Goal: Task Accomplishment & Management: Use online tool/utility

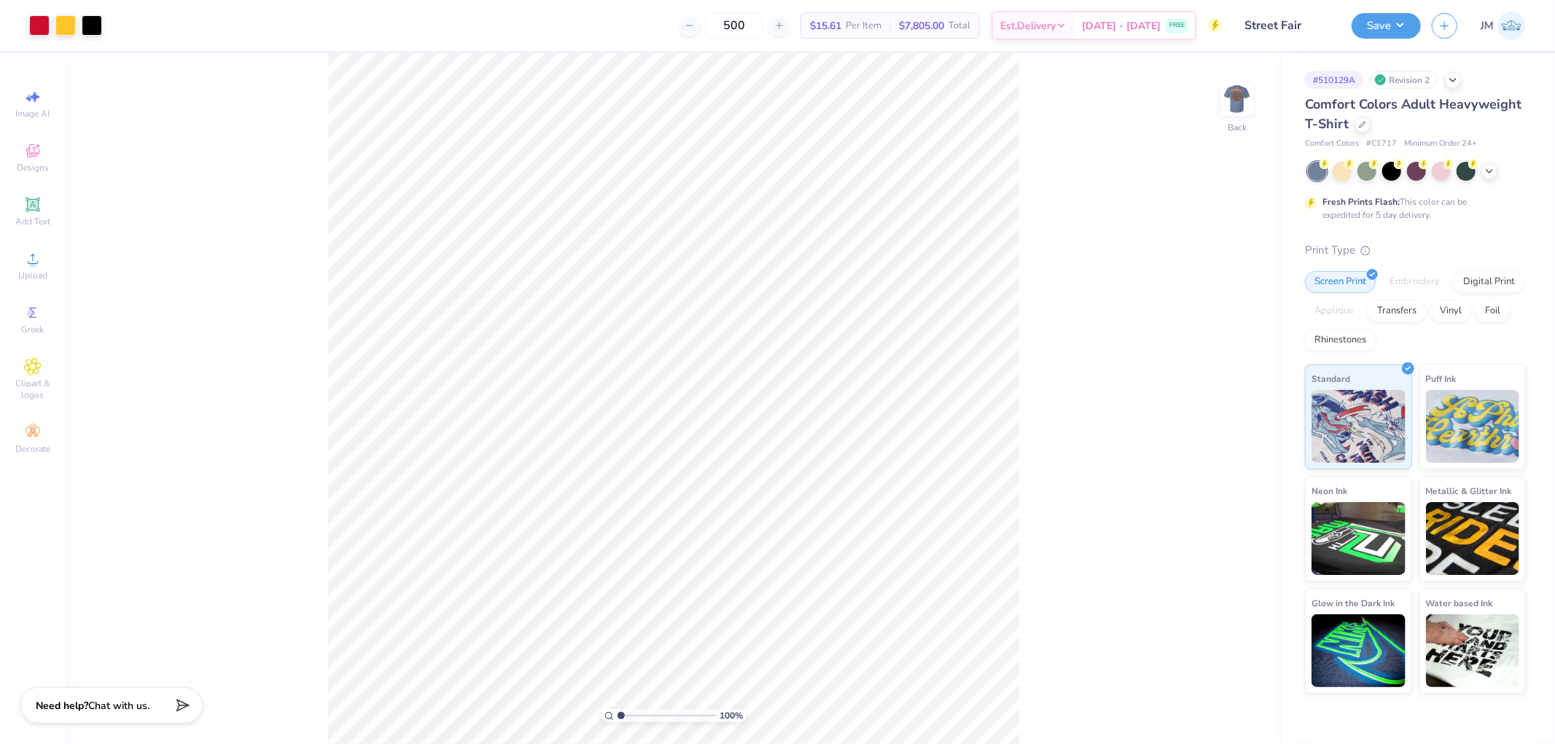
drag, startPoint x: 1233, startPoint y: 104, endPoint x: 1125, endPoint y: 105, distance: 108.6
click at [1233, 104] on img at bounding box center [1236, 99] width 29 height 29
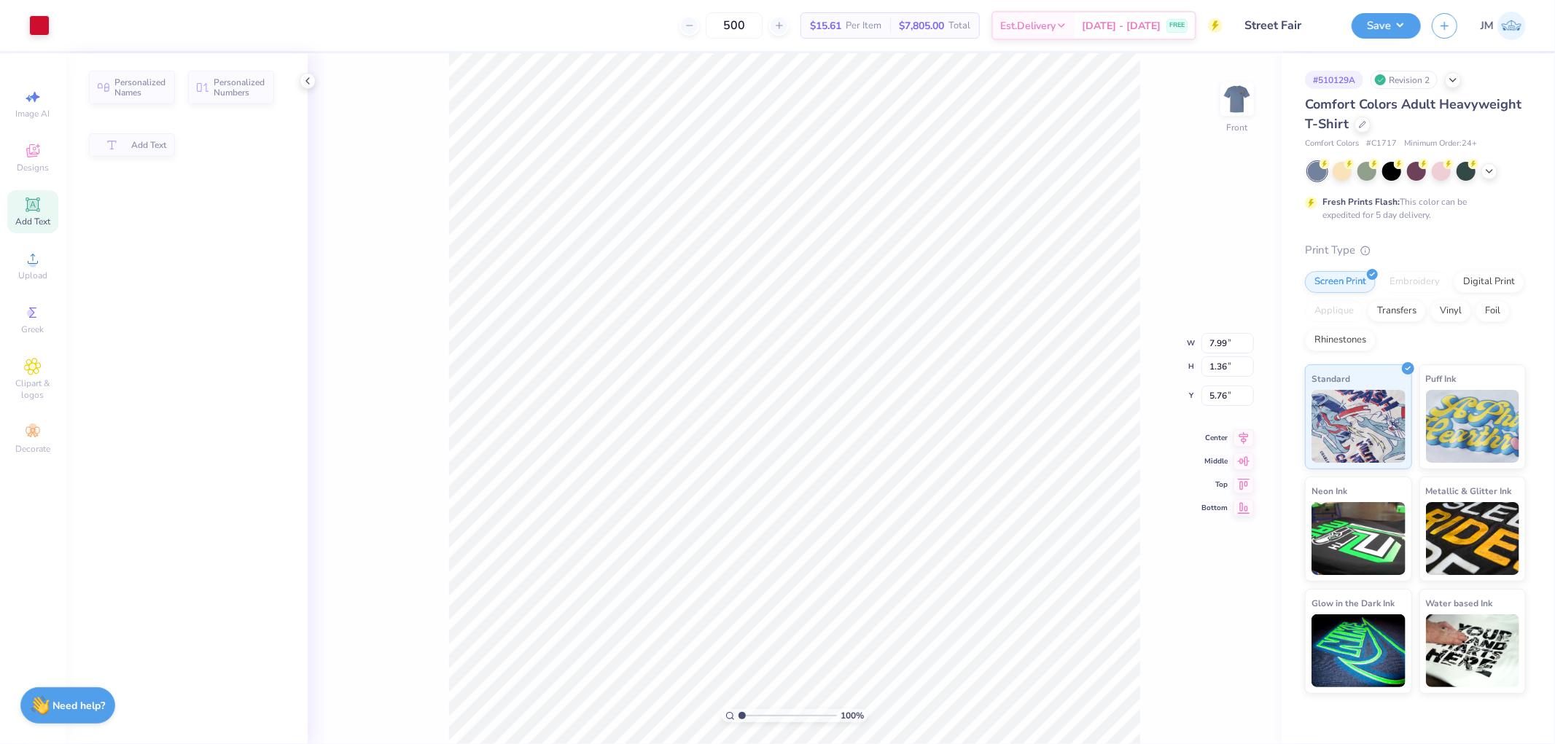
type input "7.99"
type input "1.36"
type input "5.76"
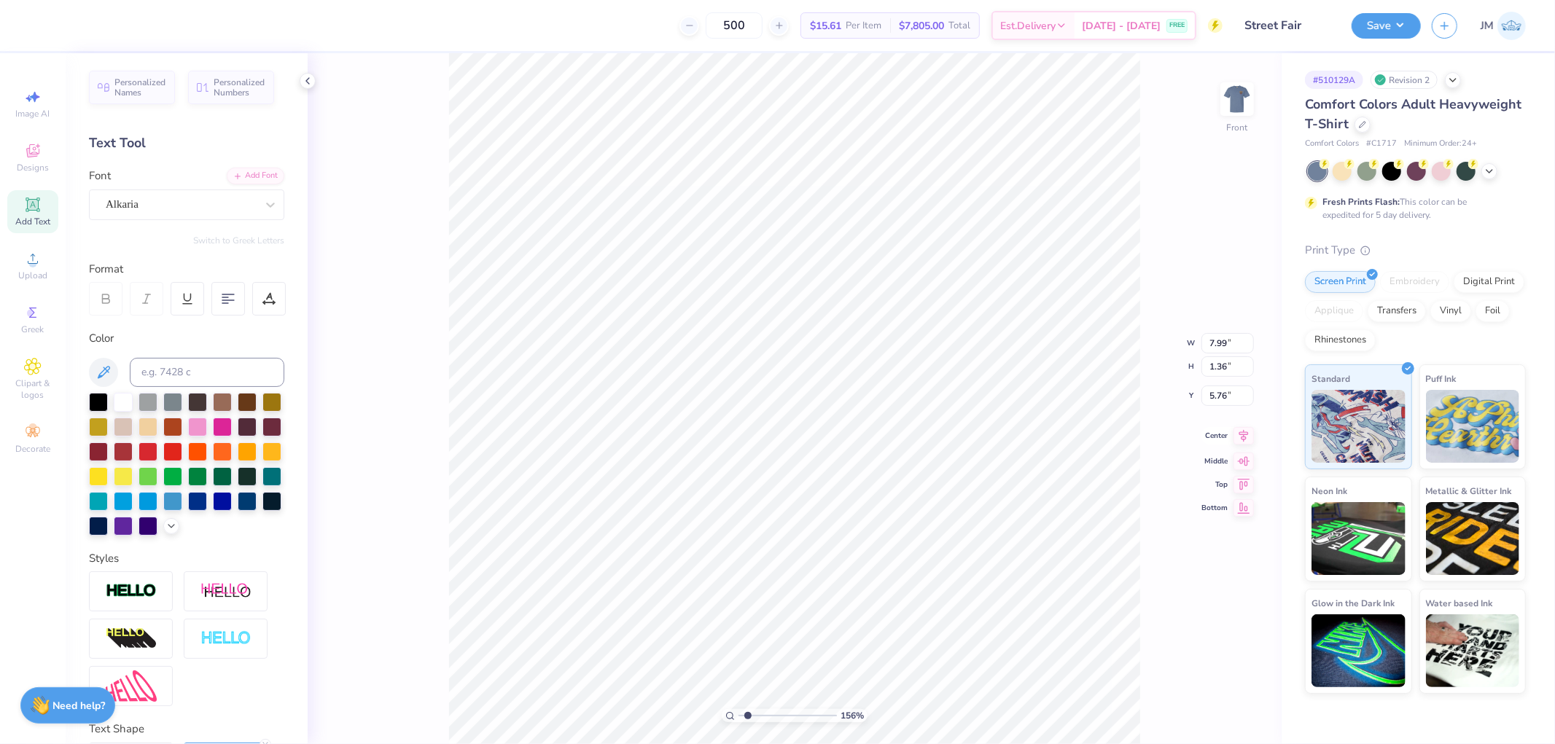
click at [1249, 433] on icon at bounding box center [1243, 435] width 20 height 17
click at [1244, 419] on icon at bounding box center [1243, 423] width 20 height 17
click at [1206, 702] on icon at bounding box center [1213, 703] width 15 height 15
click at [1210, 707] on icon at bounding box center [1213, 703] width 15 height 15
type input "2.0982661263529"
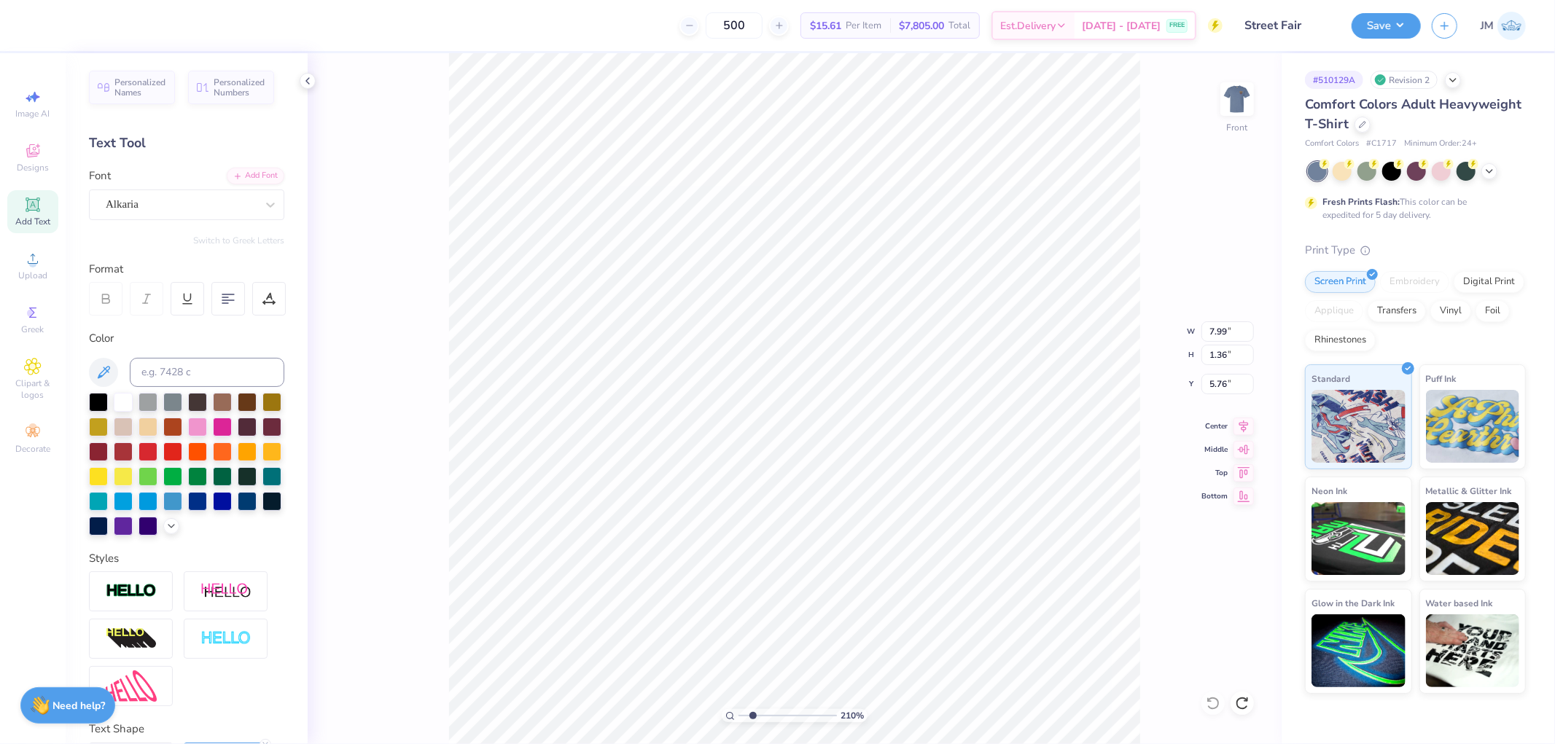
type input "5.49"
click at [1214, 708] on icon at bounding box center [1213, 703] width 15 height 15
type input "1"
click at [890, 361] on li "Duplicate" at bounding box center [913, 357] width 114 height 28
type input "6.46"
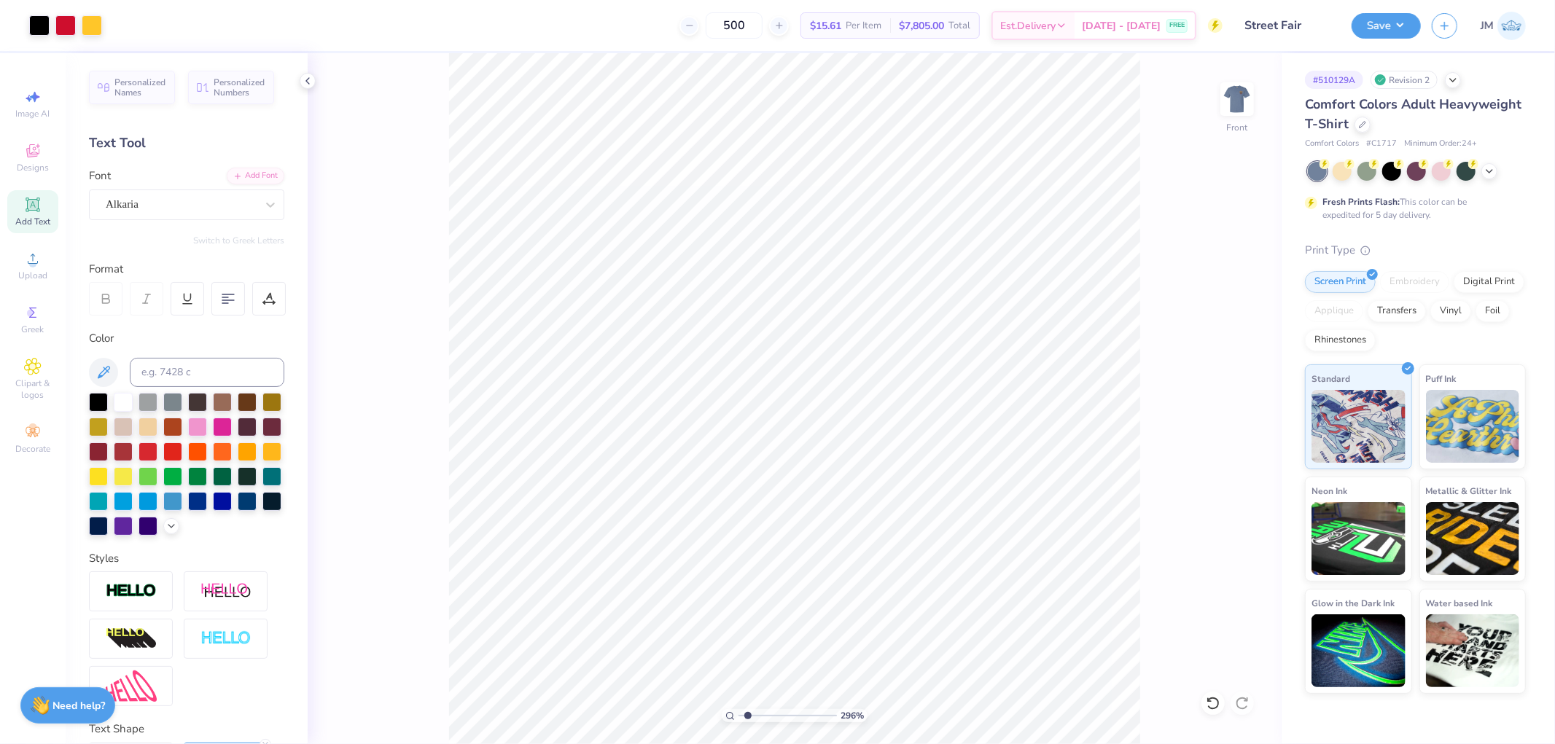
drag, startPoint x: 742, startPoint y: 718, endPoint x: 747, endPoint y: 709, distance: 10.1
click at [747, 709] on input "range" at bounding box center [787, 715] width 98 height 13
type input "1.55"
type textarea "2025"
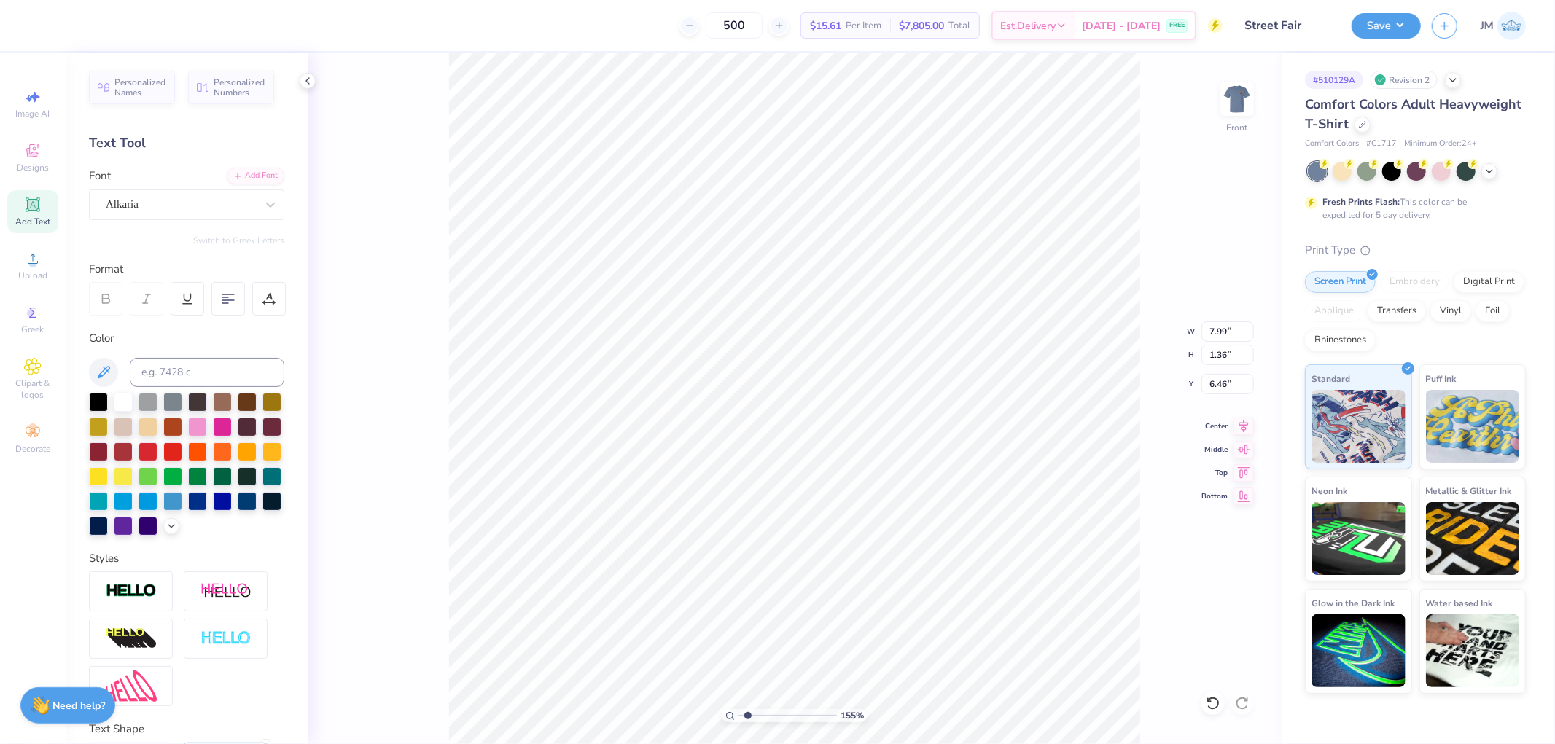
scroll to position [12, 2]
type input "2.75"
type input "0.95"
type input "6.35"
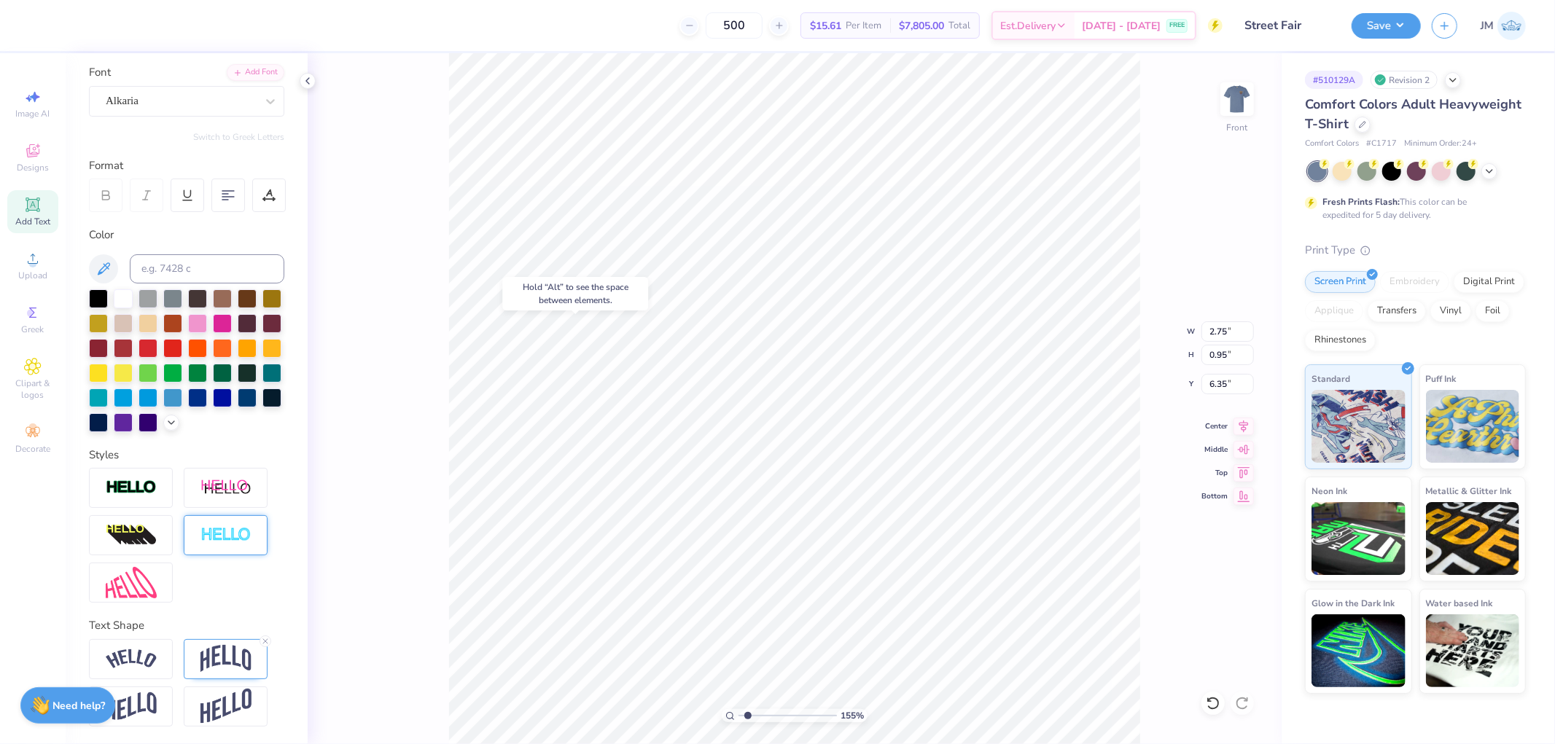
scroll to position [128, 0]
type input "4.37458133481639"
type input "7.99"
type input "1.36"
type input "5.46"
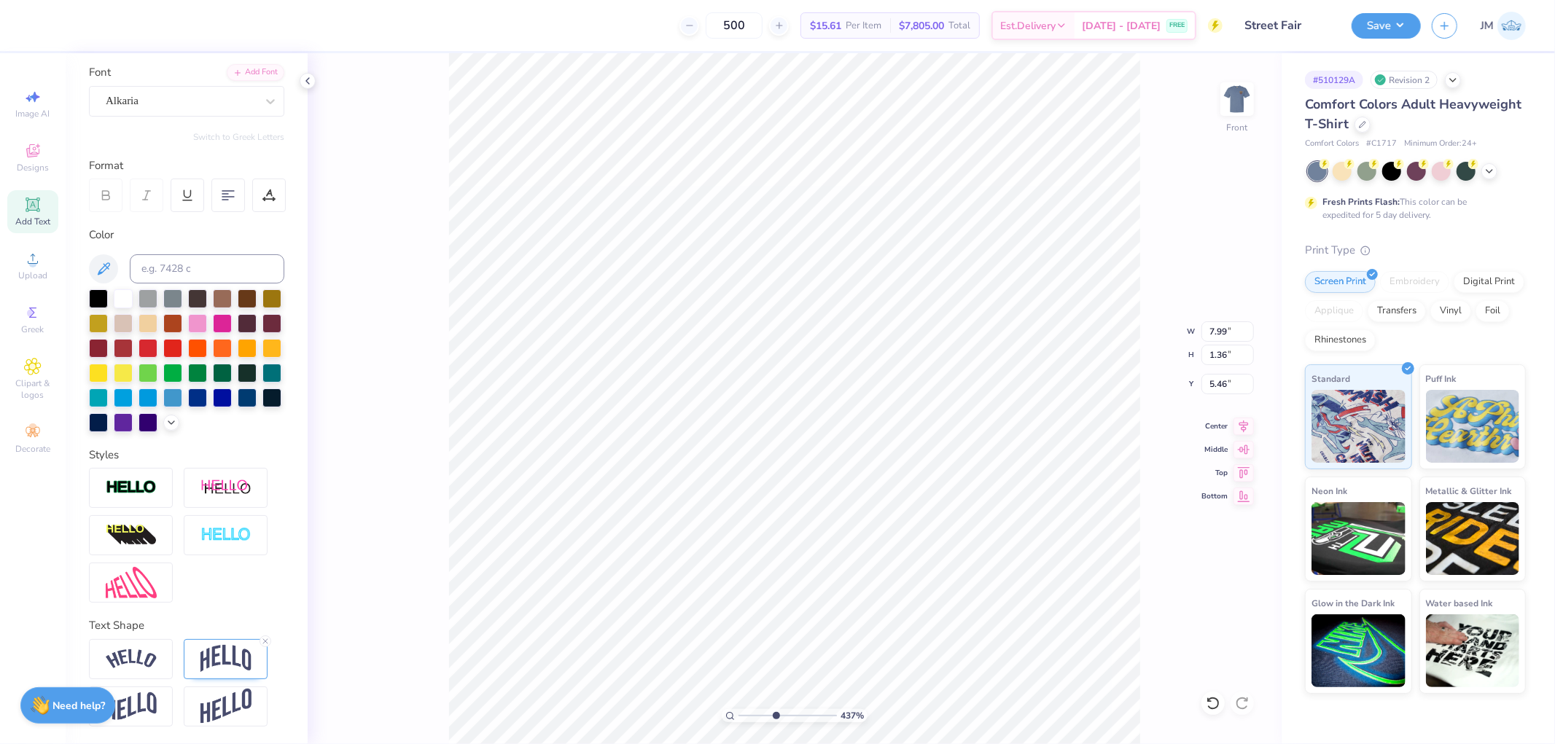
type input "4.37458133481639"
type input "2.75"
type input "0.95"
type input "6.35"
click at [217, 665] on img at bounding box center [225, 659] width 51 height 28
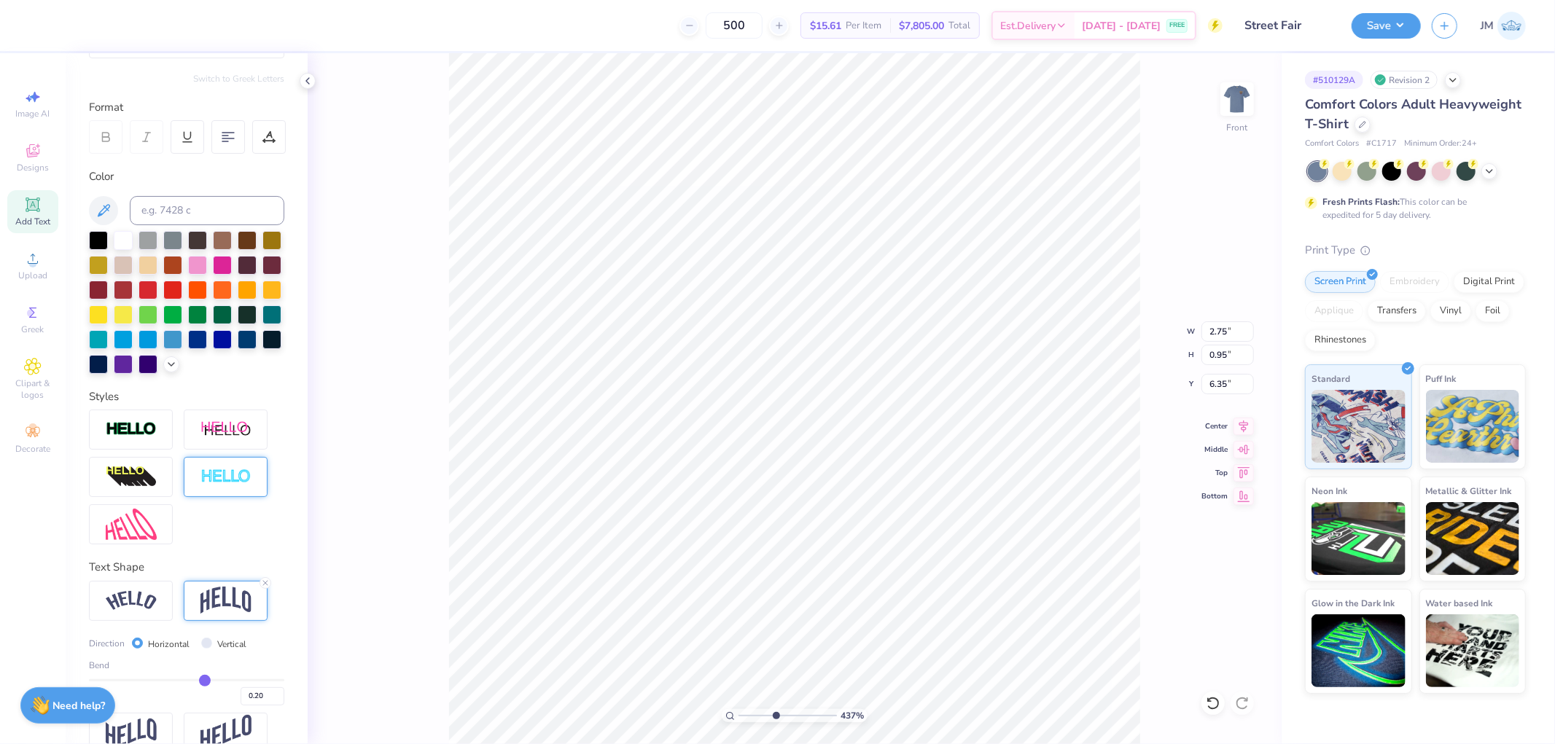
scroll to position [213, 0]
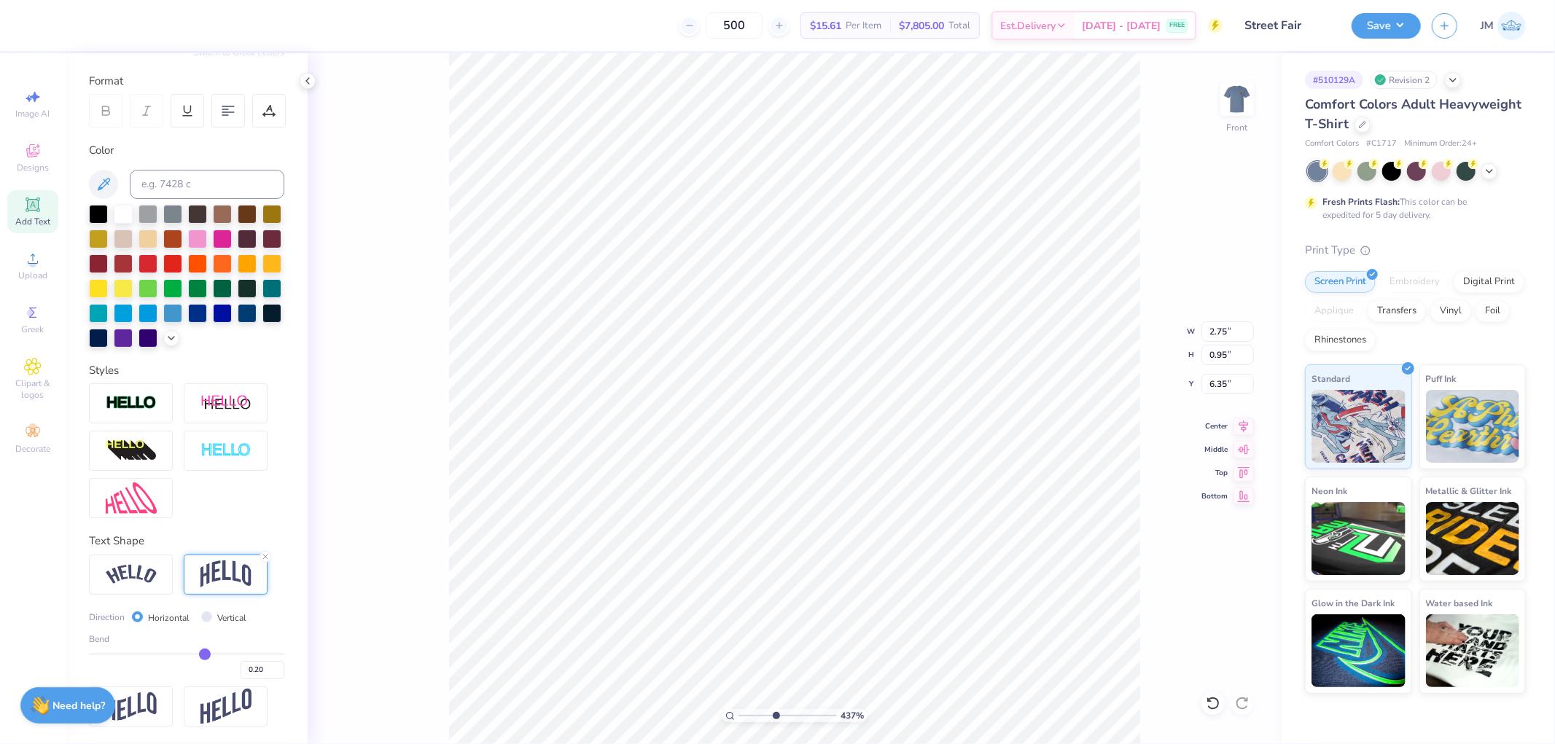
type input "0.19"
type input "0.18"
type input "0.17"
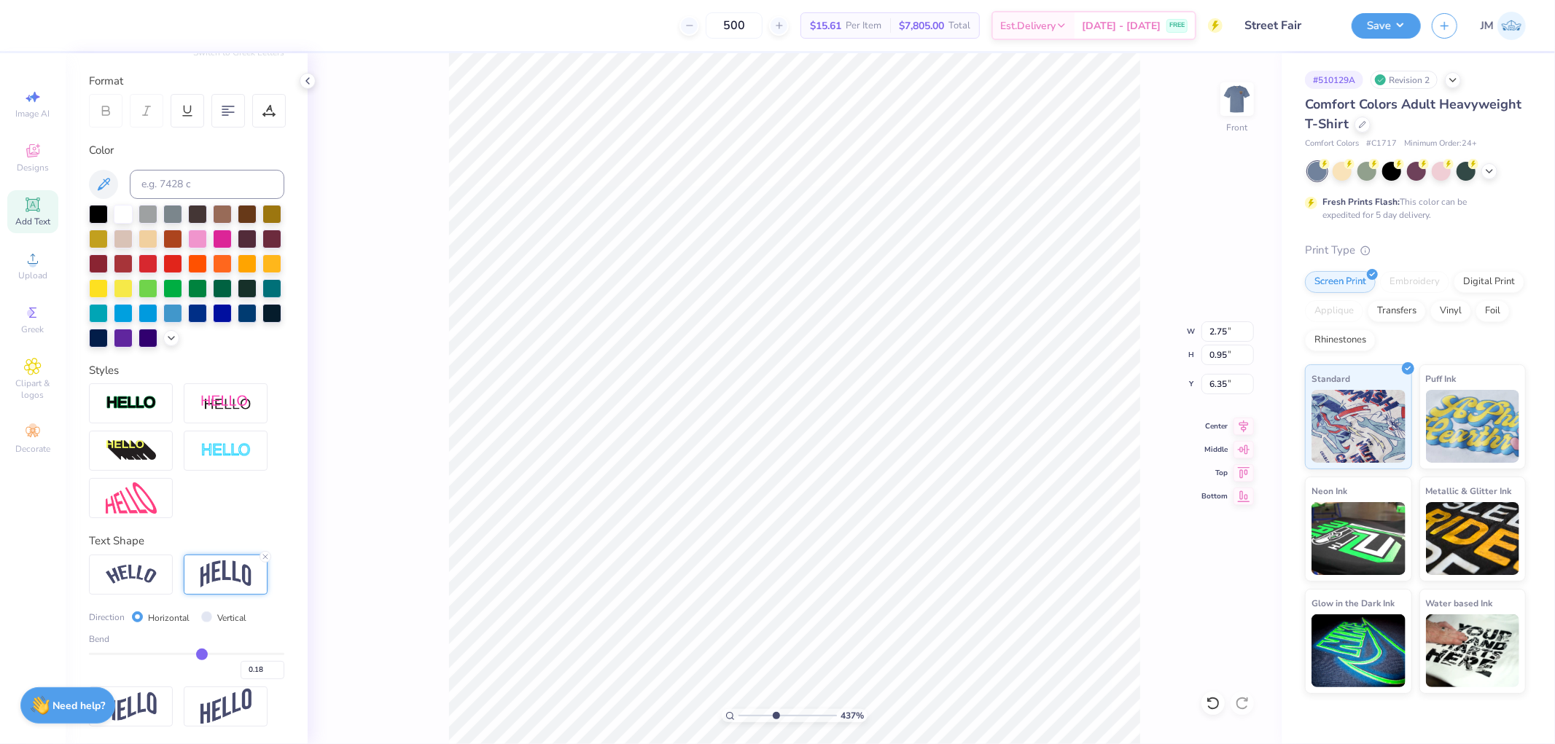
type input "0.17"
type input "0.16"
type input "0.15"
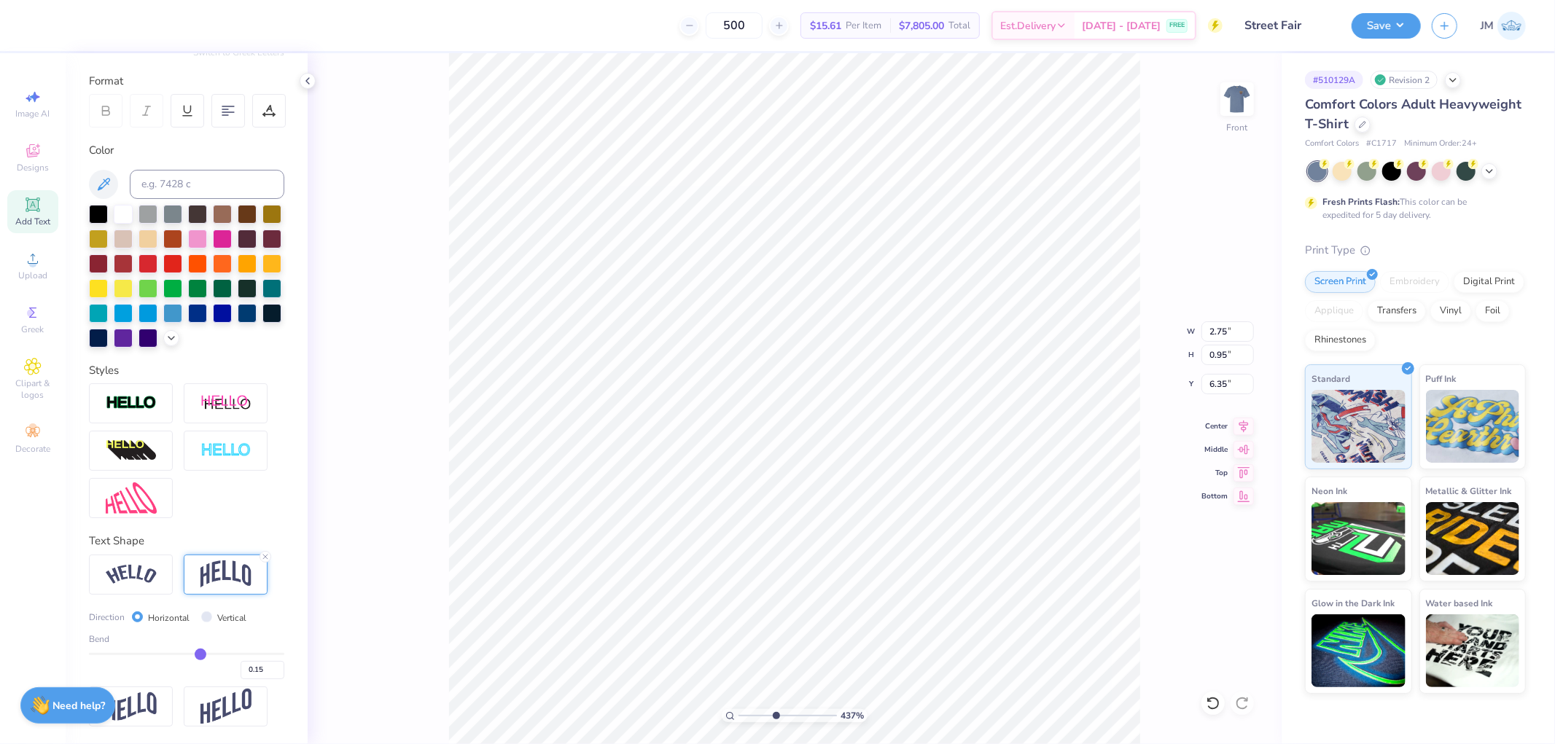
type input "0.14"
type input "0.13"
type input "0.12"
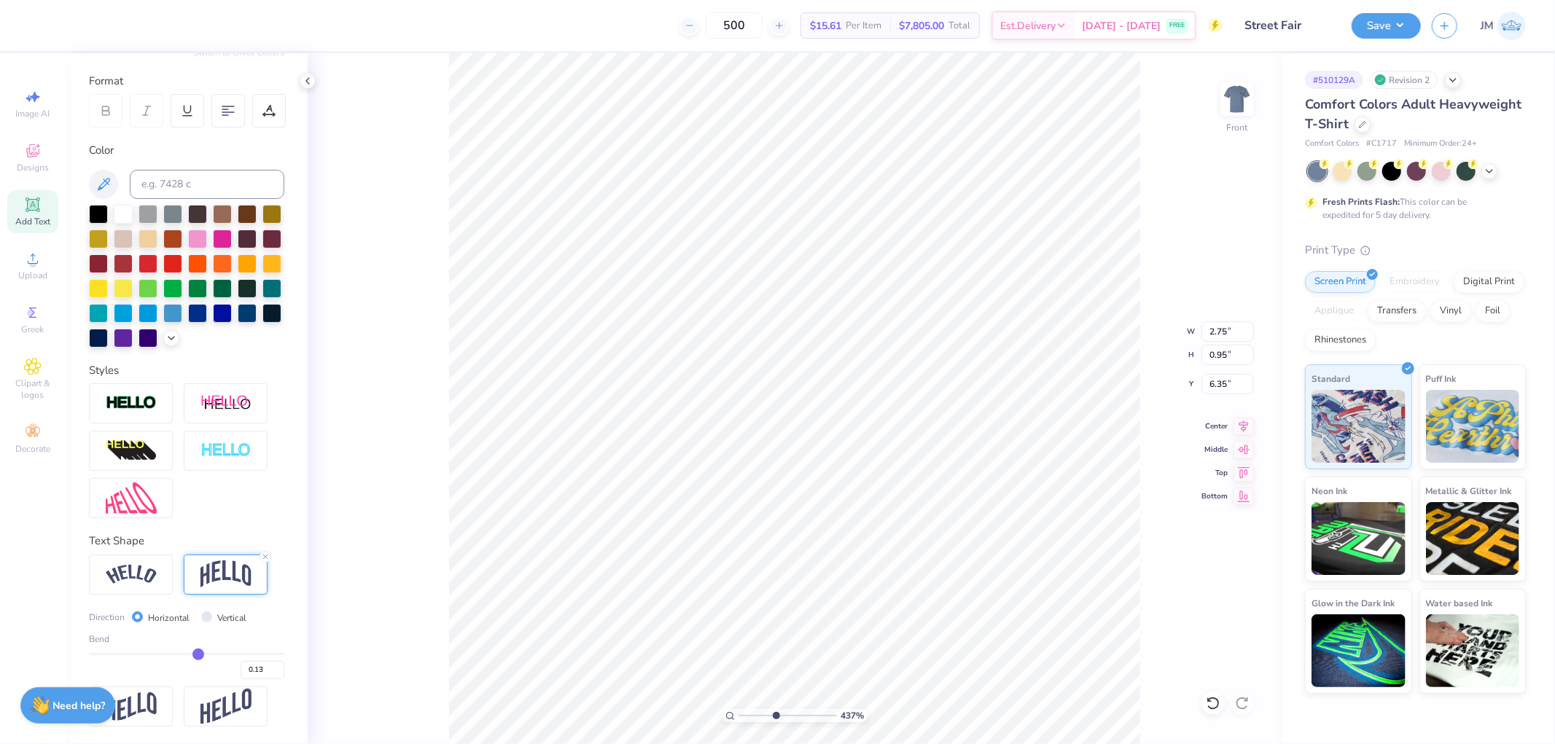
type input "0.12"
type input "0.11"
type input "0.1"
type input "0.10"
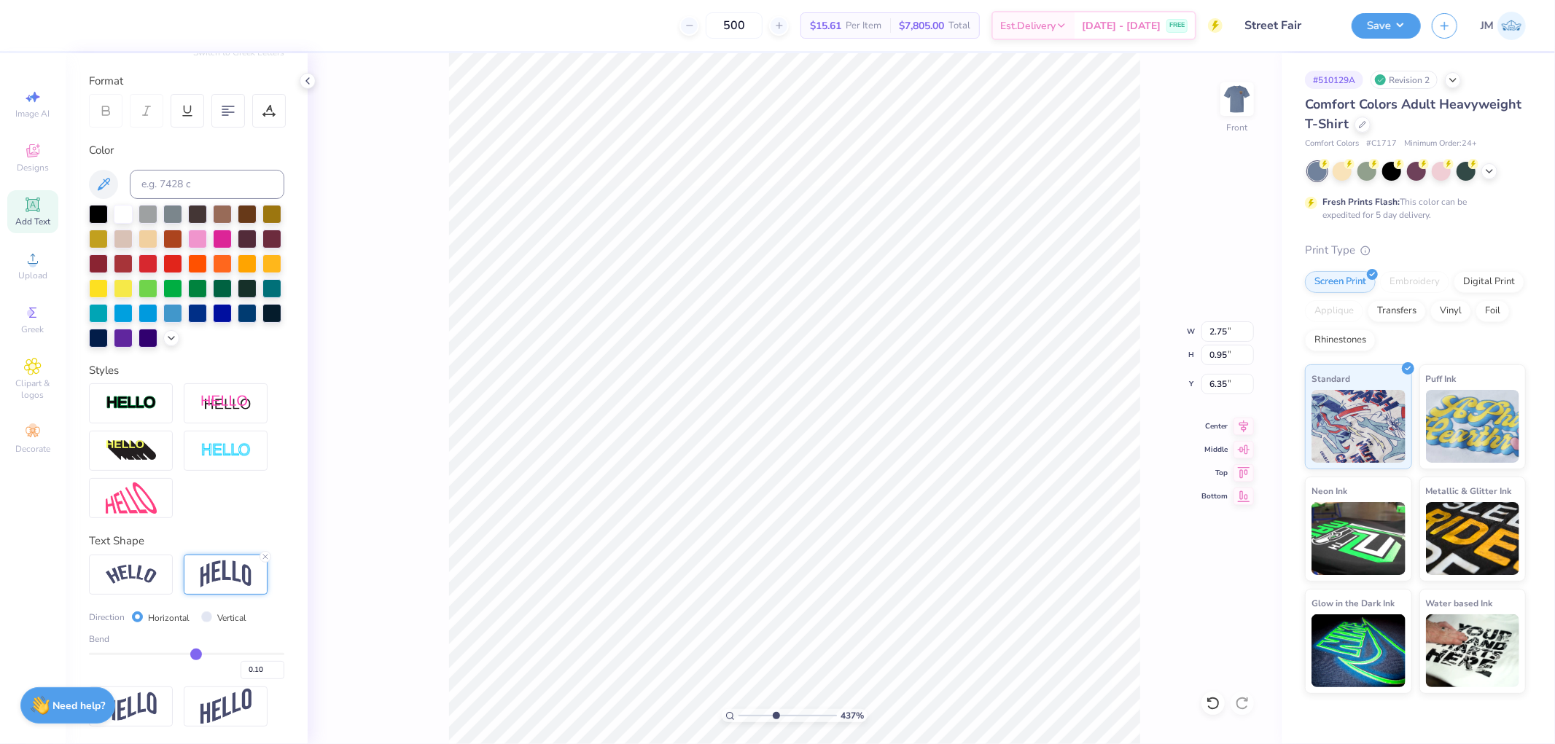
type input "0.09"
type input "4.37458133481639"
type input "0.1"
type input "0.10"
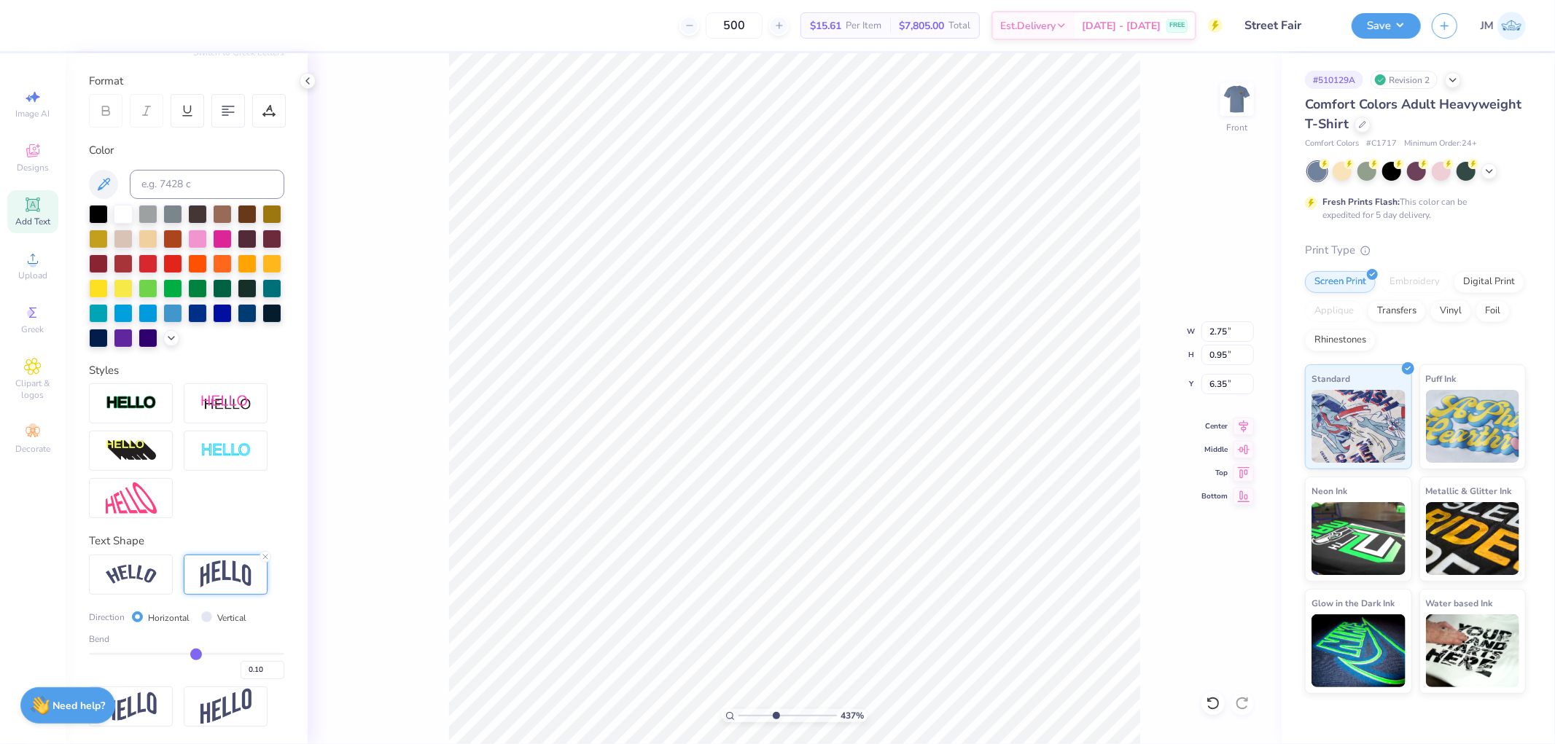
type input "4.37458133481639"
type input "0.85"
type input "6.40"
type input "4.37458133481639"
type input "0.1"
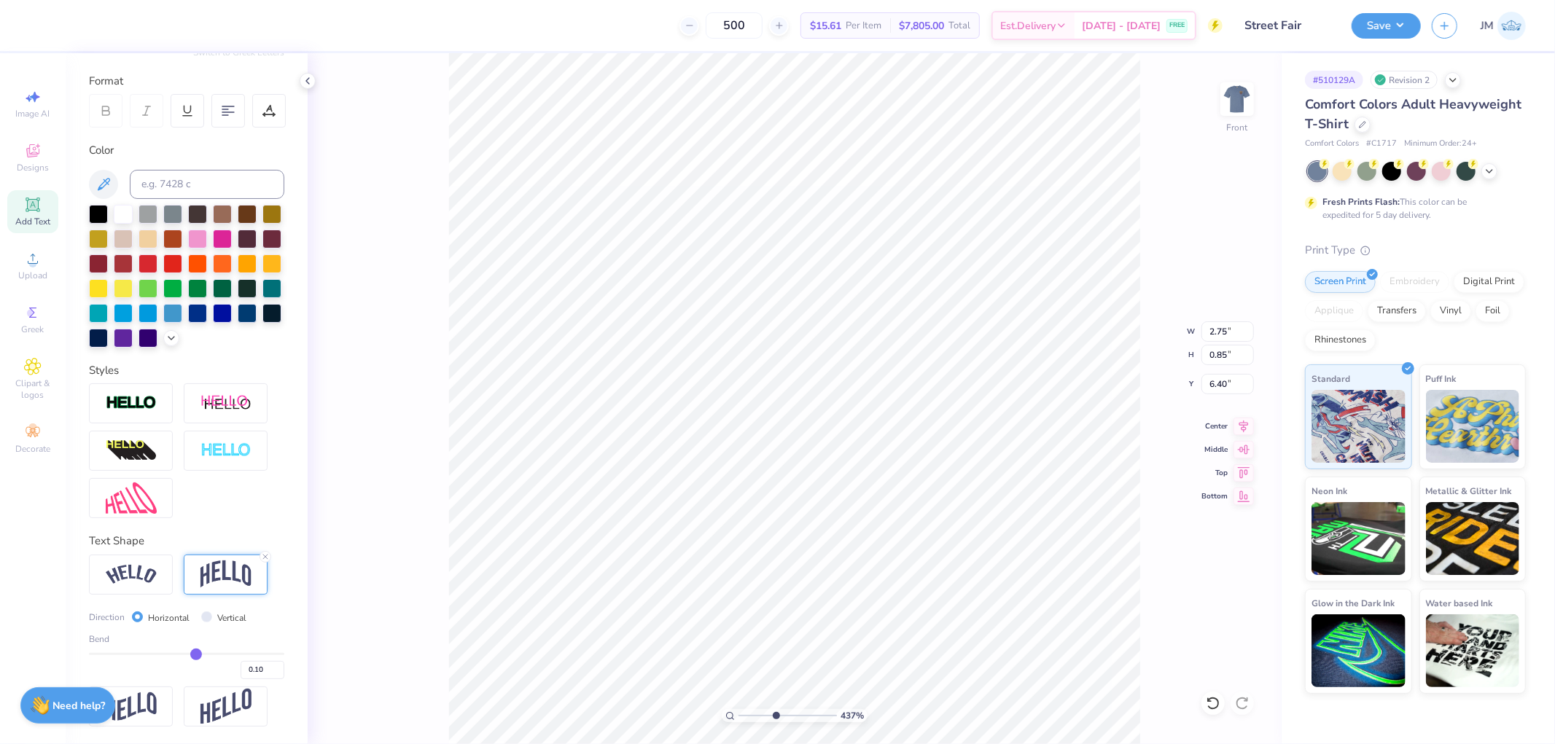
click at [190, 653] on input "range" at bounding box center [186, 654] width 195 height 2
type input "4.37458133481639"
type input "0.86"
type input "0.14"
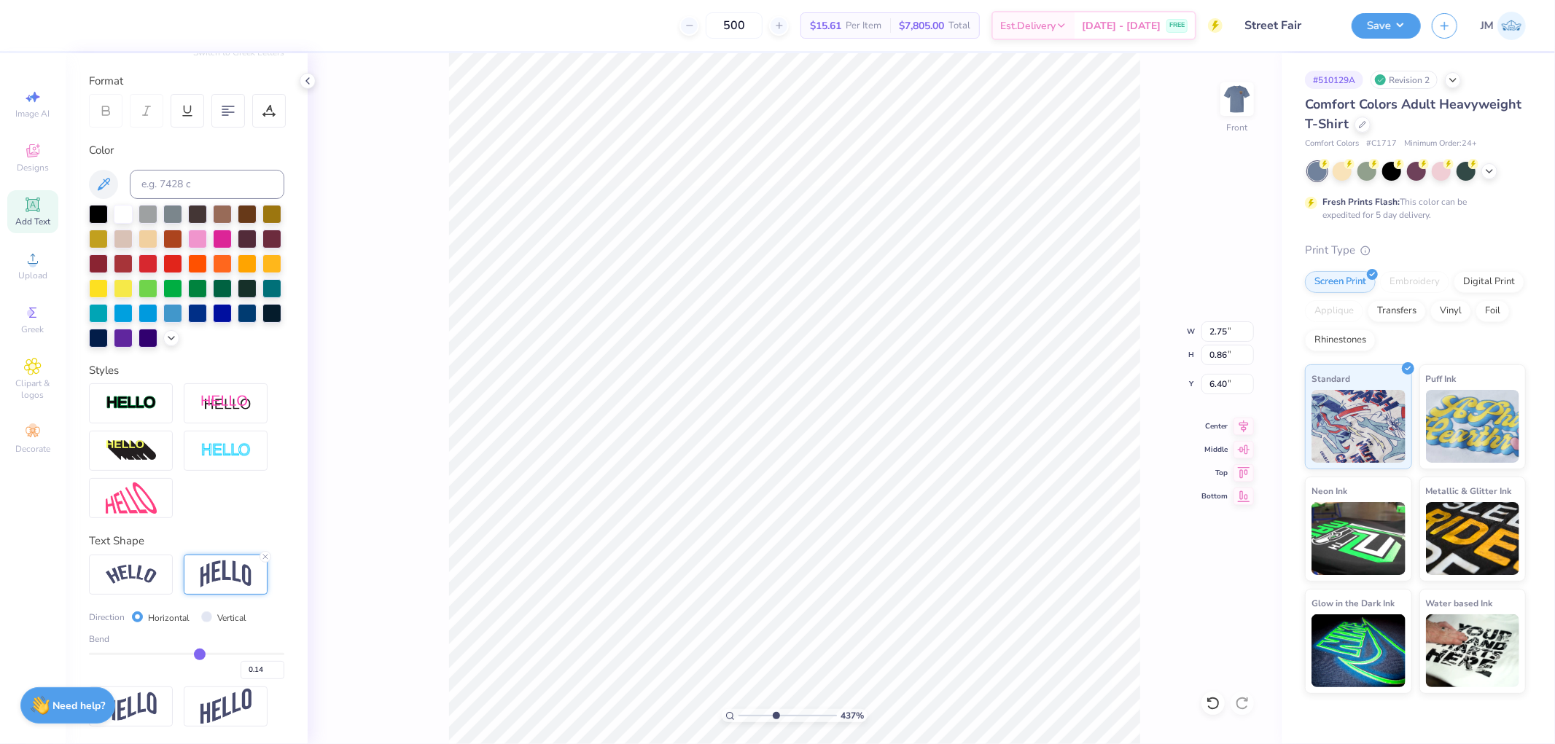
type input "0.15"
type input "0.17"
type input "0.18"
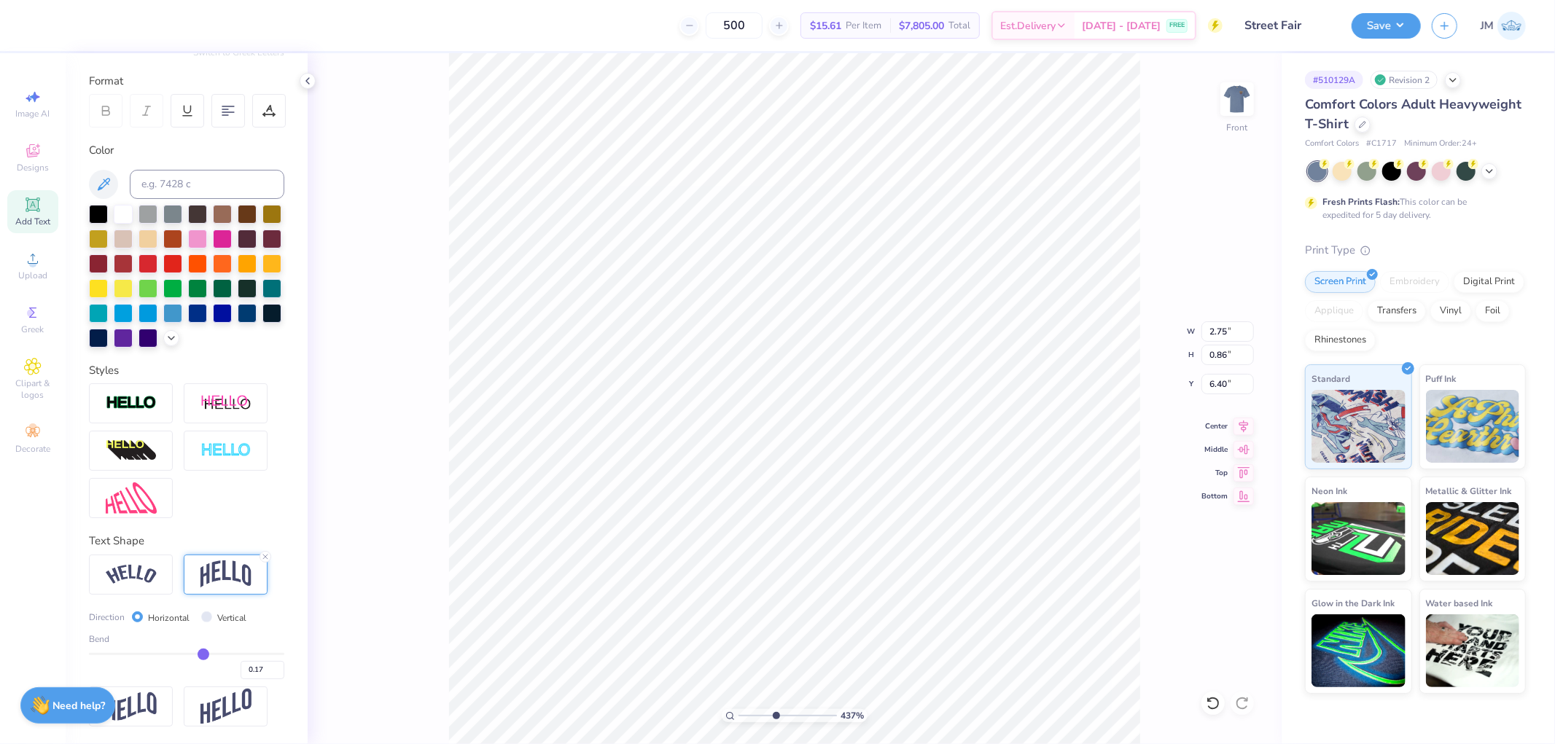
type input "0.18"
type input "4.37458133481639"
type input "0.93"
type input "6.36"
type input "0.17"
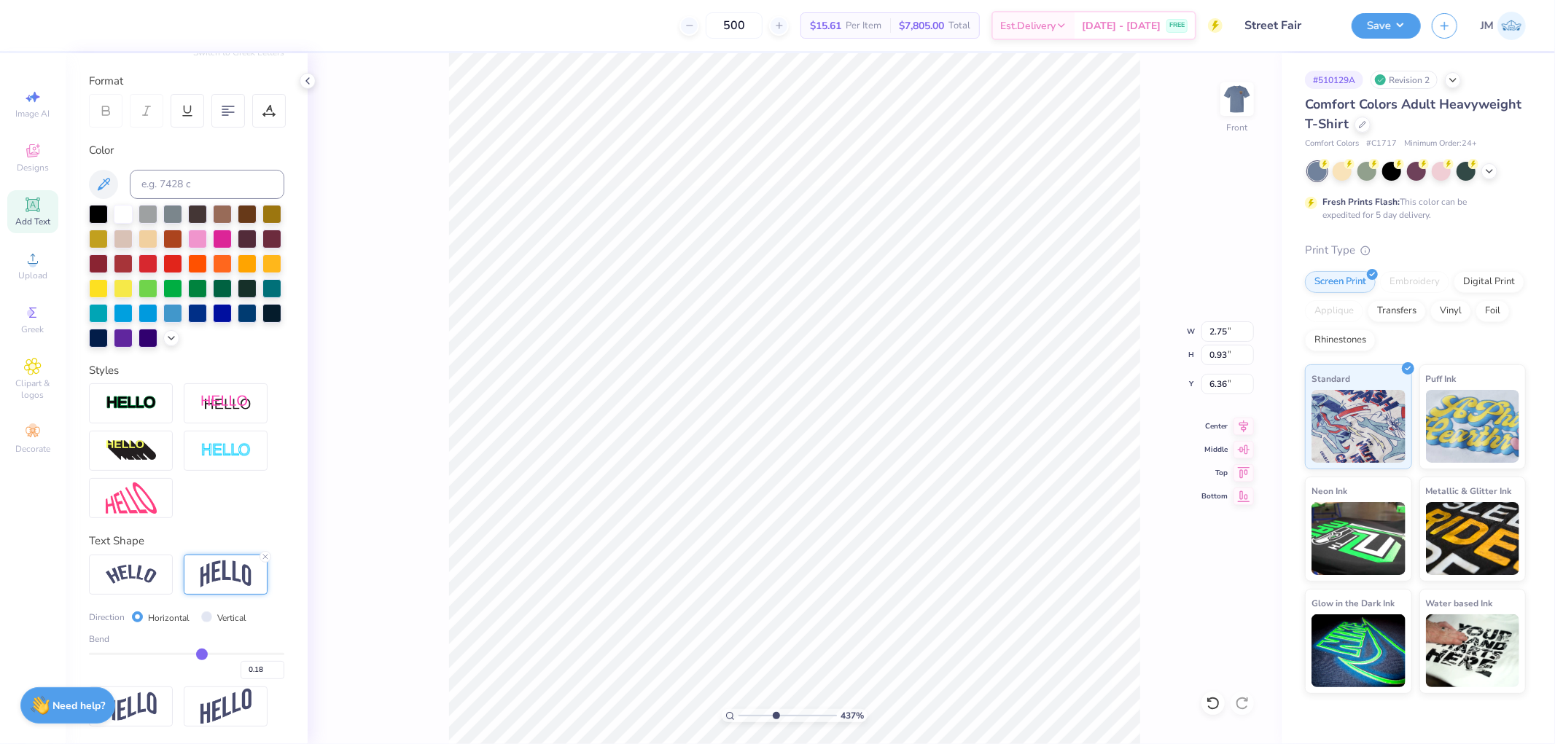
type input "0.17"
type input "0.16"
type input "0.15"
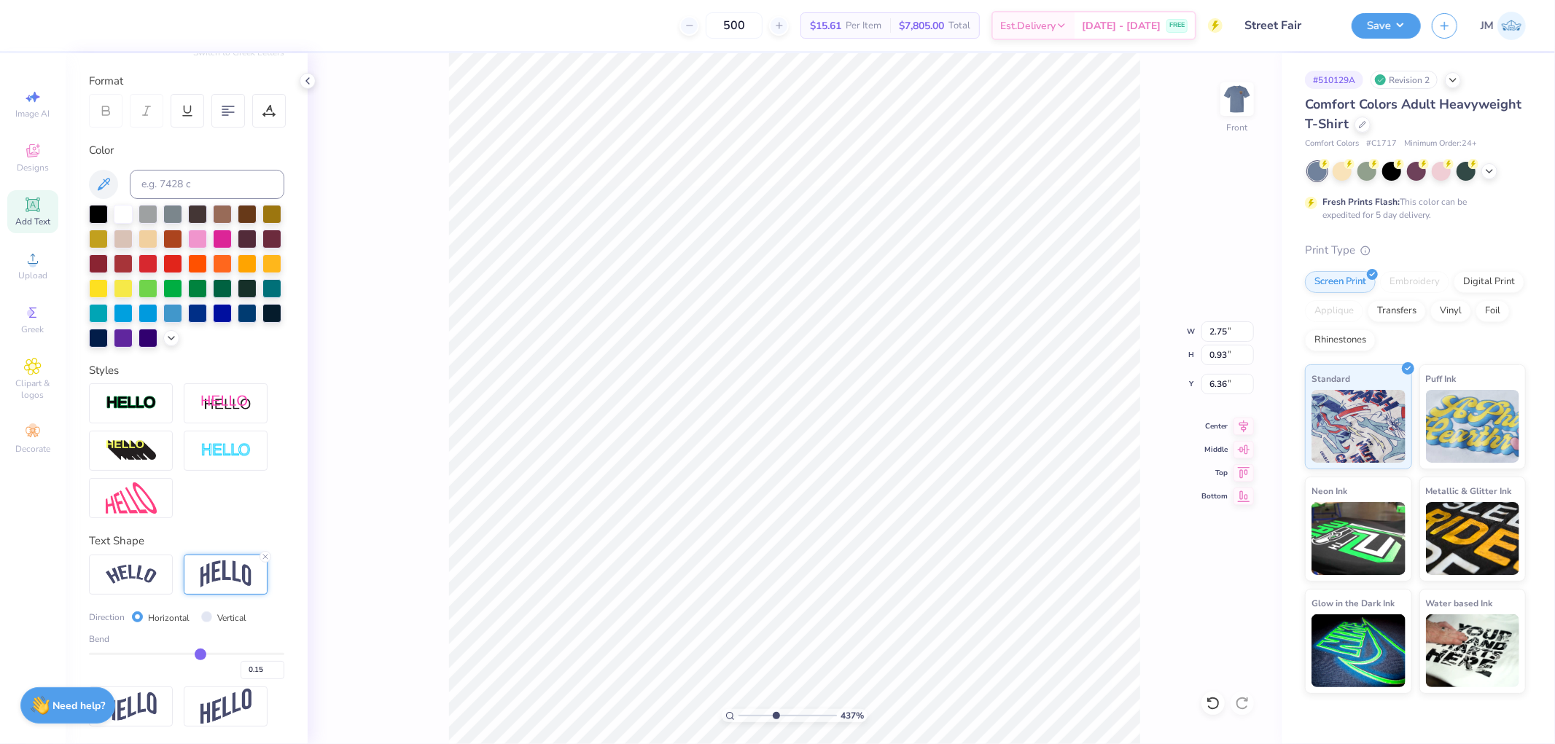
type input "0.14"
type input "0.15"
type input "0.16"
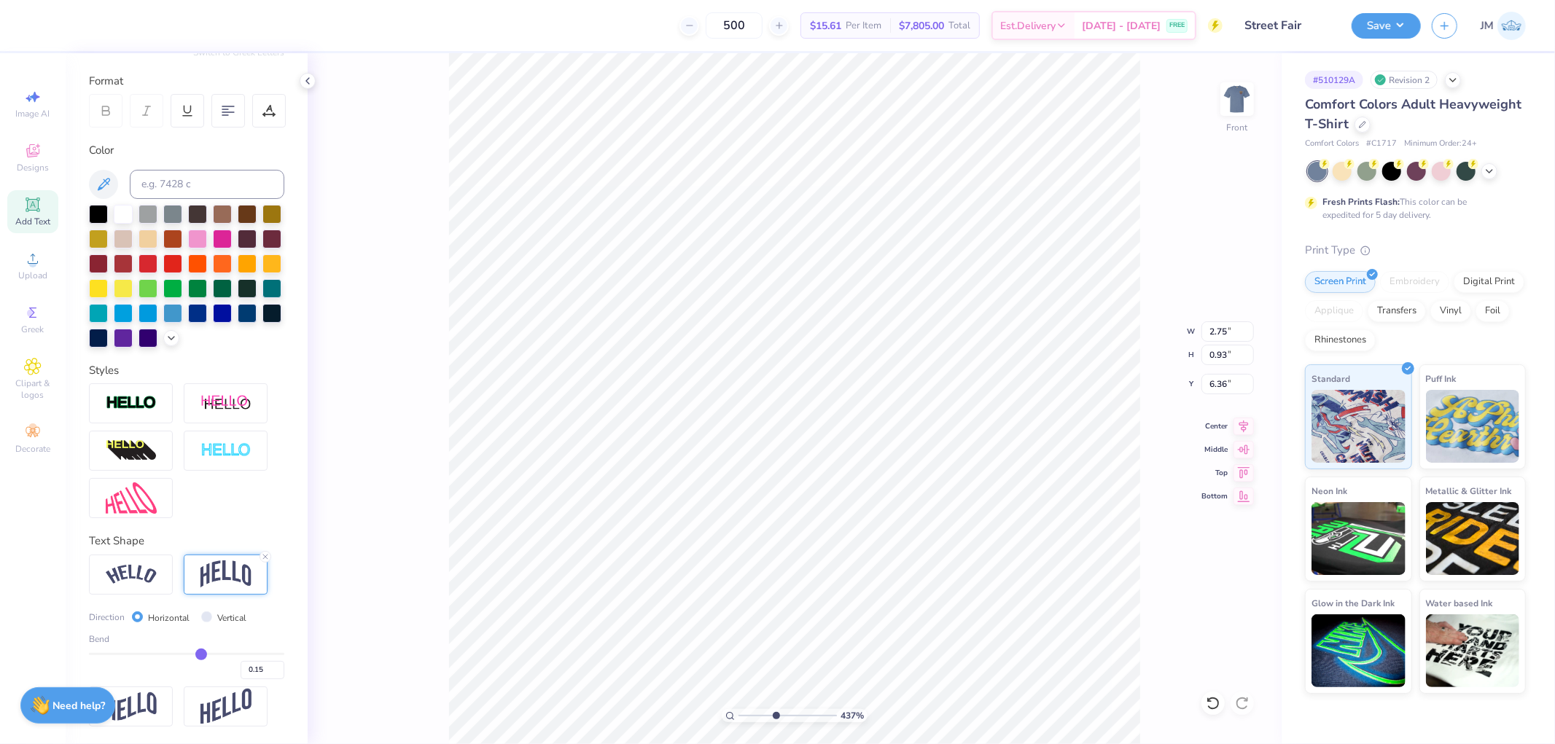
type input "0.16"
type input "0.17"
type input "4.37458133481639"
type input "0.14"
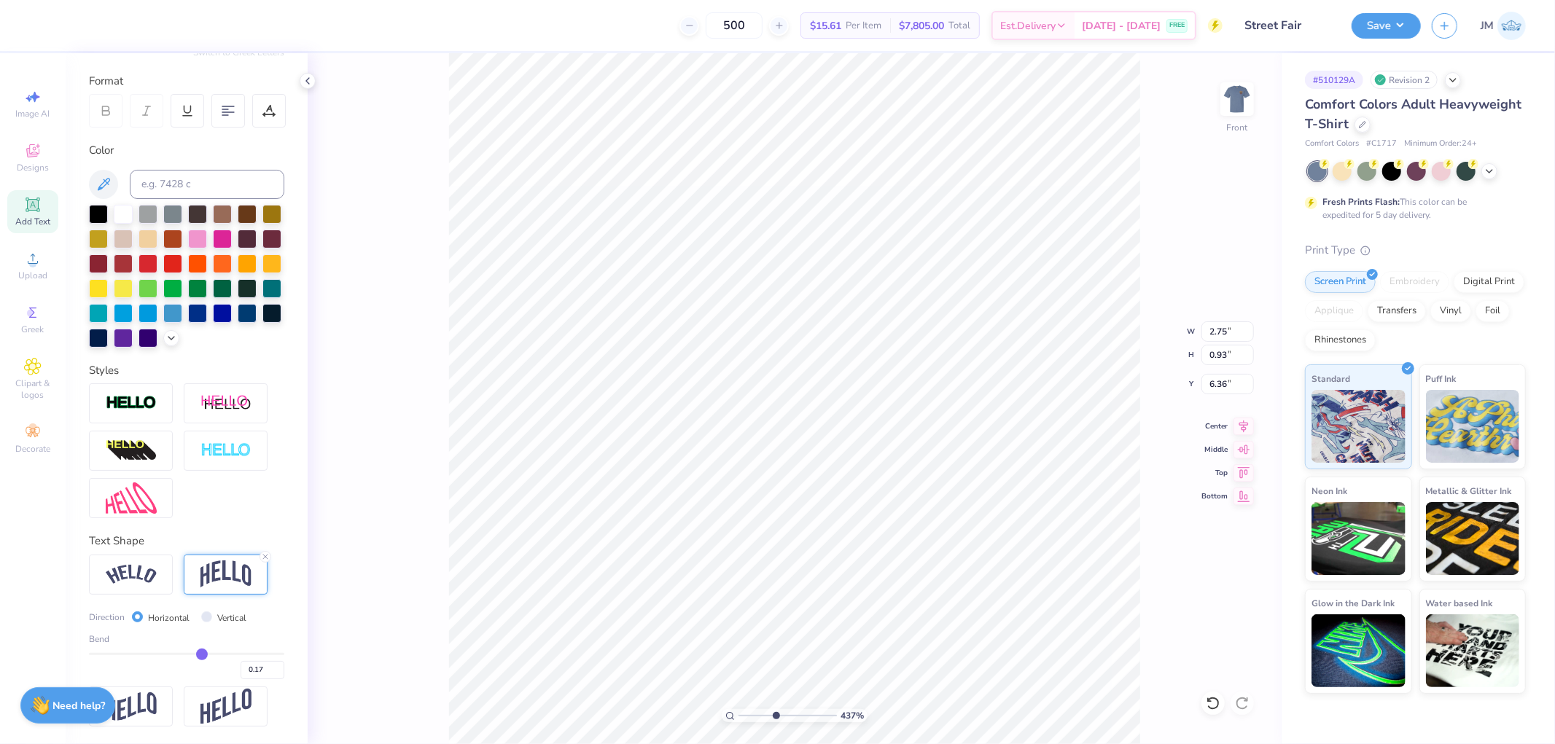
type input "0.14"
type input "4.37458133481639"
type input "0.92"
type input "6.37"
type input "0.13"
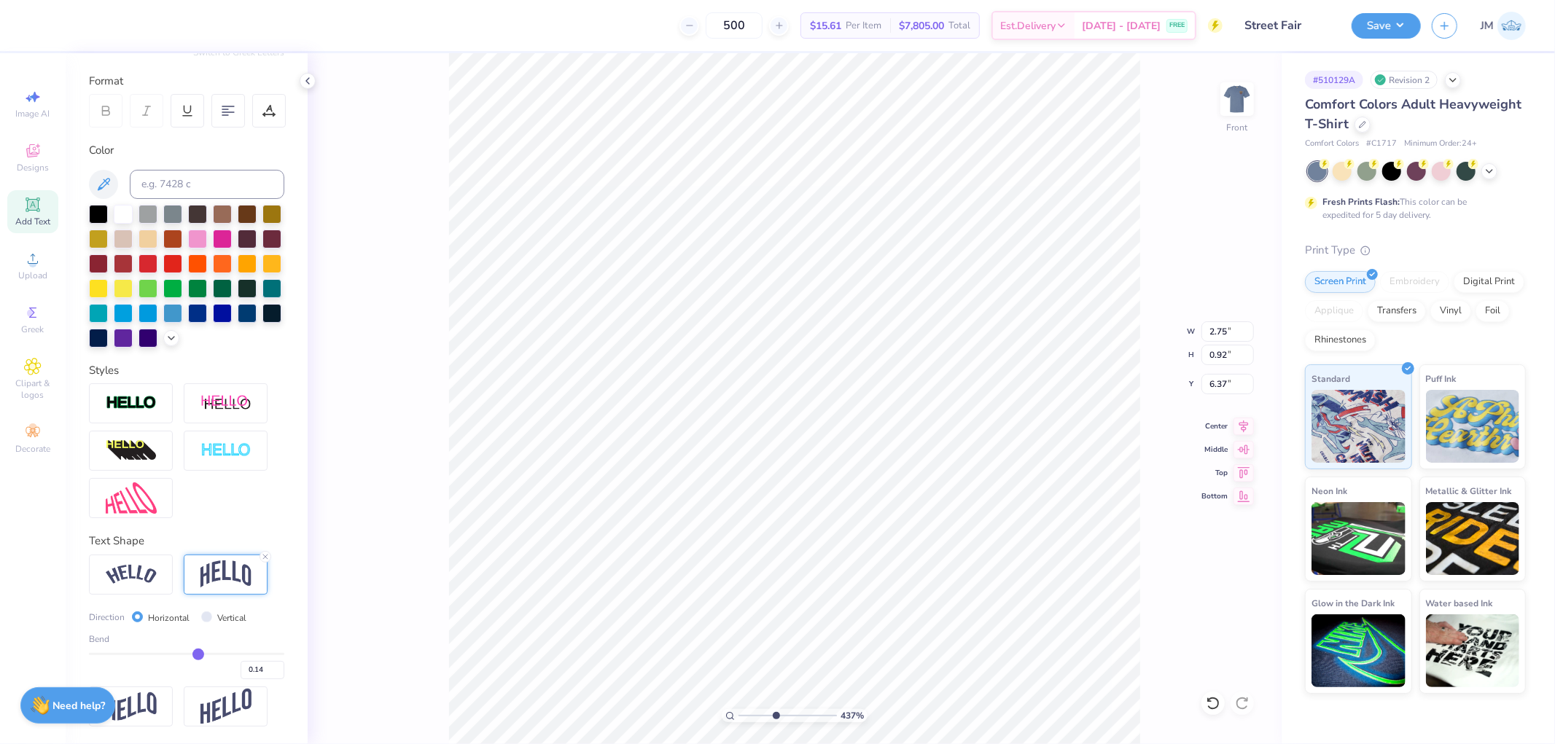
type input "0.13"
click at [192, 653] on input "range" at bounding box center [186, 654] width 195 height 2
type input "4.37458133481639"
type input "0.88"
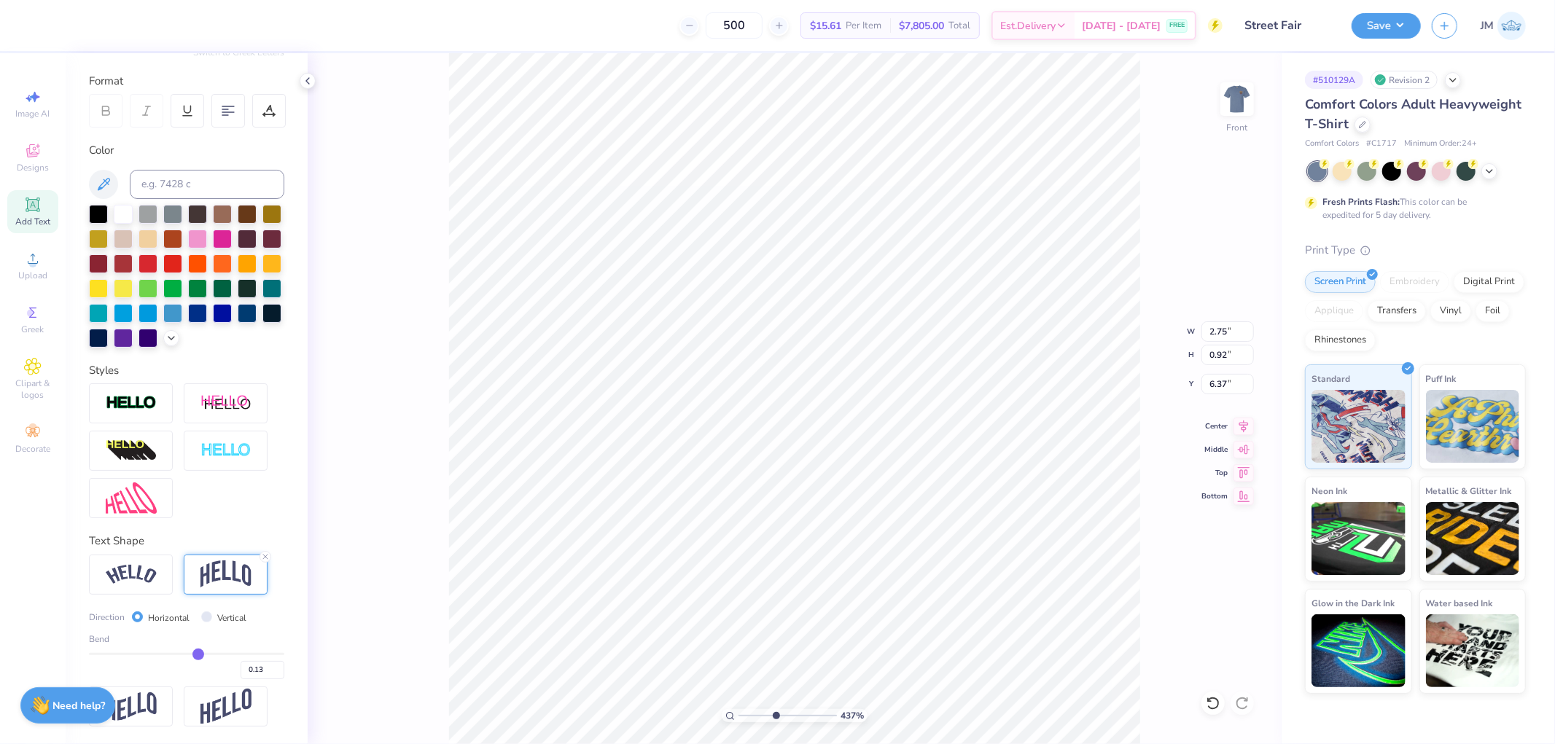
type input "6.38"
type input "4.37458133481639"
type input "12.00"
type input "12.87"
type input "3.00"
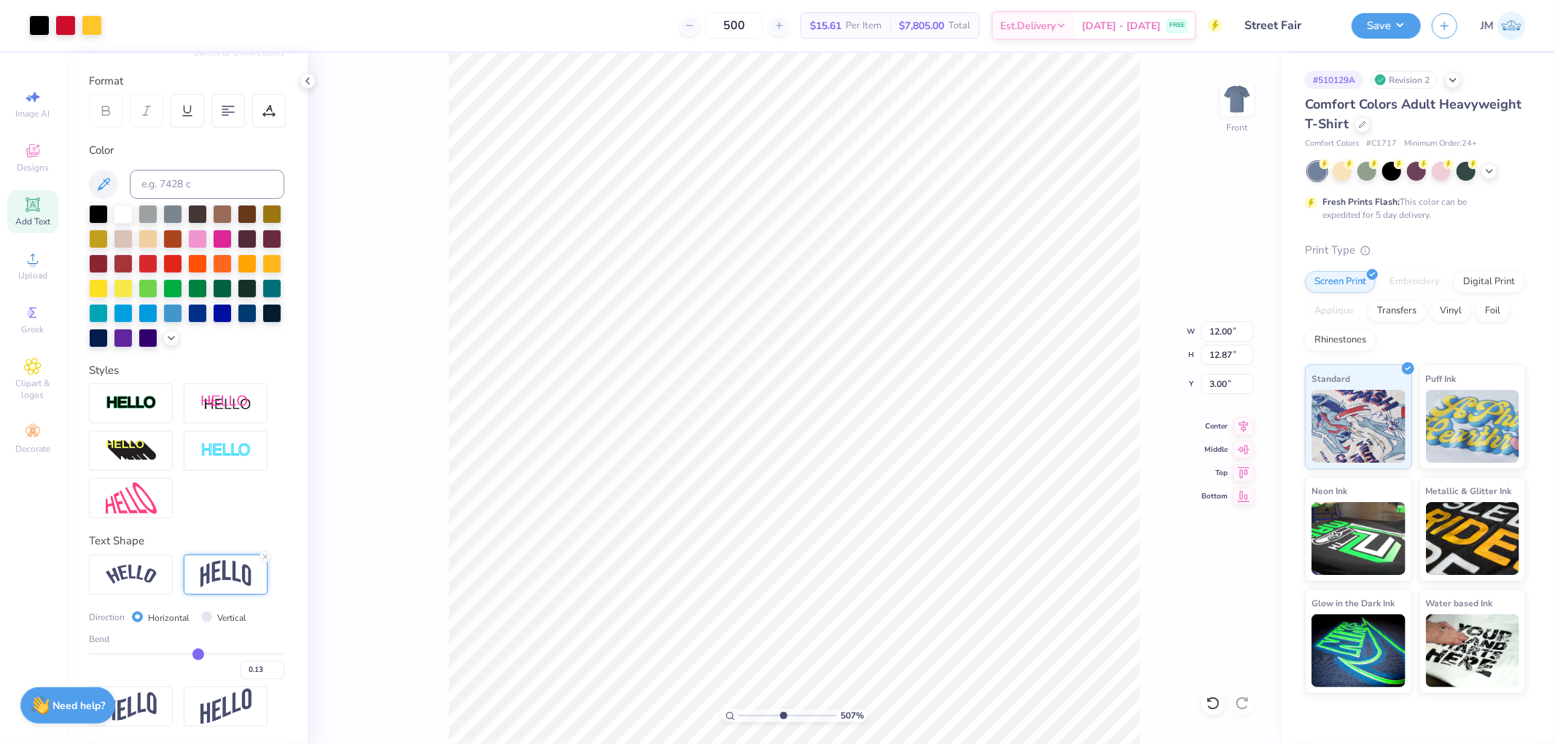
type input "5.07351103745561"
type input "2.75"
type input "0.88"
type input "6.38"
type input "5.07351103745561"
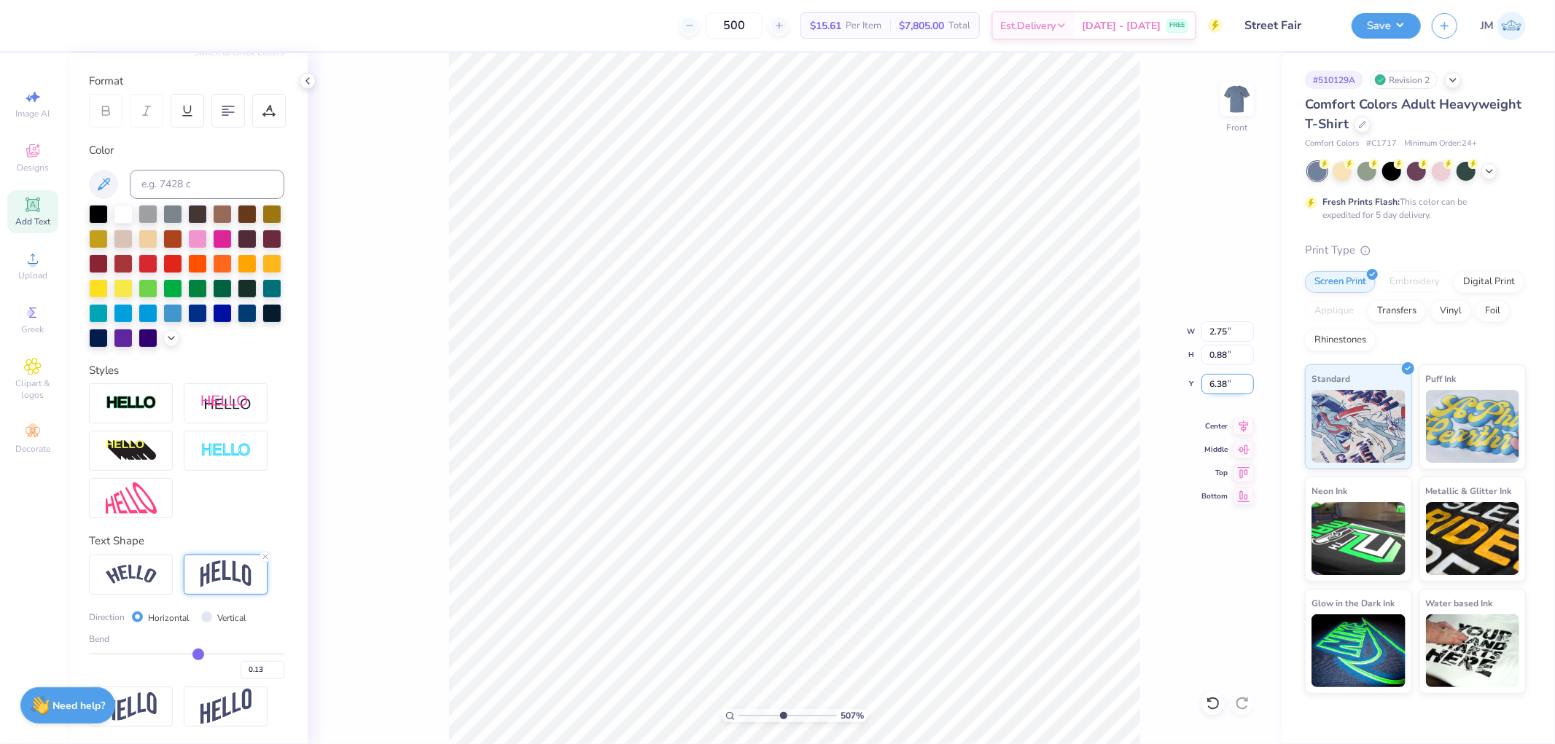
drag, startPoint x: 1218, startPoint y: 380, endPoint x: 1225, endPoint y: 382, distance: 7.4
click at [1225, 382] on input "6.38" at bounding box center [1227, 384] width 52 height 20
type input "6.4"
type input "5.07351103745561"
drag, startPoint x: 1215, startPoint y: 383, endPoint x: 1227, endPoint y: 386, distance: 12.0
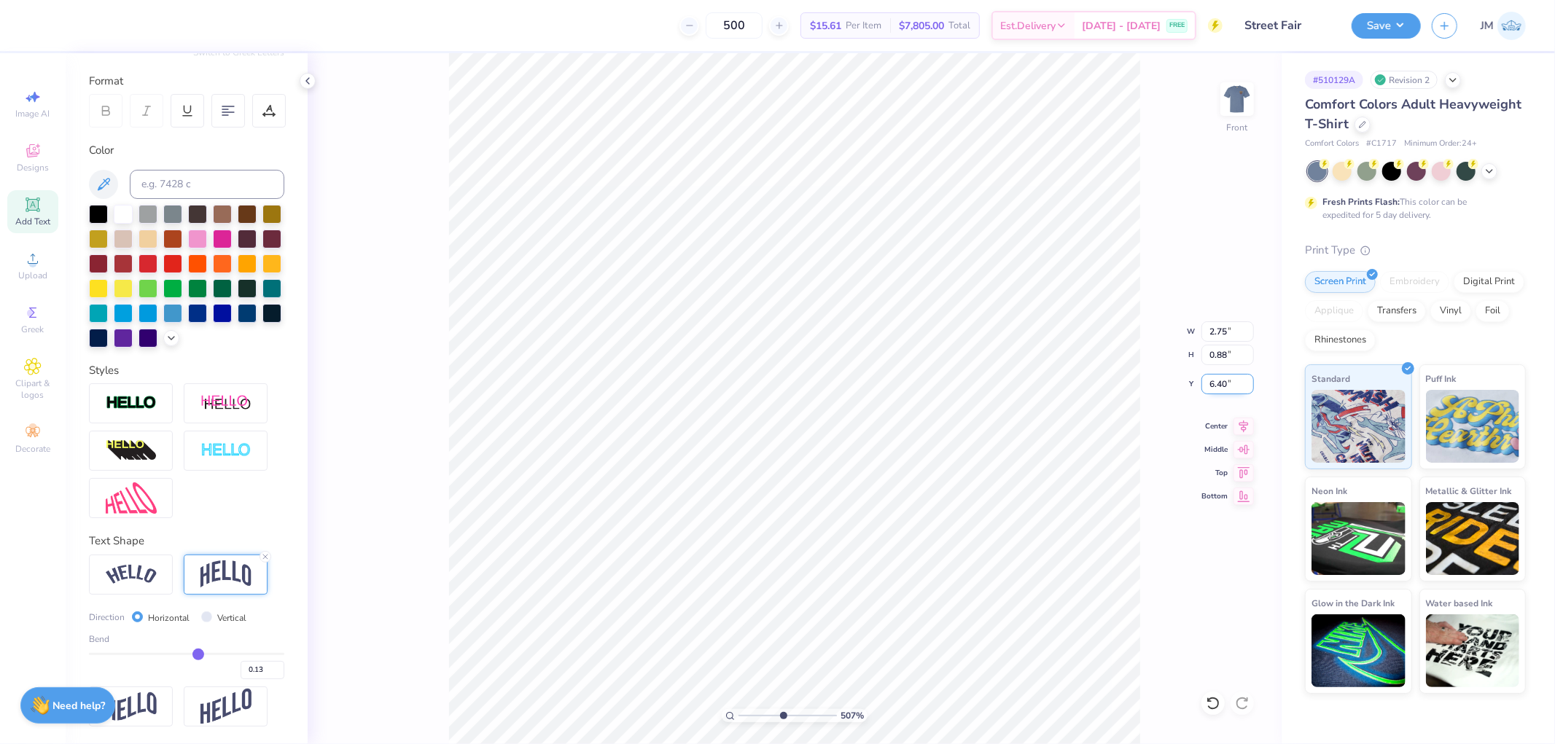
click at [1227, 386] on input "6.40" at bounding box center [1227, 384] width 52 height 20
type input "6.39"
type input "5.07351103745561"
type input "6.38"
type input "5.07351103745561"
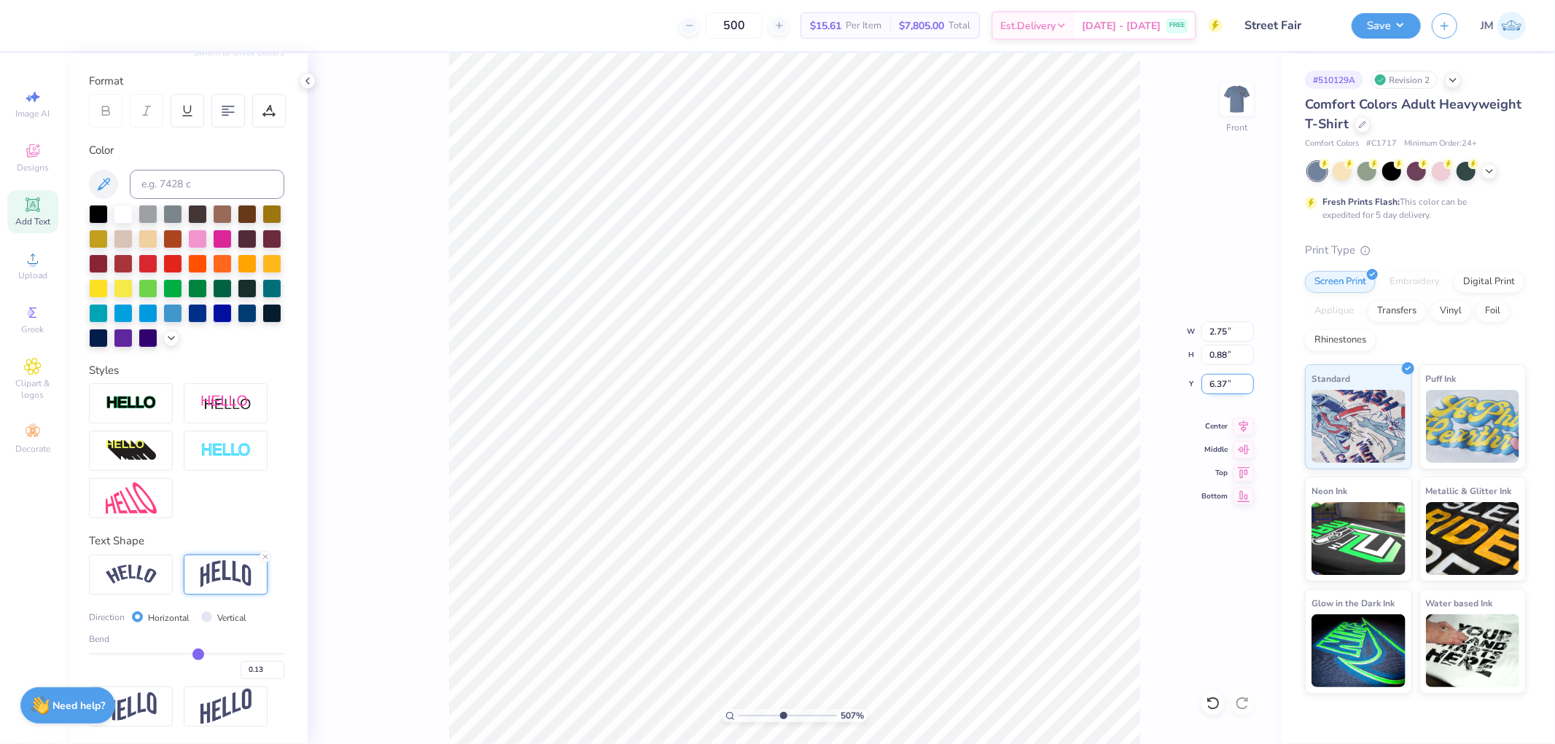
type input "6.37"
type input "5.07351103745561"
type input "6.35"
type input "5.07351103745561"
type input "6.32"
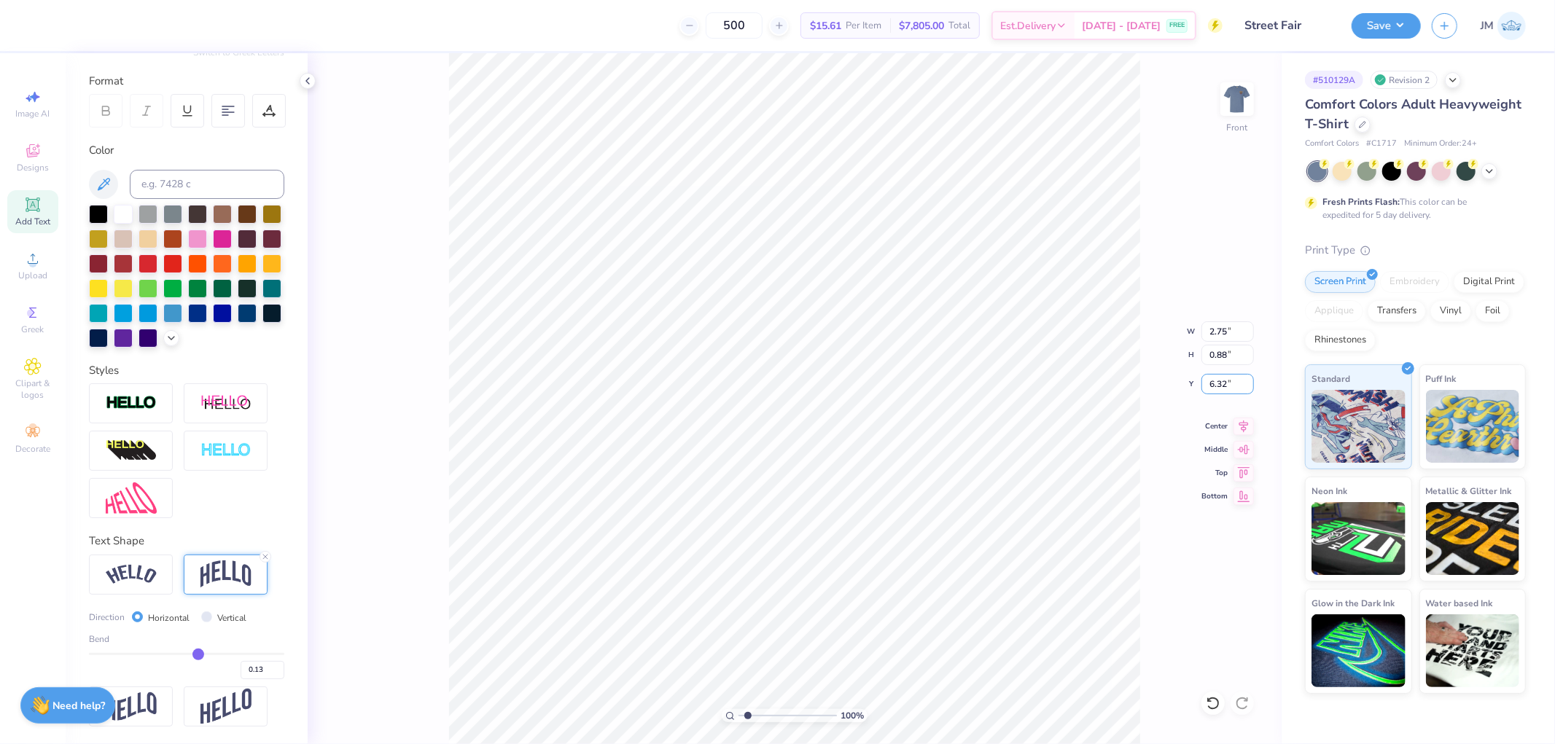
type input "1"
click at [1238, 104] on img at bounding box center [1237, 99] width 58 height 58
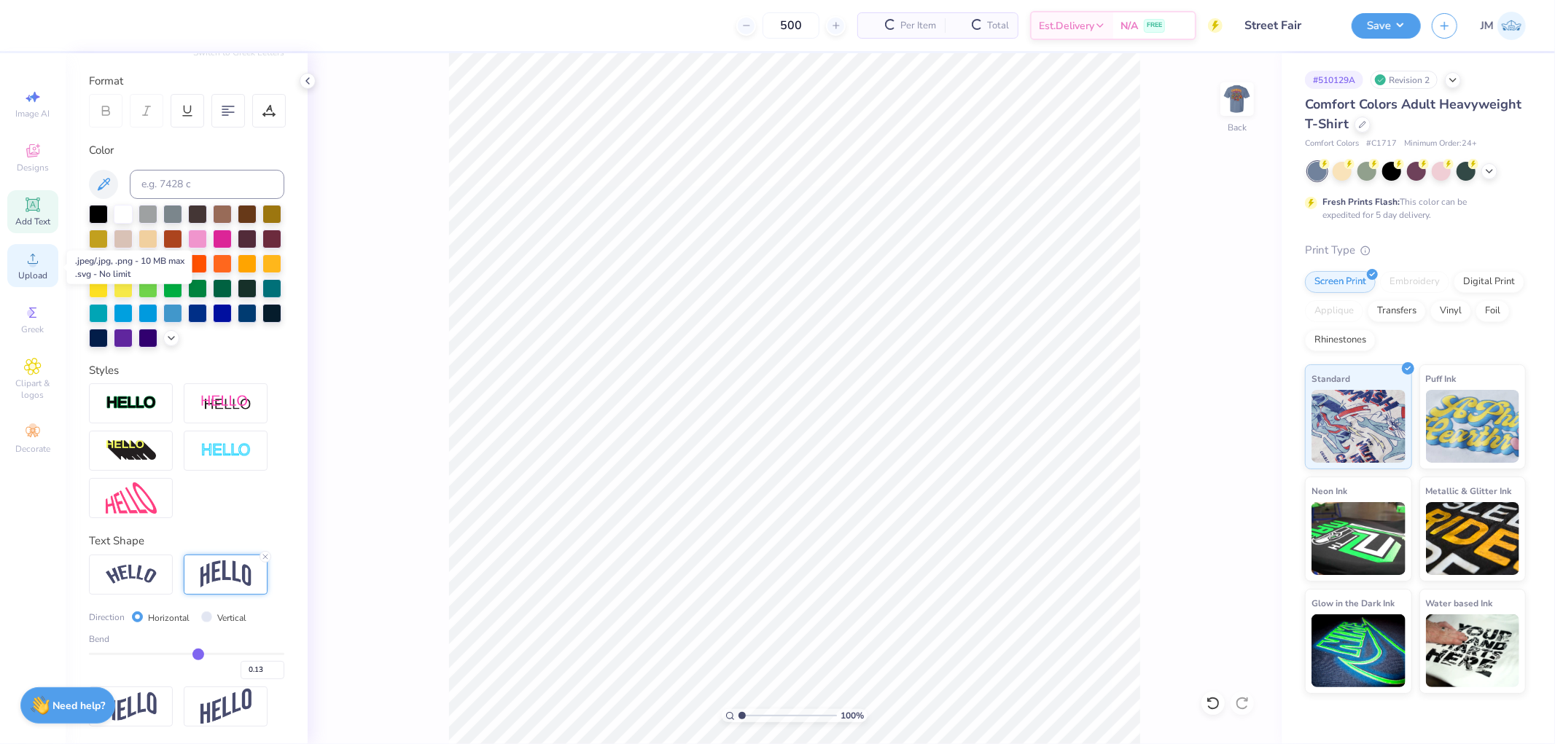
click at [33, 262] on circle at bounding box center [32, 263] width 8 height 8
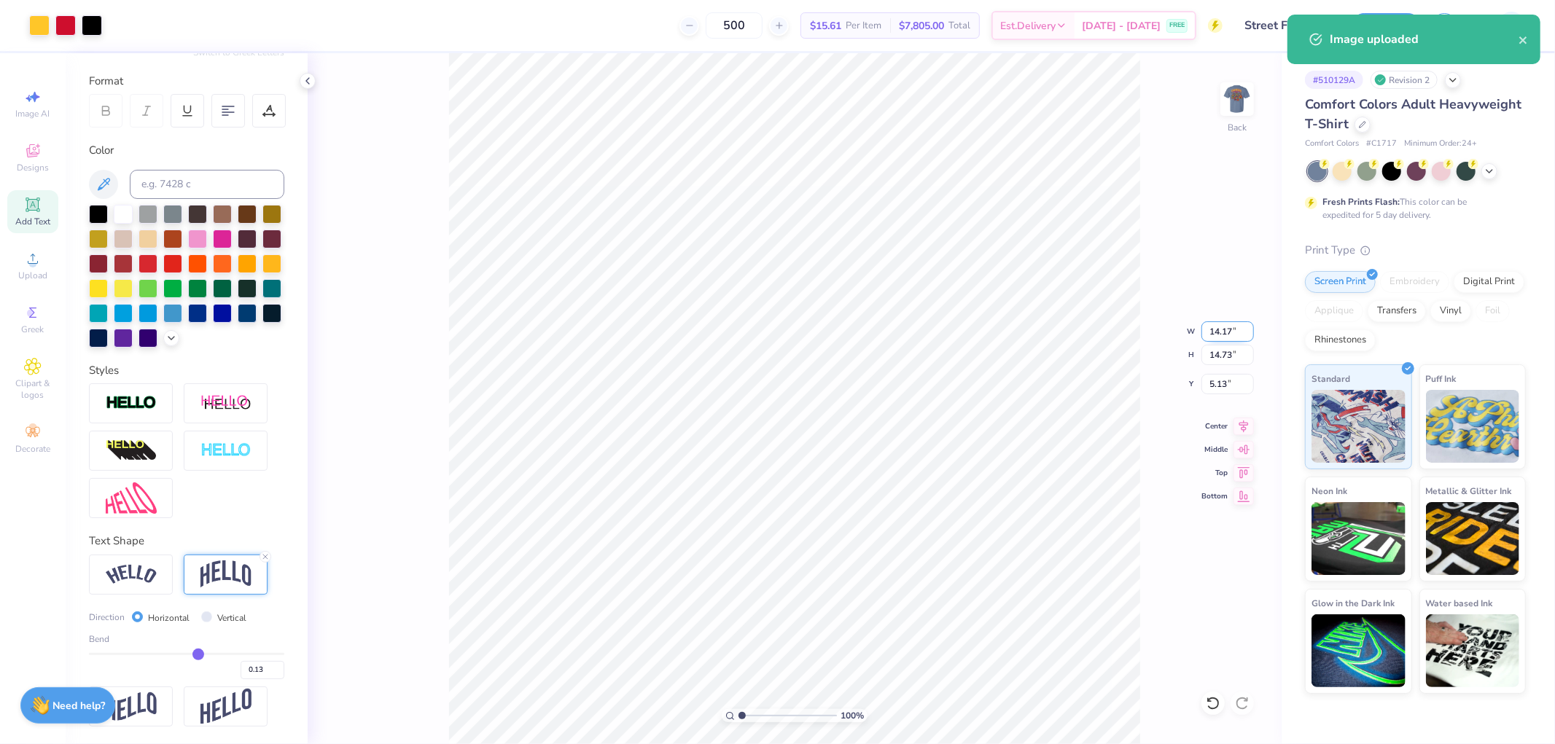
click at [1219, 331] on input "14.17" at bounding box center [1227, 331] width 52 height 20
type input "3.50"
type input "3.64"
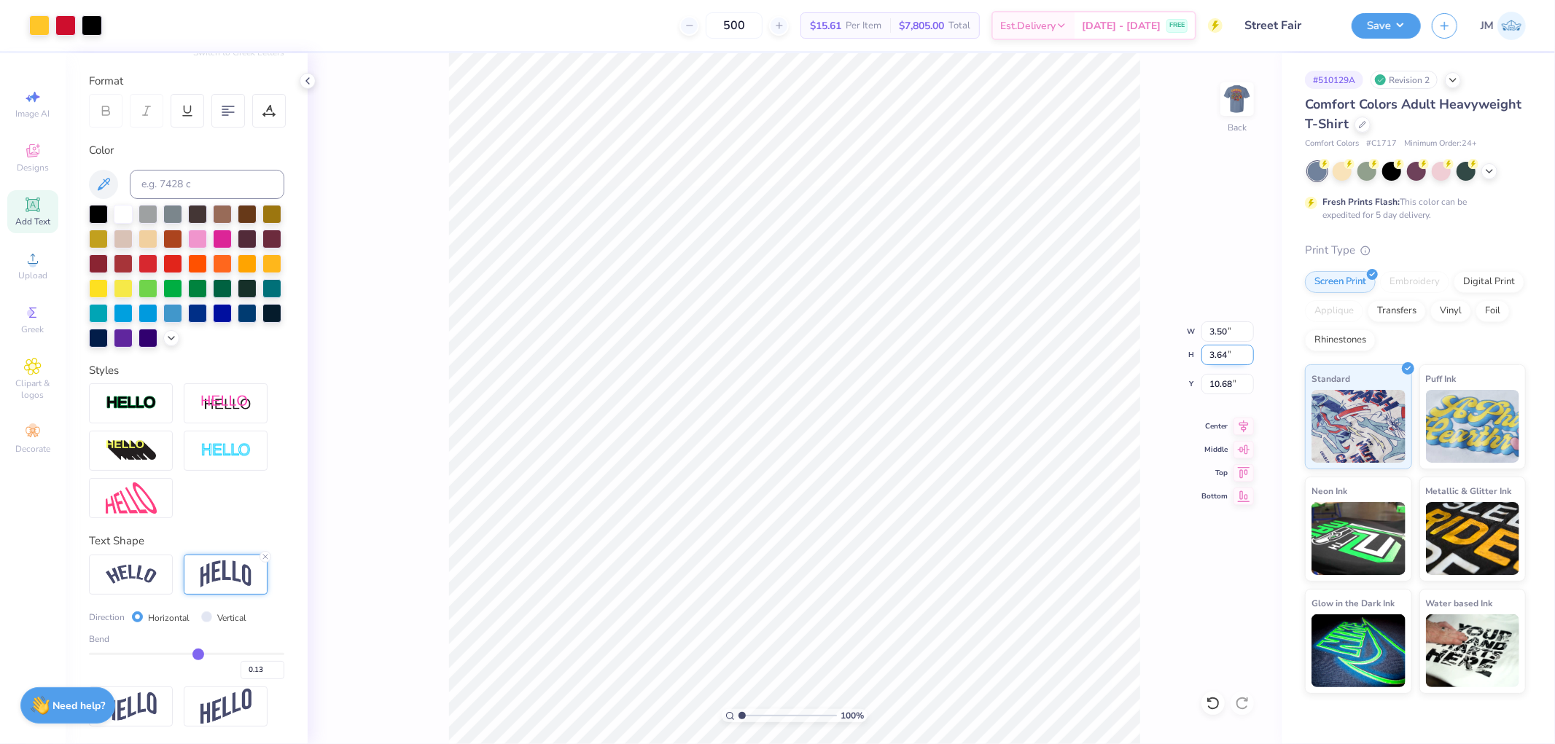
click at [1220, 359] on input "3.64" at bounding box center [1227, 355] width 52 height 20
click at [1230, 379] on input "10.68" at bounding box center [1227, 384] width 52 height 20
type input "3.00"
click at [1239, 98] on img at bounding box center [1237, 99] width 58 height 58
click at [882, 458] on li "Ungroup" at bounding box center [879, 463] width 114 height 28
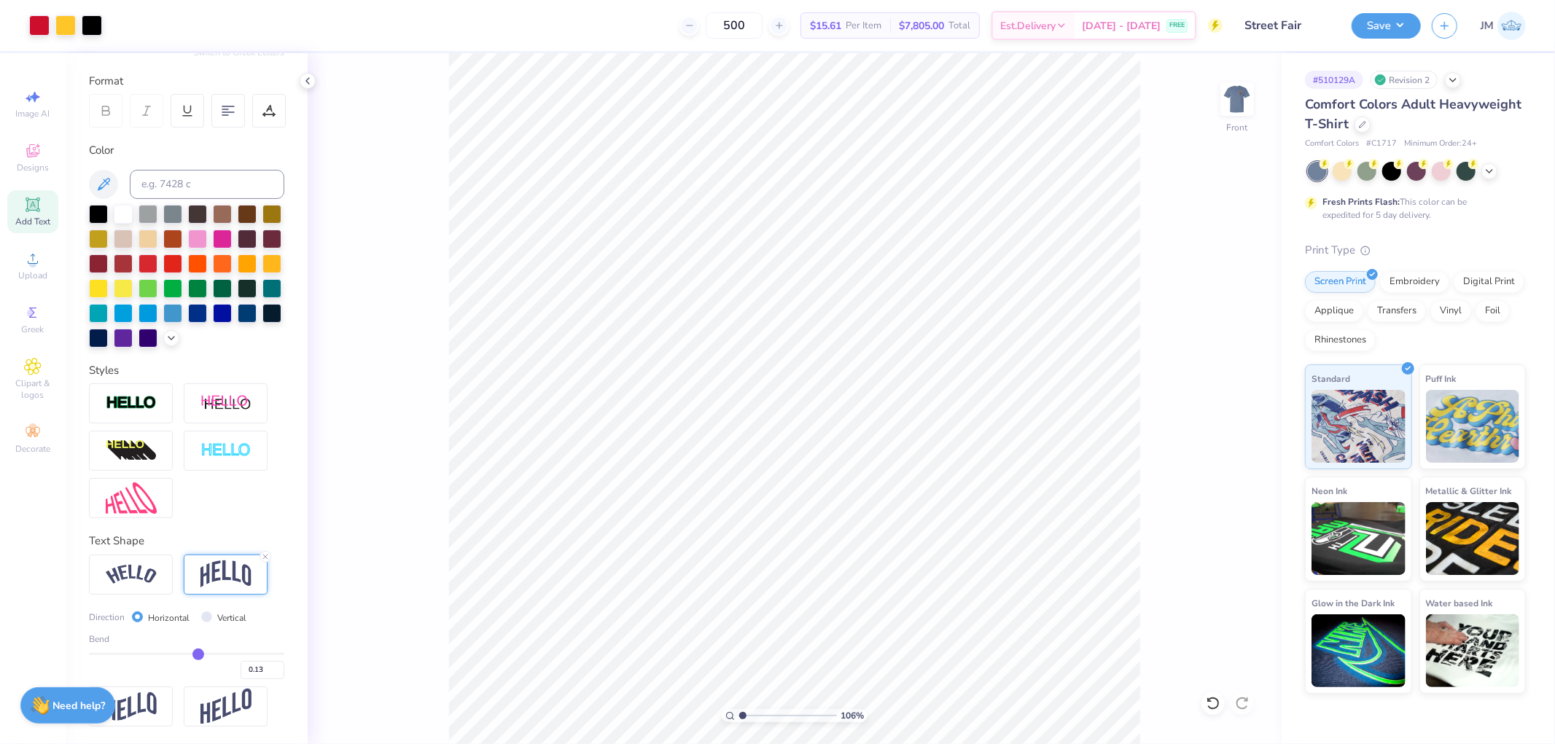
drag, startPoint x: 741, startPoint y: 717, endPoint x: 729, endPoint y: 713, distance: 12.9
click at [738, 713] on input "range" at bounding box center [787, 715] width 98 height 13
type input "1"
click at [1207, 703] on icon at bounding box center [1213, 703] width 15 height 15
click at [1244, 707] on icon at bounding box center [1242, 703] width 15 height 15
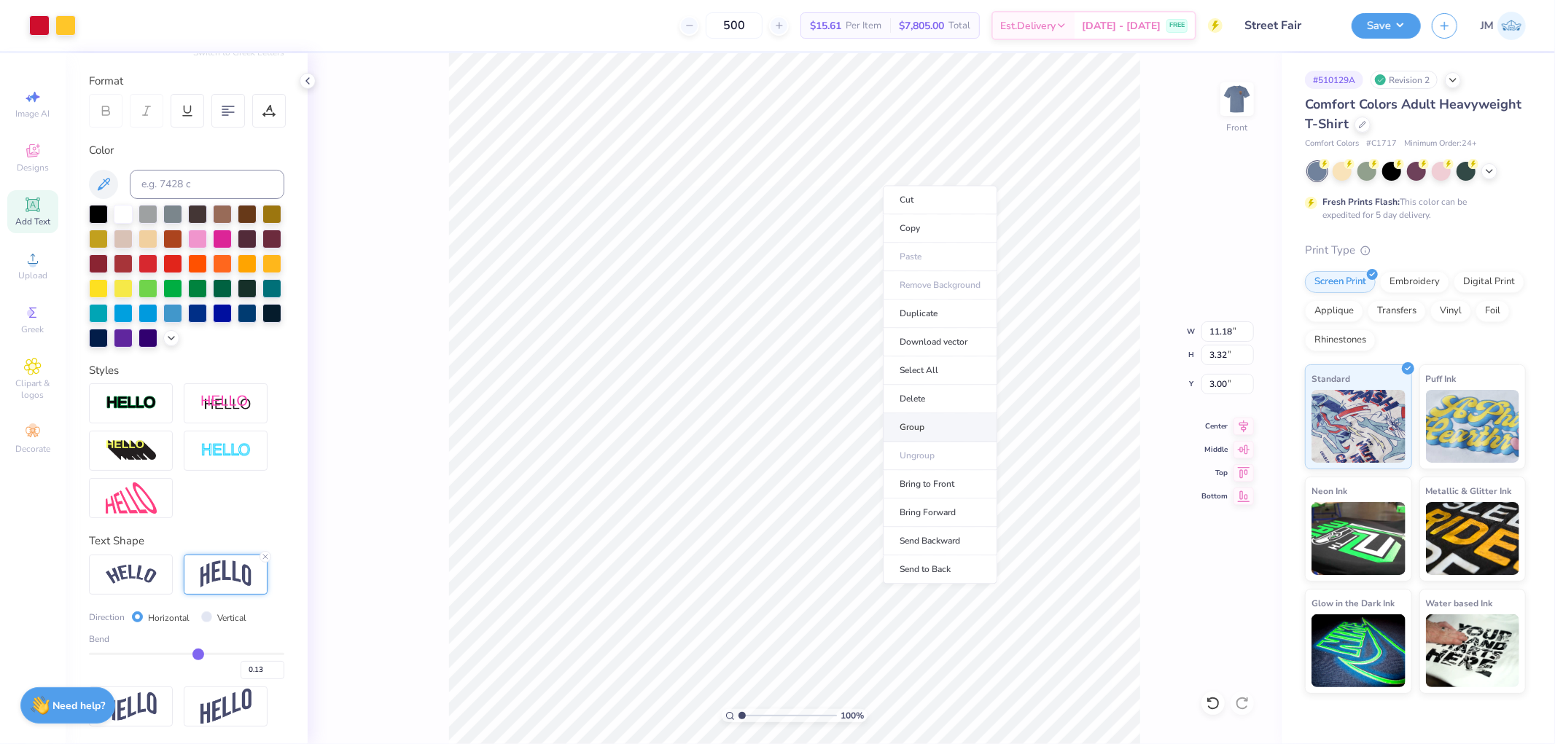
click at [937, 435] on li "Group" at bounding box center [940, 427] width 114 height 28
click at [1246, 425] on icon at bounding box center [1243, 423] width 20 height 17
click at [862, 713] on li "Send to Back" at bounding box center [882, 725] width 114 height 28
click at [876, 581] on li "Group" at bounding box center [876, 583] width 114 height 28
type input "9.31"
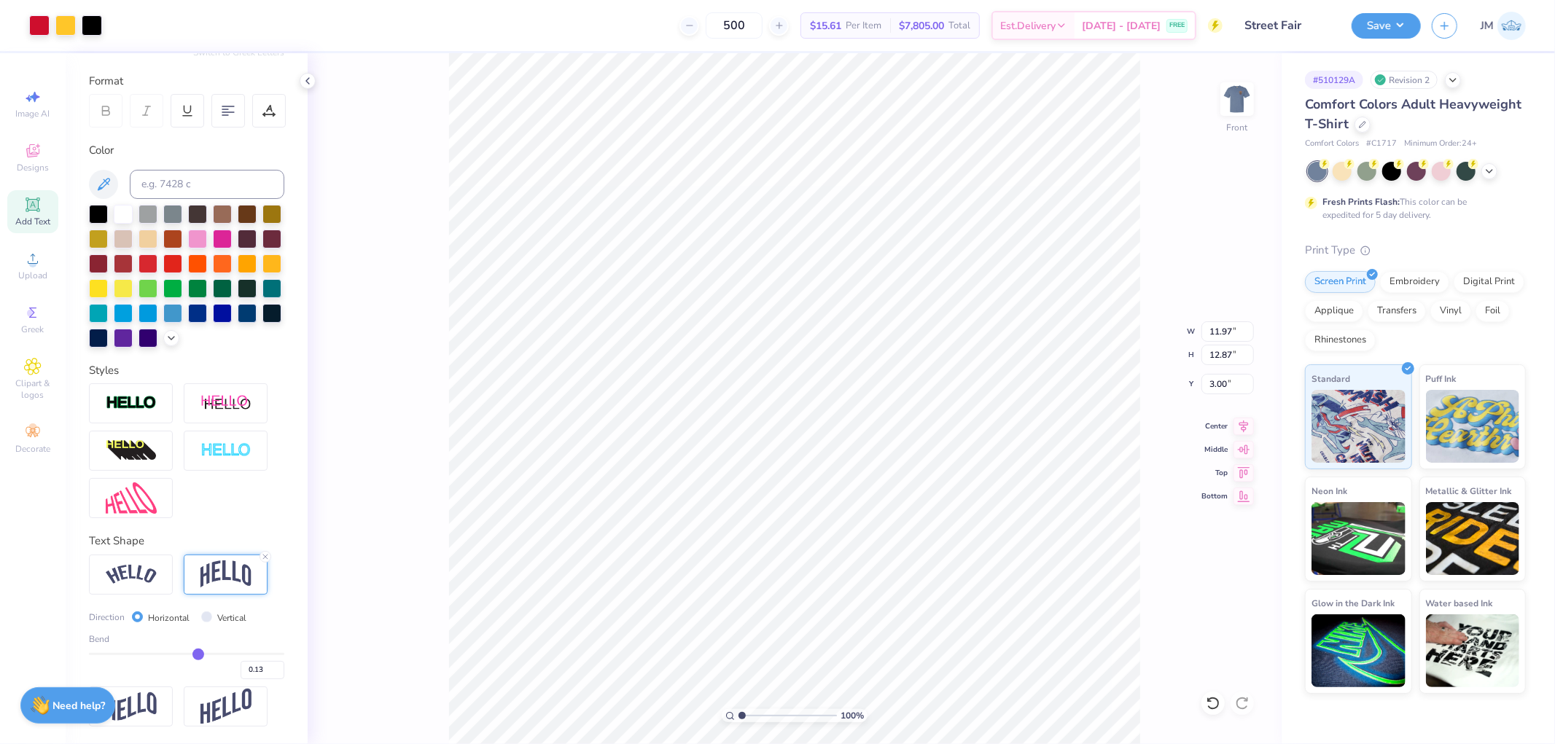
type input "6.56"
click at [762, 725] on li "Send to Back" at bounding box center [745, 725] width 114 height 28
click at [1249, 420] on icon at bounding box center [1243, 423] width 20 height 17
type input "7.99"
type input "1.36"
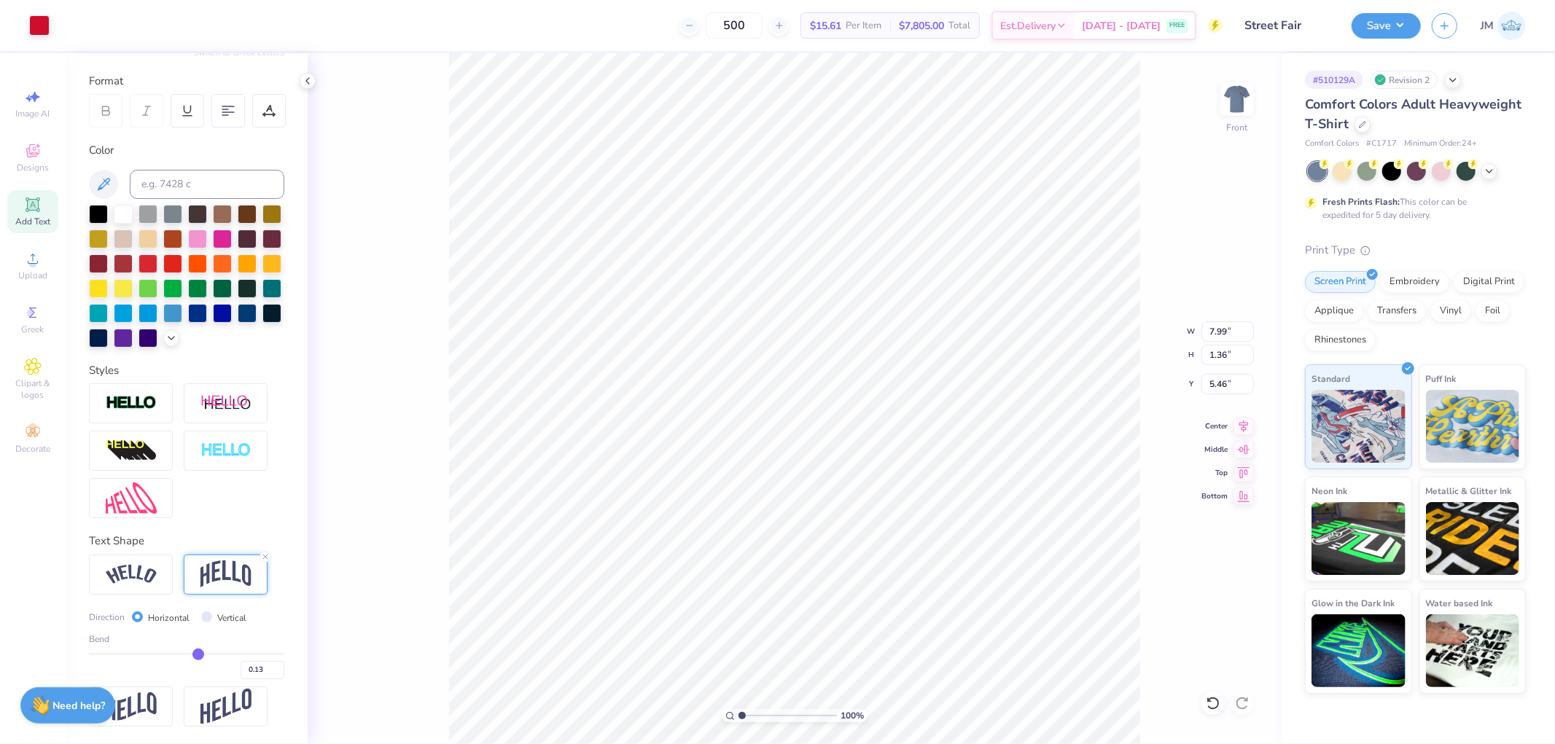
type input "5.46"
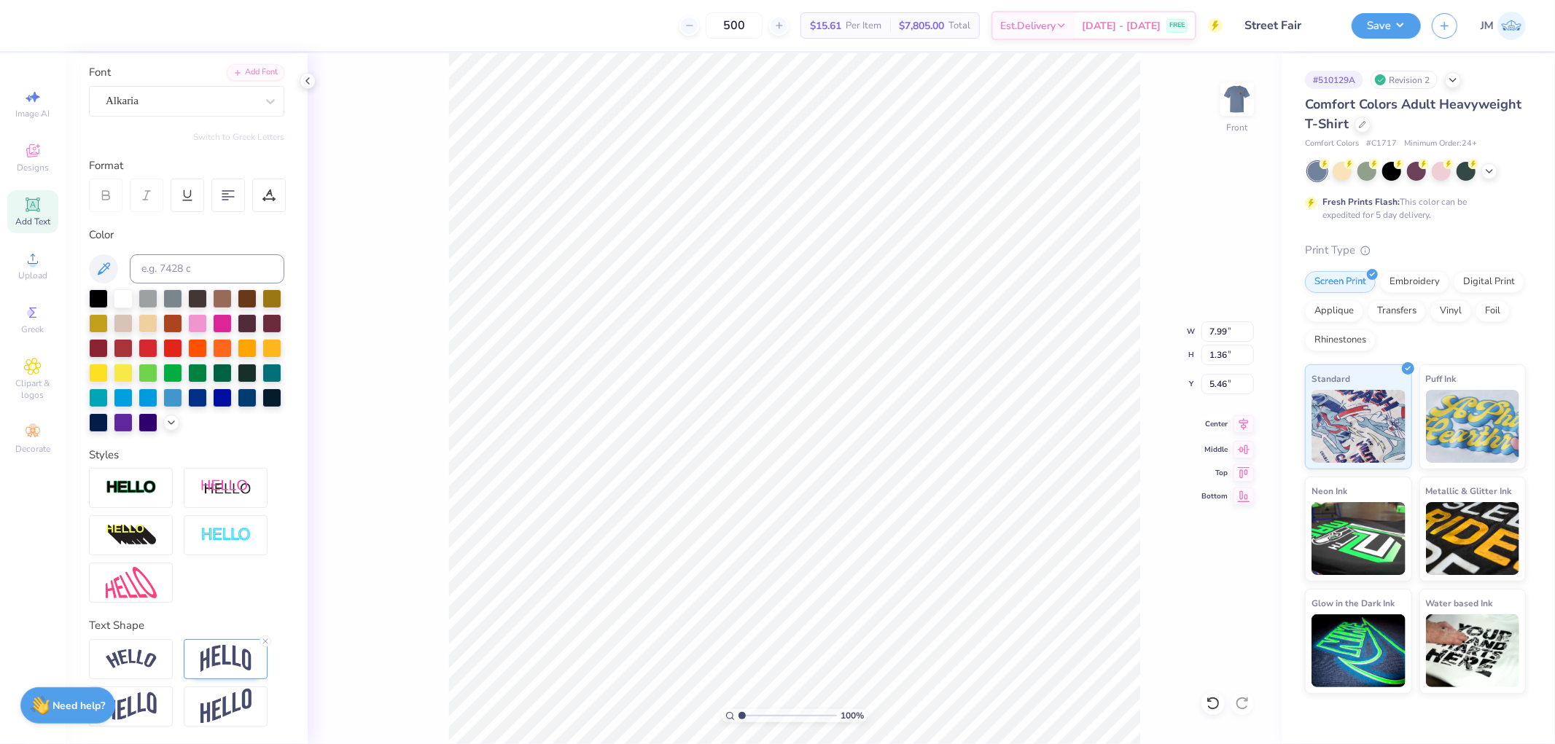
click at [1240, 426] on icon at bounding box center [1243, 423] width 20 height 17
click at [1242, 427] on icon at bounding box center [1243, 424] width 9 height 12
click at [1214, 700] on icon at bounding box center [1213, 703] width 15 height 15
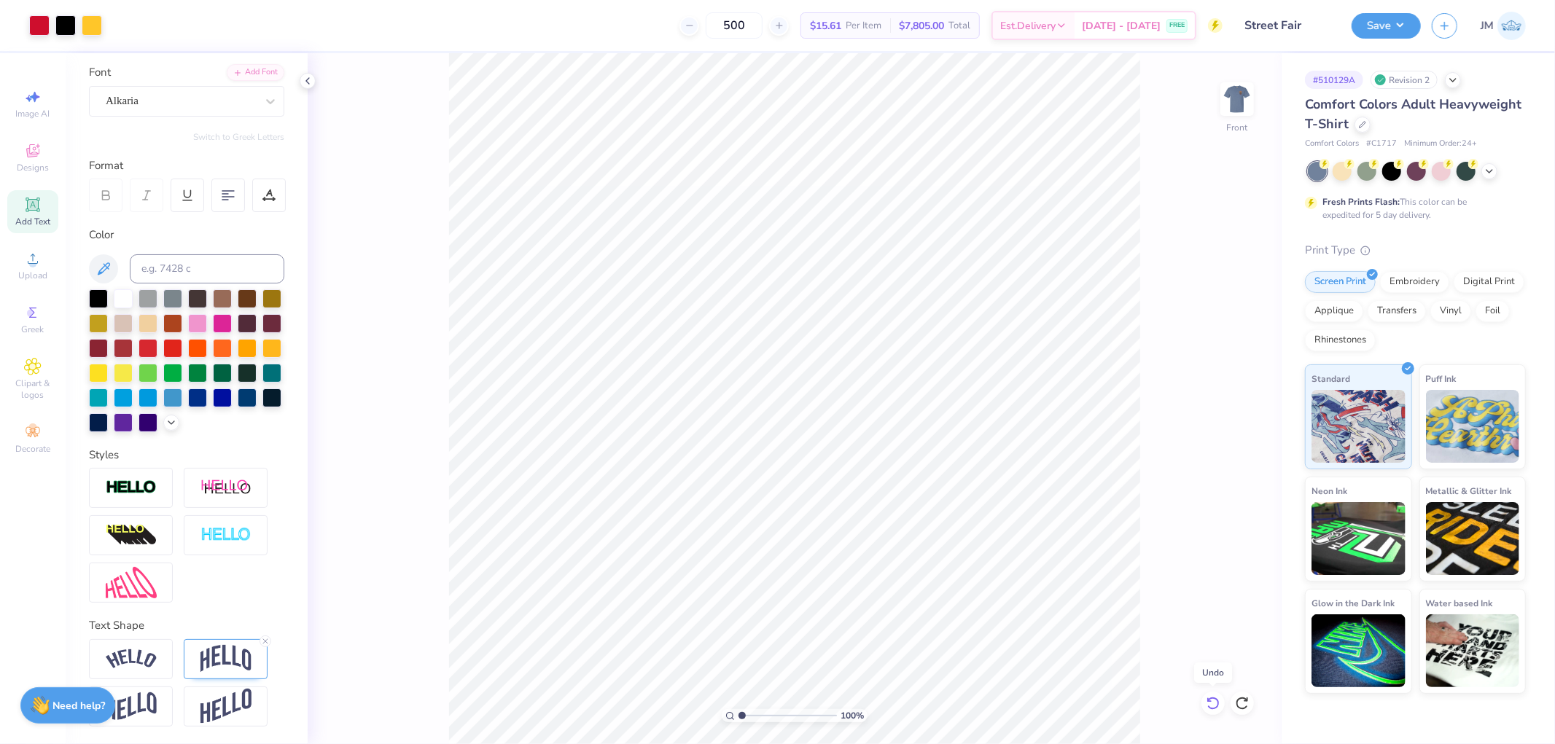
click at [1214, 700] on icon at bounding box center [1213, 703] width 15 height 15
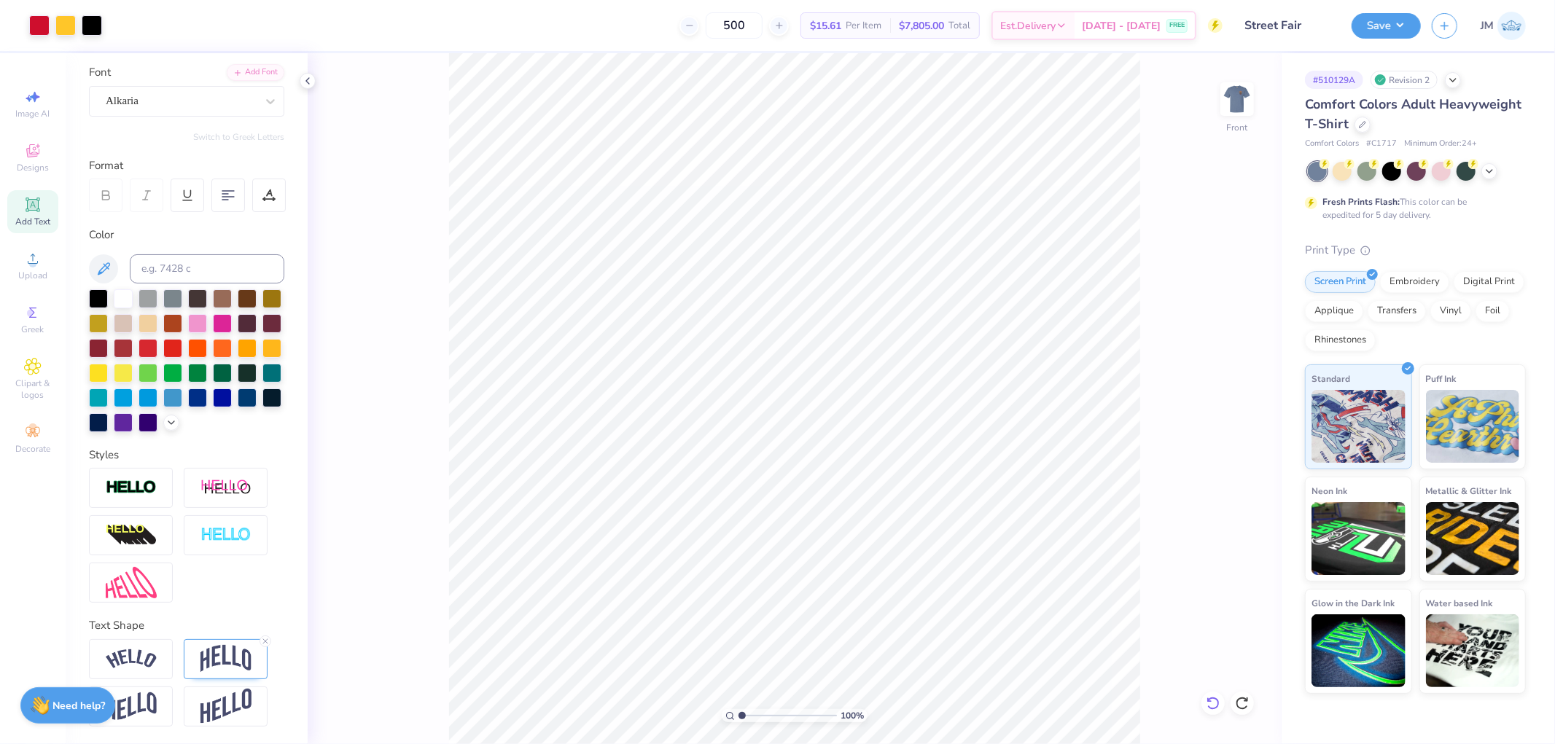
click at [1212, 705] on icon at bounding box center [1213, 703] width 15 height 15
click at [1410, 20] on button "Save" at bounding box center [1385, 24] width 69 height 26
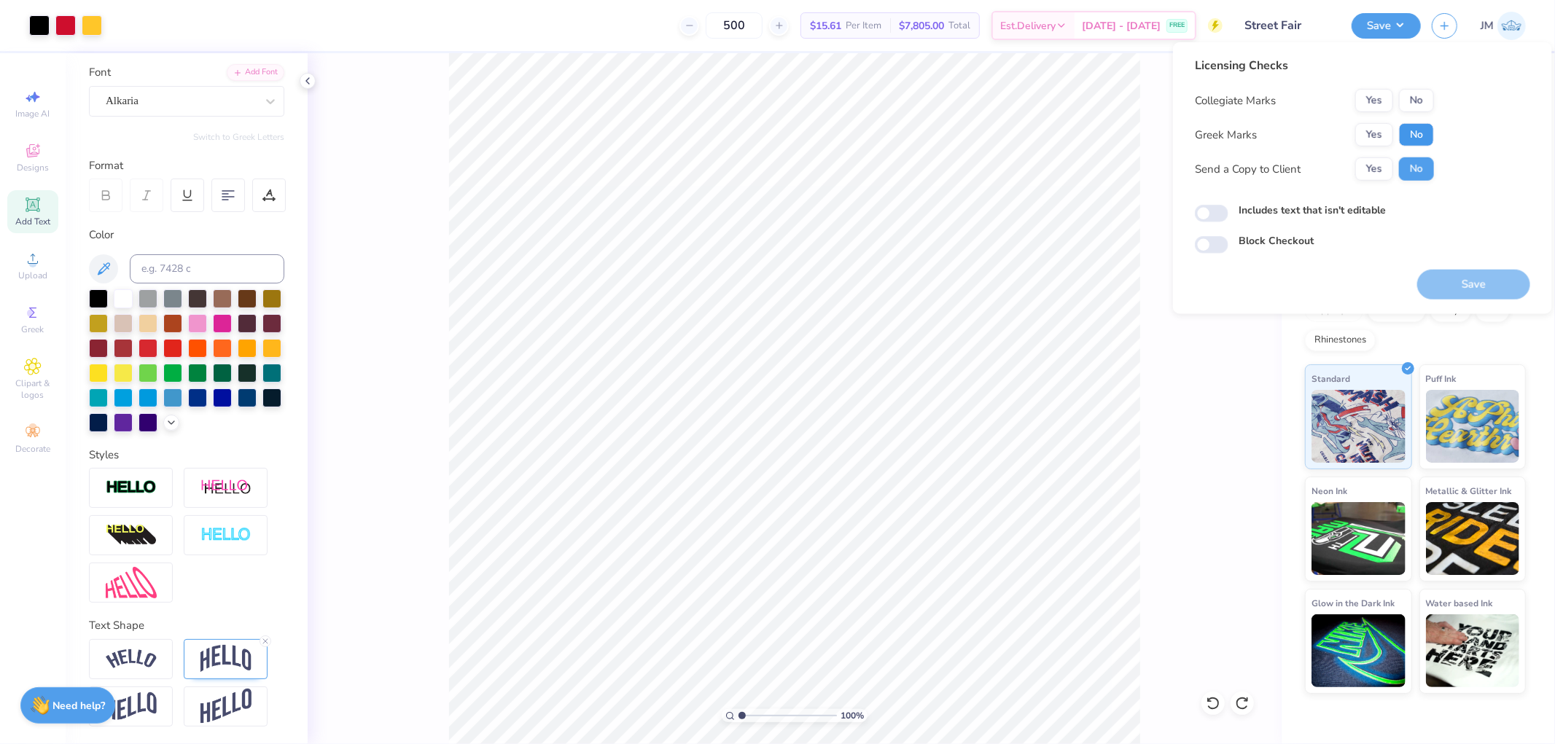
click at [1422, 144] on button "No" at bounding box center [1416, 134] width 35 height 23
click at [1421, 104] on button "No" at bounding box center [1416, 100] width 35 height 23
click at [1452, 265] on div "Save" at bounding box center [1473, 276] width 113 height 46
click at [1454, 274] on button "Save" at bounding box center [1473, 285] width 113 height 30
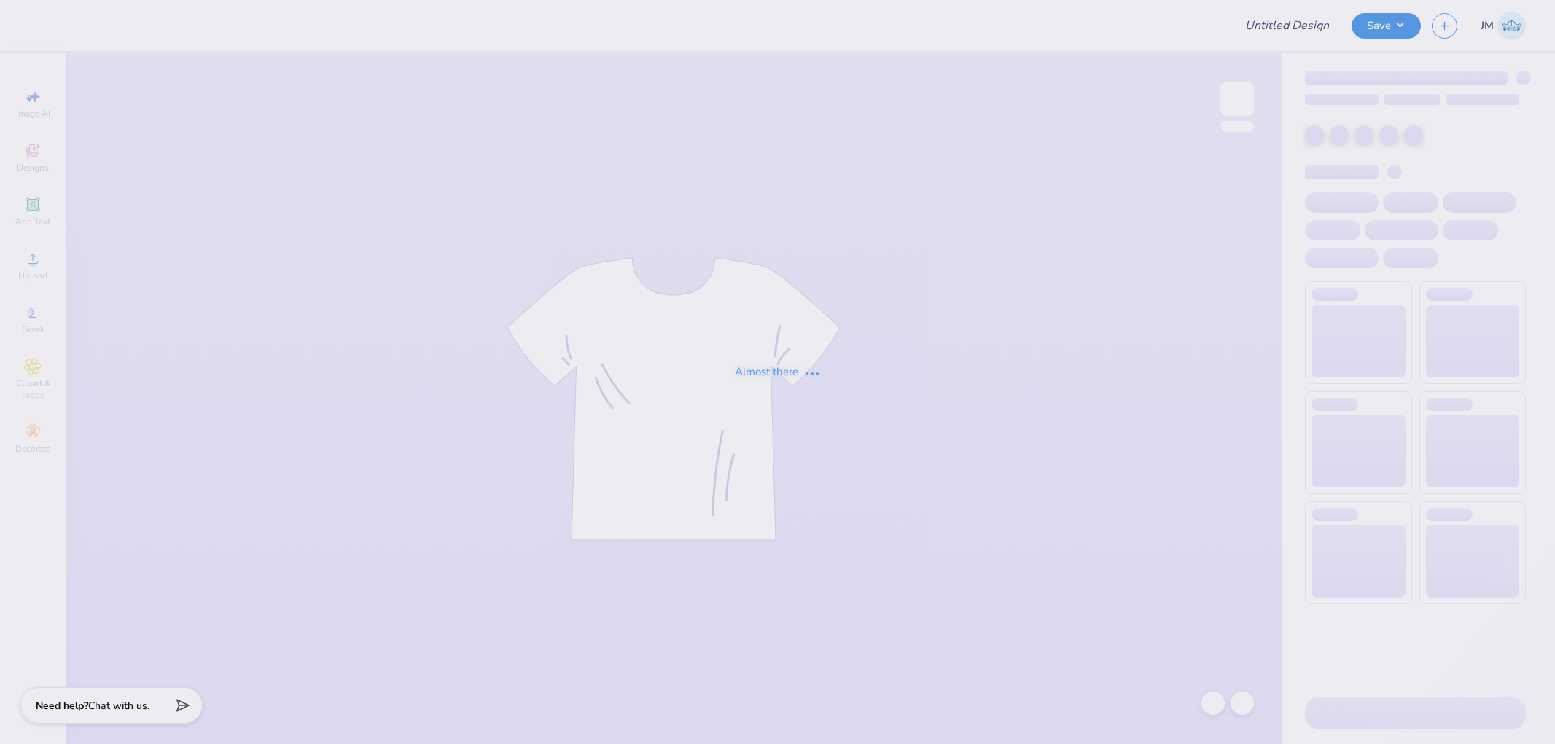
type input "sweats pt 2"
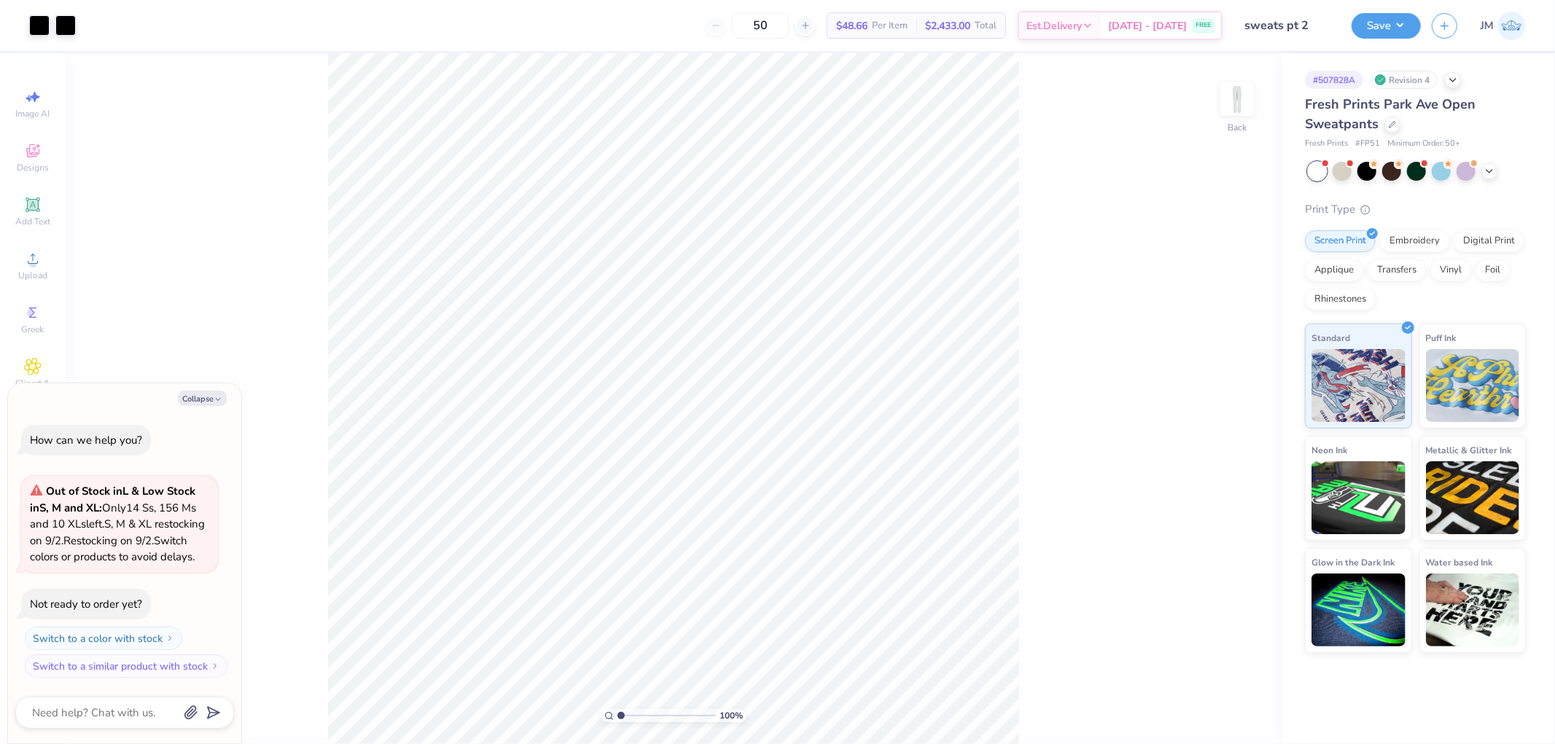
type textarea "x"
click at [1230, 402] on input "1.14" at bounding box center [1227, 396] width 52 height 20
type input "2"
type textarea "x"
type input "2.00"
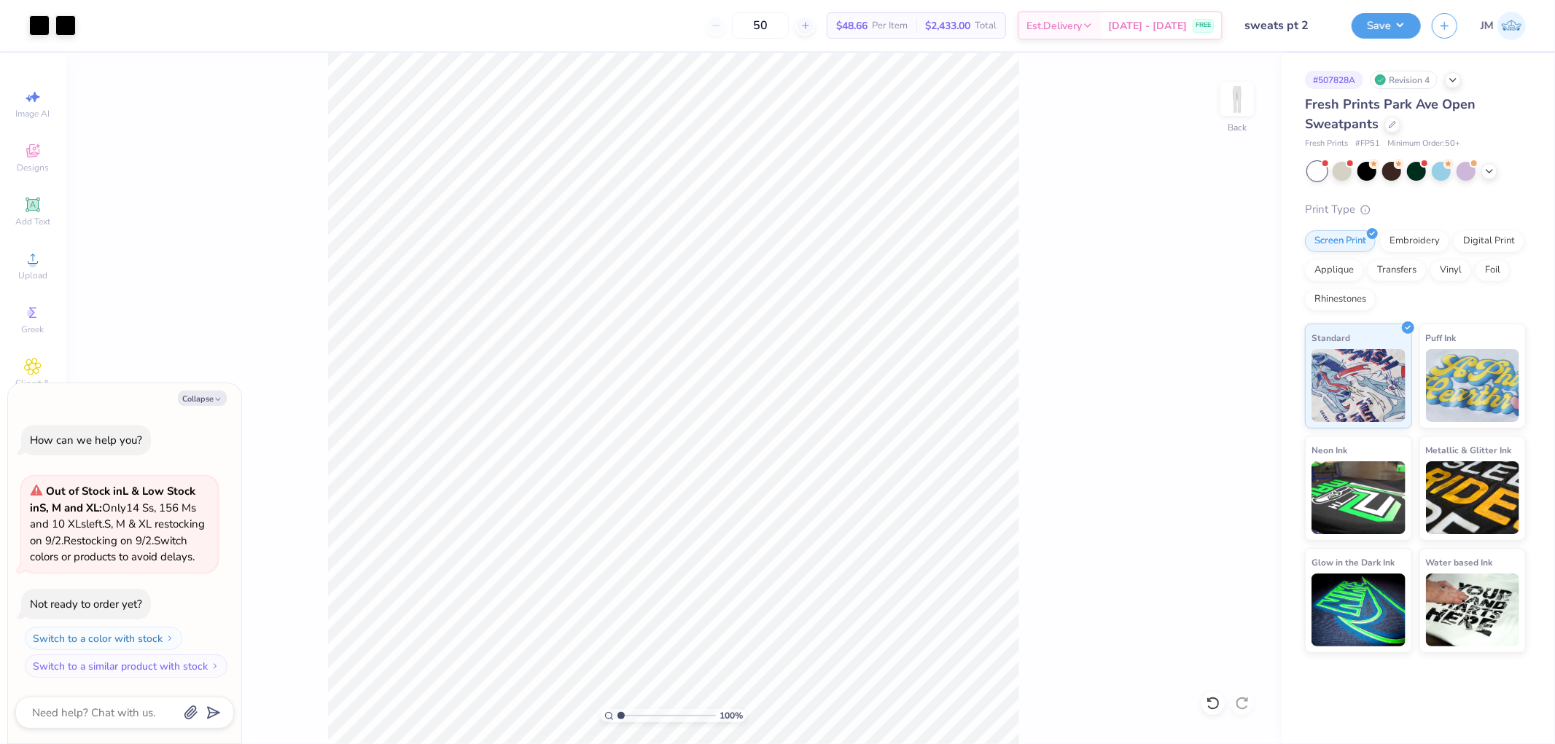
type textarea "x"
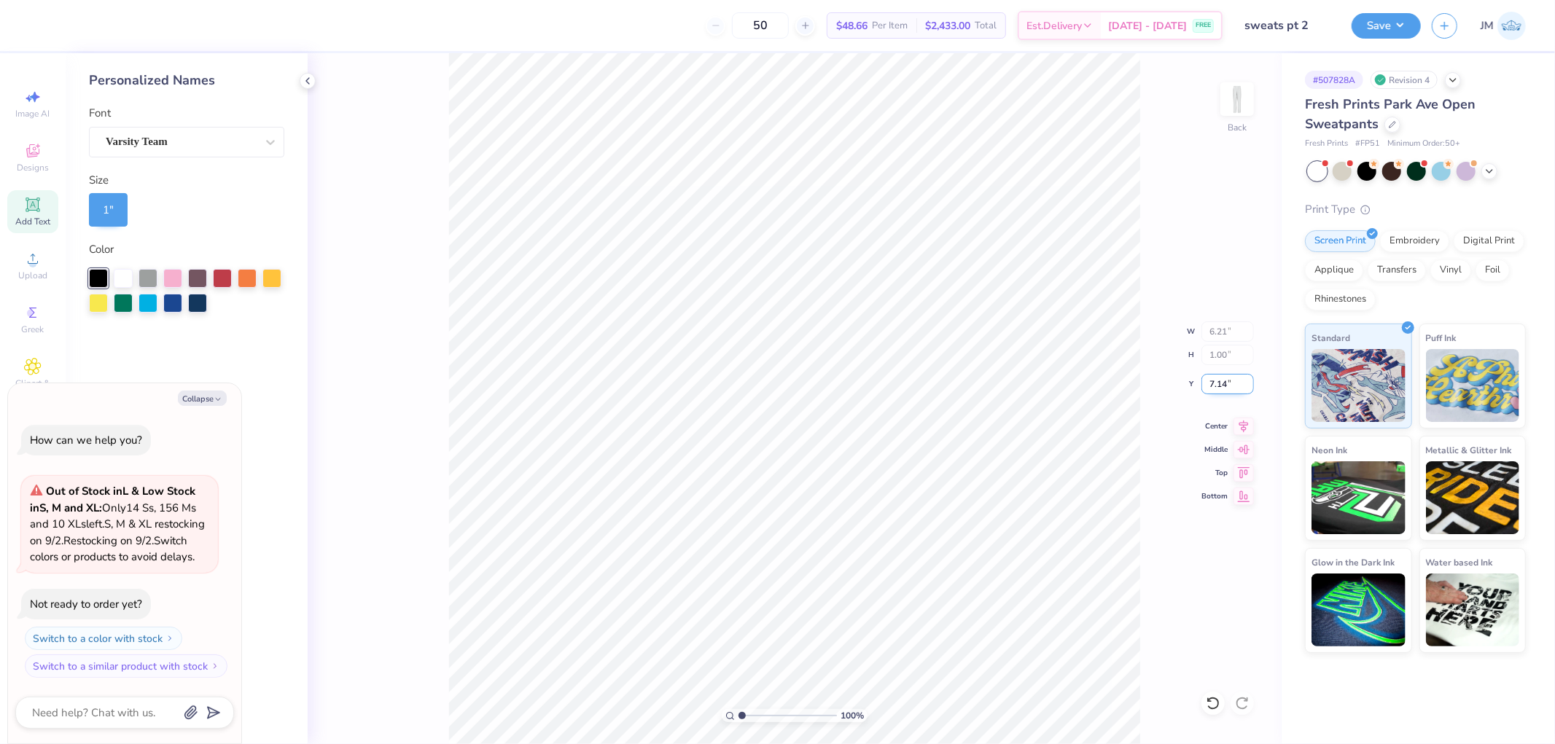
click at [1219, 389] on input "7.14" at bounding box center [1227, 384] width 52 height 20
type input "8"
type textarea "x"
type input "8.00"
click at [1235, 429] on icon at bounding box center [1243, 426] width 20 height 17
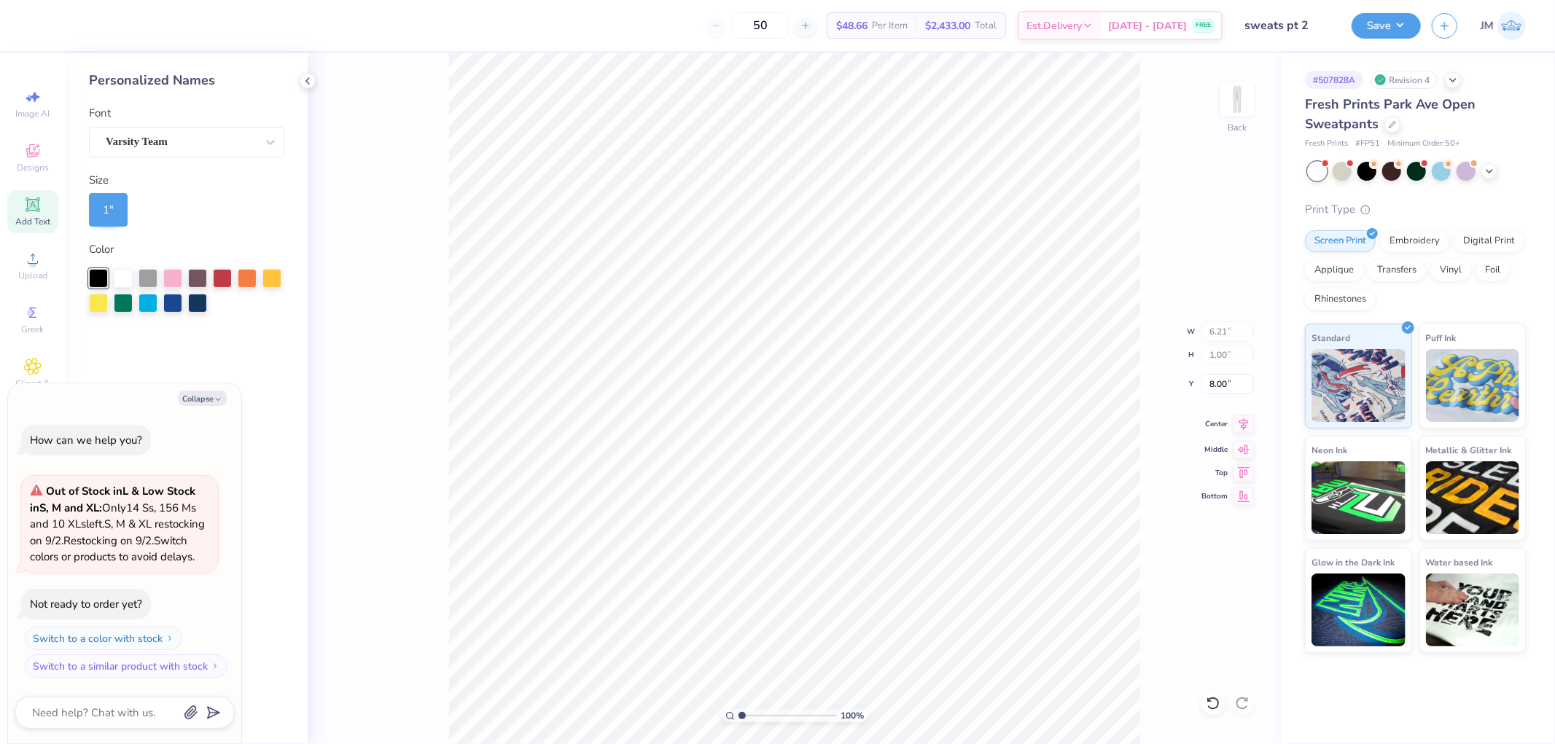
click at [1238, 423] on icon at bounding box center [1243, 423] width 20 height 17
click at [311, 82] on icon at bounding box center [308, 81] width 12 height 12
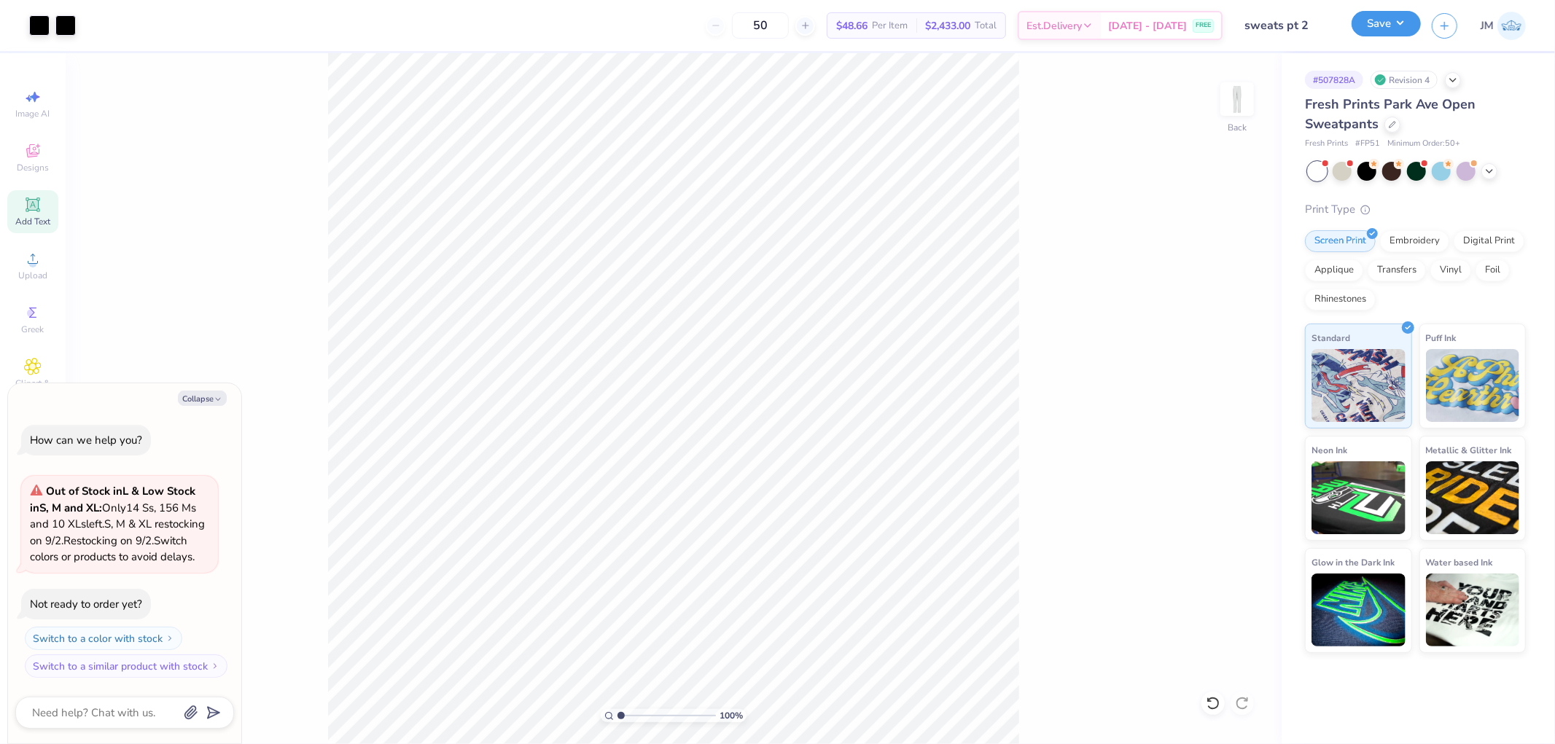
click at [1405, 26] on button "Save" at bounding box center [1385, 24] width 69 height 26
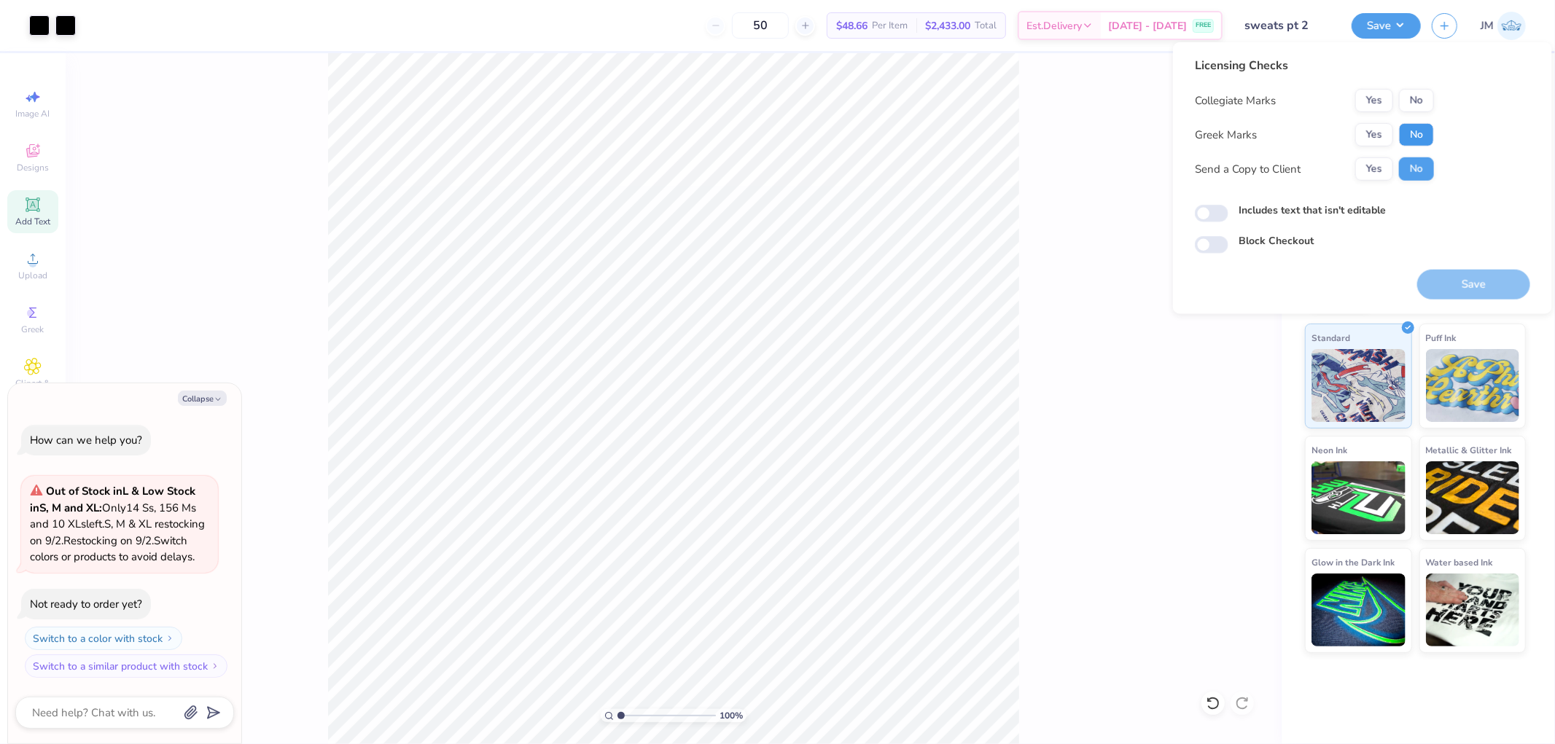
click at [1426, 135] on button "No" at bounding box center [1416, 134] width 35 height 23
click at [1418, 98] on button "No" at bounding box center [1416, 100] width 35 height 23
click at [1477, 282] on button "Save" at bounding box center [1473, 285] width 113 height 30
type textarea "x"
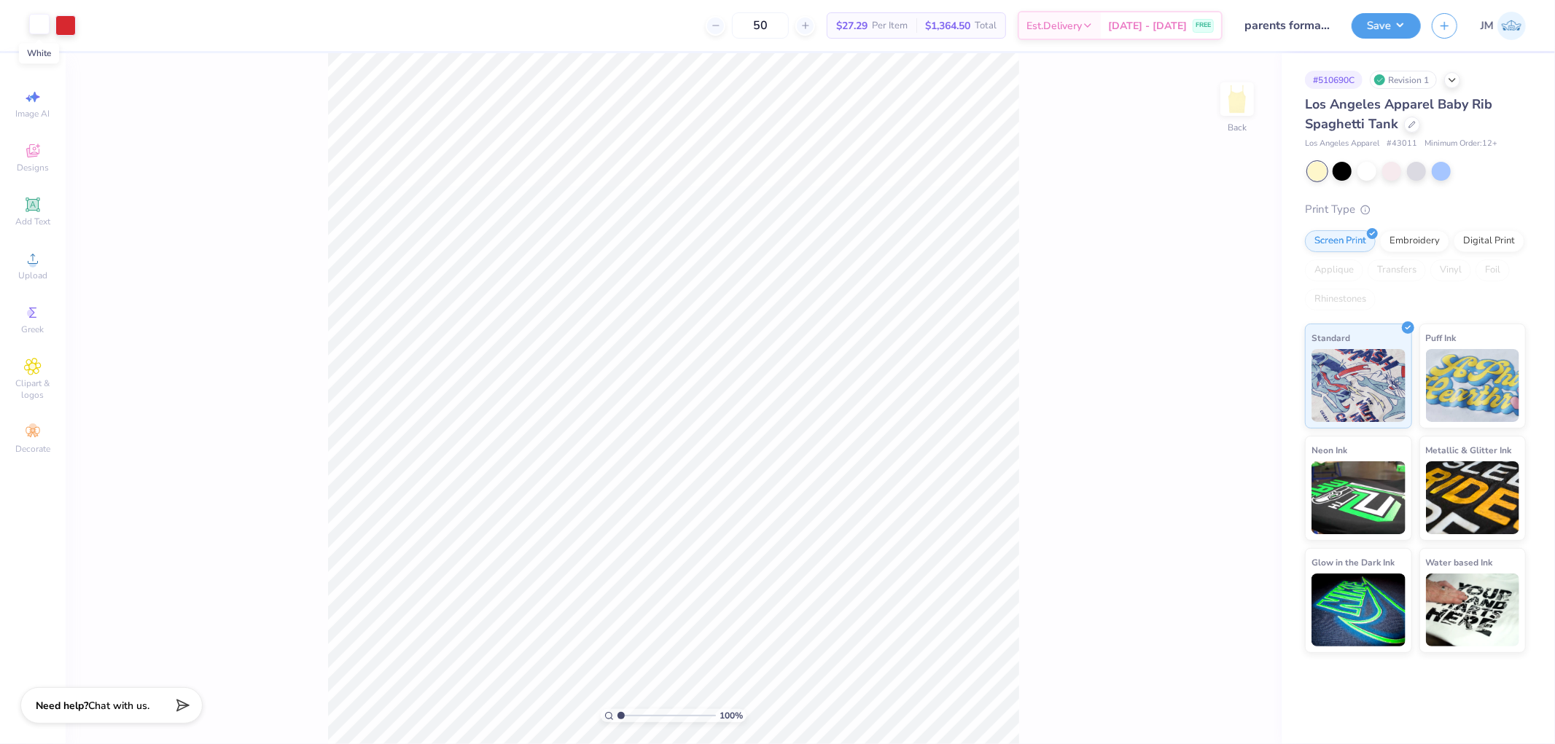
click at [35, 16] on div at bounding box center [39, 24] width 20 height 20
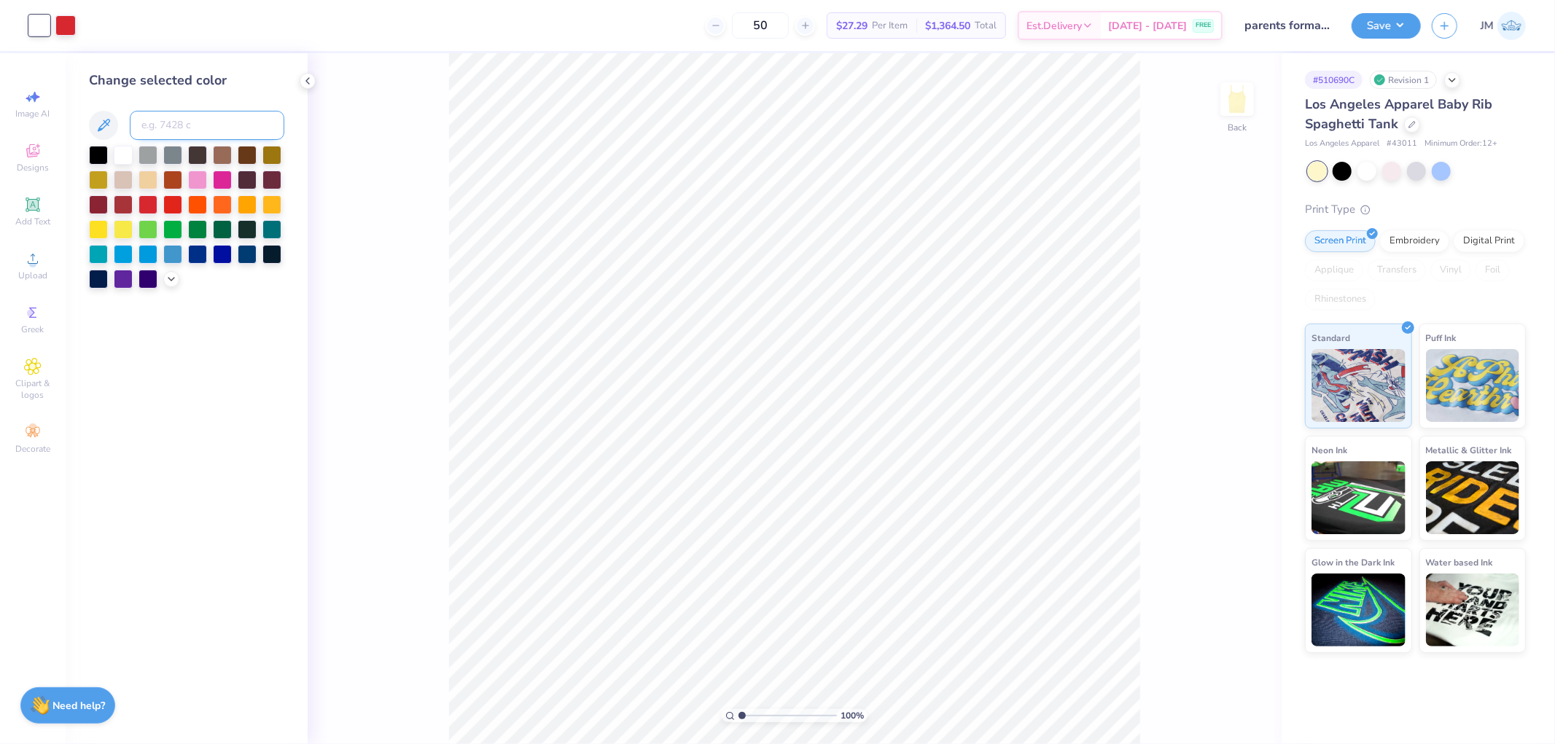
click at [191, 130] on input at bounding box center [207, 125] width 155 height 29
click at [106, 153] on div at bounding box center [98, 153] width 19 height 19
click at [1211, 706] on icon at bounding box center [1213, 703] width 15 height 15
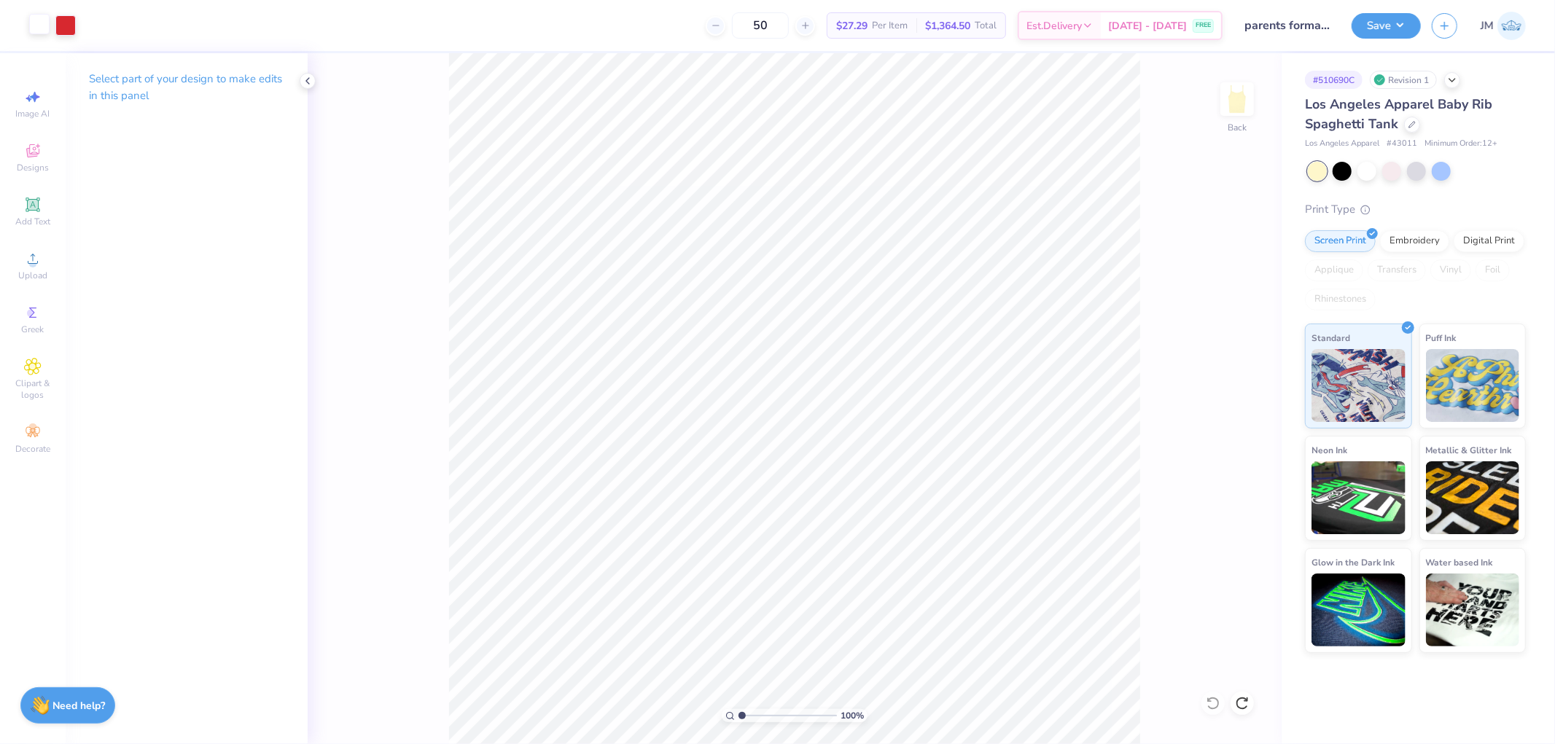
click at [36, 20] on div at bounding box center [39, 24] width 20 height 20
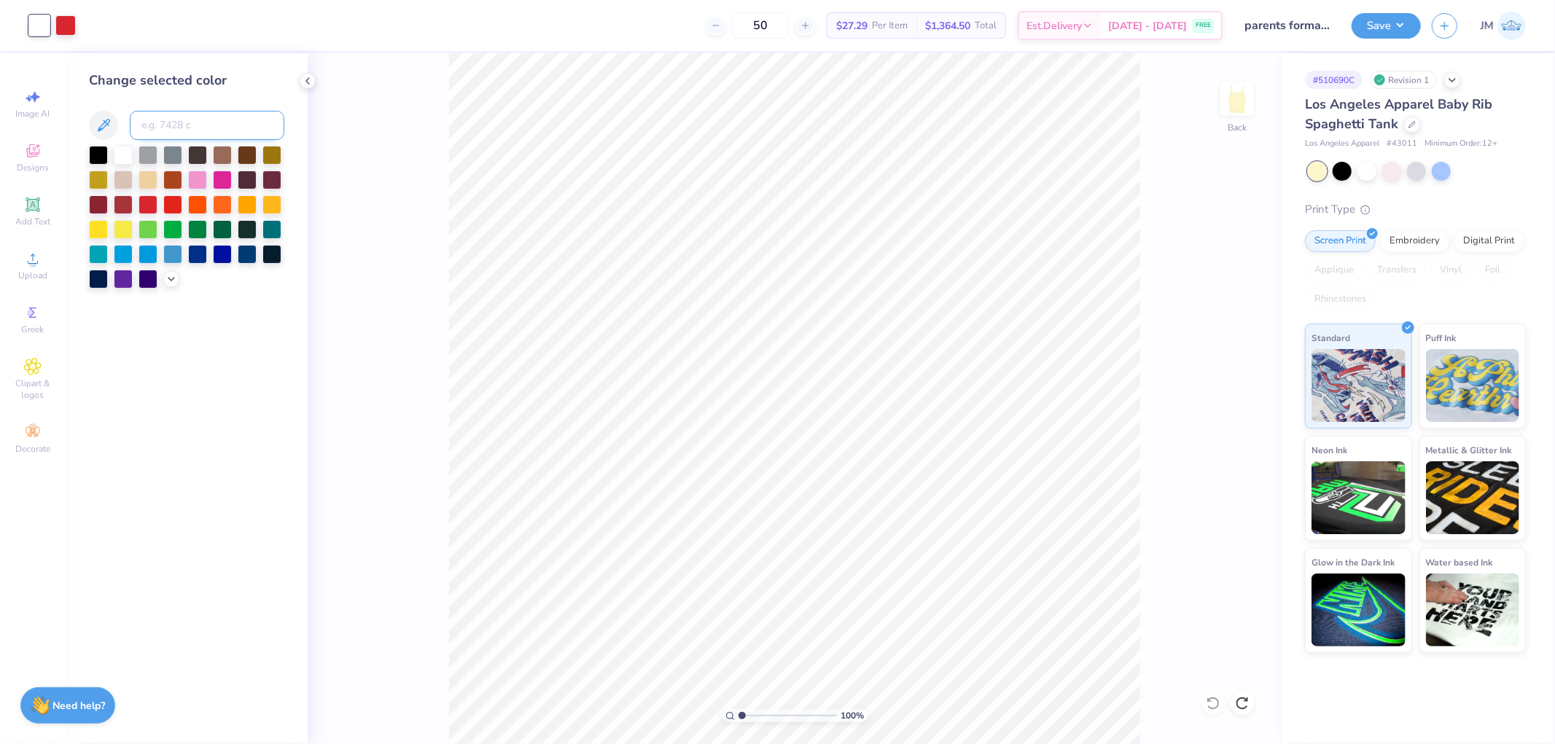
click at [225, 127] on input at bounding box center [207, 125] width 155 height 29
click at [168, 282] on icon at bounding box center [171, 278] width 12 height 12
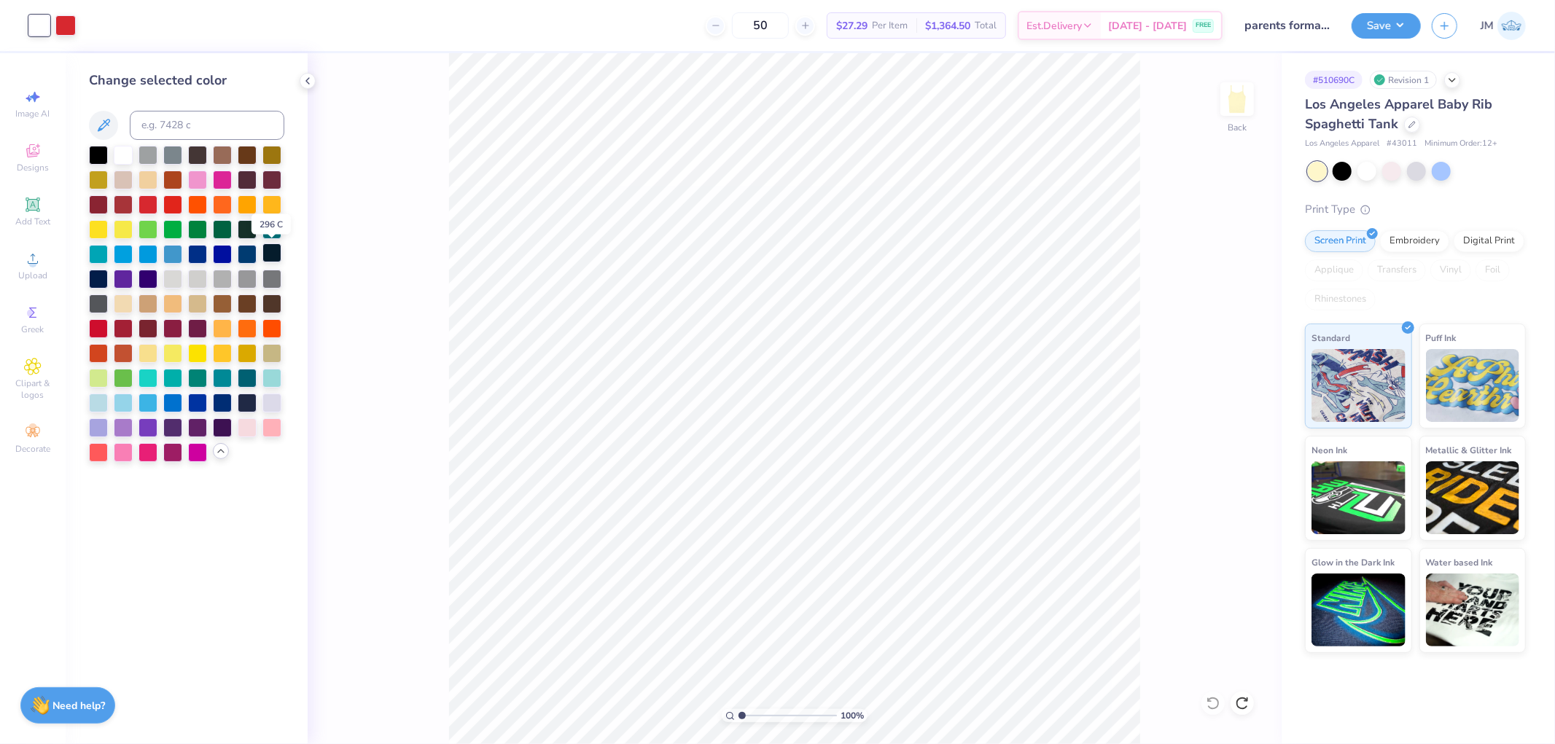
click at [266, 256] on div at bounding box center [271, 252] width 19 height 19
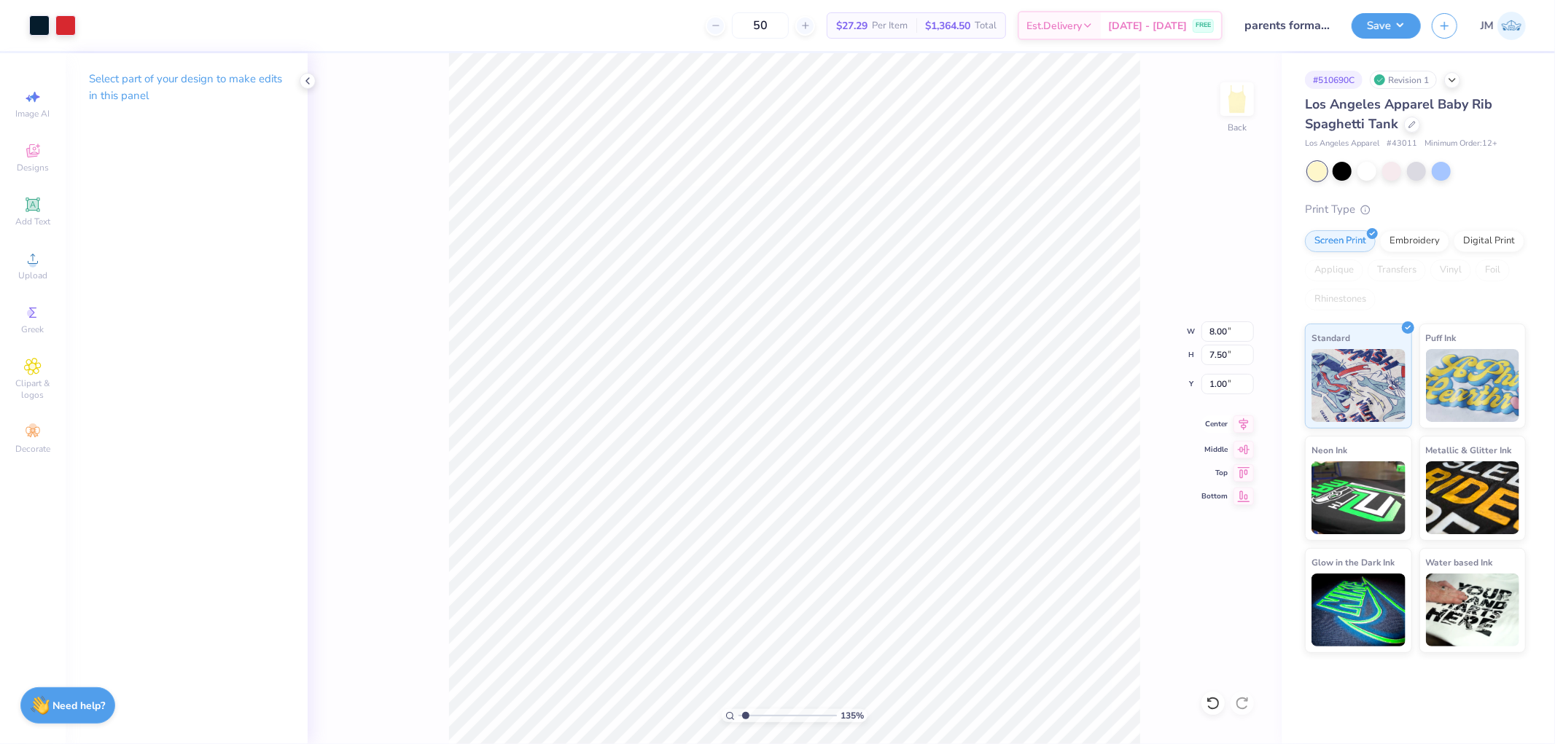
click at [1244, 423] on icon at bounding box center [1243, 424] width 9 height 12
click at [921, 602] on li "Ungroup" at bounding box center [936, 612] width 114 height 28
type input "1"
click at [35, 153] on icon at bounding box center [32, 150] width 13 height 13
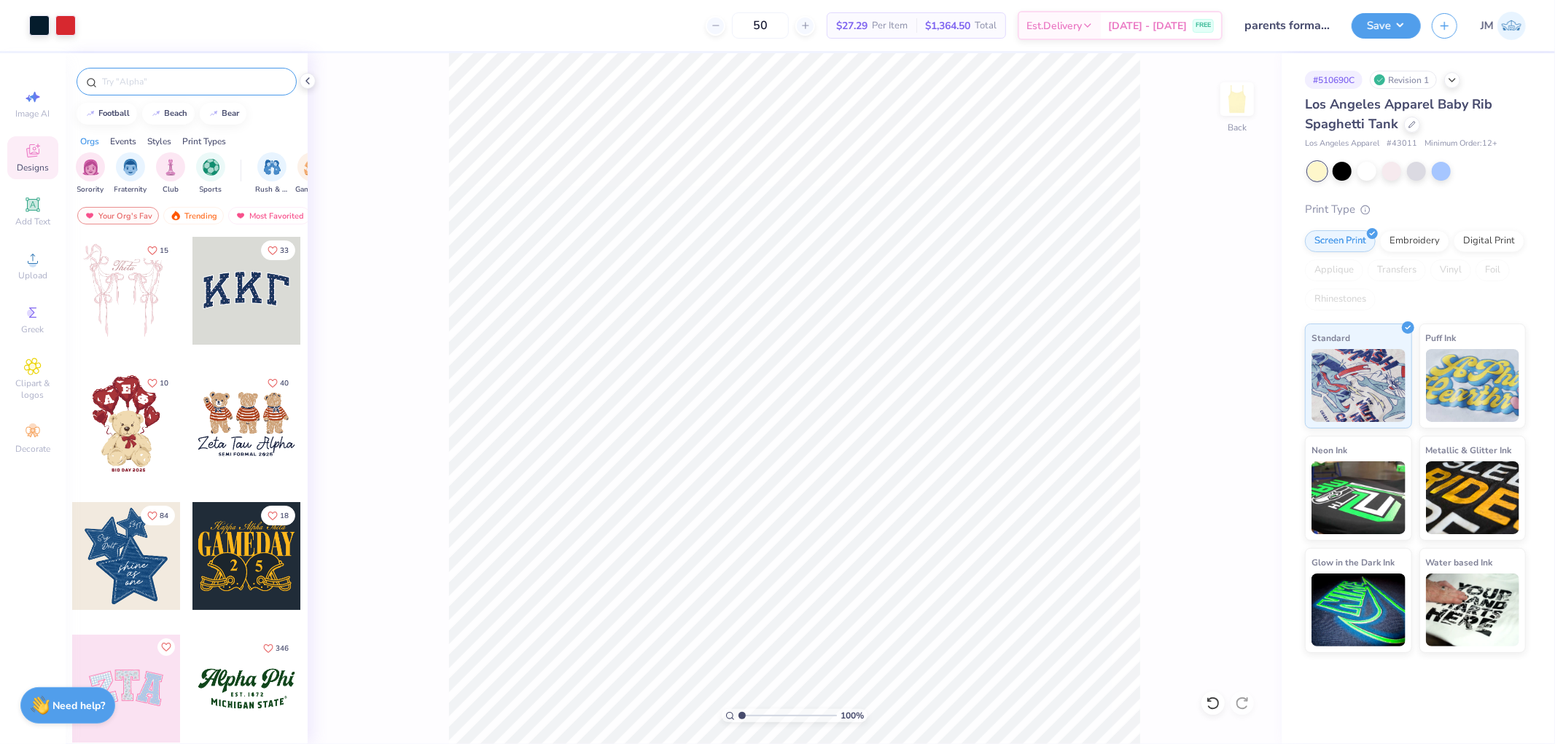
click at [201, 86] on input "text" at bounding box center [194, 81] width 187 height 15
type input "cool white and red"
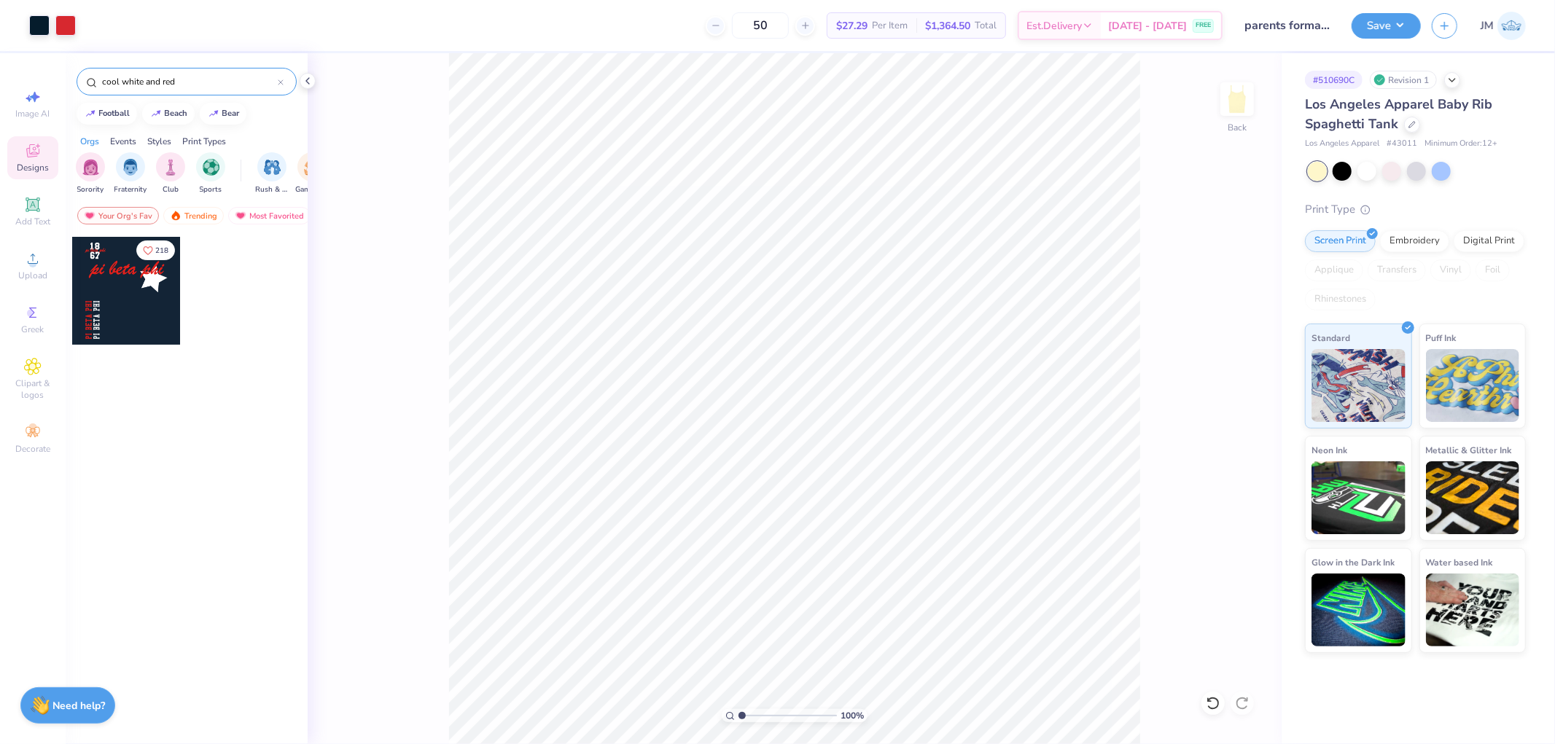
click at [138, 315] on div at bounding box center [126, 291] width 108 height 108
click at [308, 87] on div at bounding box center [308, 81] width 16 height 16
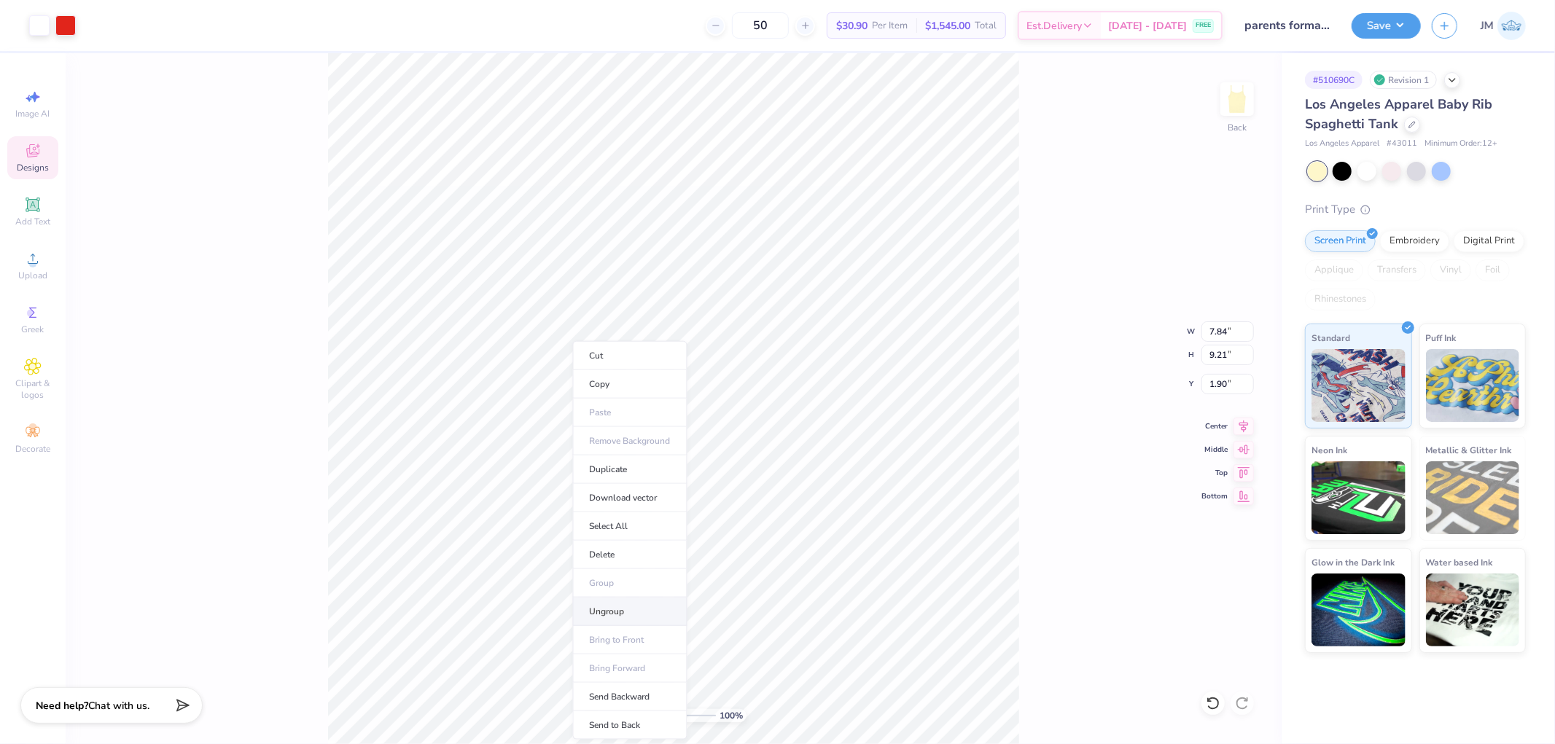
click at [633, 600] on li "Ungroup" at bounding box center [630, 612] width 114 height 28
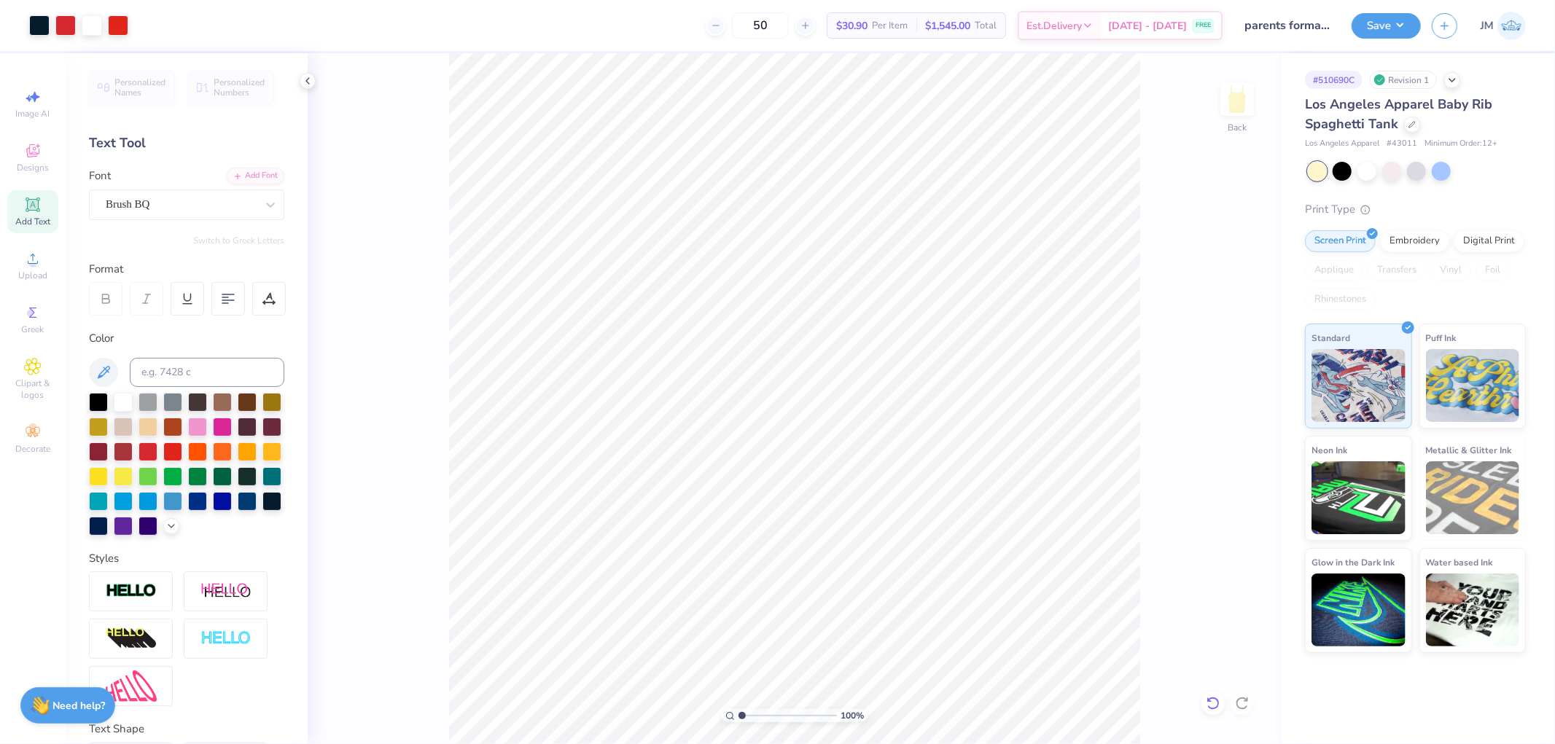
click at [1208, 701] on icon at bounding box center [1209, 699] width 3 height 3
click at [20, 214] on div "Add Text" at bounding box center [32, 211] width 51 height 43
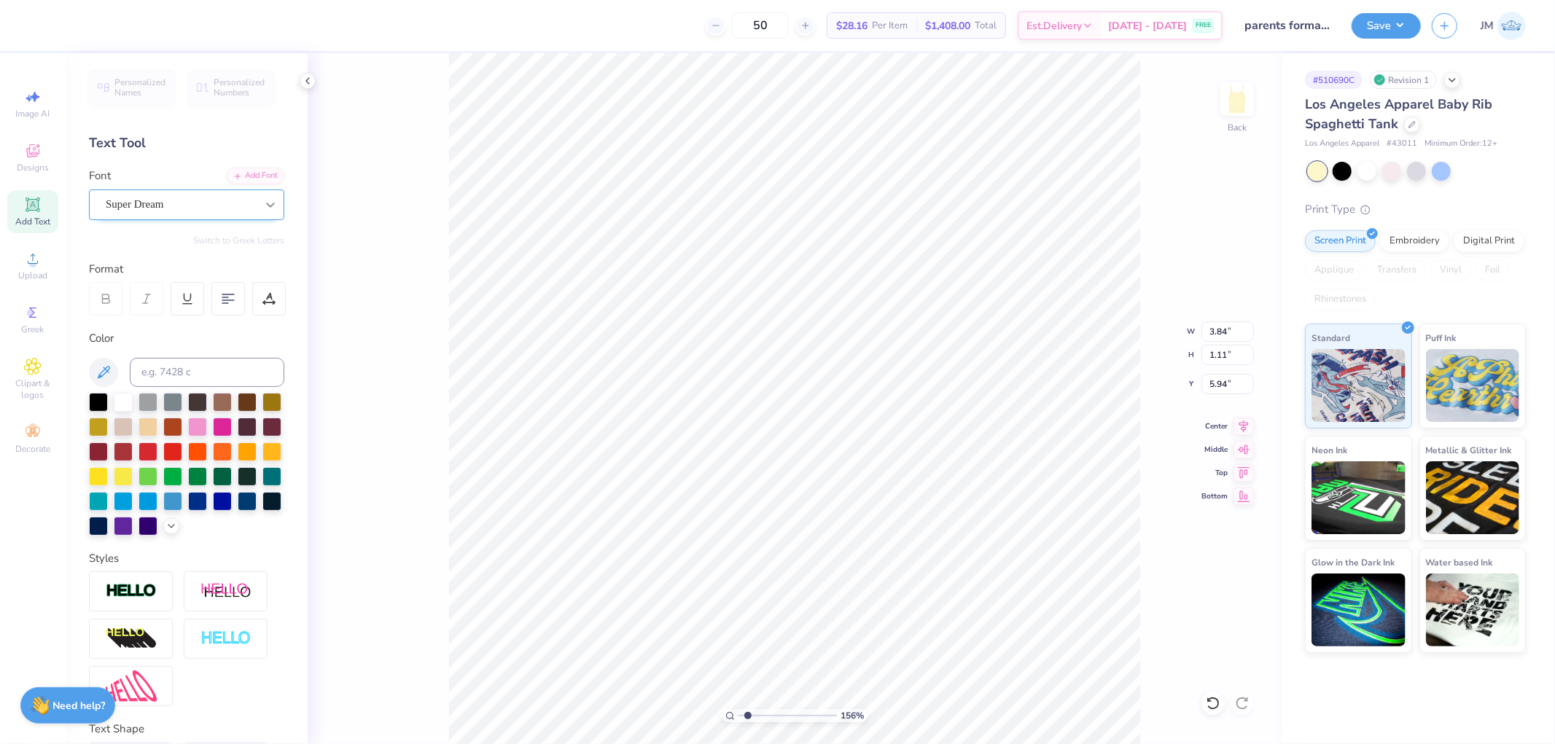
click at [263, 206] on icon at bounding box center [270, 205] width 15 height 15
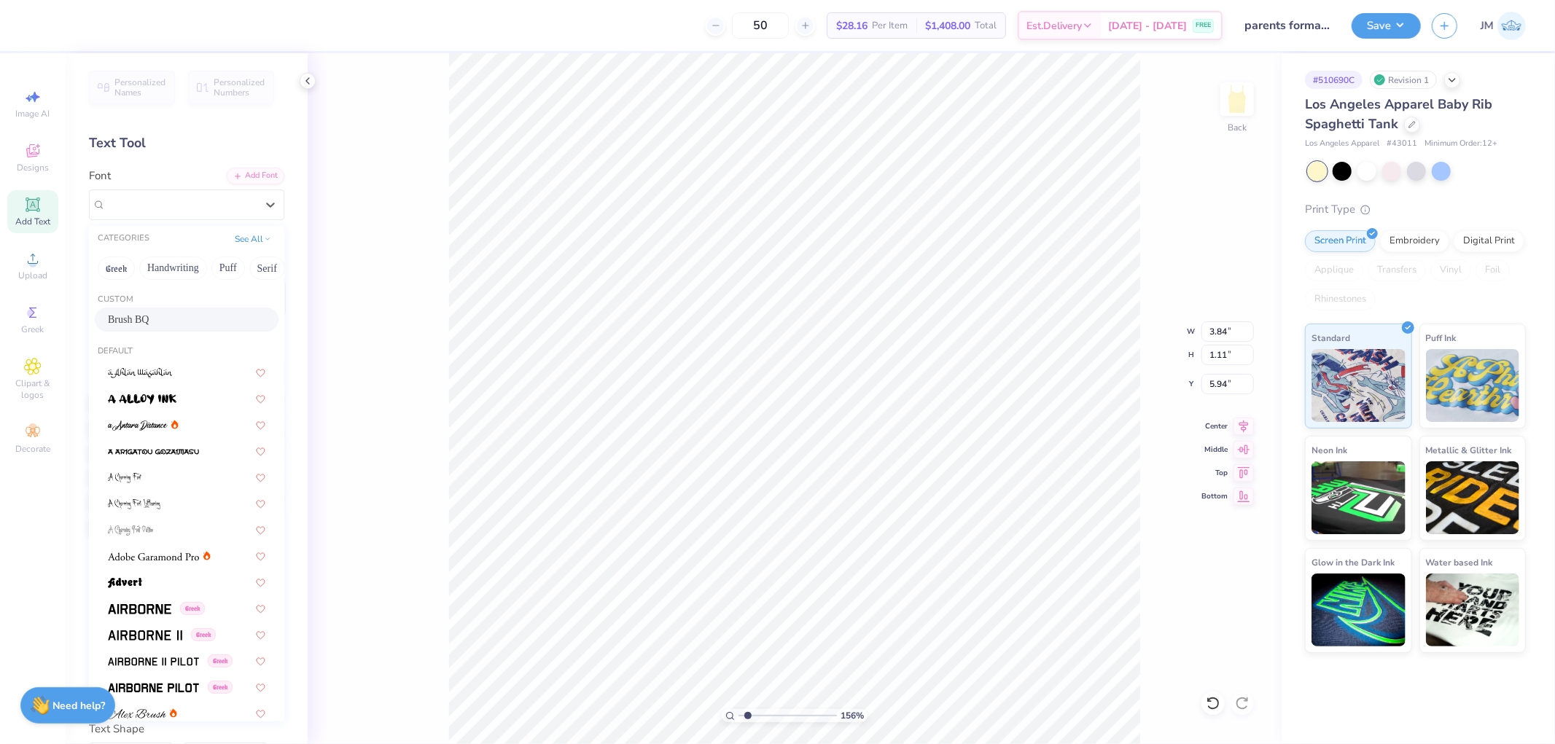
click at [160, 313] on div "Brush BQ" at bounding box center [186, 319] width 157 height 15
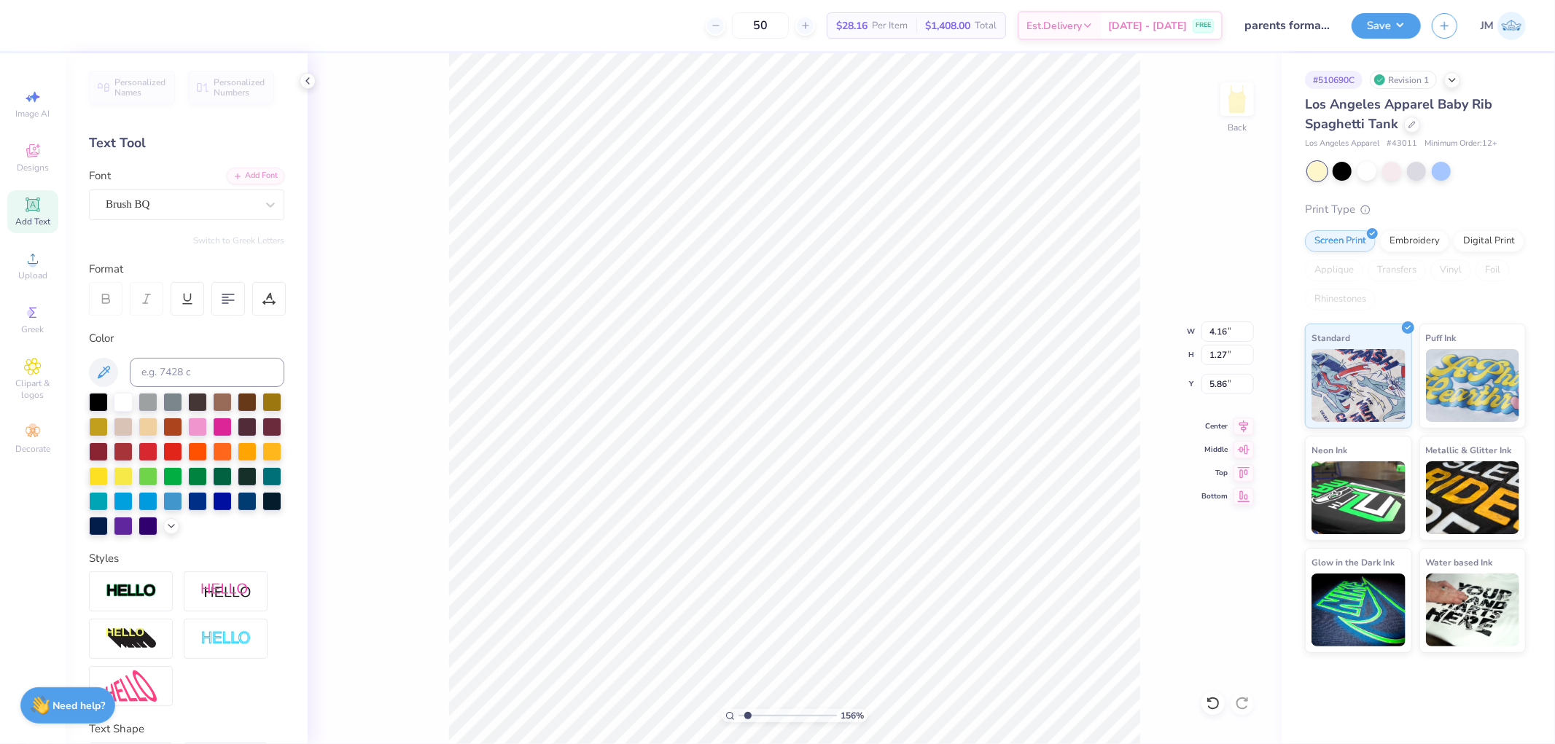
type input "1.5599703423131"
type input "4.16"
type input "1.27"
type input "5.86"
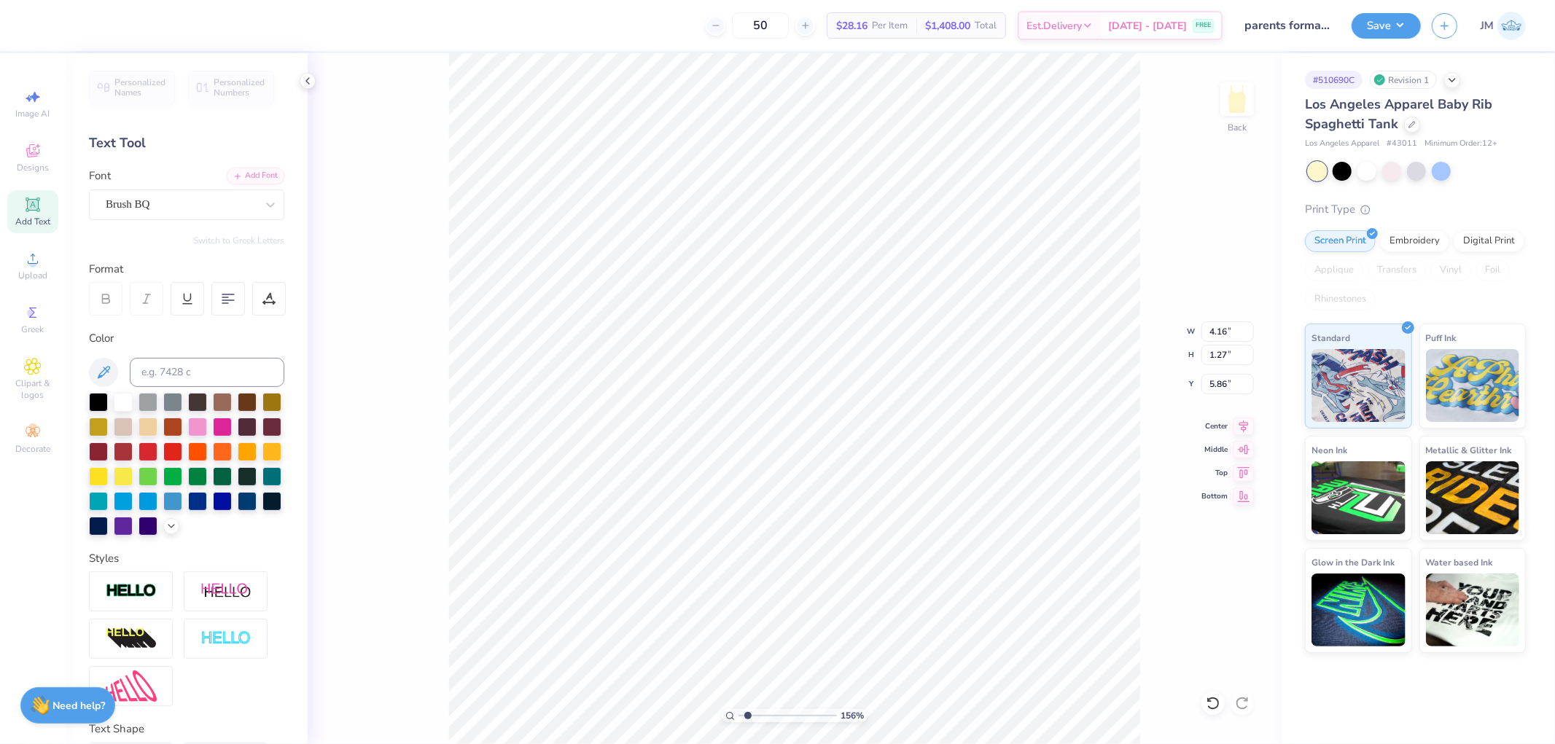
type input "1.5599703423131"
type textarea "P"
type input "1.5599703423131"
type textarea "Pa"
type input "1.5599703423131"
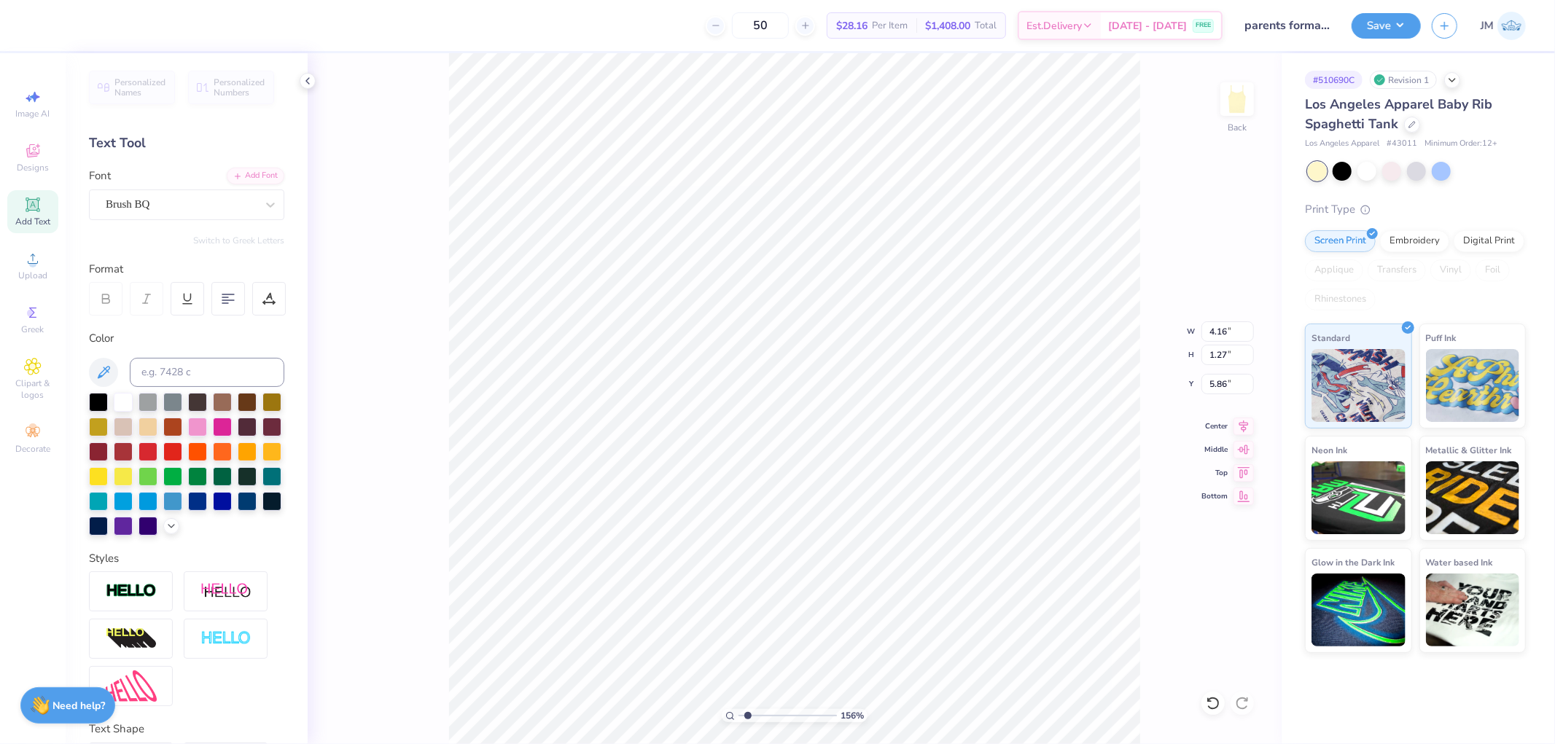
type textarea "Par"
type input "1.5599703423131"
type textarea "Pare"
type input "1.5599703423131"
type textarea "Parent"
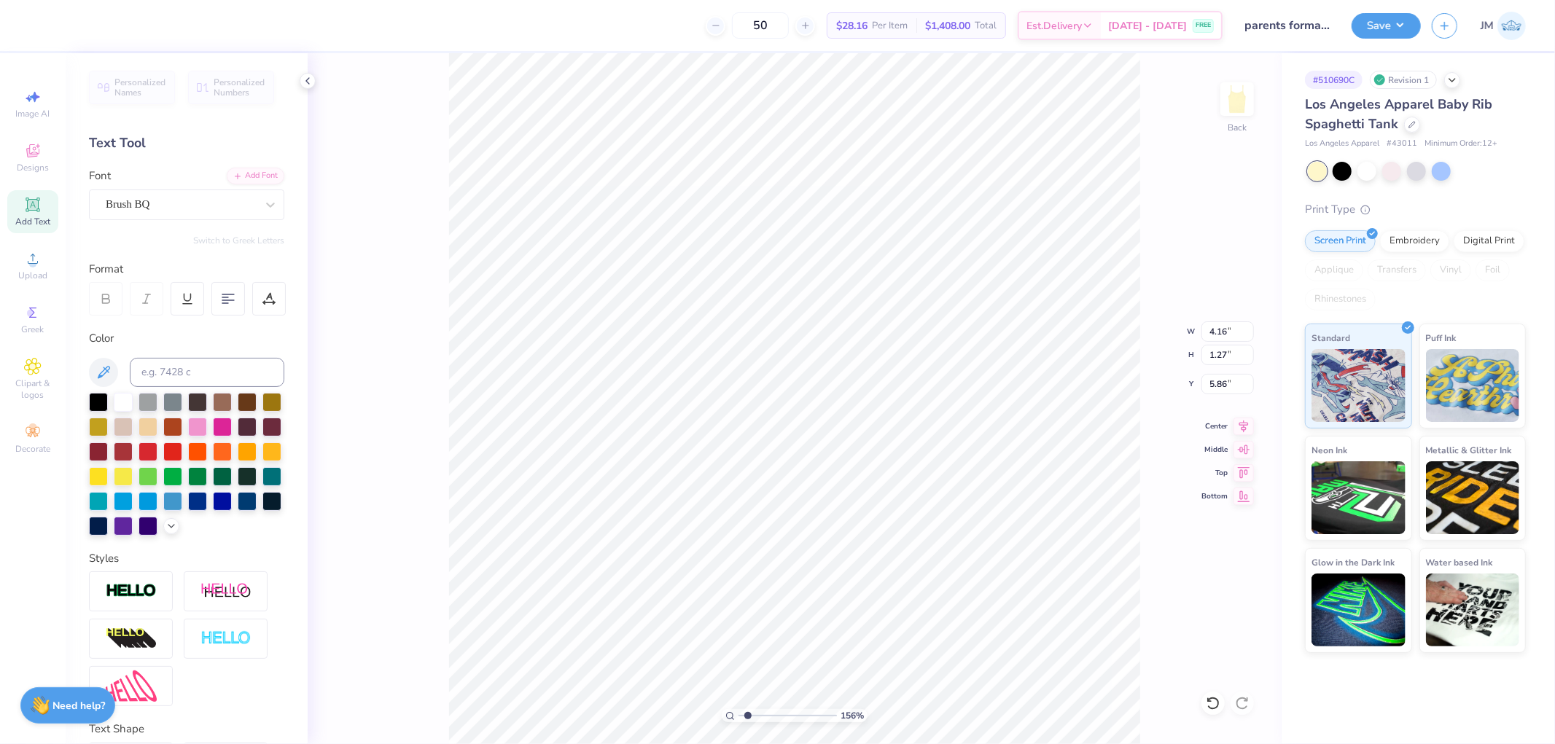
type input "1.5599703423131"
type textarea "Parents"
type input "1.5599703423131"
type textarea "Parents"
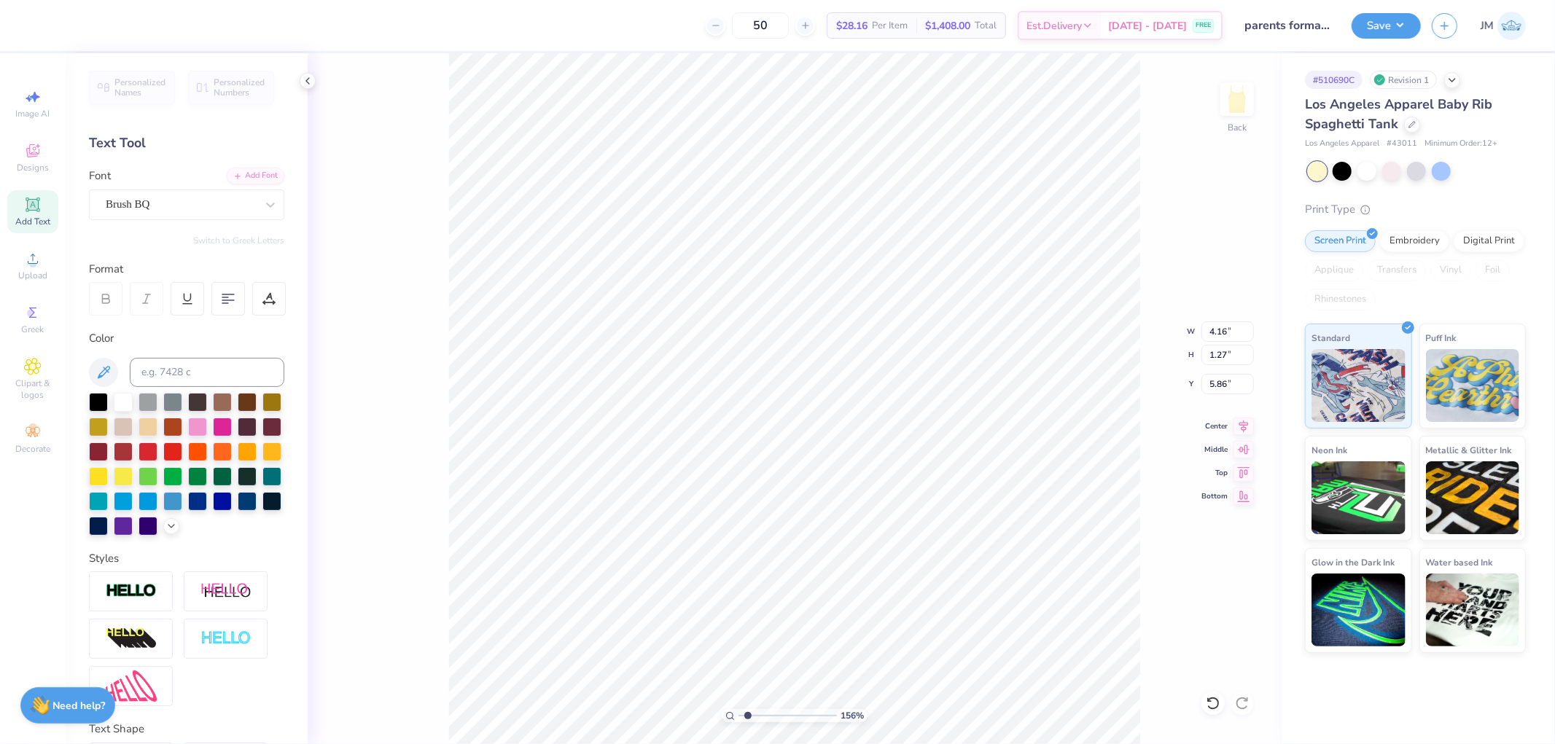
type input "1.5599703423131"
type textarea "Parents F"
type input "1.5599703423131"
type textarea "Parents Fo"
type input "1.5599703423131"
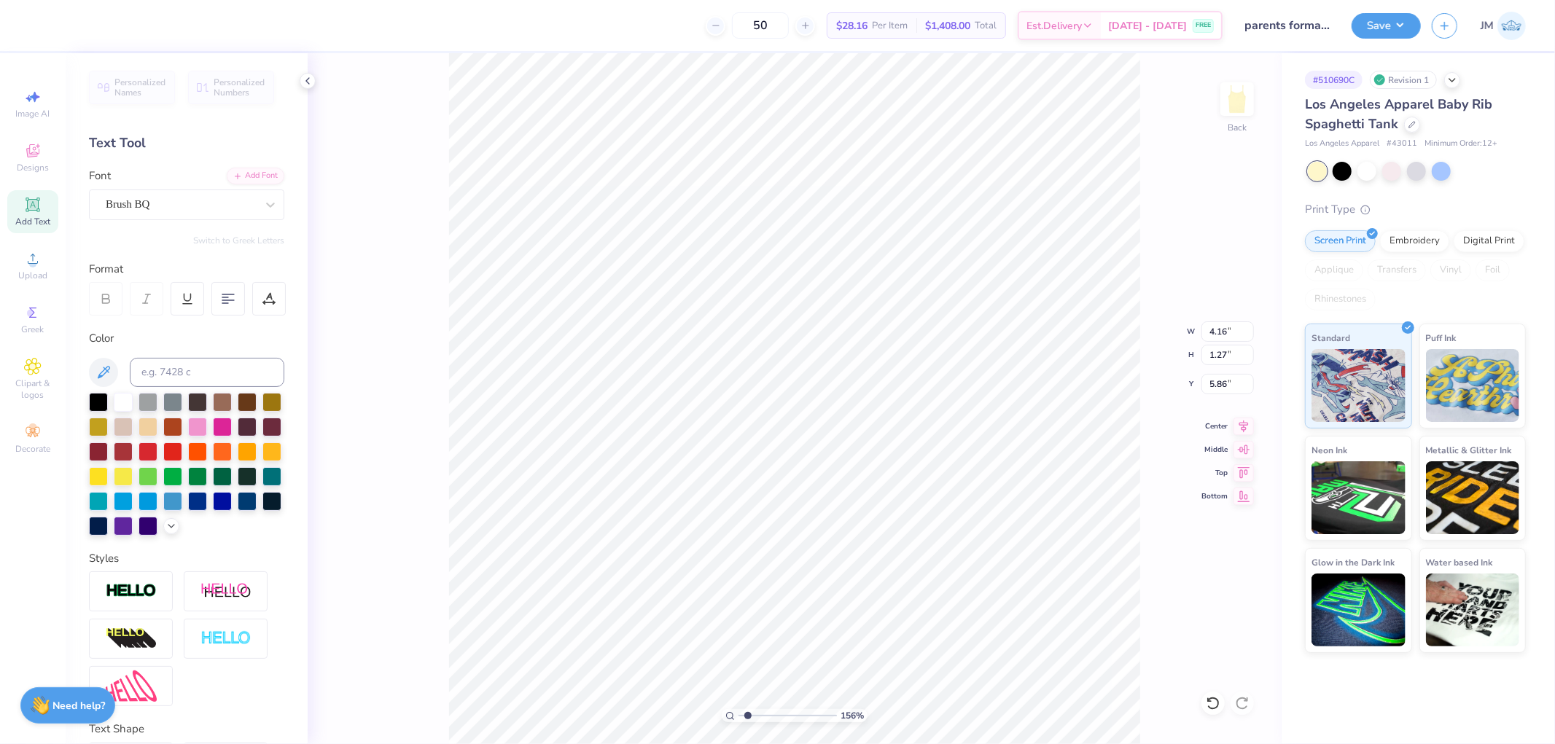
type textarea "Parents For"
type input "1.5599703423131"
type textarea "Parents Form"
type input "1.5599703423131"
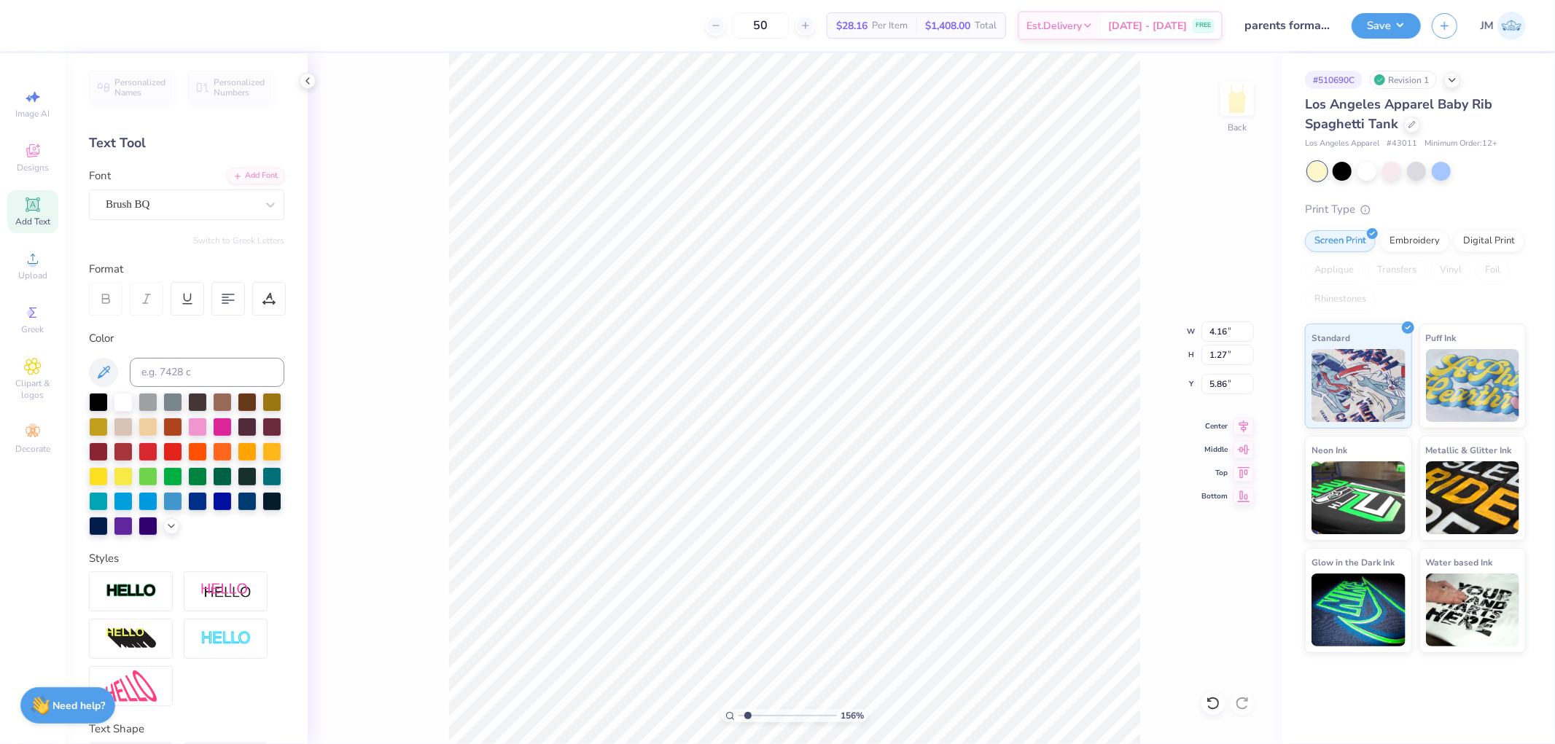
type textarea "Parents Formal"
type input "1.5599703423131"
type input "8.93"
type input "1.38"
type input "5.81"
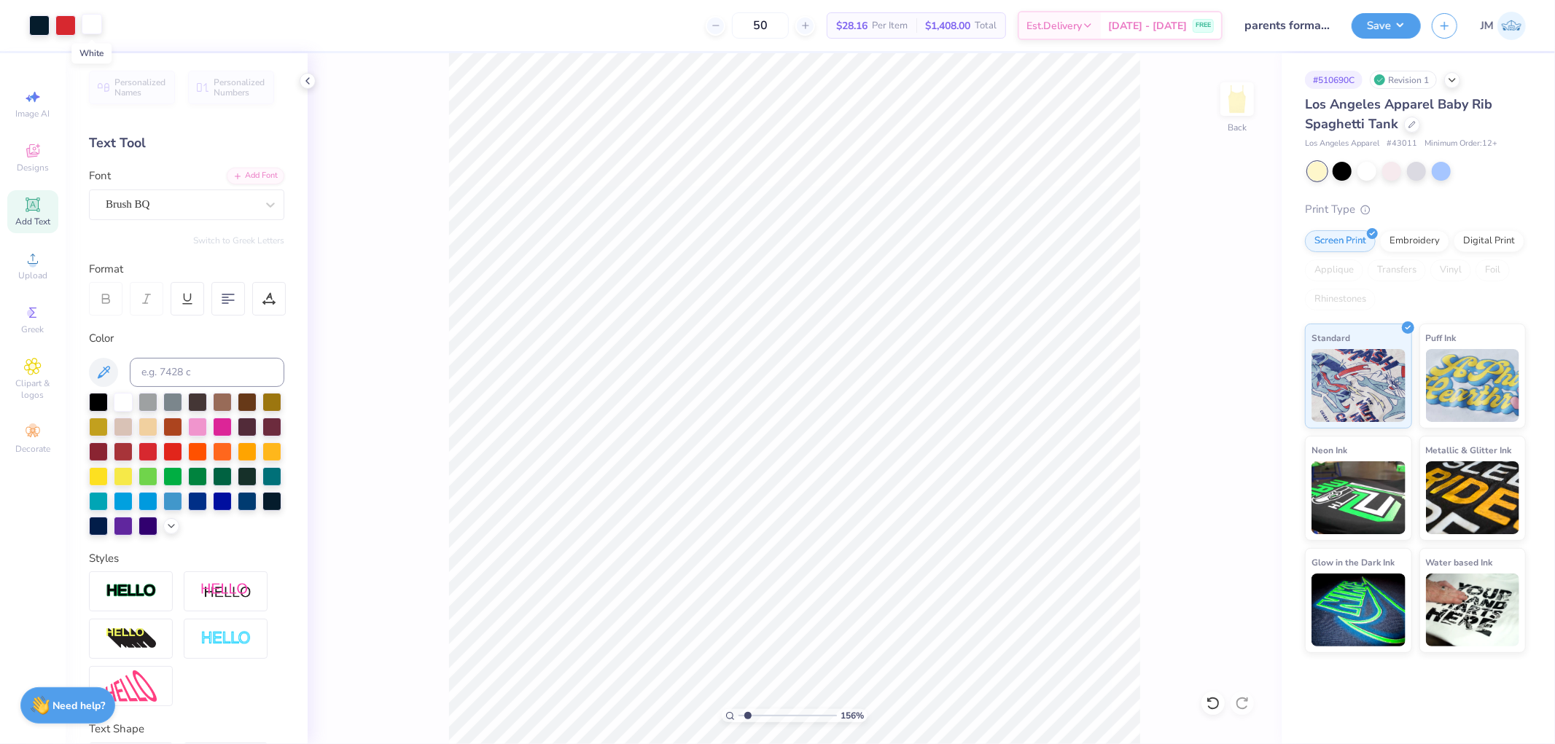
click at [93, 28] on div at bounding box center [92, 24] width 20 height 20
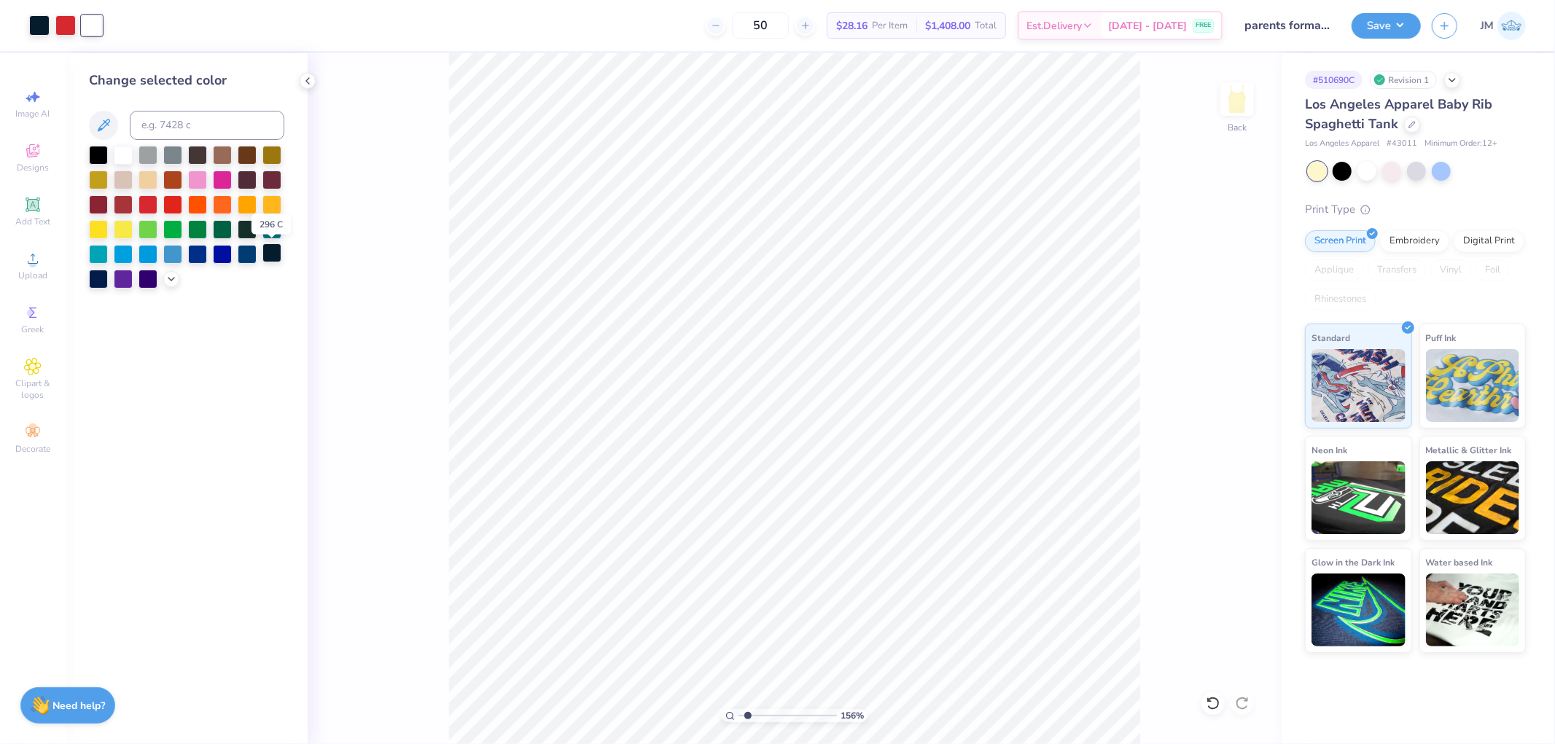
click at [274, 249] on div at bounding box center [271, 252] width 19 height 19
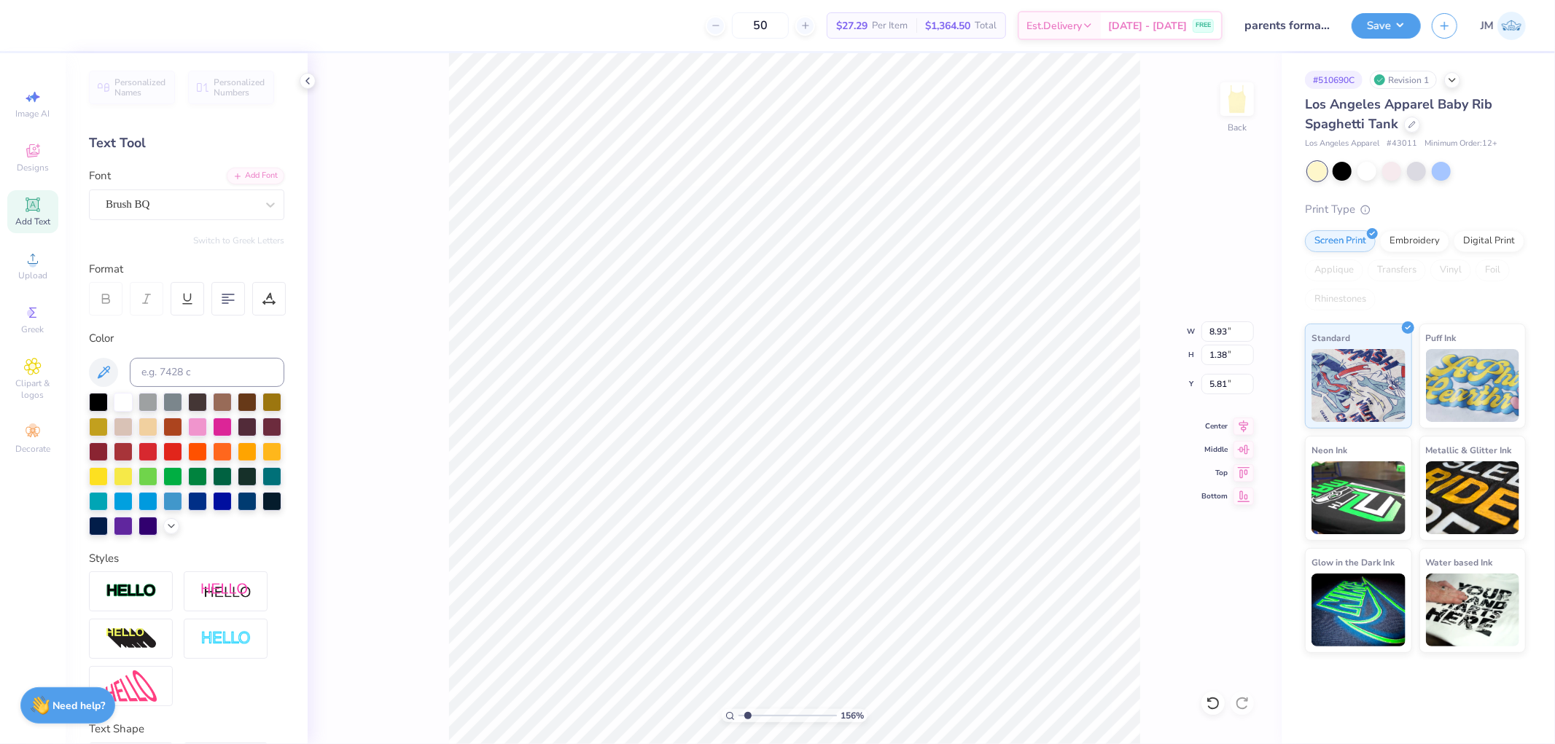
type input "1.5599703423131"
type input "1.39"
type input "8.93"
type input "2.03"
type input "1.5599703423131"
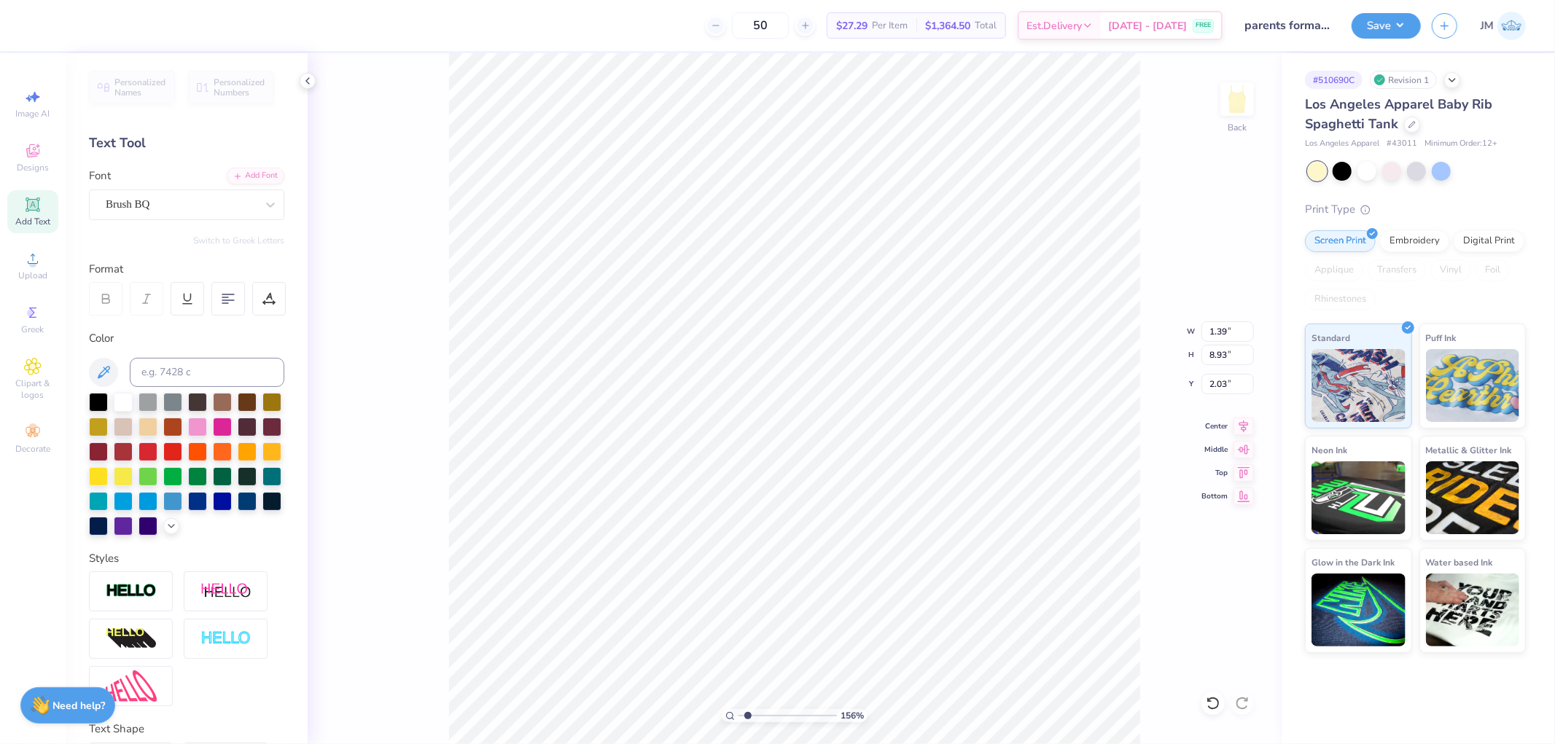
type input "8.93"
type input "1.38"
type input "5.81"
click at [1245, 703] on icon at bounding box center [1242, 703] width 15 height 15
type input "1.5599703423131"
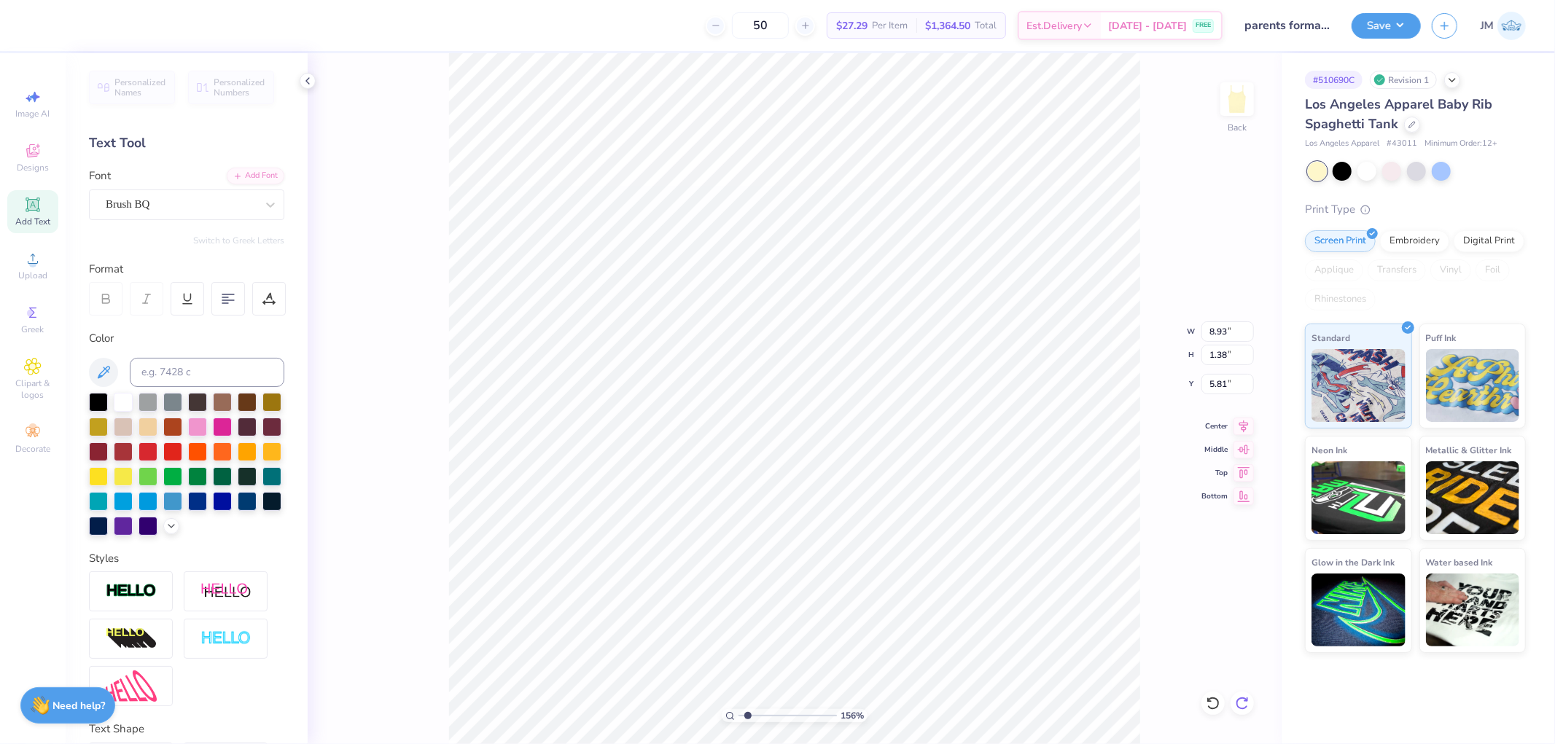
type input "1.39"
type input "8.93"
type input "2.03"
type input "6.86811377520688"
type input "1.04"
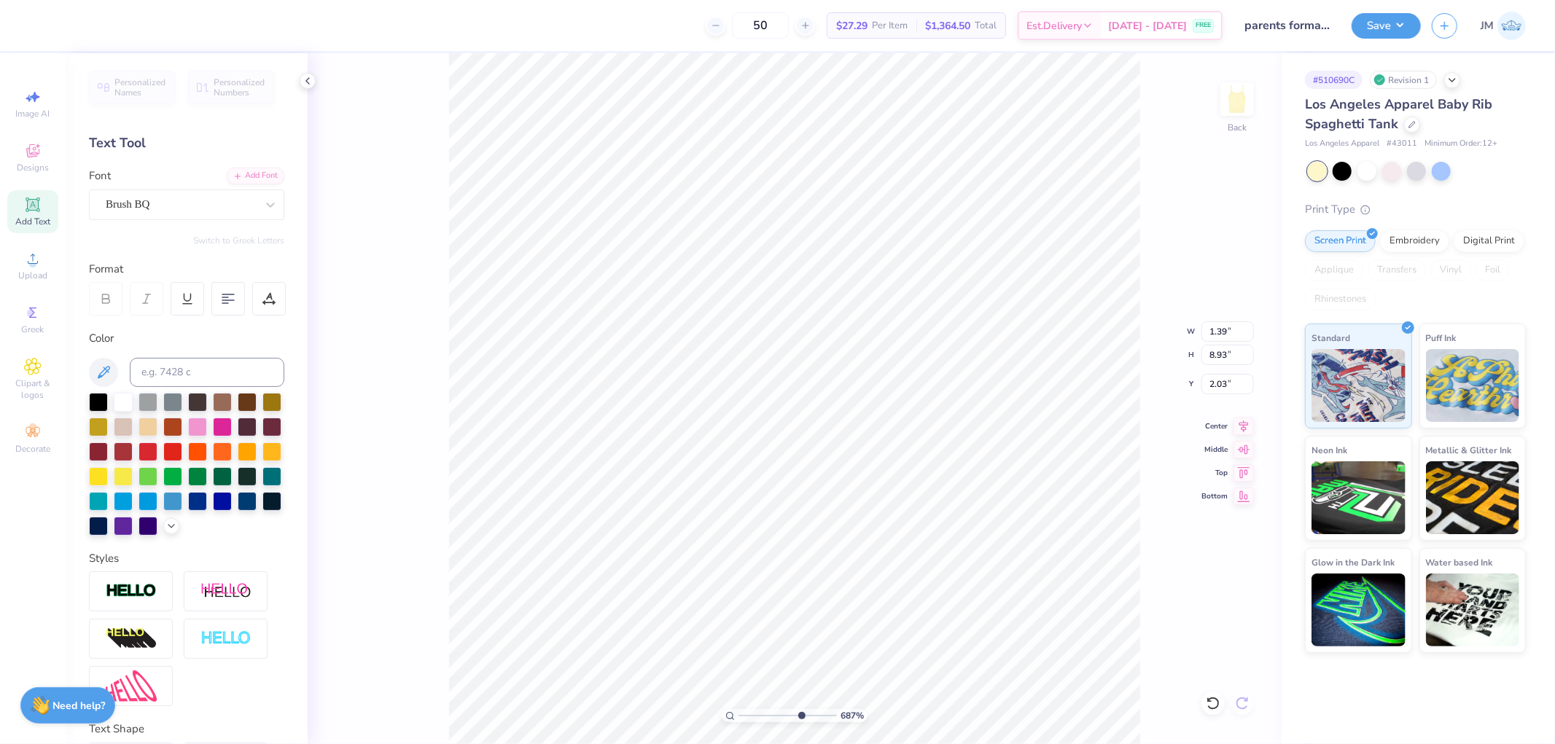
type input "6.66"
type input "6.86811377520688"
type input "4.33"
type input "6.86811377520688"
type input "0.69"
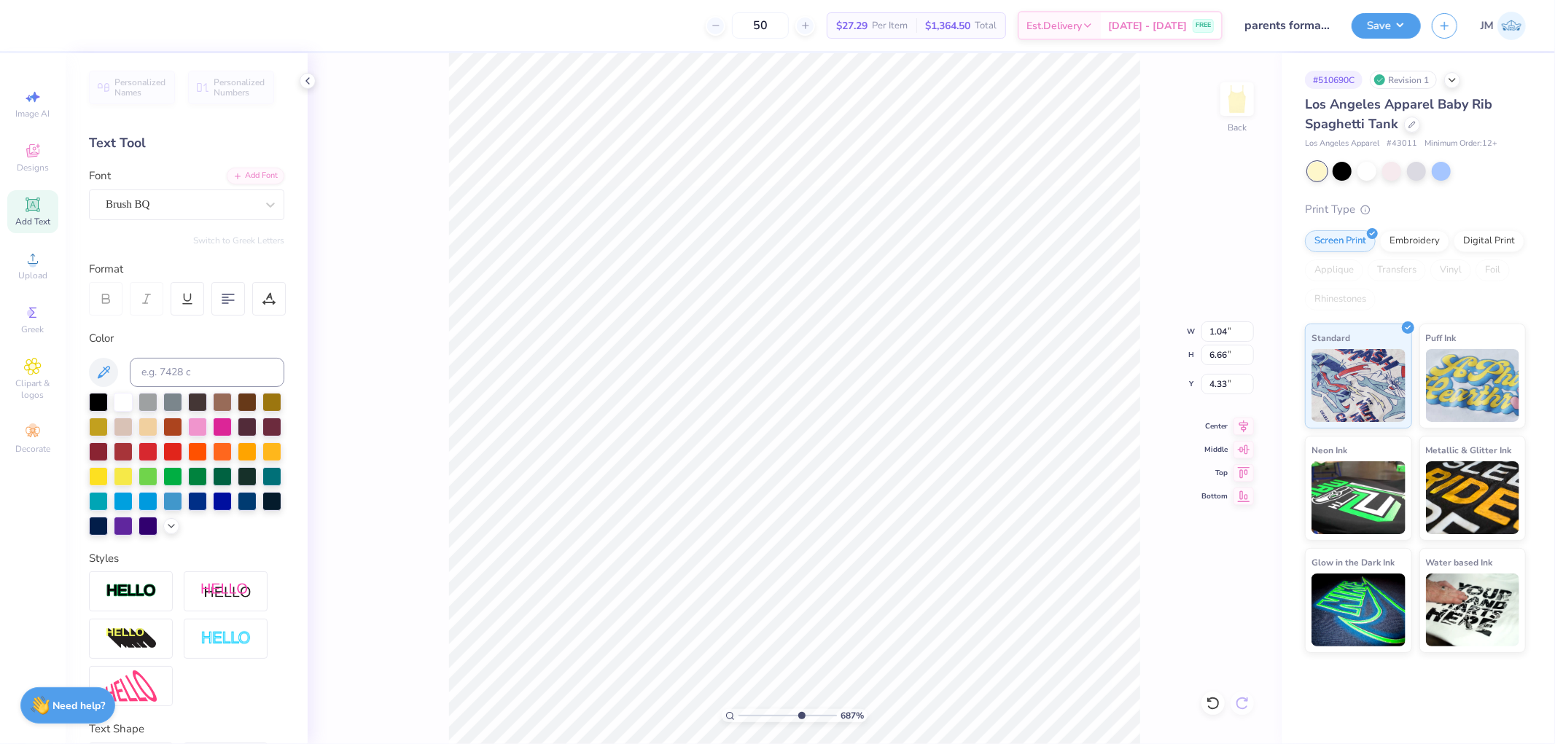
type input "4.44"
type input "6.86811377520688"
type input "6.48"
type input "6.86811377520688"
type input "0.59"
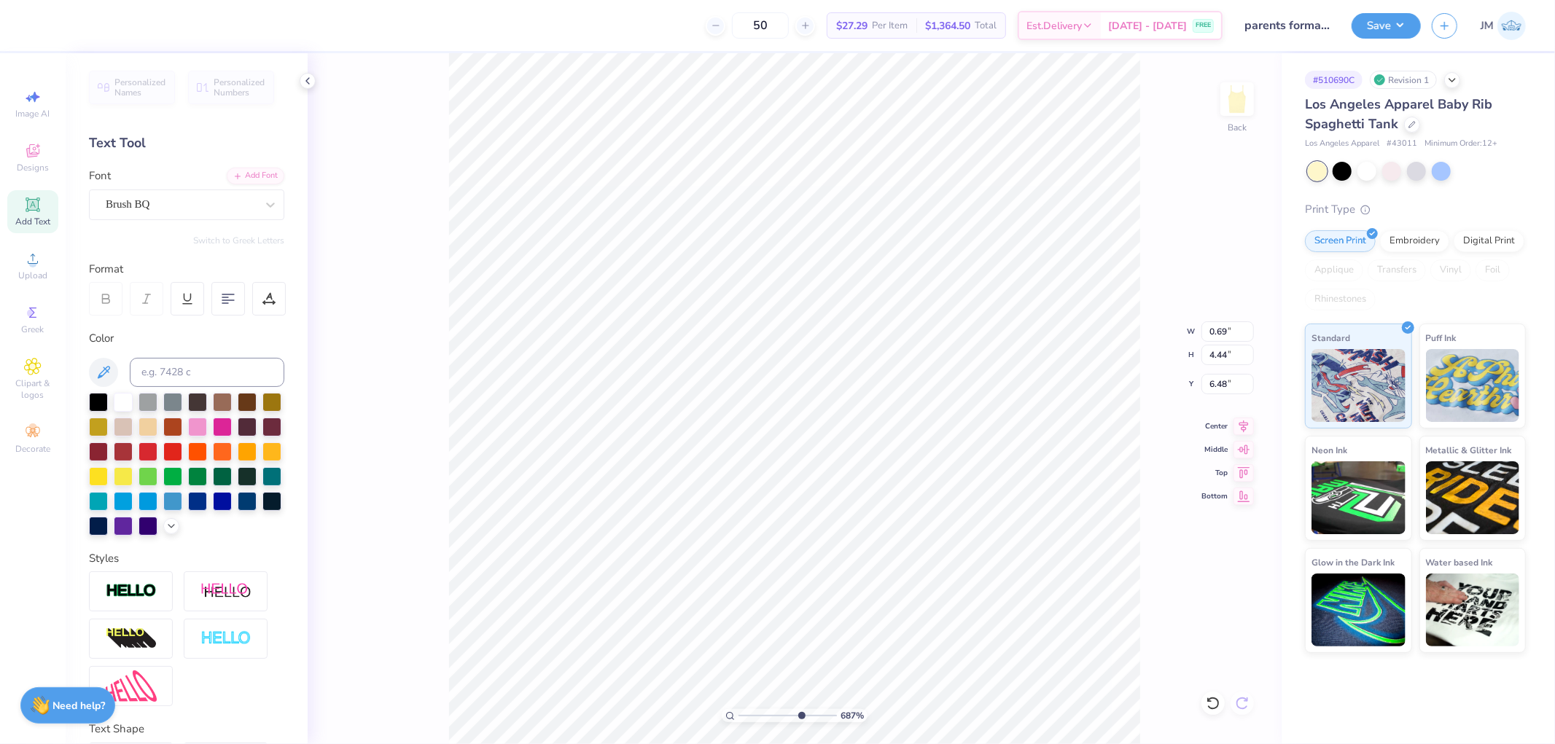
type input "3.79"
click at [464, 743] on html "50 $27.29 Per Item $1,364.50 Total Est. Delivery Sep 6 - 9 FREE Design Title pa…" at bounding box center [777, 372] width 1555 height 744
type input "1.25542393730687"
type input "1.49"
type input "9.58"
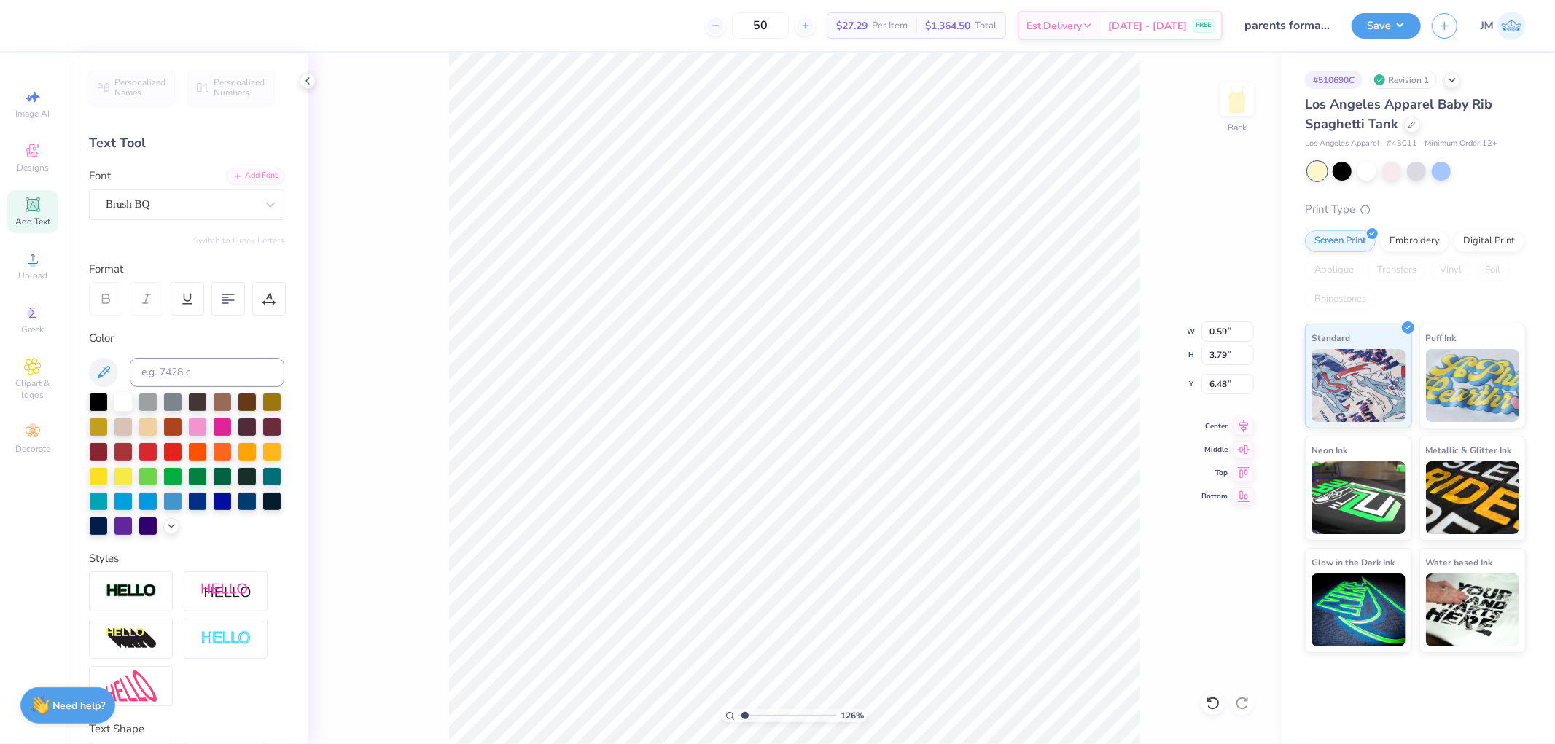
type input "0.69"
type input "1.25542393730687"
type input "2.03"
type input "1.45600383559441"
type input "0.76"
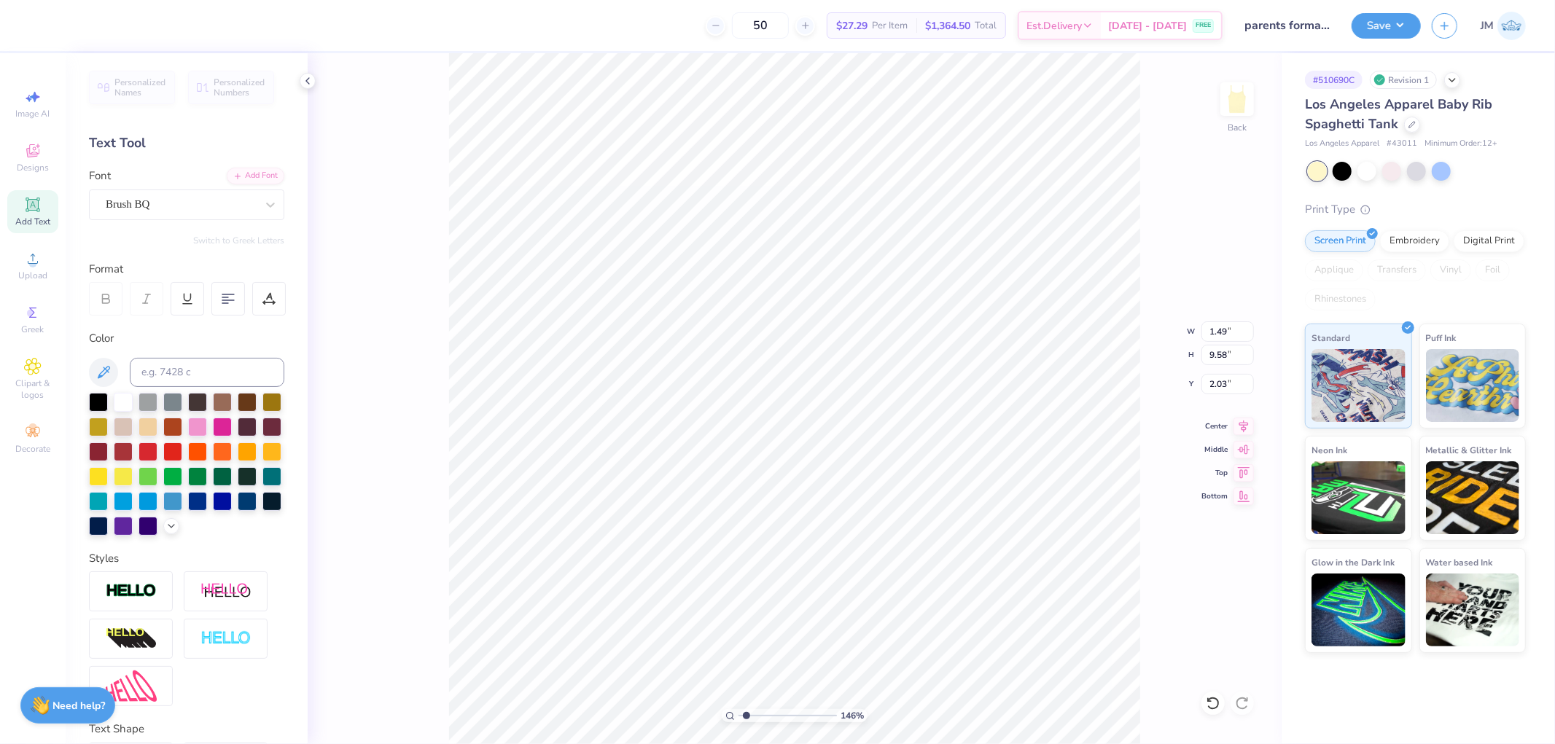
type input "4.87"
type input "6.74"
type input "1.45600383559441"
type input "3.15"
type input "3.05508352806764"
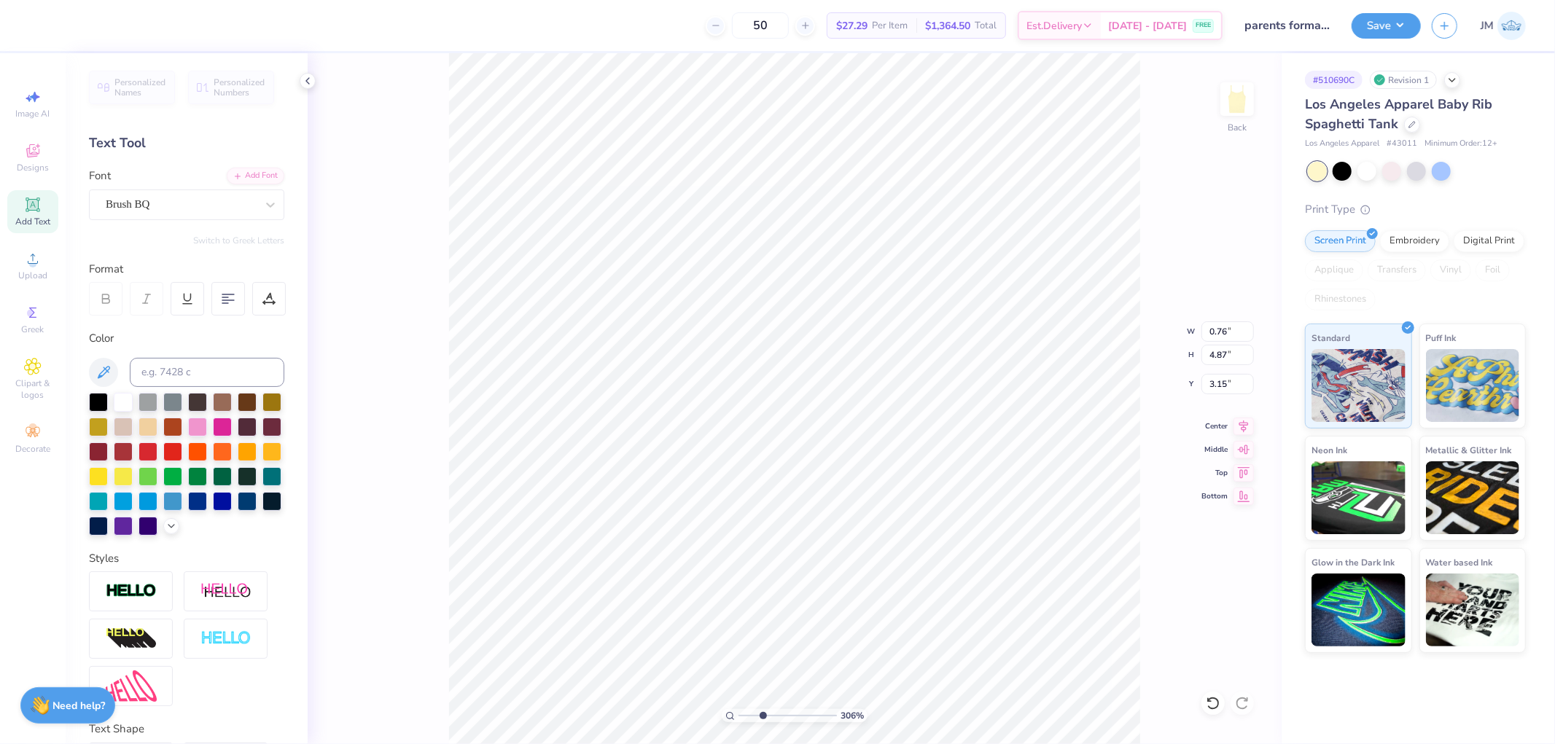
type input "0.72"
type input "4.65"
click at [1044, 726] on li "Send to Back" at bounding box center [1044, 725] width 114 height 28
drag, startPoint x: 753, startPoint y: 717, endPoint x: 717, endPoint y: 709, distance: 36.8
click at [738, 709] on input "range" at bounding box center [787, 715] width 98 height 13
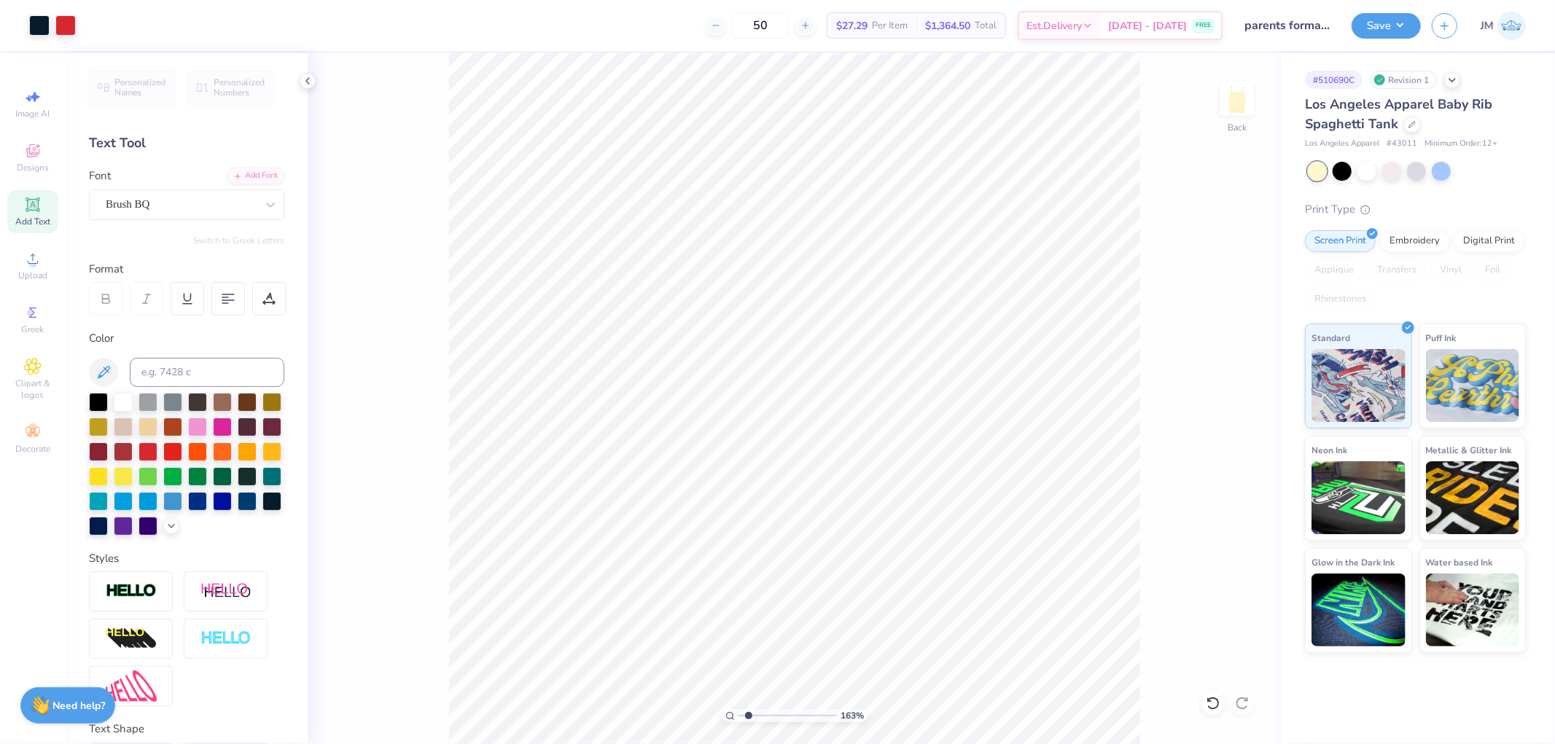
type input "1"
click at [738, 716] on input "range" at bounding box center [787, 715] width 98 height 13
click at [883, 470] on li "Duplicate" at bounding box center [903, 470] width 114 height 28
type input "4.29"
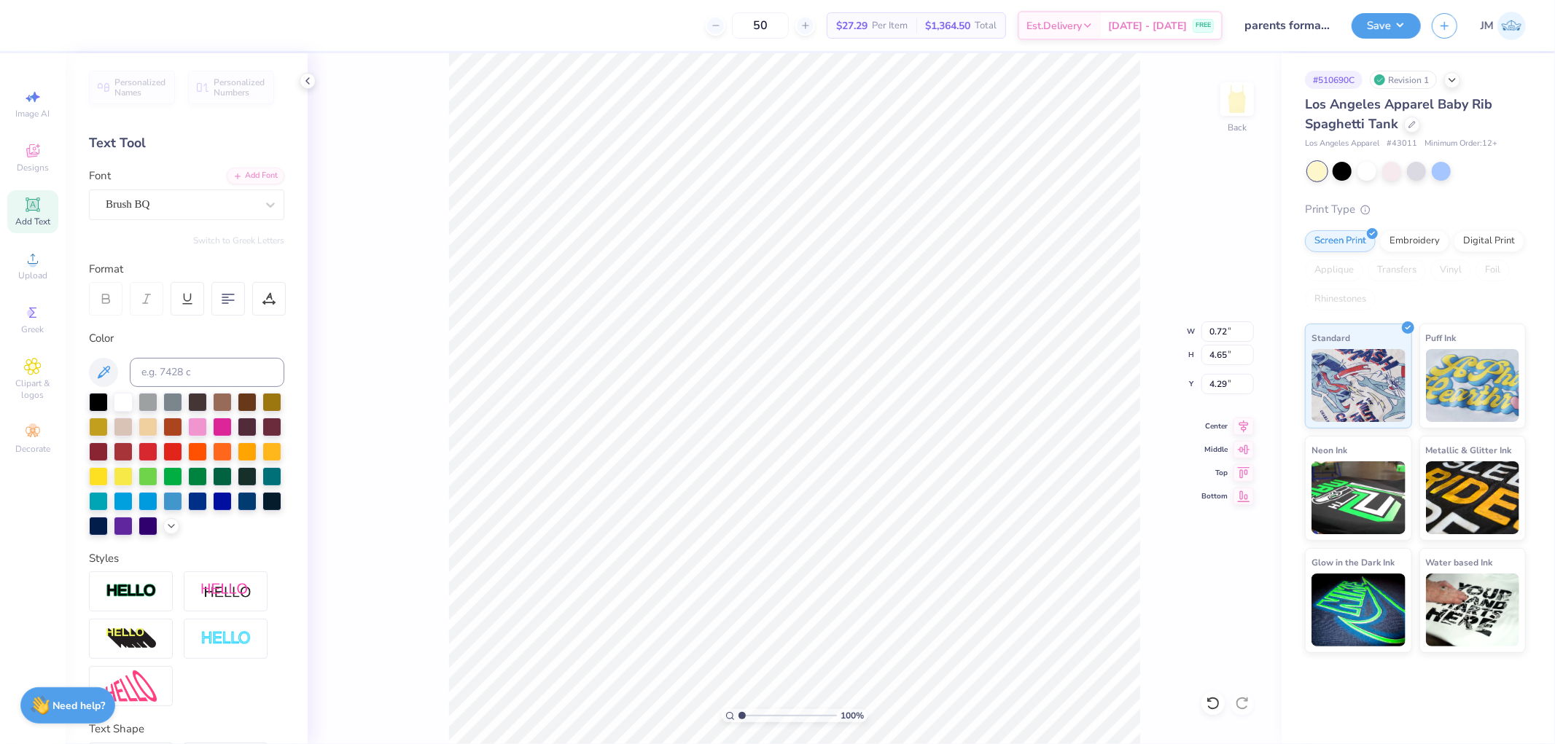
type textarea "pi"
type input "0.58"
type input "0.68"
type input "6.27"
type input "3.65"
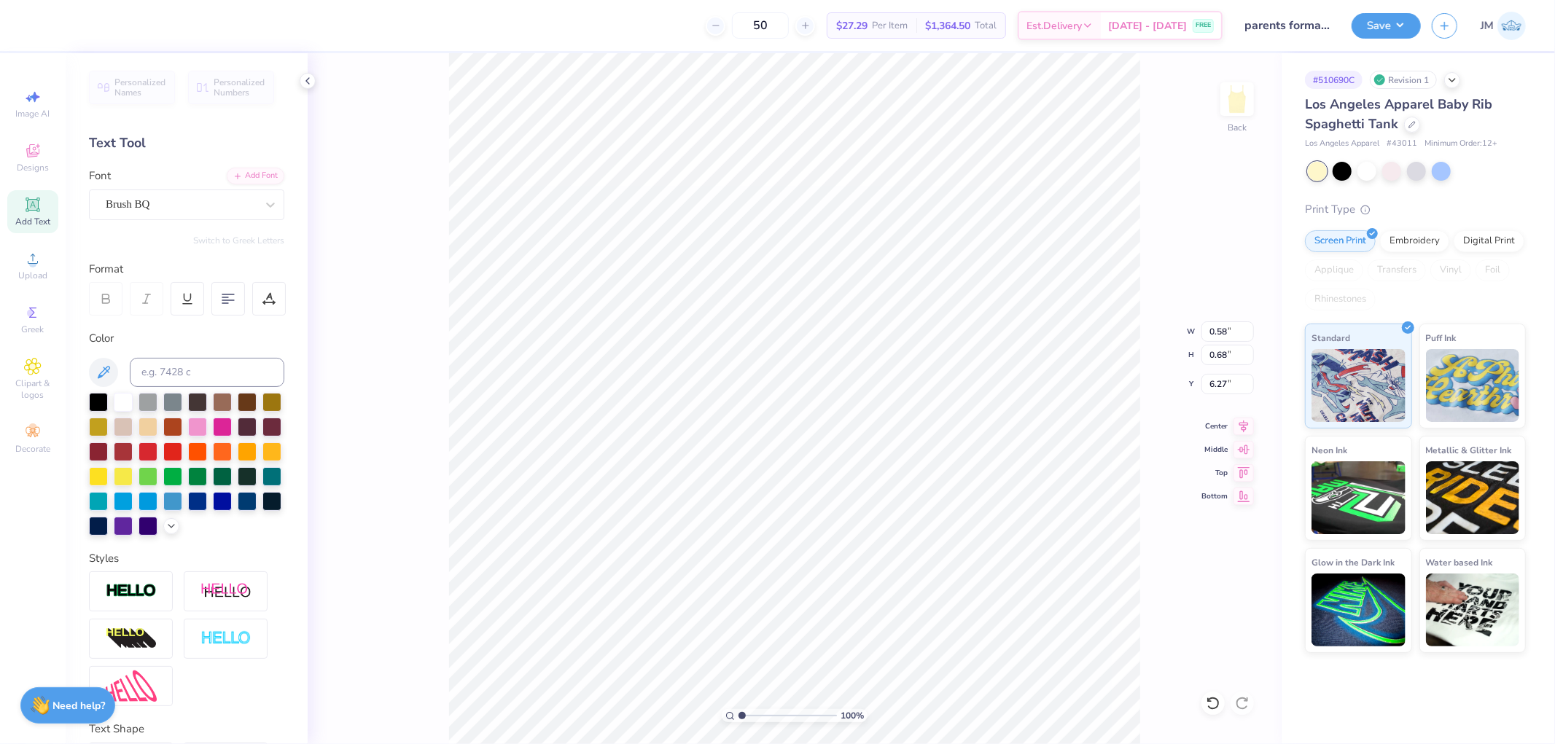
type input "4.24"
type input "2.71"
type input "2.37"
type input "2.76"
type input "2.01"
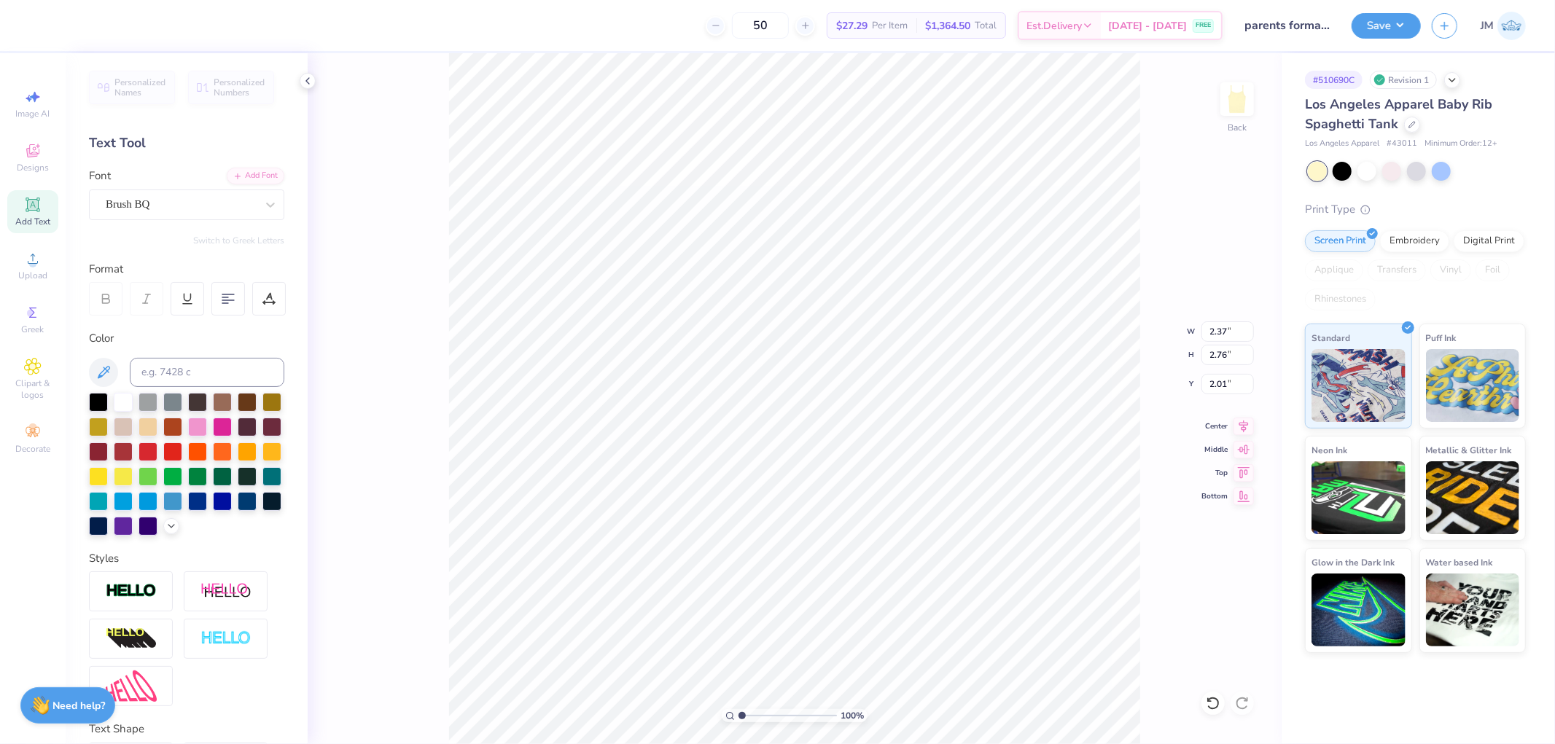
type input "2.03"
type input "2.36"
type input "2.40"
type input "1.71"
type input "1.98"
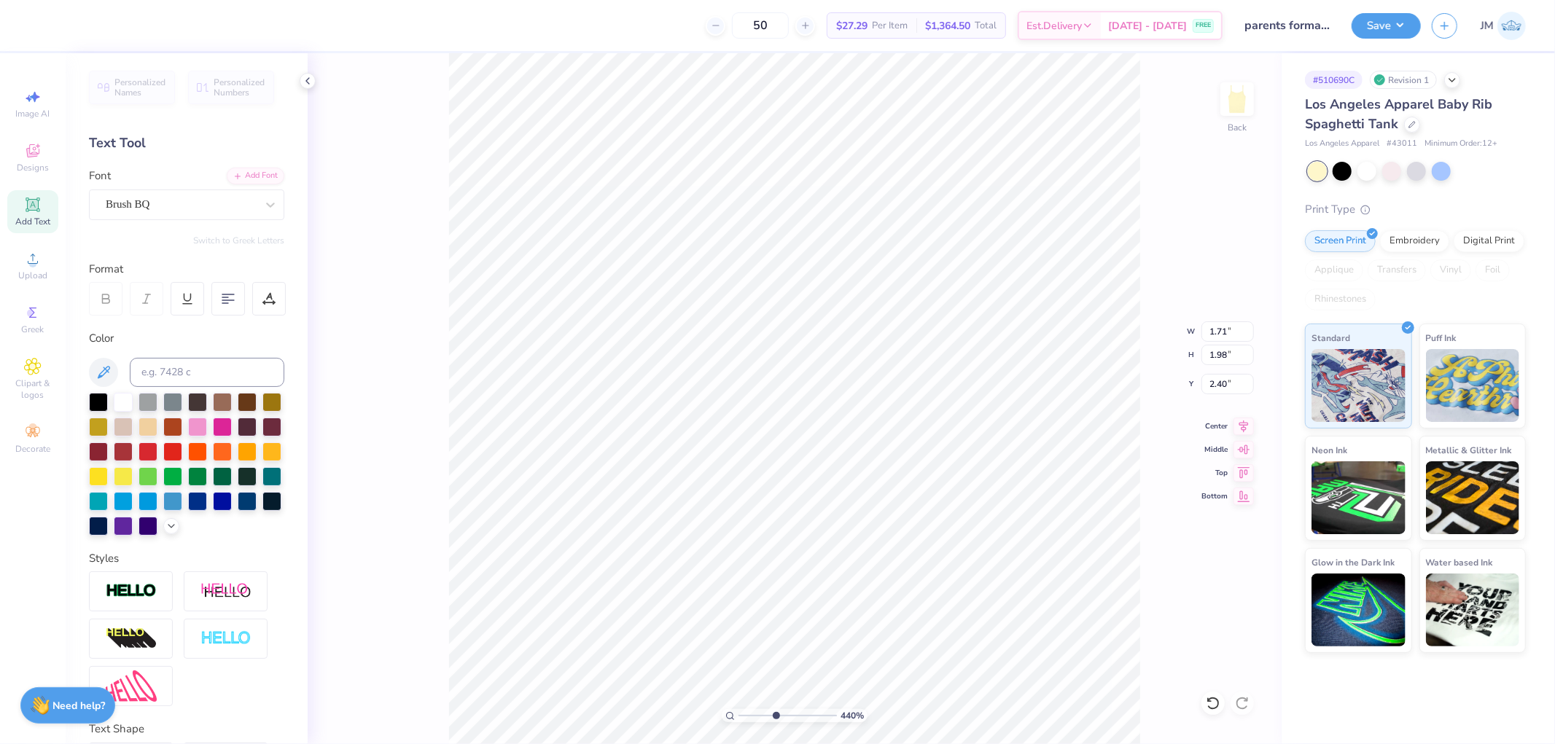
type input "4.40272073700001"
type input "1.76"
type input "2.05"
type input "4.40272073700001"
type input "2.59"
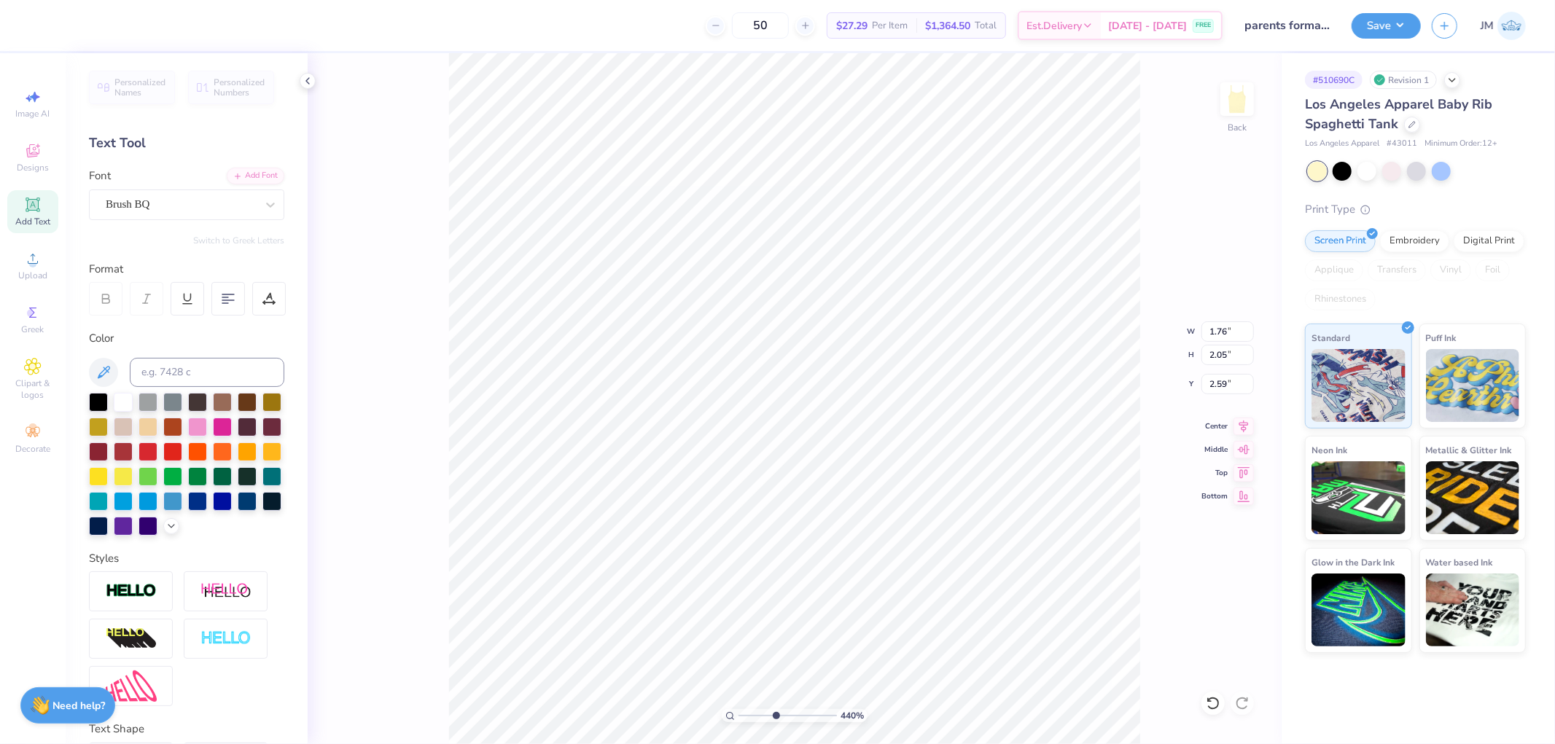
type input "4.40272073700001"
type input "1.79"
type input "2.08"
type input "2.56"
type input "4.40272073700001"
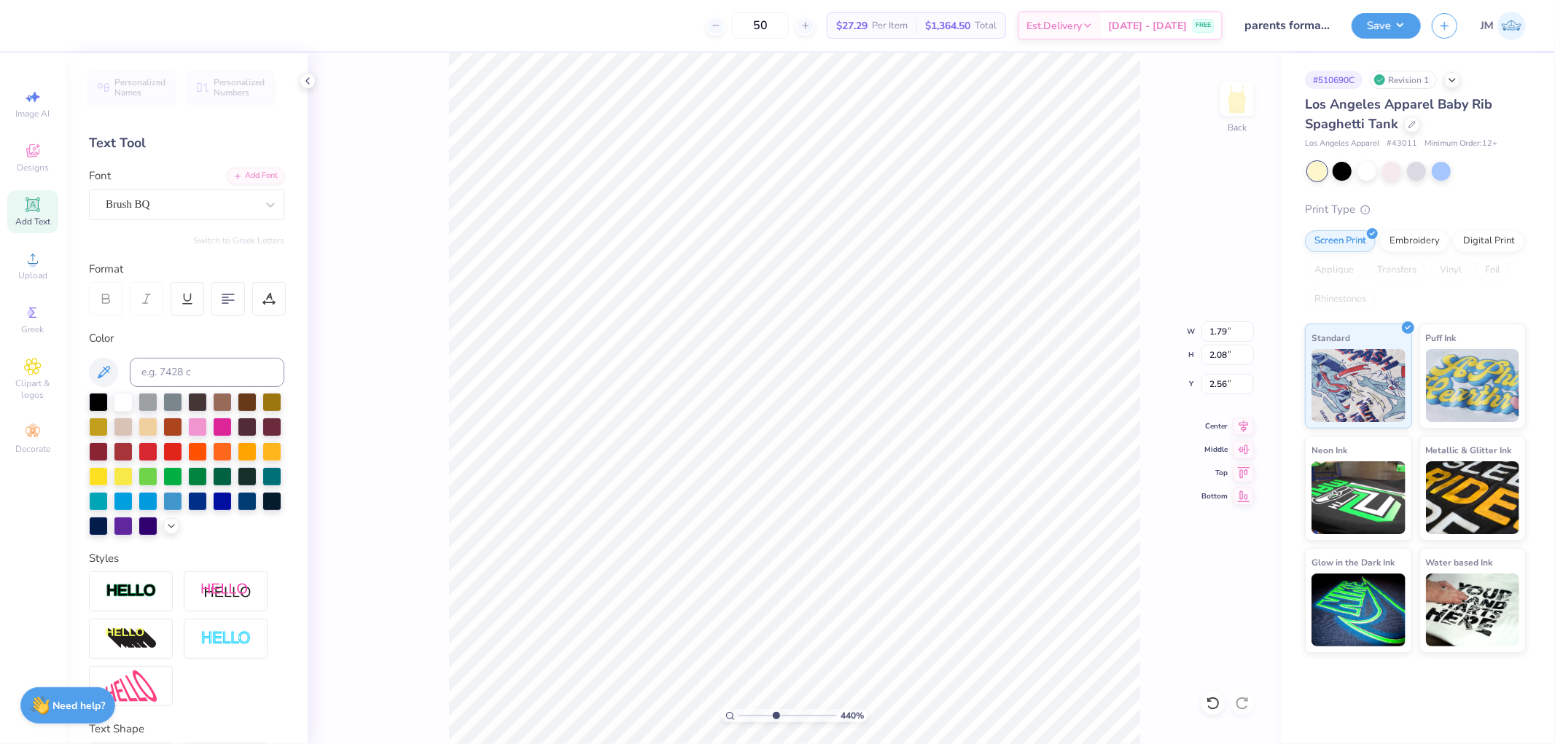
type input "1.74"
type input "2.03"
type input "2.61"
type input "1"
click at [908, 725] on li "Send to Back" at bounding box center [934, 725] width 114 height 28
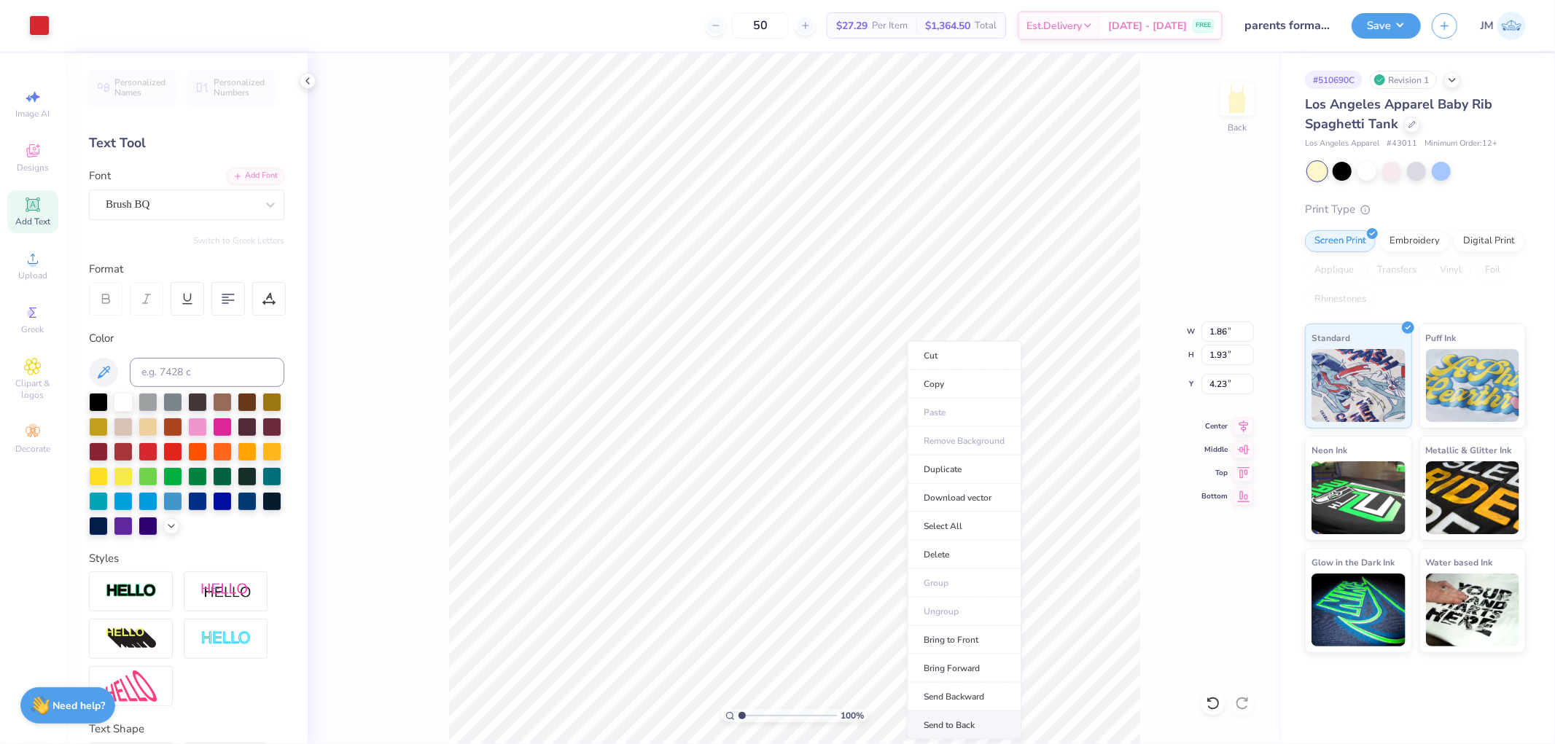
click at [959, 730] on li "Send to Back" at bounding box center [964, 725] width 114 height 28
click at [951, 463] on li "Duplicate" at bounding box center [945, 470] width 114 height 28
type input "9.88"
type textarea "phi"
type input "2.13"
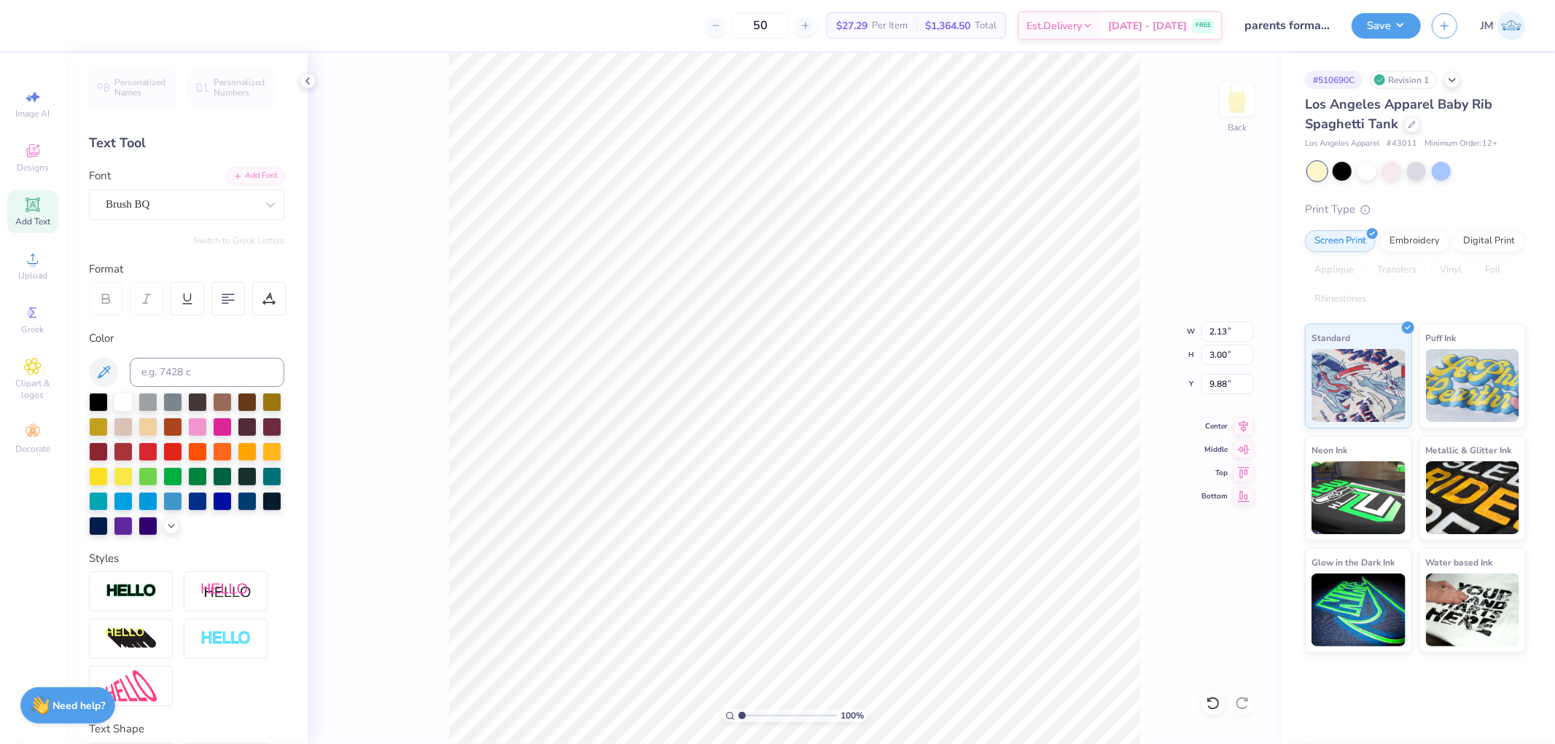
type input "3.00"
type input "9.39"
type input "2.43350746889644"
type input "5.50"
type input "1"
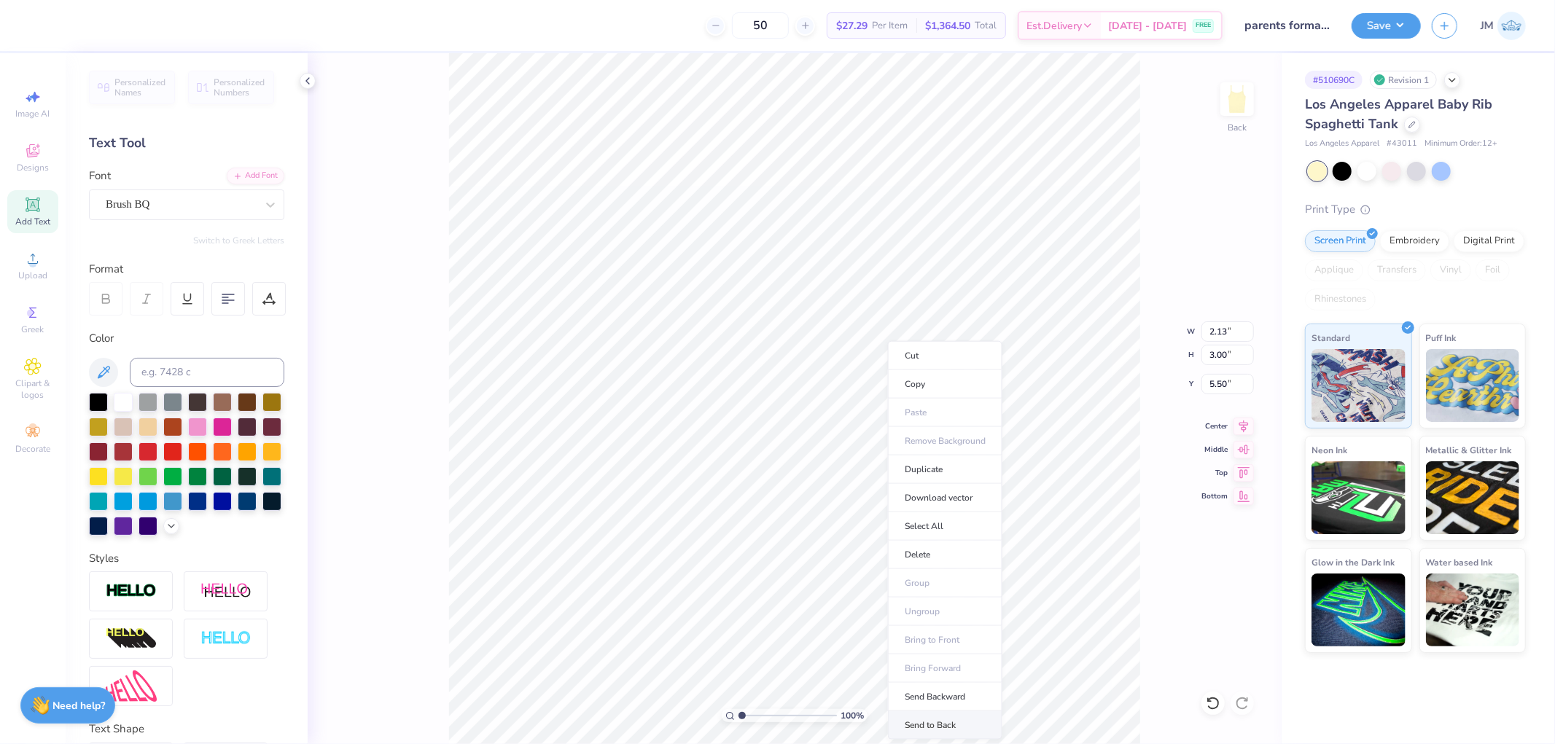
click at [918, 722] on li "Send to Back" at bounding box center [945, 725] width 114 height 28
type input "1.68"
type input "1.07"
type input "6.82"
click at [937, 713] on li "Send to Back" at bounding box center [949, 725] width 114 height 28
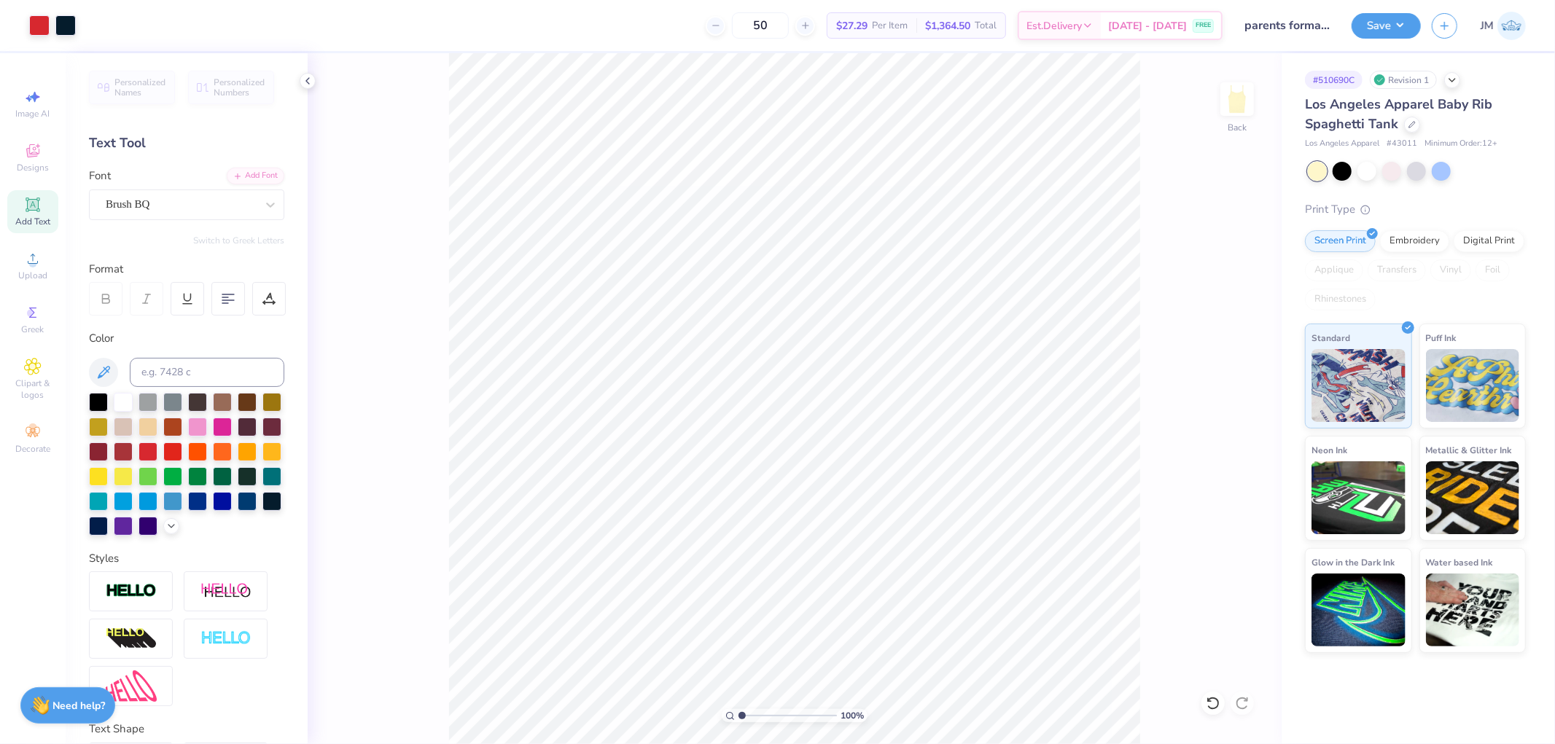
click at [39, 220] on span "Add Text" at bounding box center [32, 222] width 35 height 12
click at [229, 200] on div "Super Dream" at bounding box center [180, 204] width 153 height 23
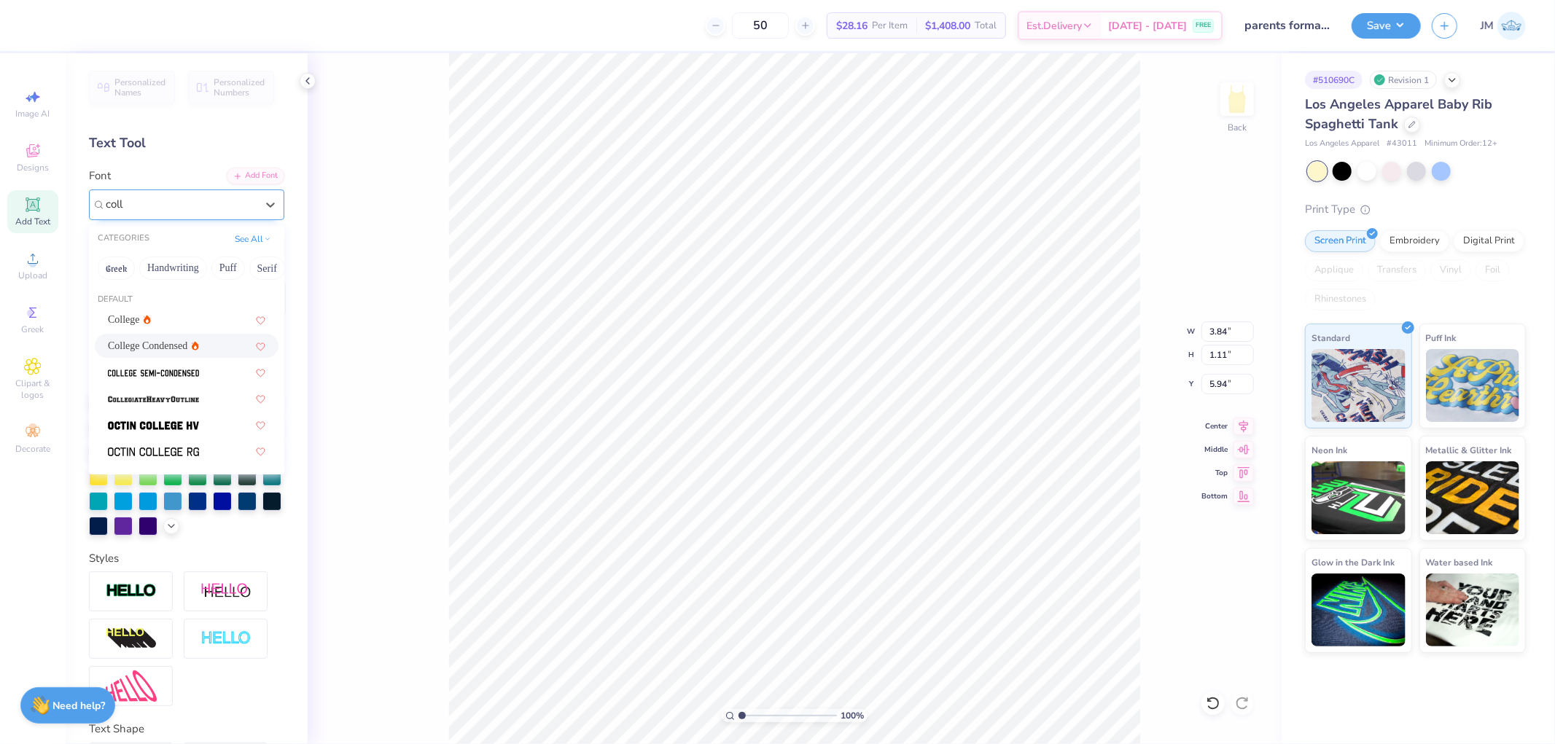
click at [177, 348] on div "College Condensed" at bounding box center [153, 345] width 91 height 15
type input "coll"
type input "2.87"
type input "1.08"
type input "5.96"
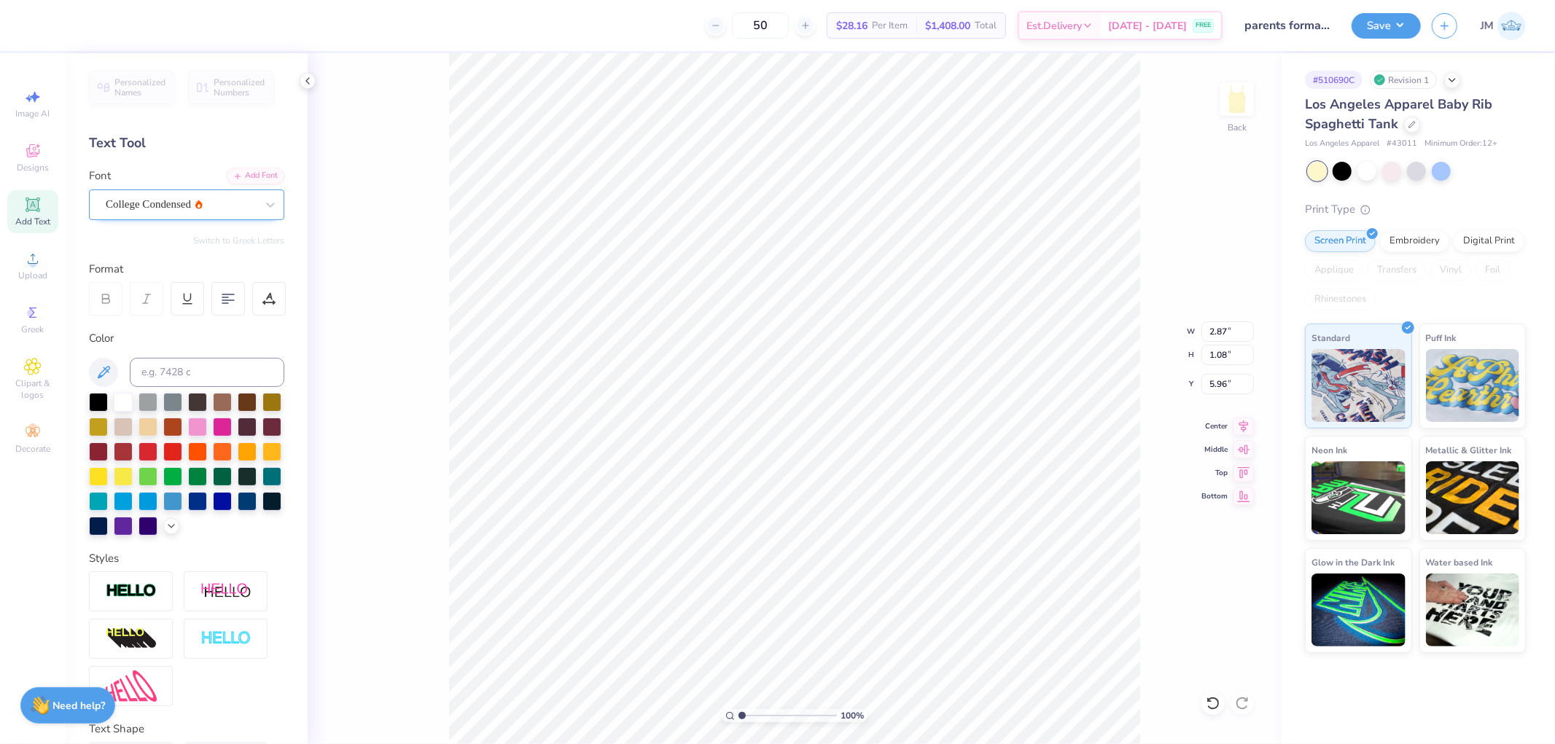
scroll to position [12, 1]
type textarea "20"
type input "1.08"
click at [262, 510] on div at bounding box center [271, 500] width 19 height 19
type input "5.42"
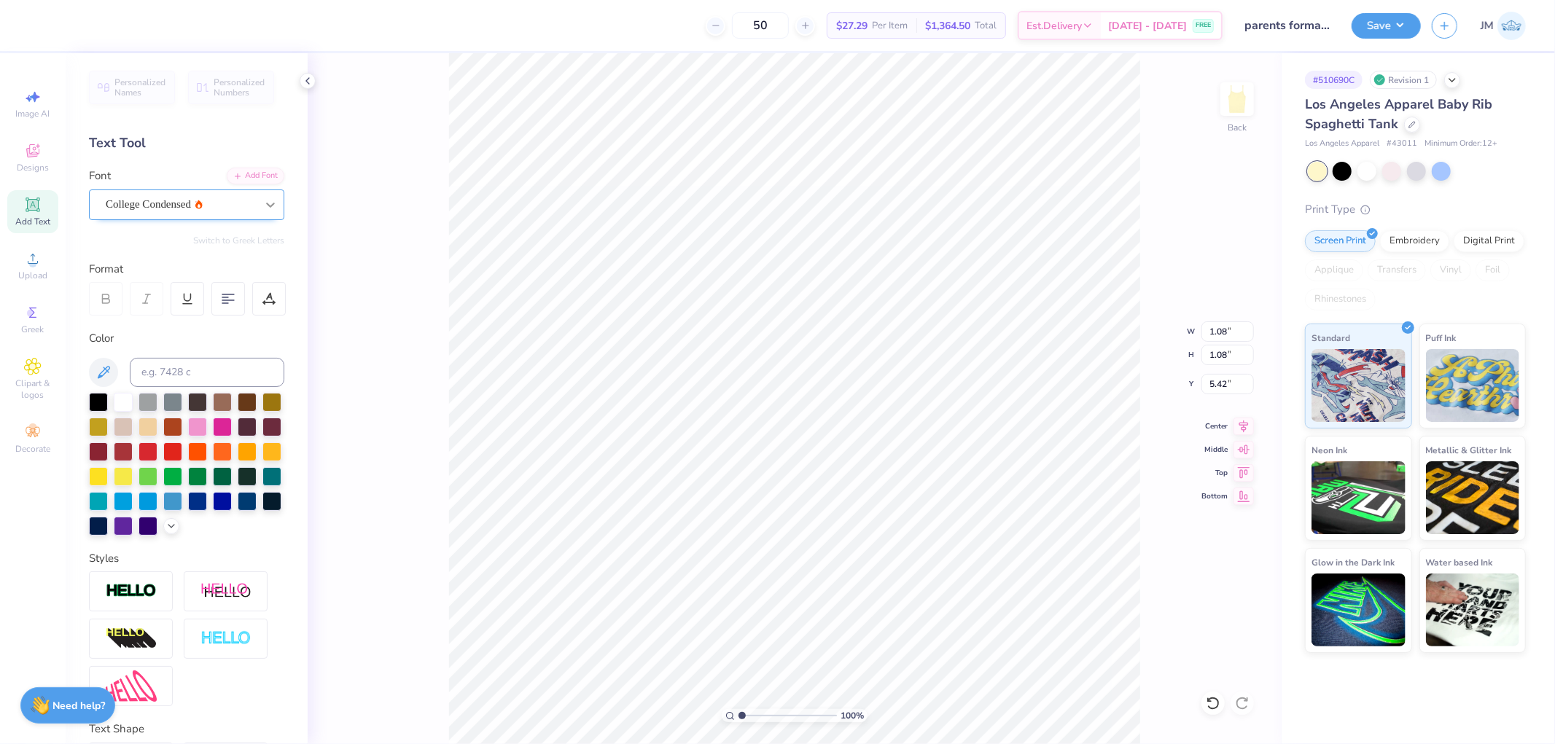
click at [263, 201] on icon at bounding box center [270, 205] width 15 height 15
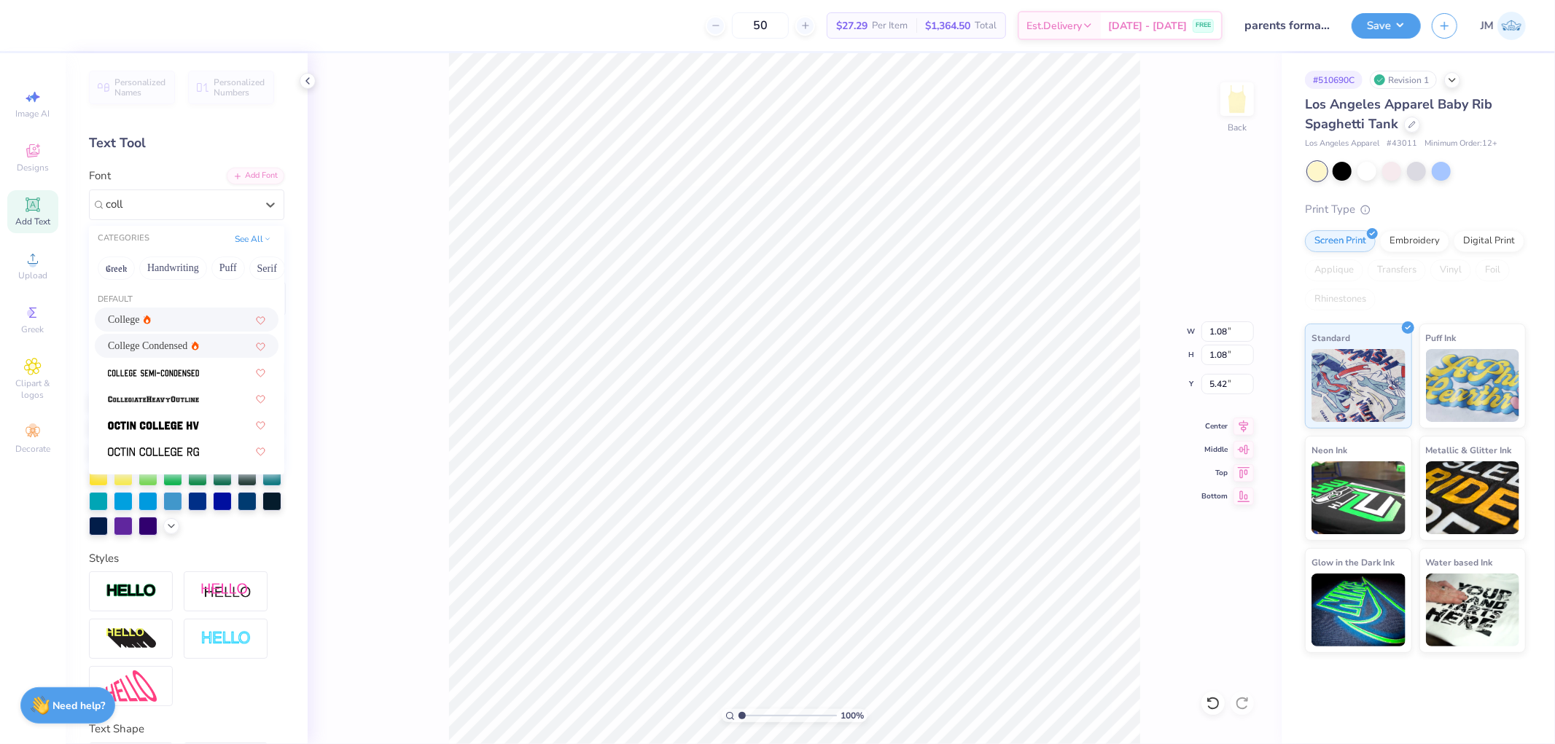
click at [163, 319] on div "College" at bounding box center [186, 319] width 157 height 15
type input "coll"
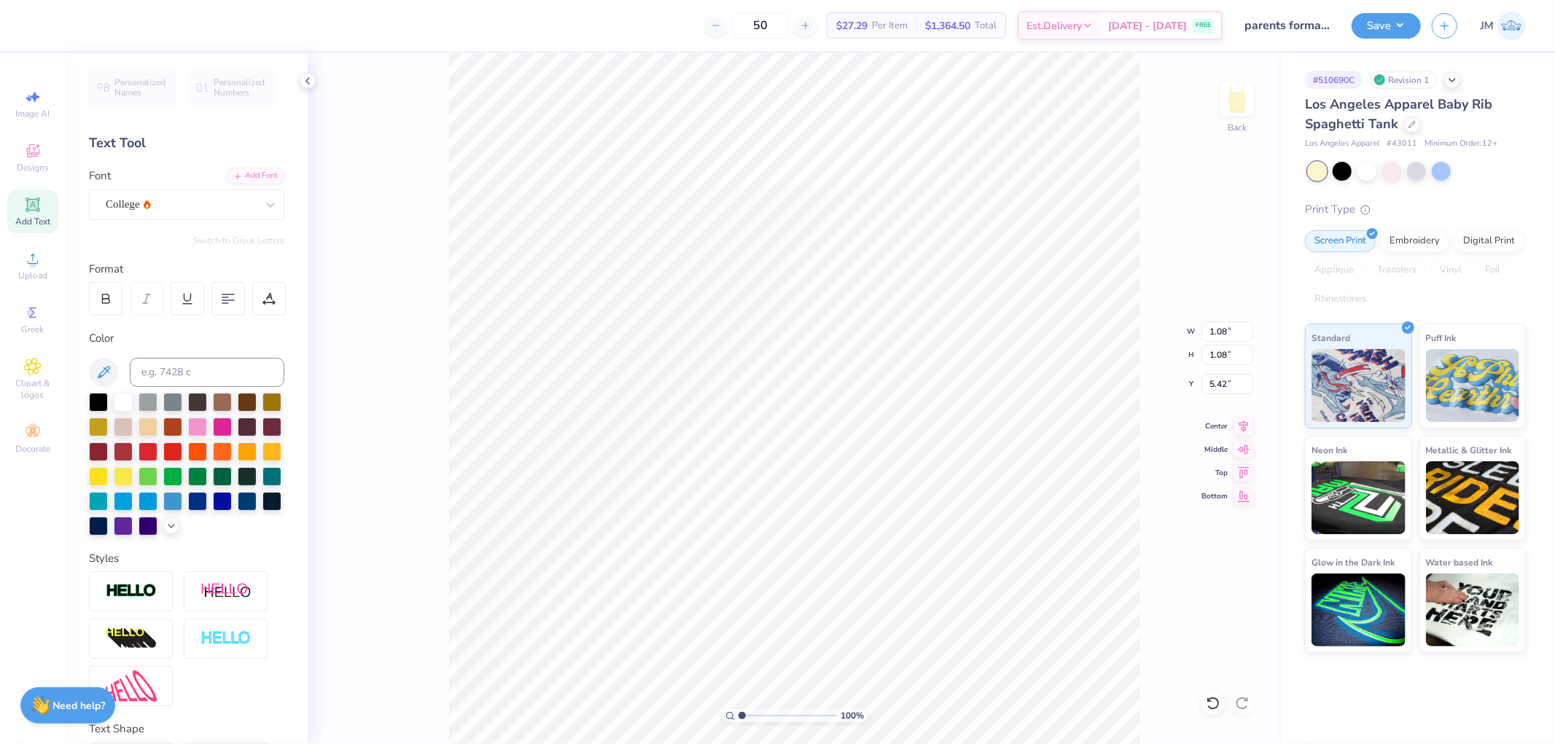
type input "1.39"
type input "3.27323292739071"
type input "0.85"
type input "5.1061462902122"
type input "1.00"
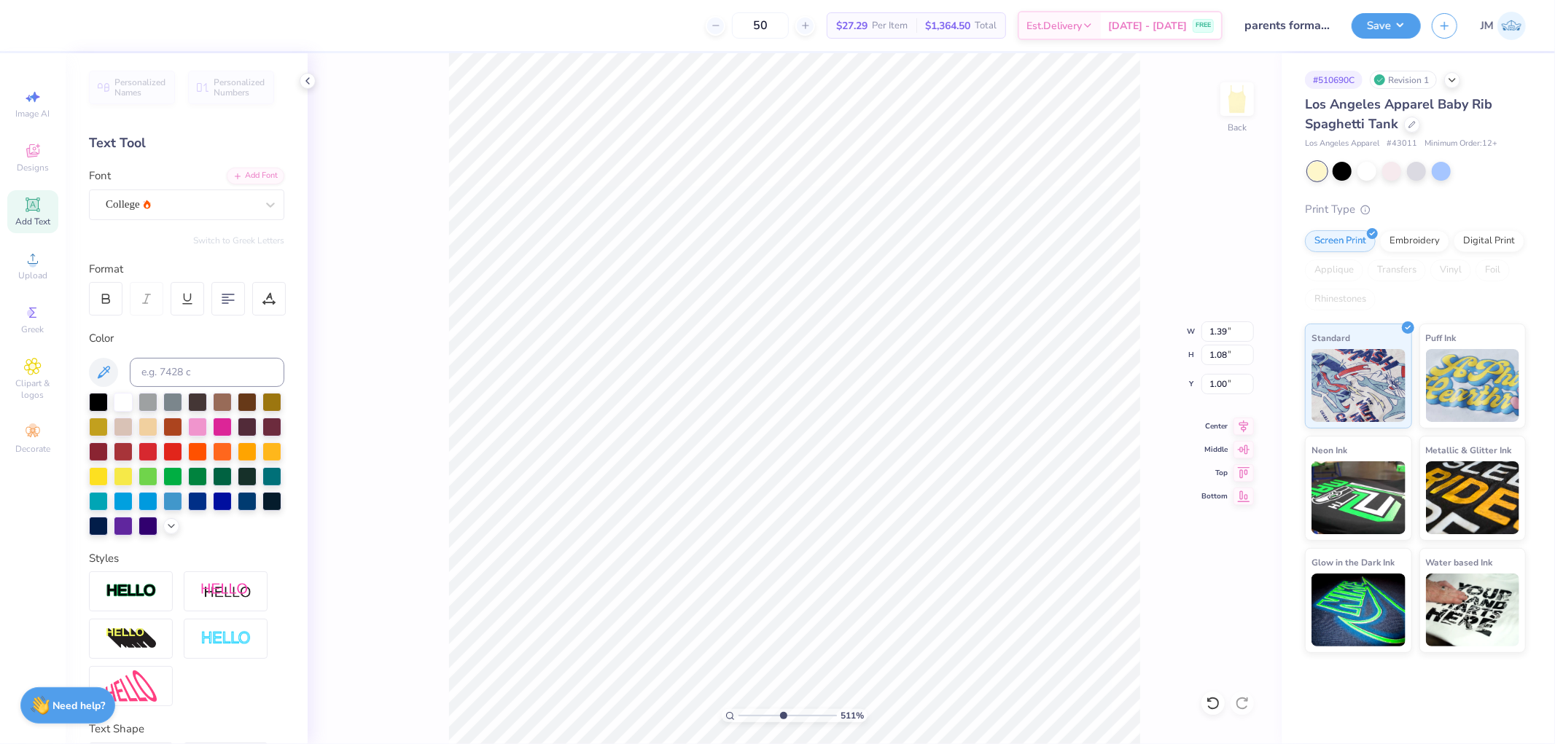
type input "5.1061462902122"
type input "1.01"
type input "0.79"
type input "1"
click at [720, 688] on li "Send to Back" at bounding box center [745, 693] width 114 height 28
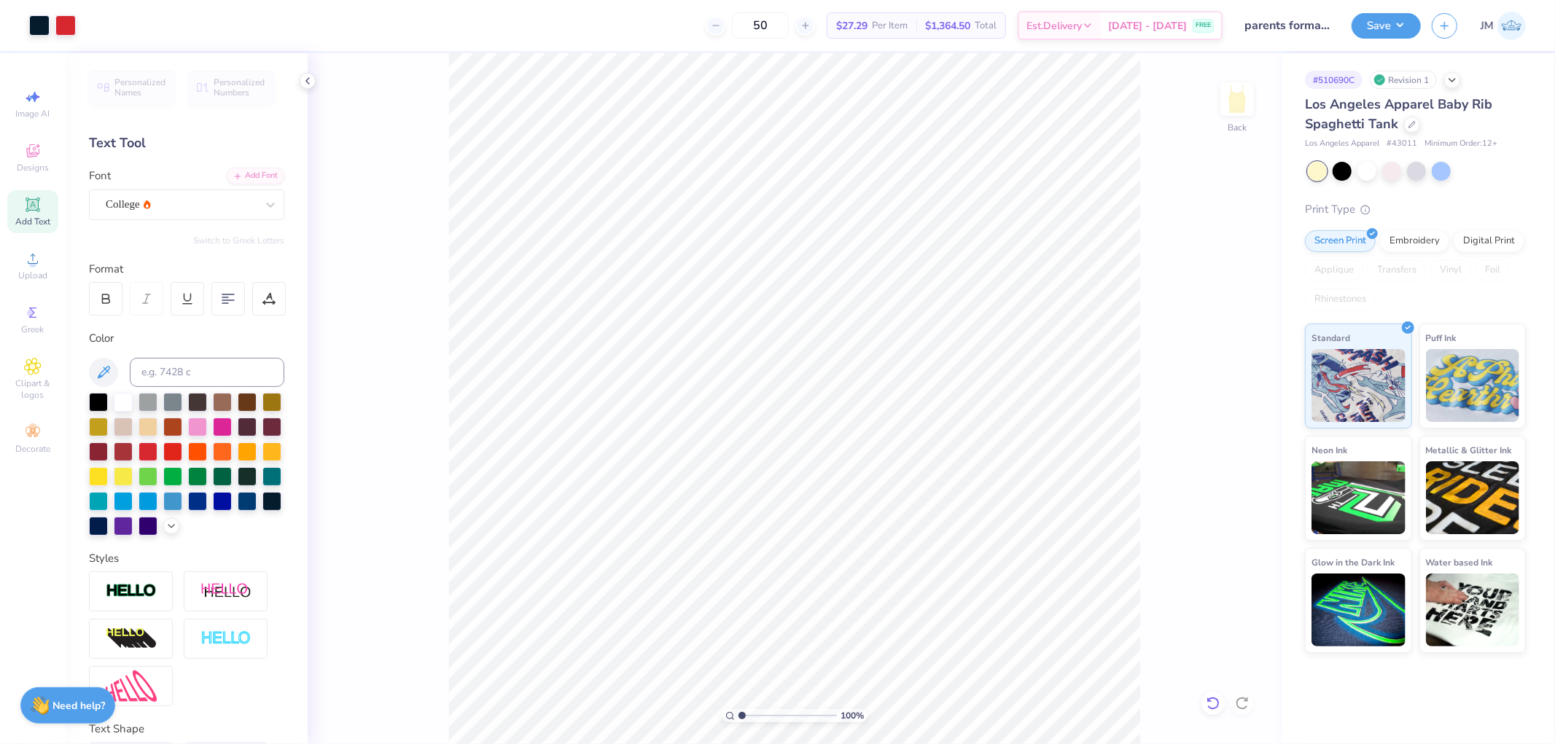
click at [1208, 704] on icon at bounding box center [1213, 703] width 15 height 15
click at [1239, 698] on icon at bounding box center [1242, 703] width 12 height 13
click at [733, 445] on li "Duplicate" at bounding box center [744, 445] width 114 height 28
type input "2.00"
type input "5.1061462902122"
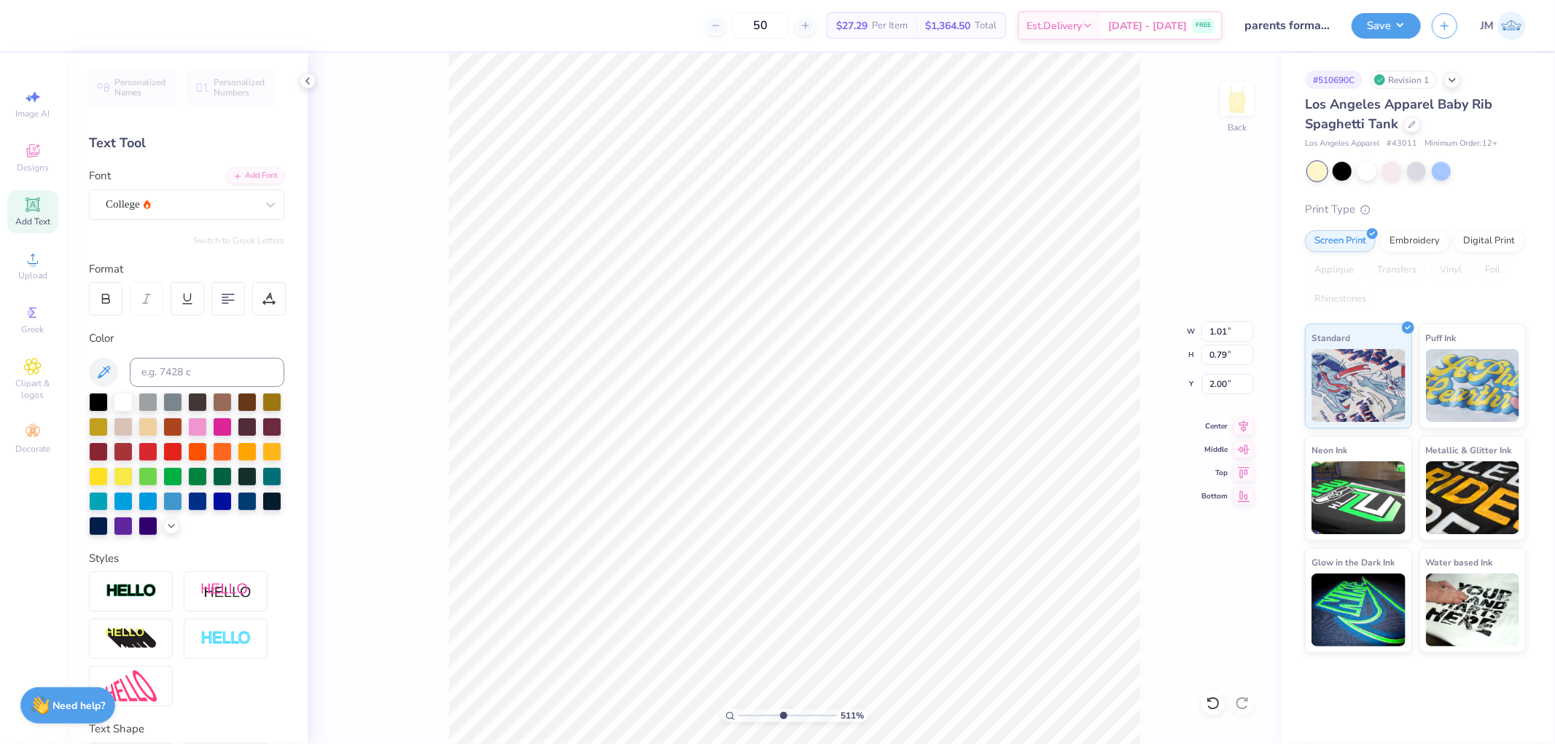
type input "2.01"
type input "5.1061462902122"
type textarea "25"
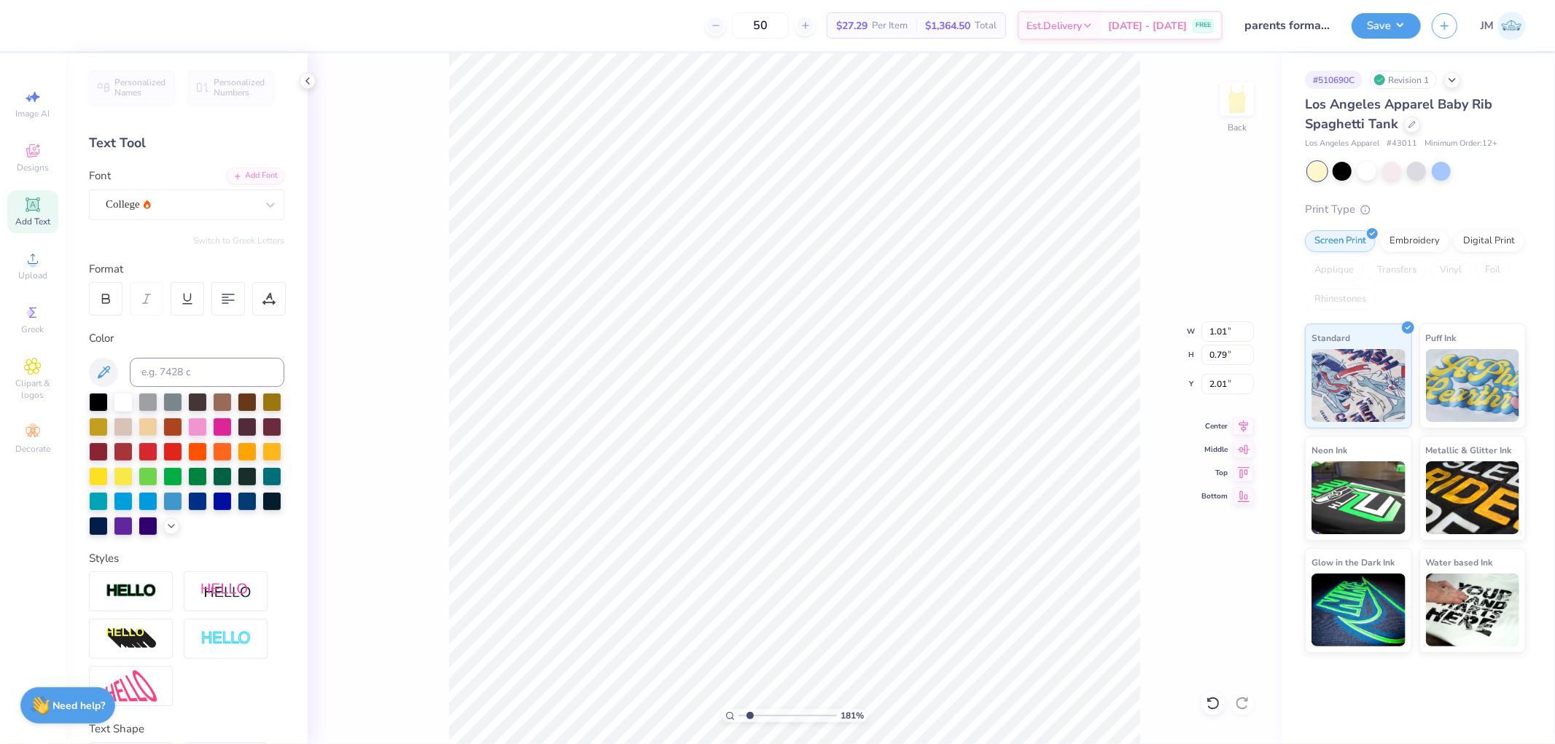
type input "1"
click at [712, 715] on li "Send to Back" at bounding box center [735, 725] width 114 height 28
click at [1413, 28] on button "Save" at bounding box center [1385, 24] width 69 height 26
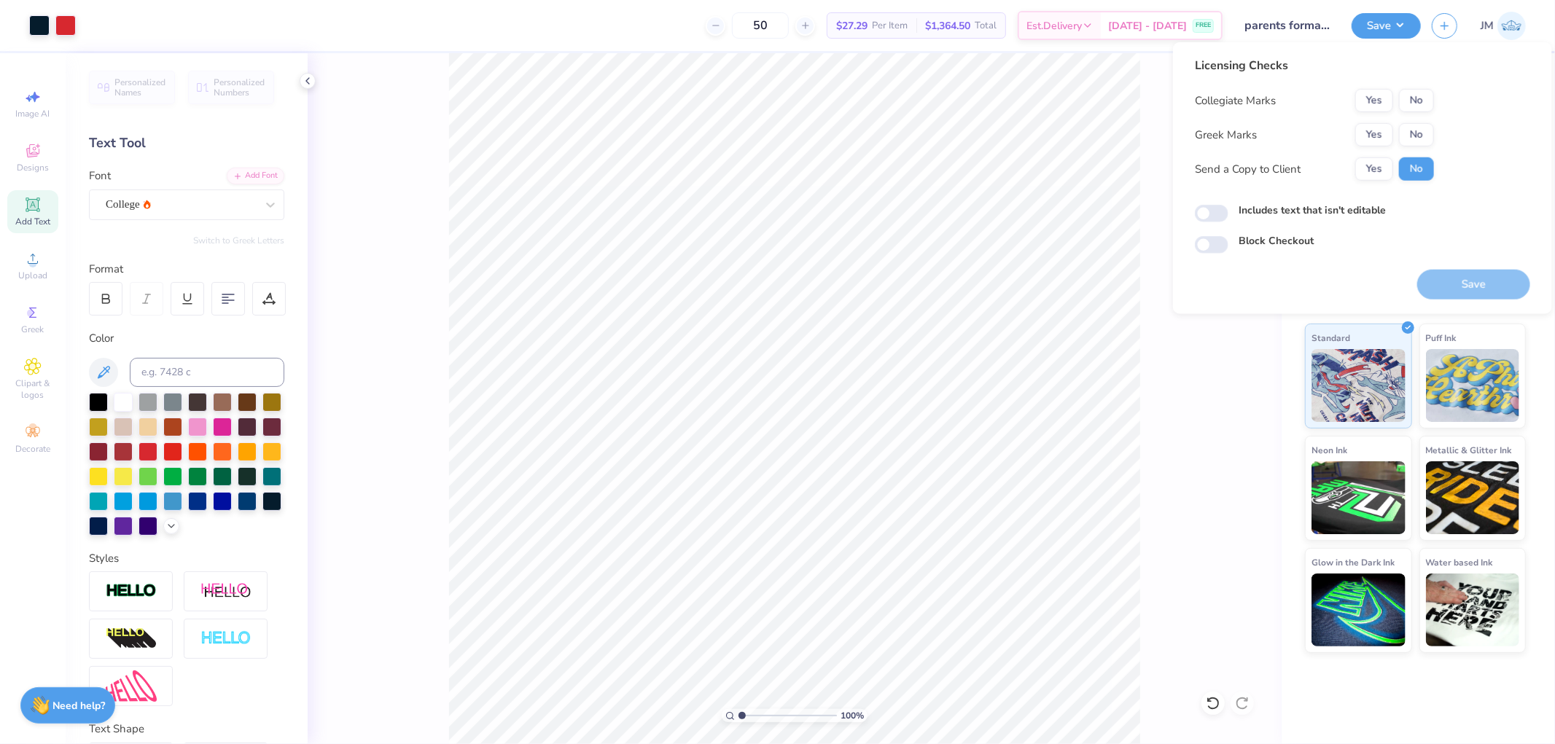
click at [1362, 148] on div "Collegiate Marks Yes No Greek Marks Yes No Send a Copy to Client Yes No" at bounding box center [1314, 135] width 239 height 92
click at [1371, 138] on button "Yes" at bounding box center [1374, 134] width 38 height 23
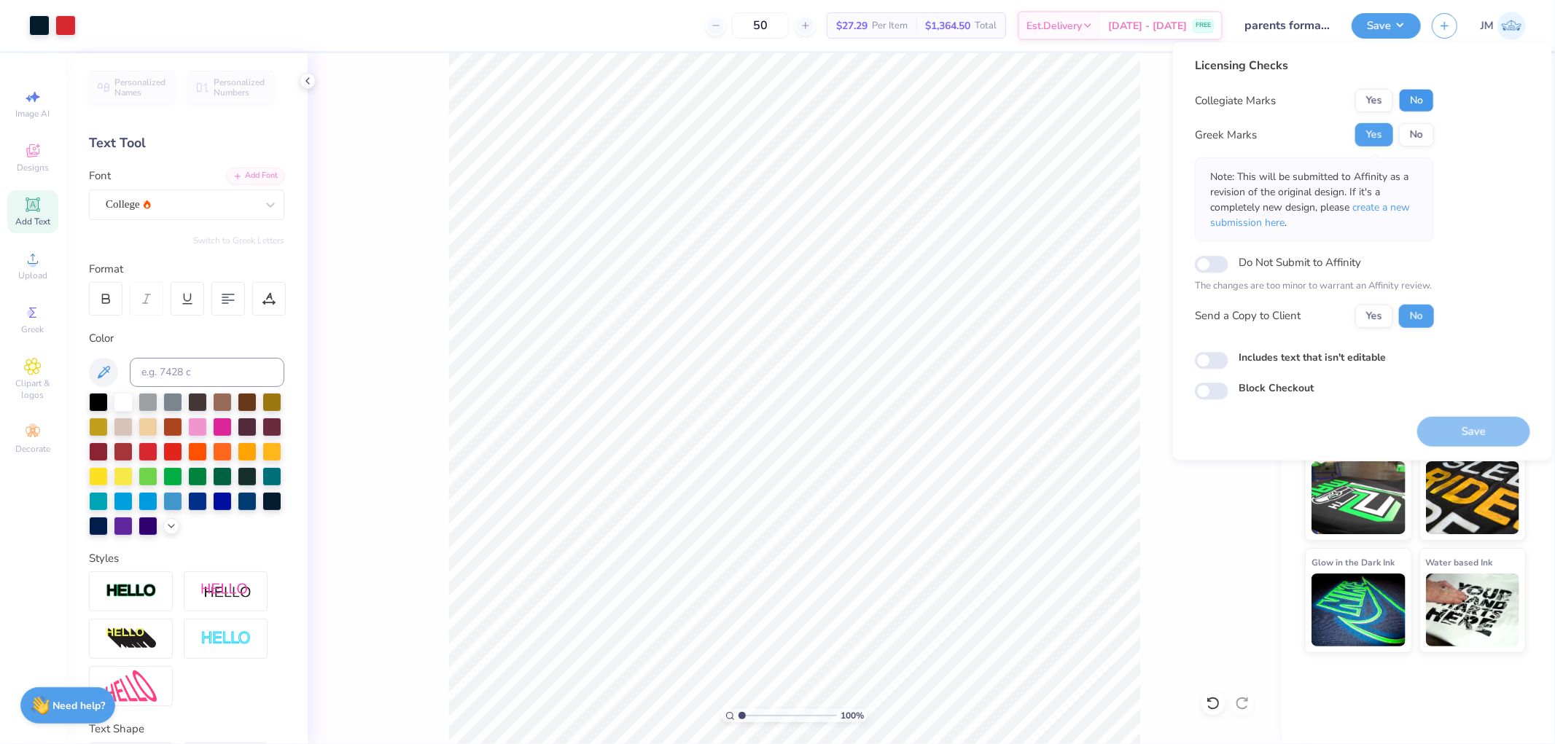
click at [1421, 98] on button "No" at bounding box center [1416, 100] width 35 height 23
click at [1470, 427] on button "Save" at bounding box center [1473, 431] width 113 height 30
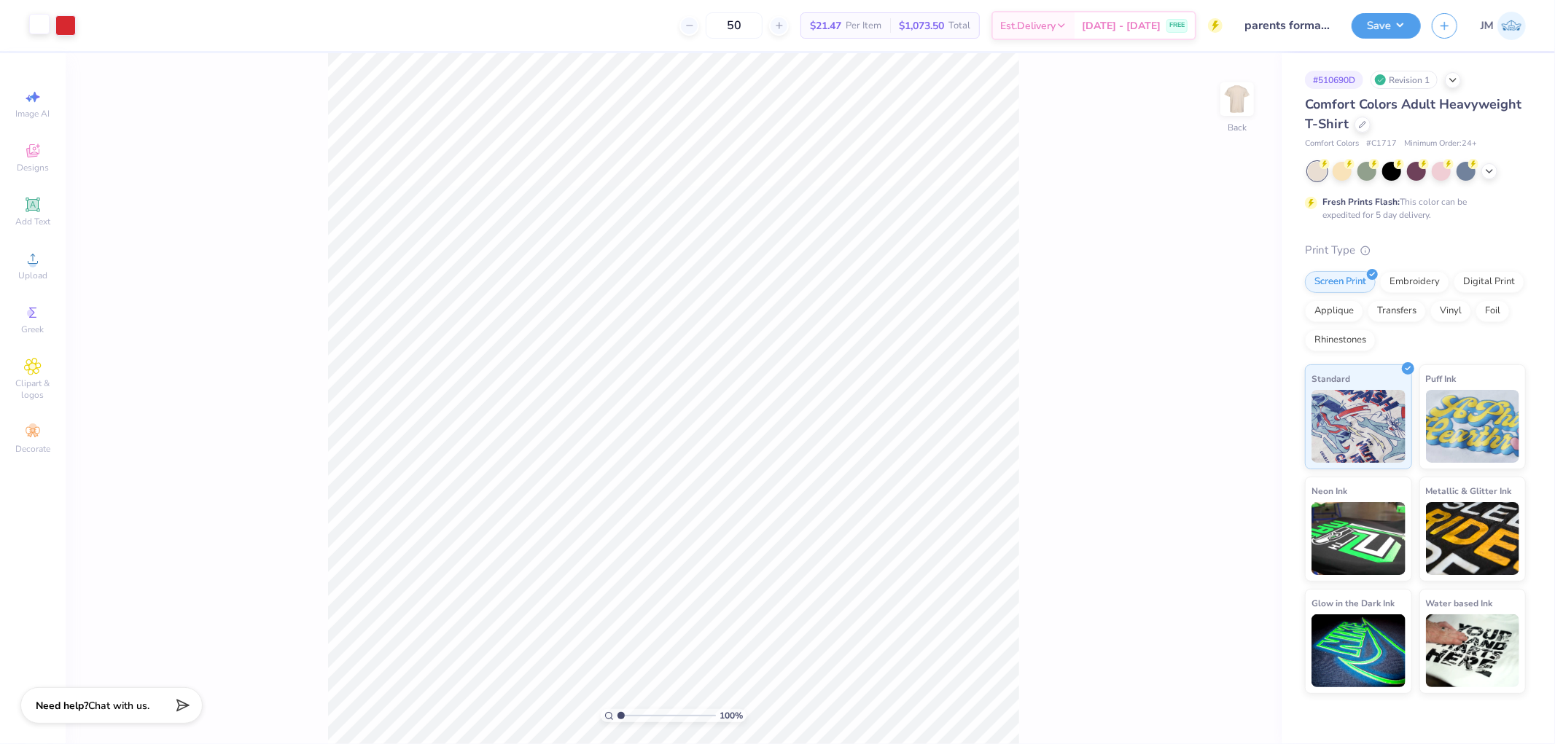
click at [29, 30] on div at bounding box center [39, 24] width 20 height 20
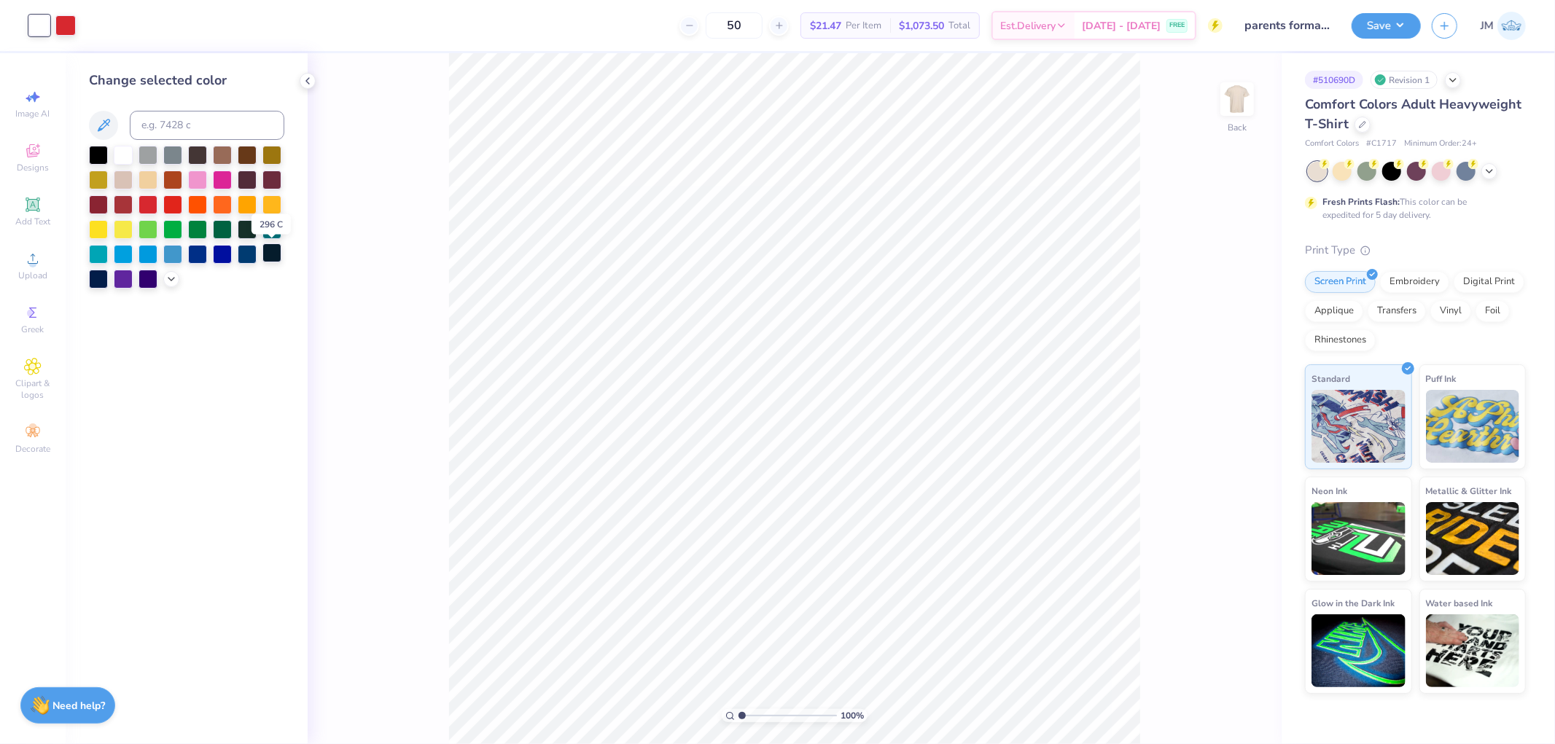
click at [267, 246] on div at bounding box center [271, 252] width 19 height 19
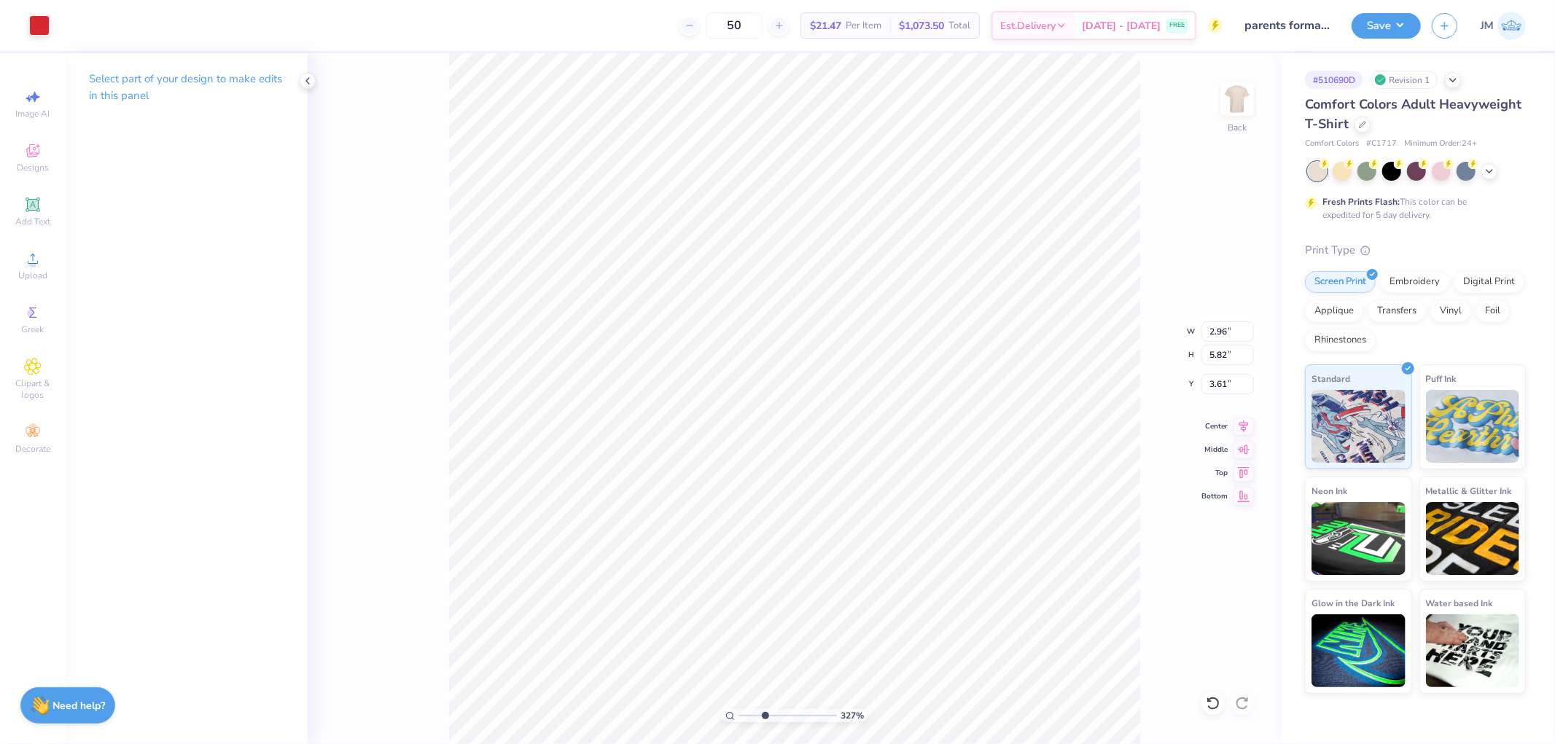
type input "3.27323292739071"
type input "6.80"
type input "1.11"
type input "6.20"
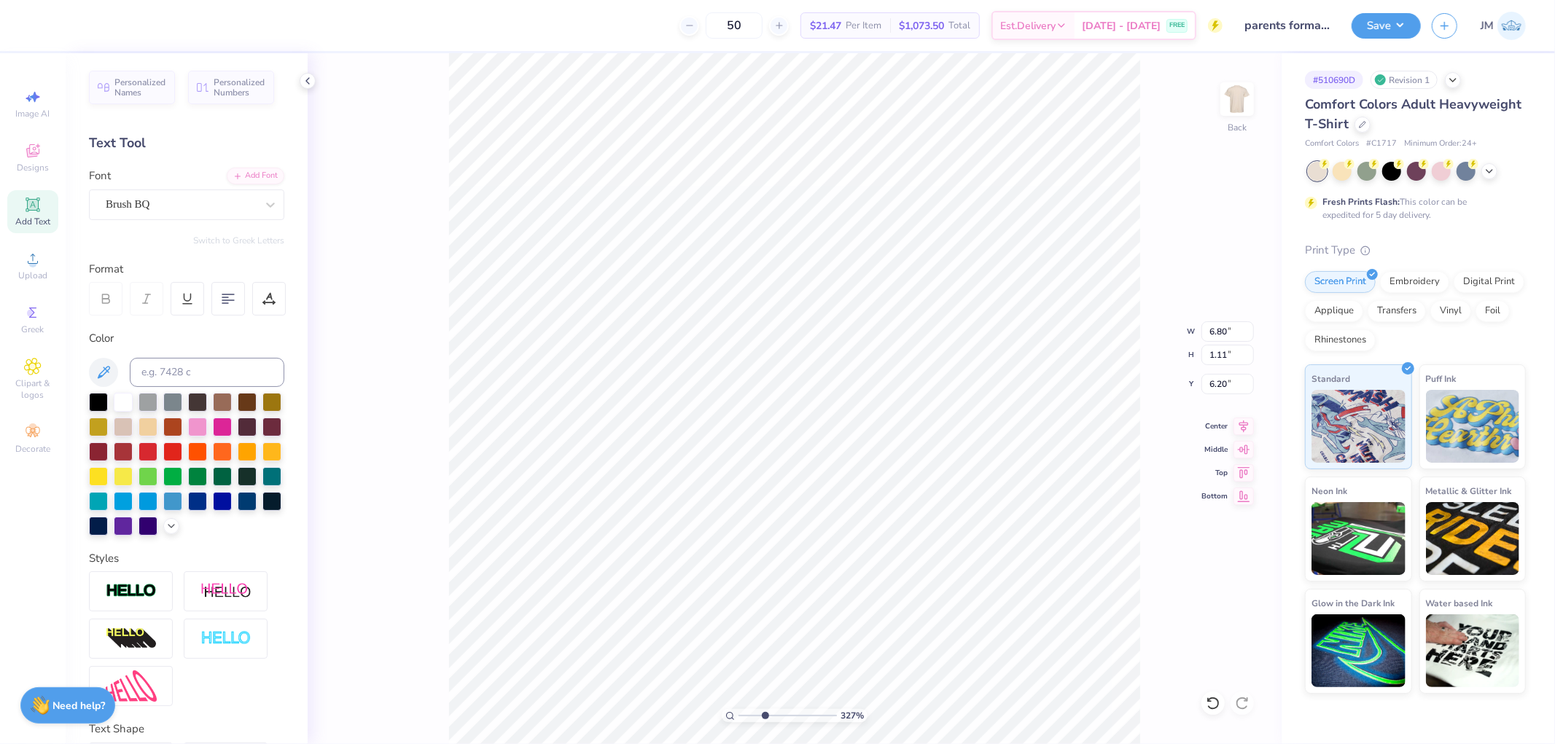
scroll to position [12, 1]
type input "3.27323292739071"
type textarea "Parents Formal"
type input "3.27323292739071"
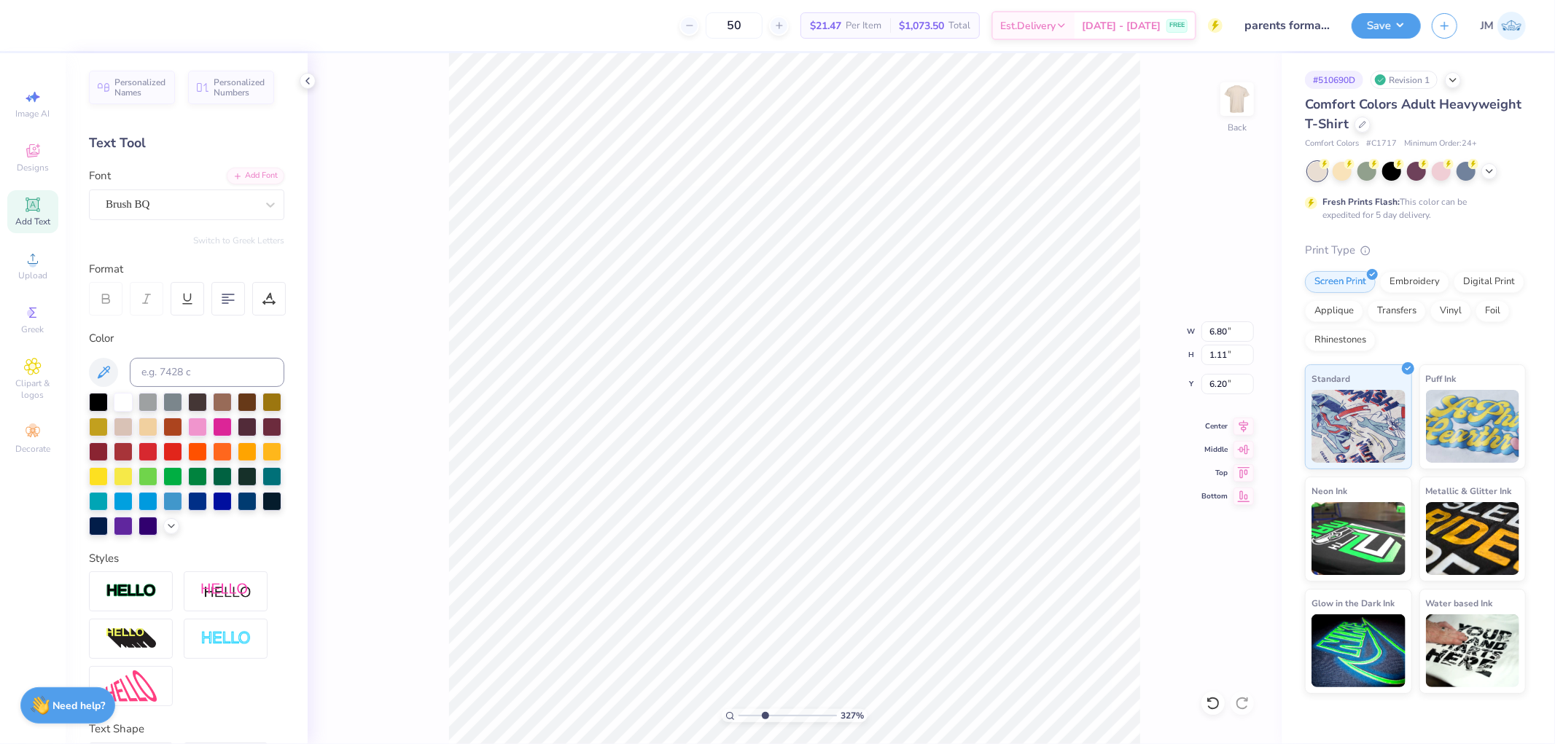
type input "7.22"
click at [1239, 428] on icon at bounding box center [1243, 423] width 20 height 17
type input "1"
click at [1236, 421] on icon at bounding box center [1243, 423] width 20 height 17
click at [1245, 427] on icon at bounding box center [1243, 424] width 9 height 12
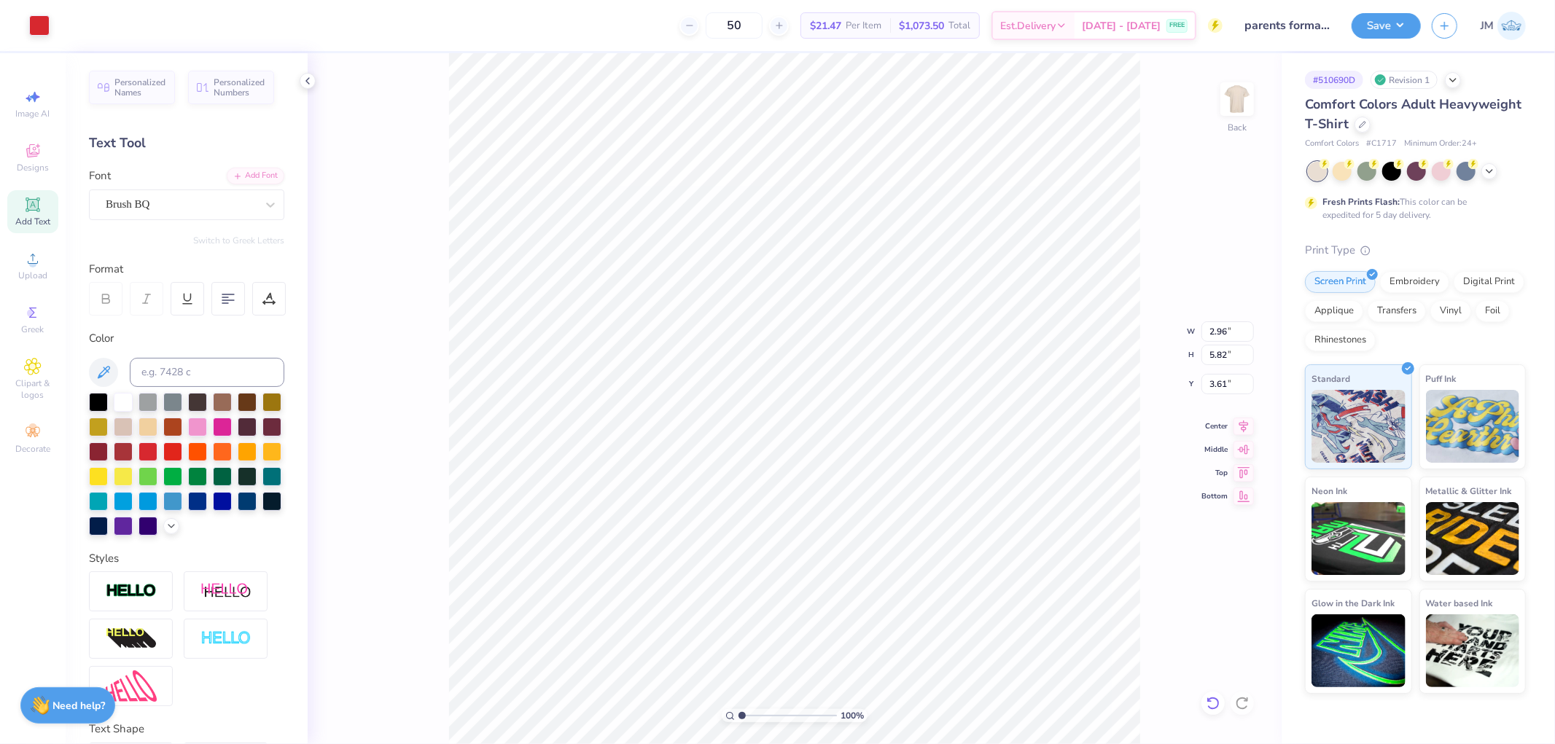
click at [1212, 698] on icon at bounding box center [1212, 703] width 12 height 13
click at [832, 725] on li "Send to Back" at bounding box center [831, 725] width 114 height 28
click at [1241, 426] on icon at bounding box center [1243, 423] width 20 height 17
click at [1401, 23] on button "Save" at bounding box center [1385, 24] width 69 height 26
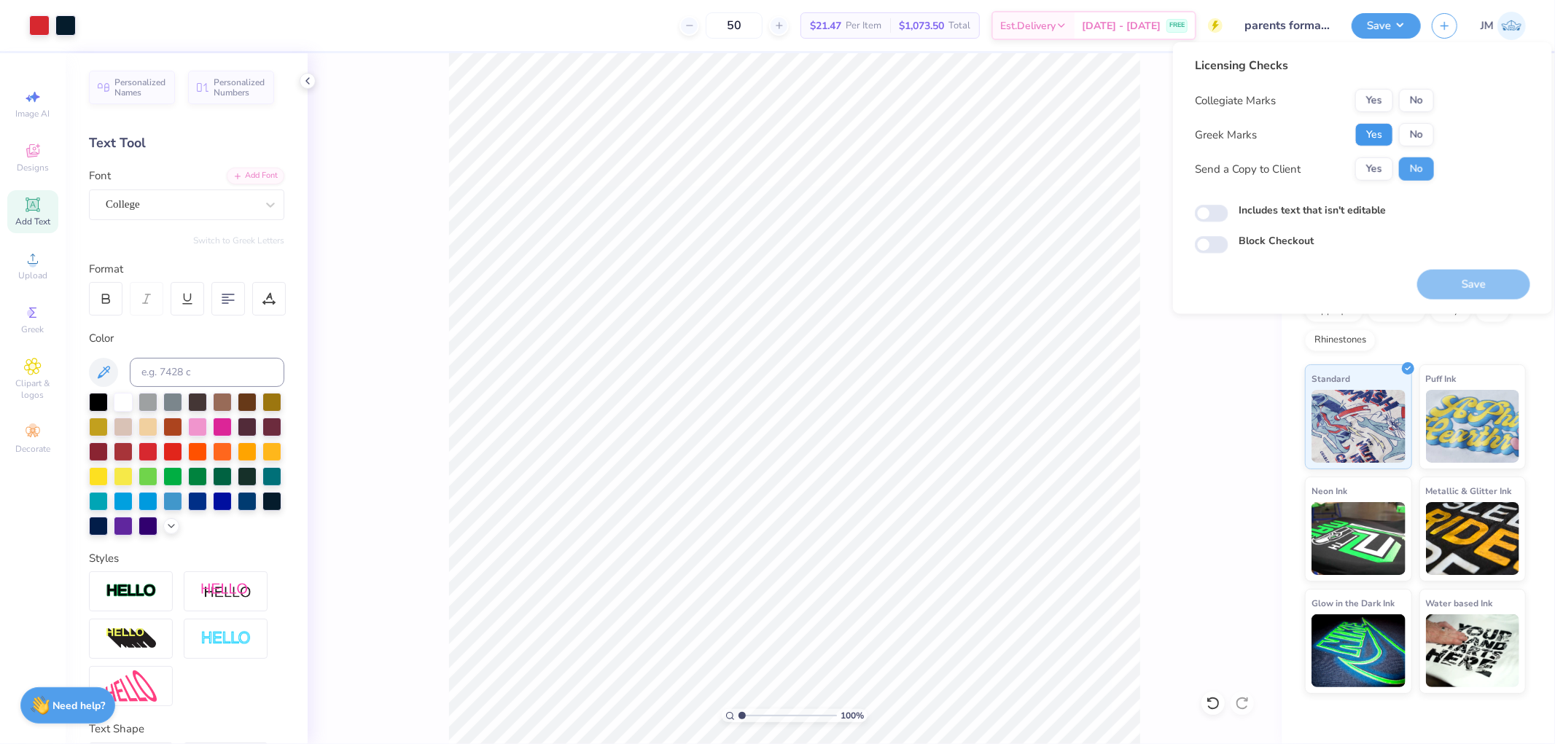
click at [1386, 126] on button "Yes" at bounding box center [1374, 134] width 38 height 23
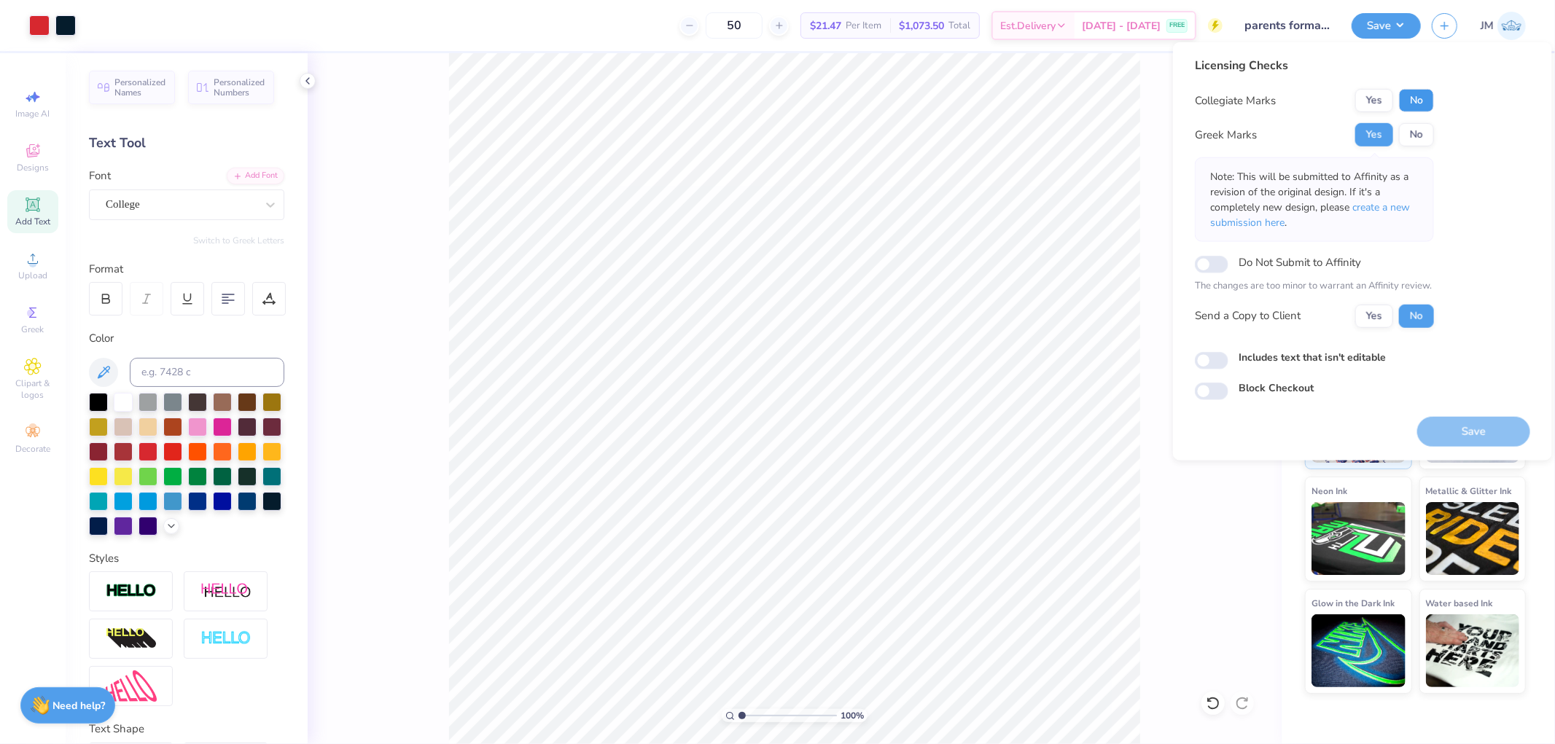
click at [1403, 102] on button "No" at bounding box center [1416, 100] width 35 height 23
click at [1449, 424] on button "Save" at bounding box center [1473, 431] width 113 height 30
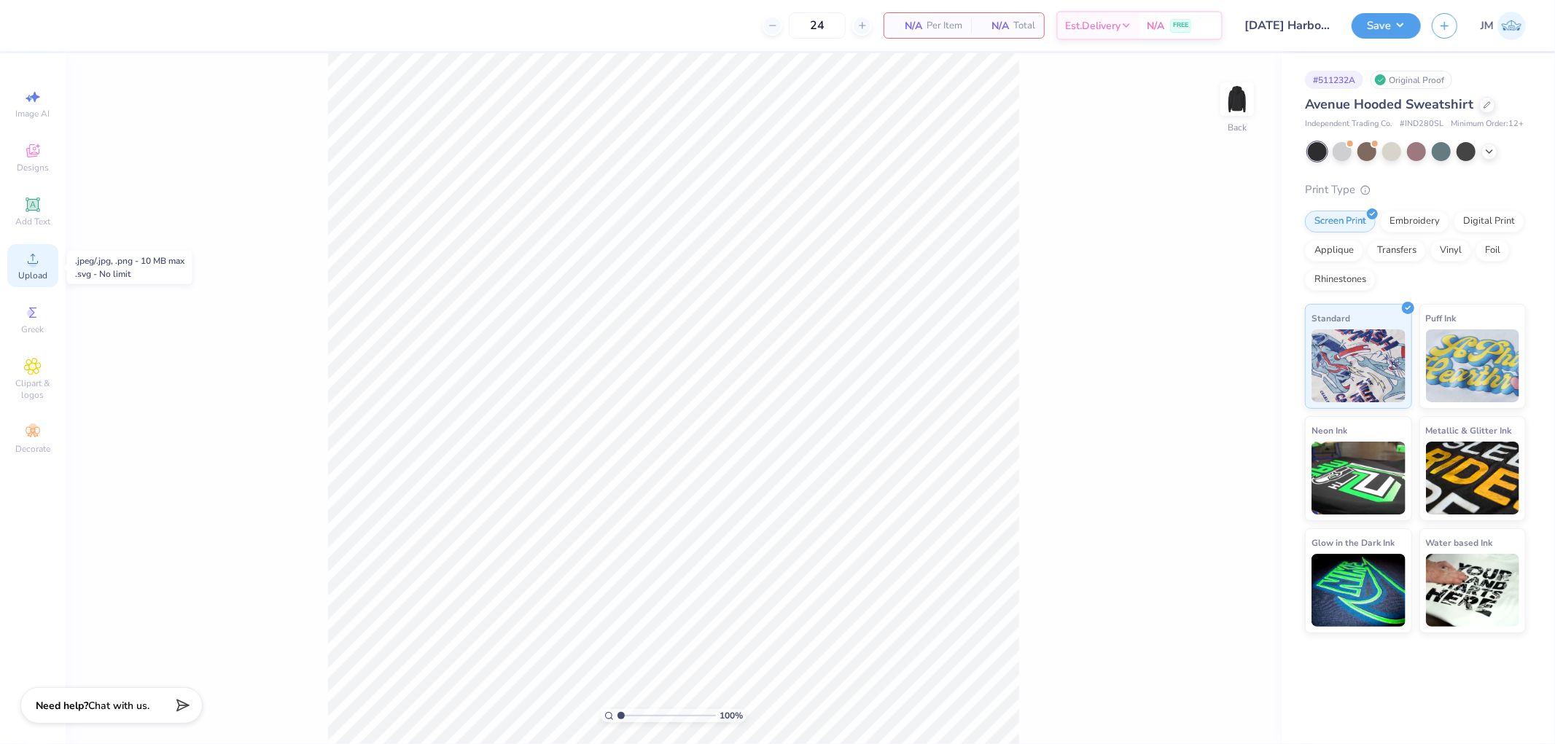
click at [25, 265] on icon at bounding box center [32, 258] width 17 height 17
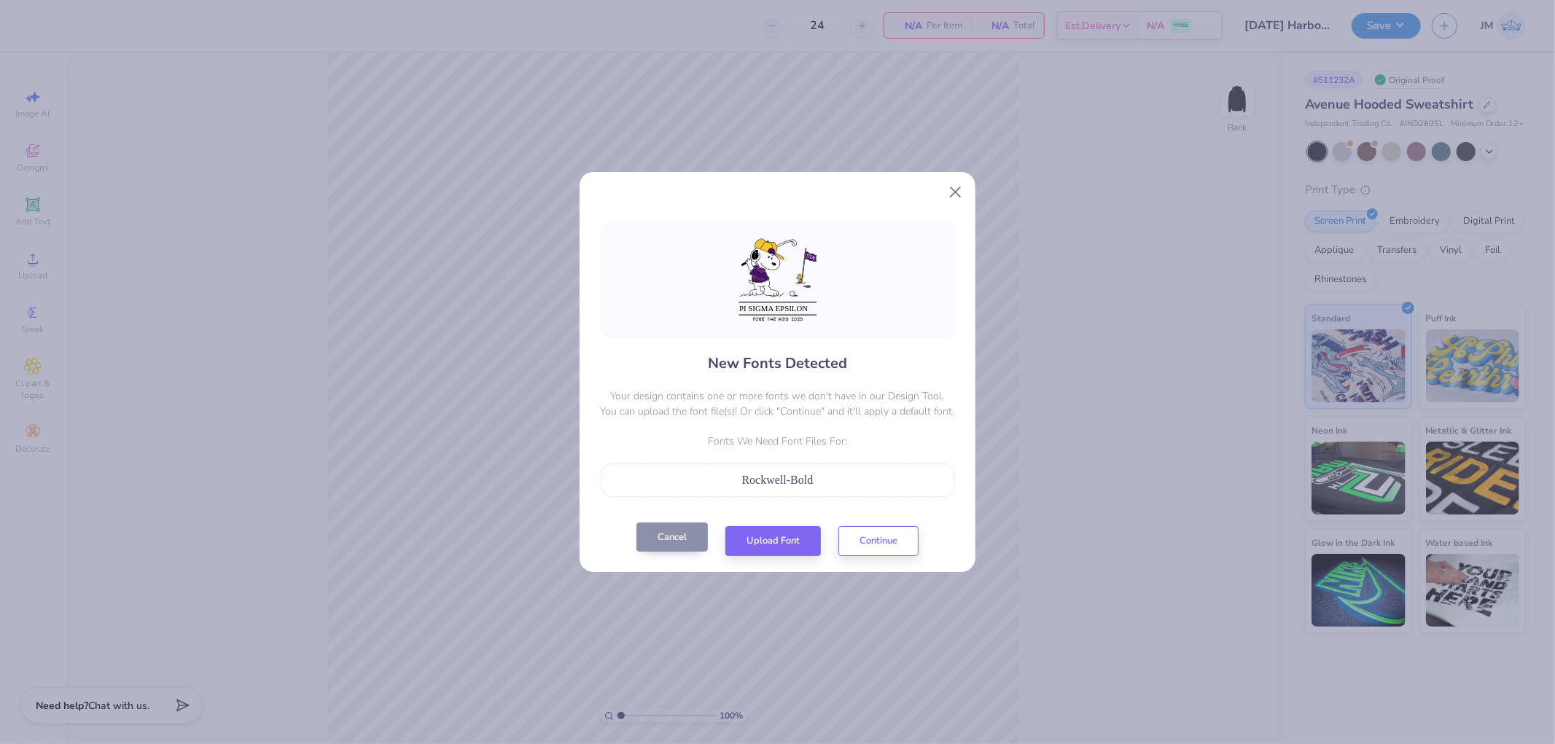
click at [676, 540] on button "Cancel" at bounding box center [671, 538] width 71 height 30
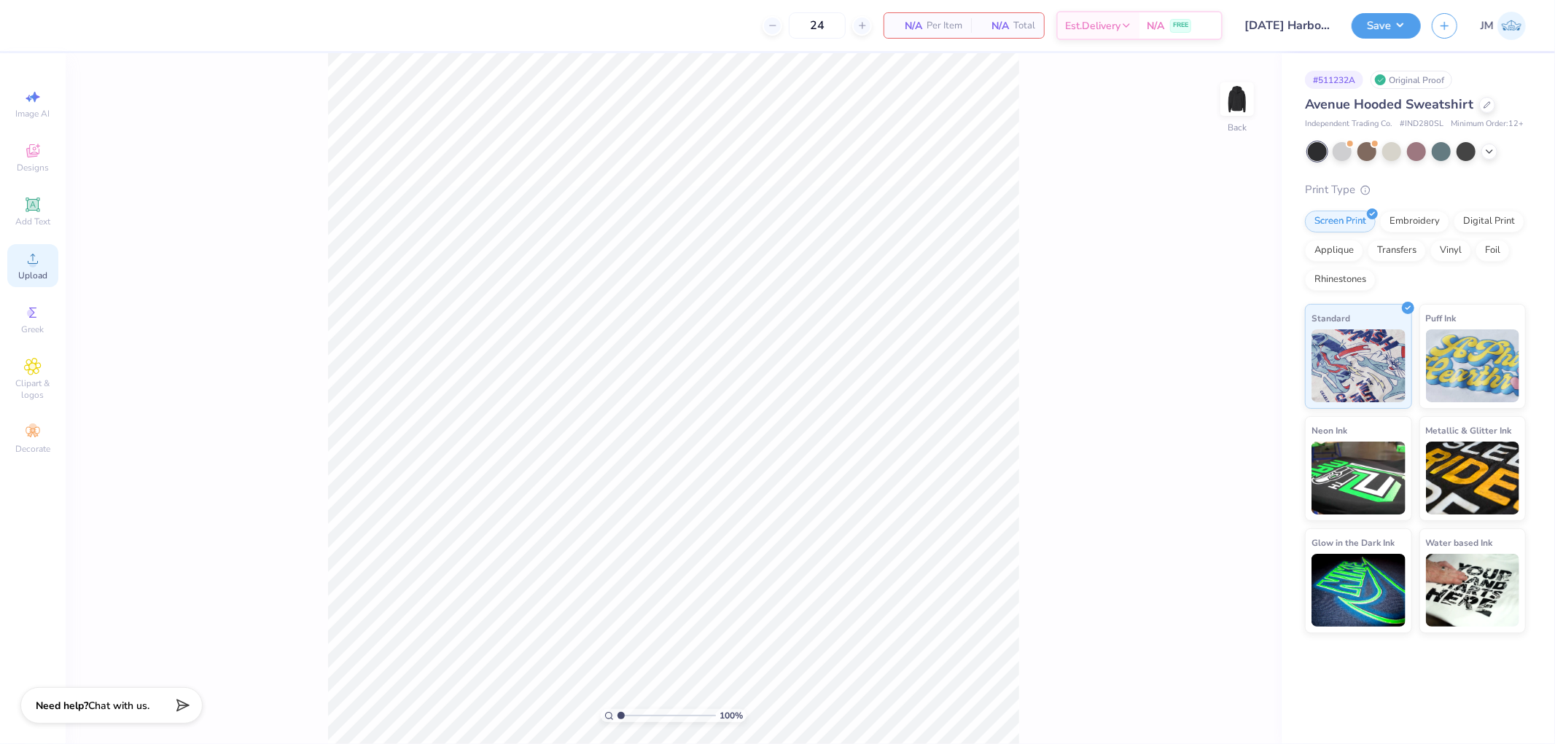
click at [20, 264] on div "Upload" at bounding box center [32, 265] width 51 height 43
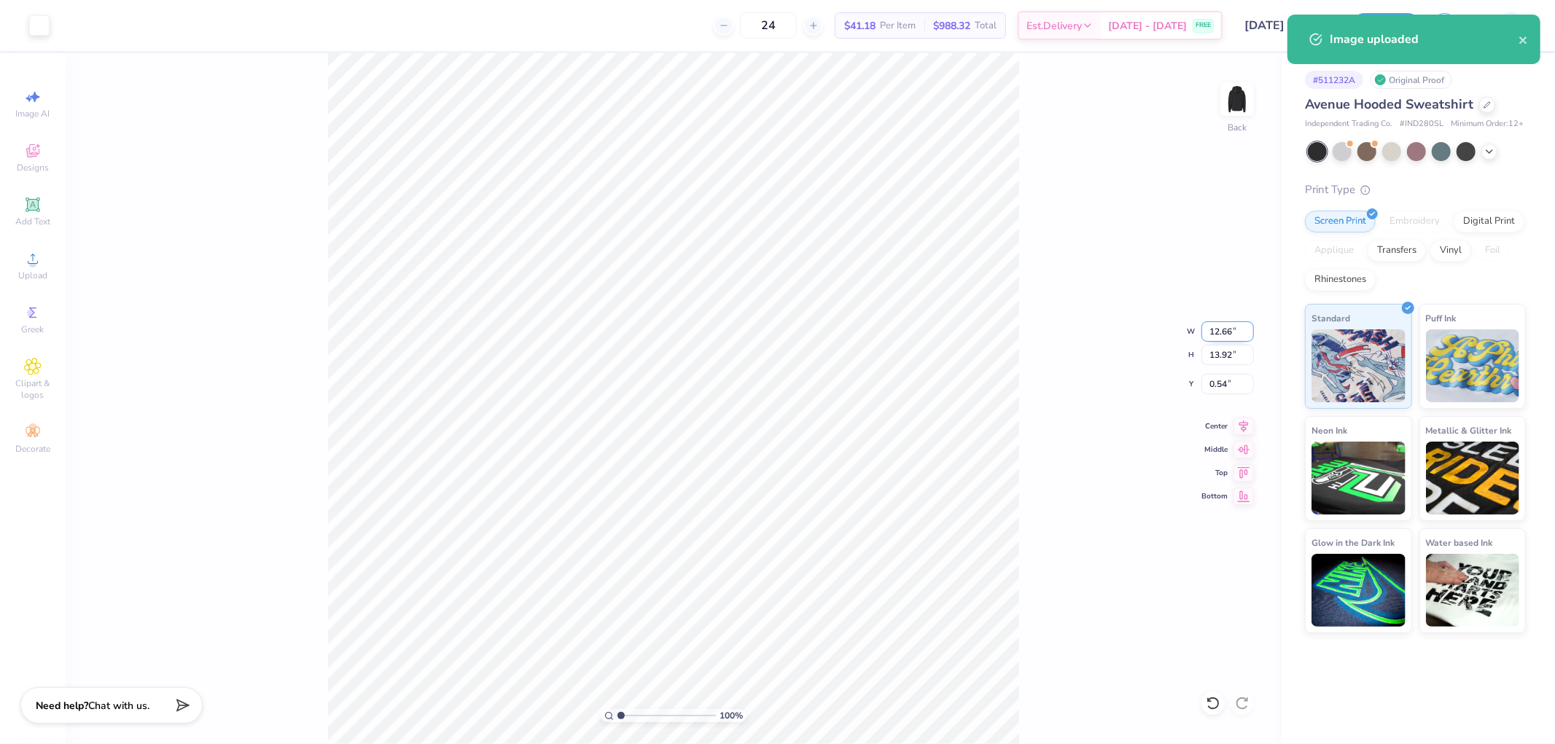
click at [1237, 324] on input "12.66" at bounding box center [1227, 331] width 52 height 20
type input "9.00"
type input "9.90"
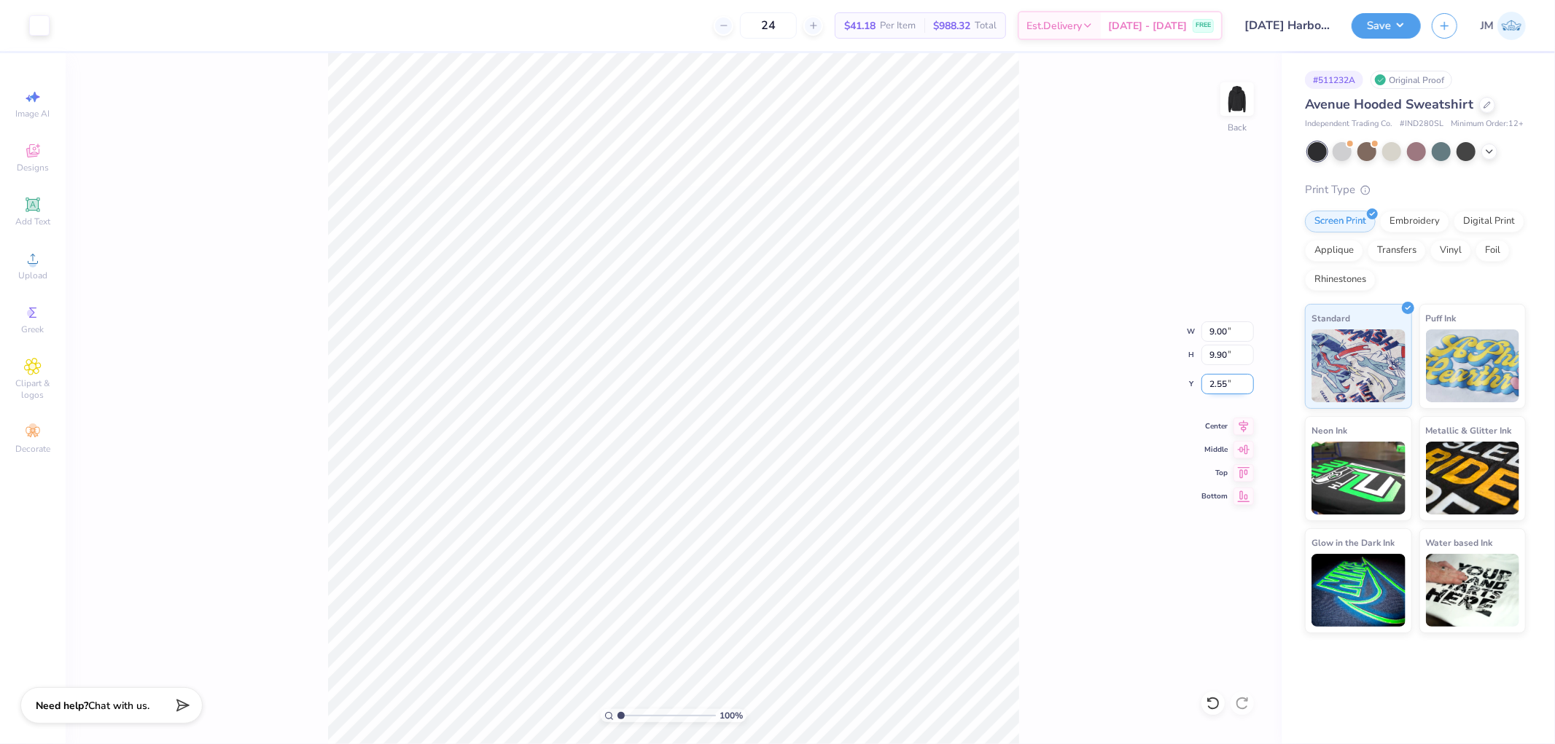
click at [1235, 380] on input "2.55" at bounding box center [1227, 384] width 52 height 20
type input "3.00"
type input "1"
click at [1405, 20] on button "Save" at bounding box center [1385, 24] width 69 height 26
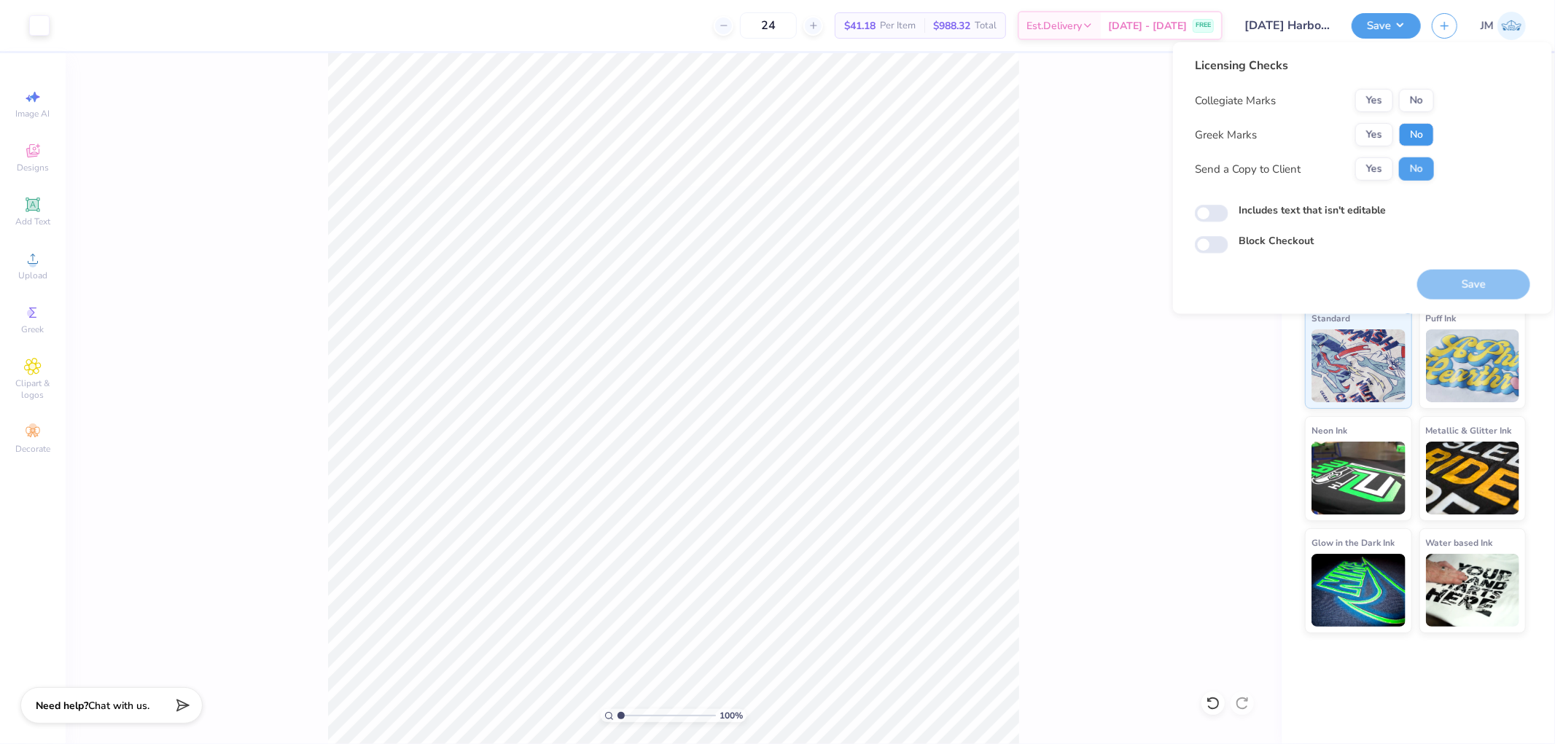
click at [1410, 136] on button "No" at bounding box center [1416, 134] width 35 height 23
click at [1419, 106] on button "No" at bounding box center [1416, 100] width 35 height 23
click at [1488, 281] on button "Save" at bounding box center [1473, 285] width 113 height 30
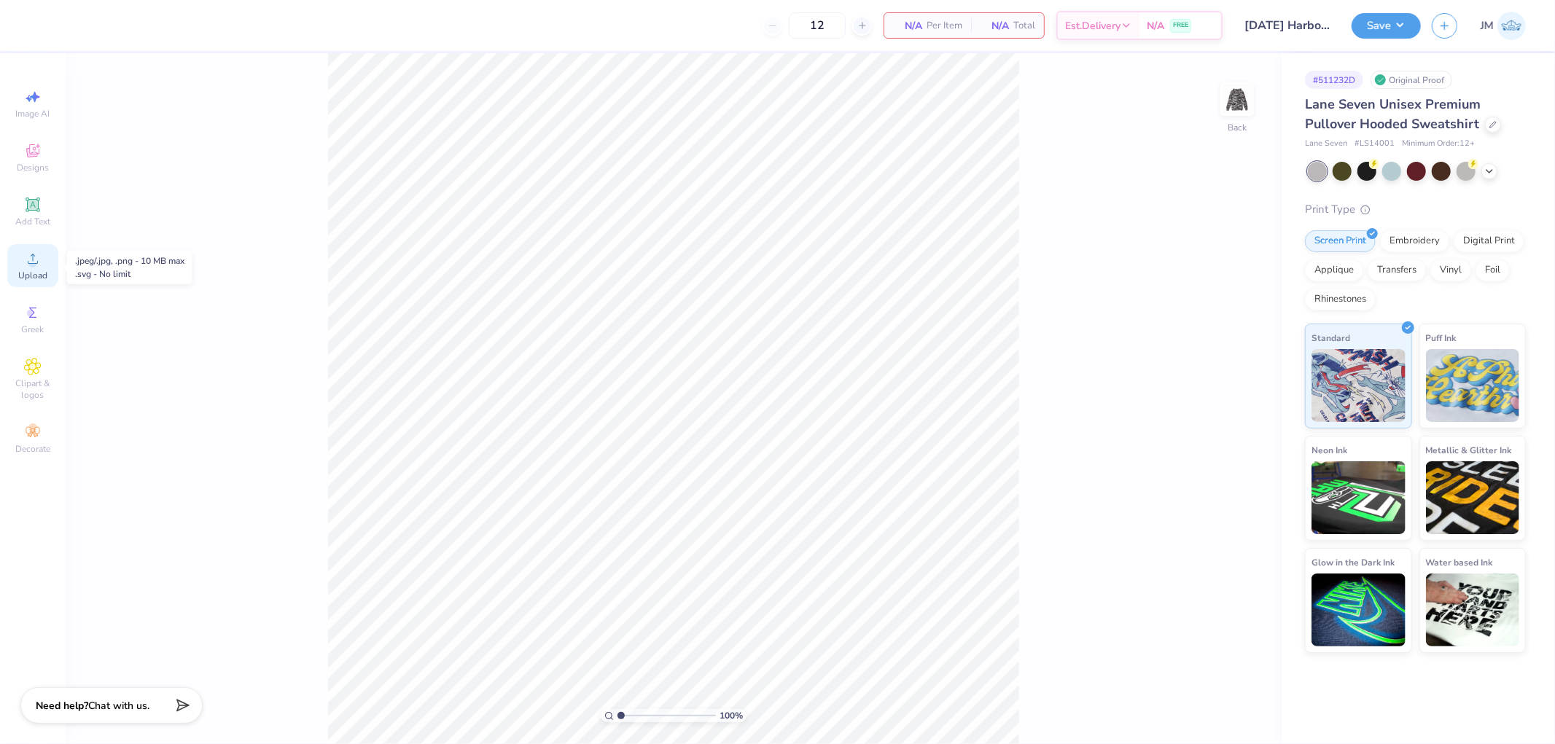
click at [31, 251] on icon at bounding box center [32, 258] width 17 height 17
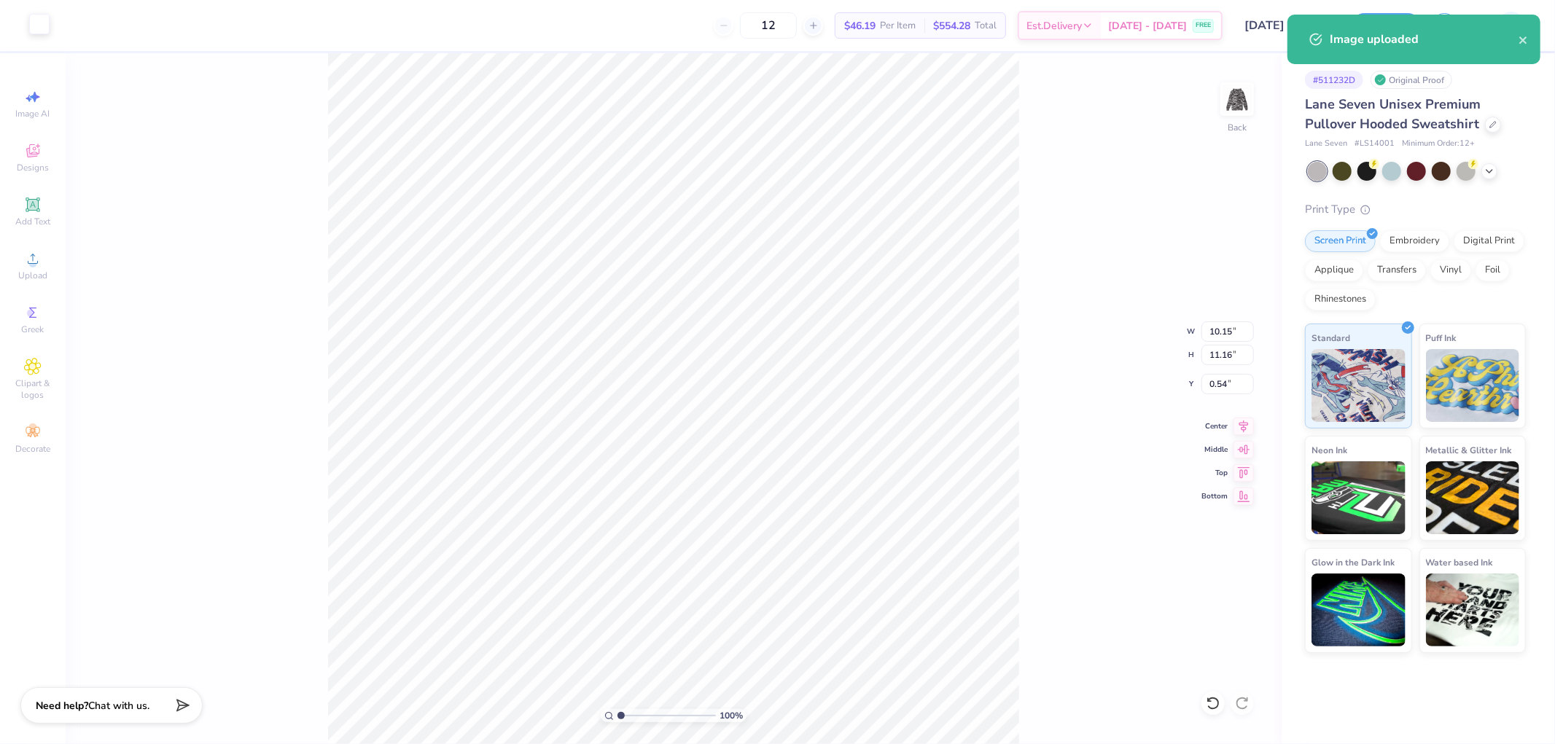
click at [50, 17] on div at bounding box center [39, 24] width 20 height 20
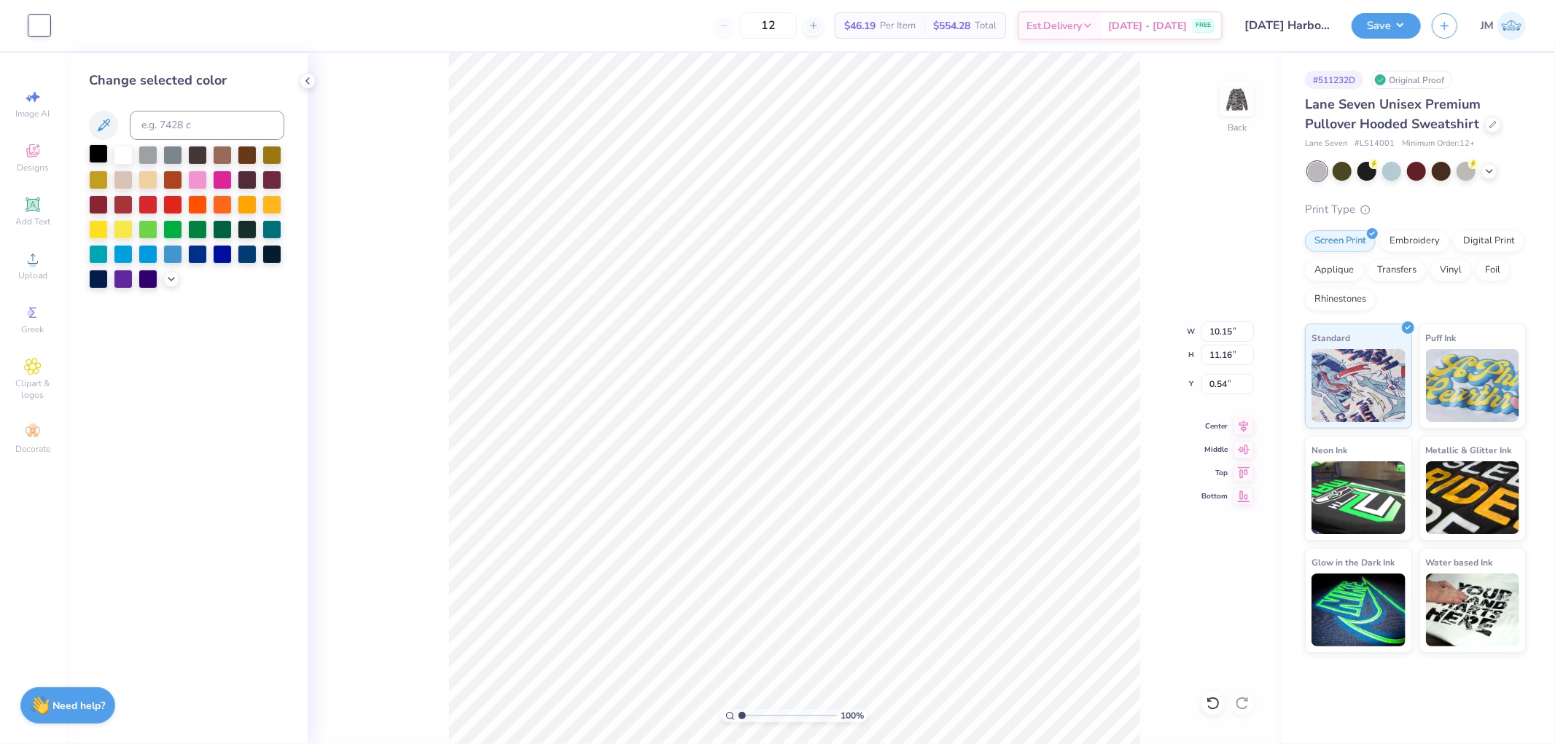
click at [104, 146] on div at bounding box center [98, 153] width 19 height 19
click at [1217, 705] on icon at bounding box center [1213, 703] width 15 height 15
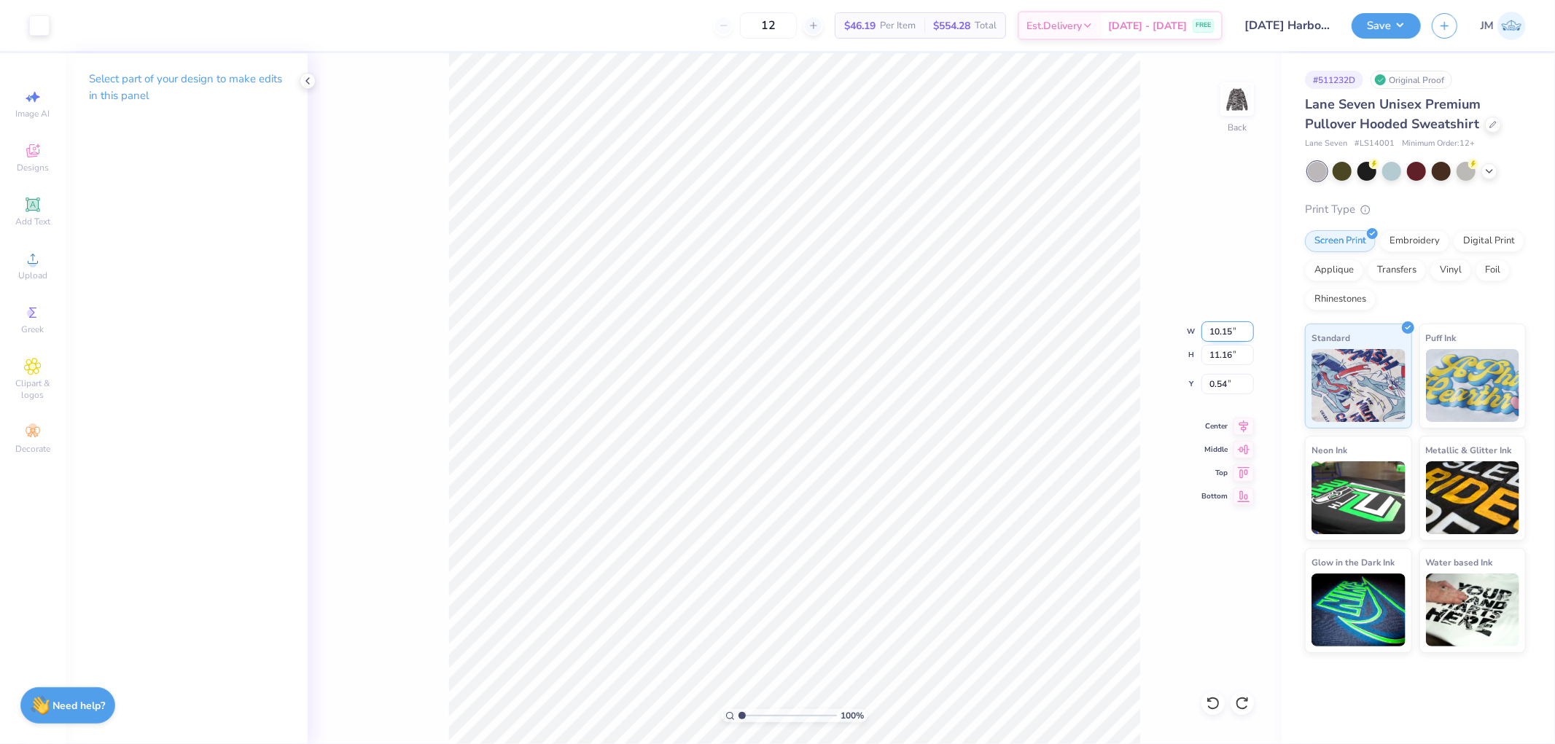
click at [1234, 335] on input "10.15" at bounding box center [1227, 331] width 52 height 20
type input "8"
type input "9.00"
type input "9.90"
click at [1245, 427] on icon at bounding box center [1243, 424] width 9 height 12
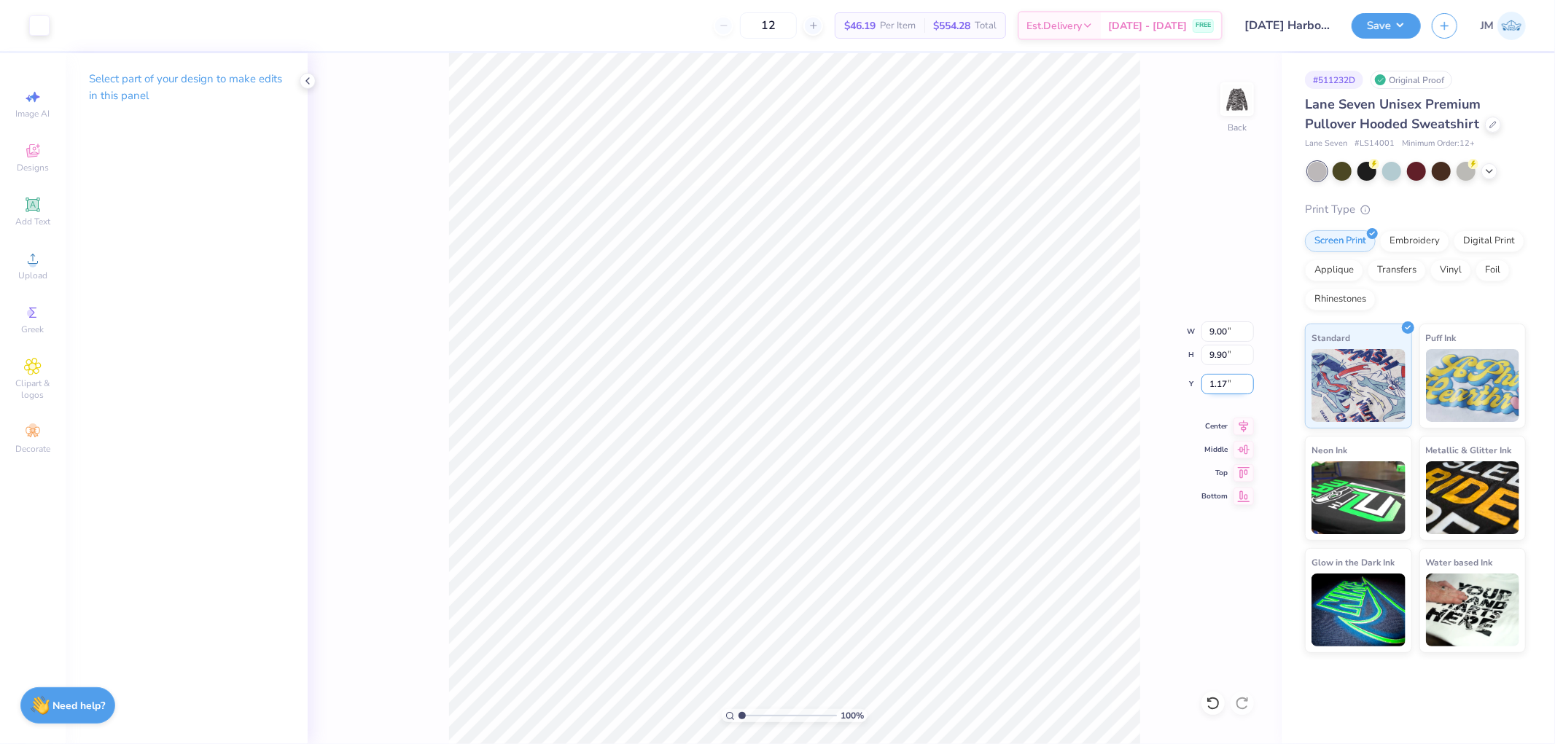
click at [1234, 382] on input "1.17" at bounding box center [1227, 384] width 52 height 20
type input "1.85"
drag, startPoint x: 1233, startPoint y: 384, endPoint x: 1168, endPoint y: 389, distance: 64.3
click at [1171, 388] on div "156 % Back W 9.00 9.00 " H 9.90 9.90 " Y 1.85 1.85 " Center Middle Top Bottom" at bounding box center [795, 398] width 974 height 691
type input "1.5599703423131"
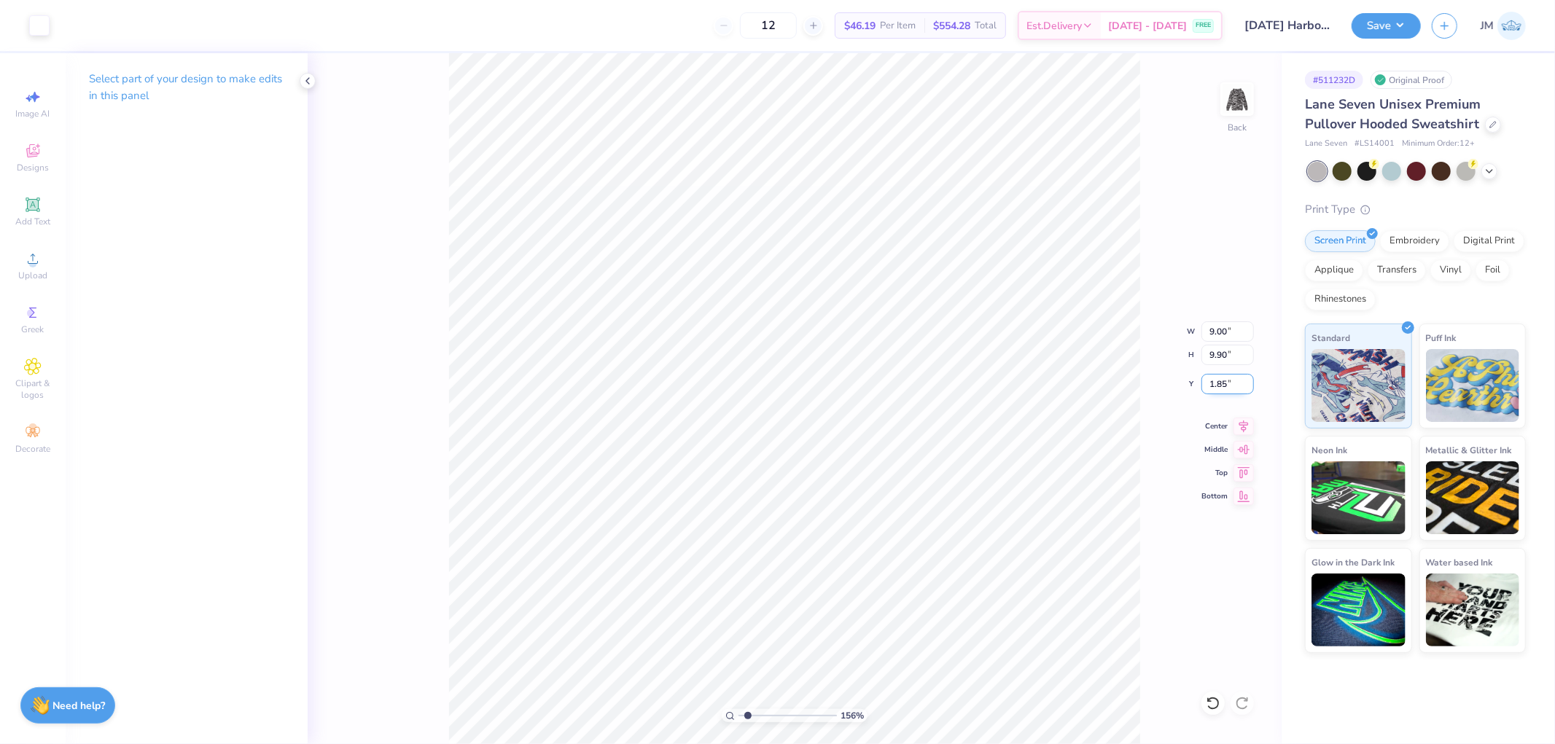
click at [1227, 389] on input "1.85" at bounding box center [1227, 384] width 52 height 20
type input "1.5"
type input "1.5599703423131"
type input "1.50"
click at [1247, 428] on icon at bounding box center [1243, 423] width 20 height 17
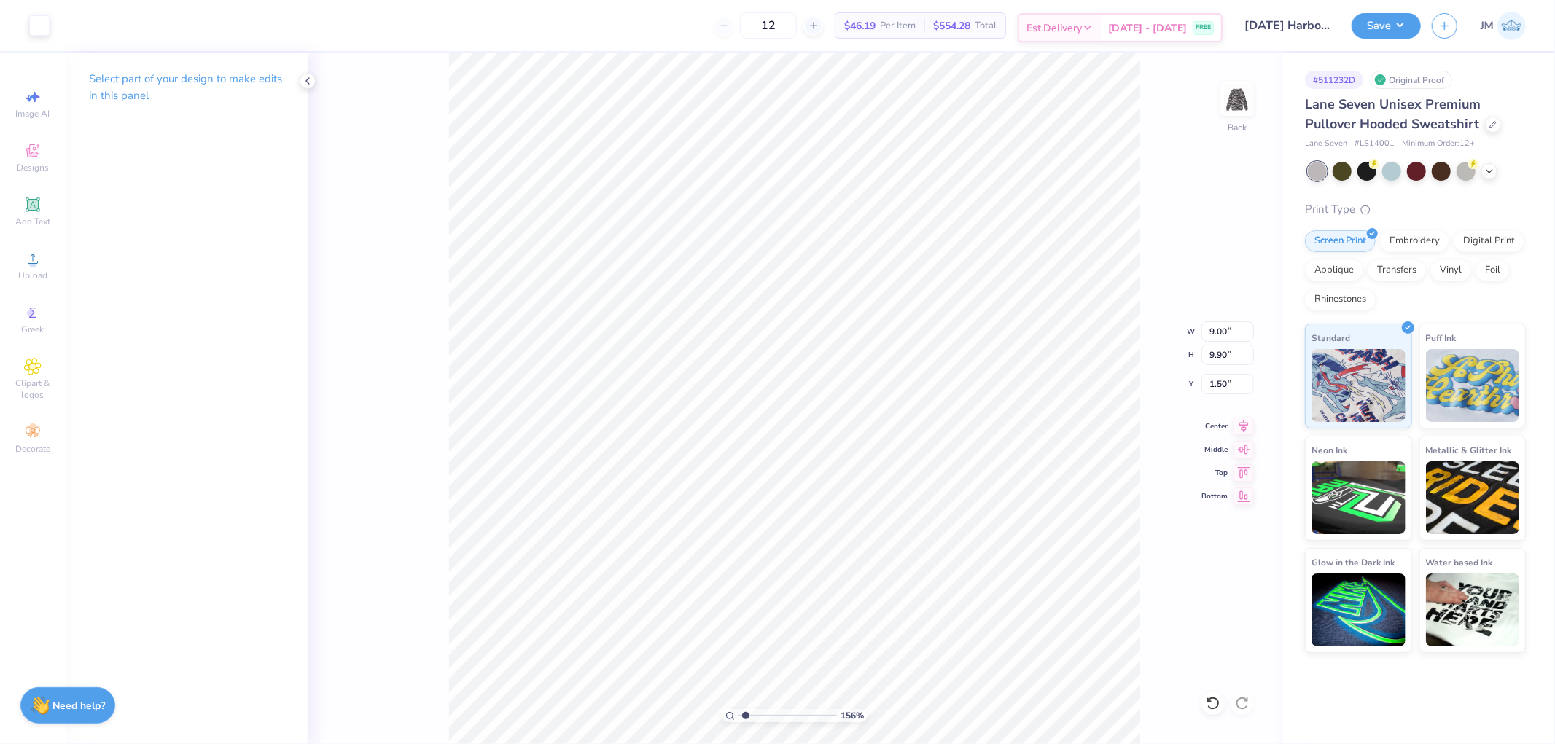
type input "1"
click at [1402, 20] on button "Save" at bounding box center [1385, 24] width 69 height 26
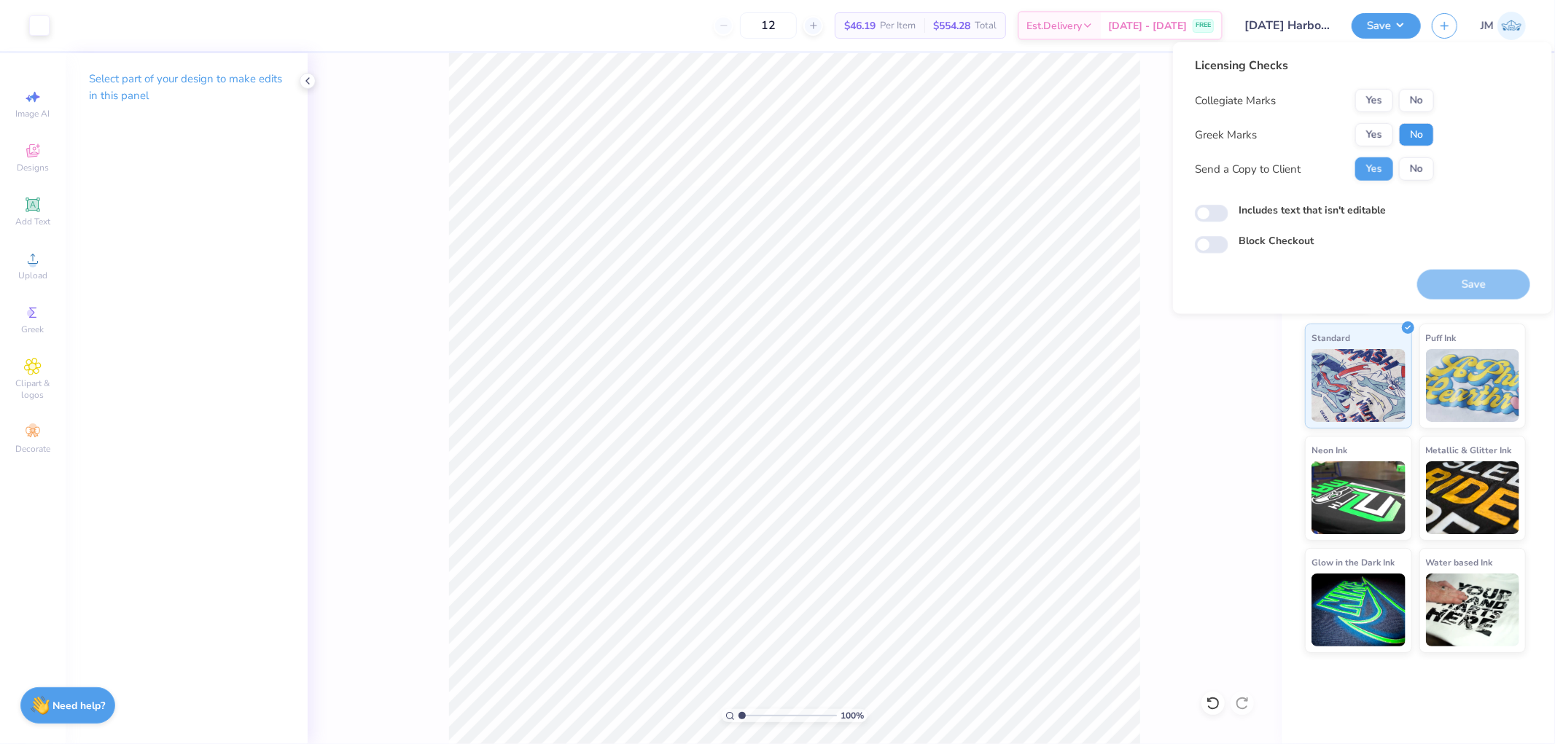
click at [1408, 135] on button "No" at bounding box center [1416, 134] width 35 height 23
click at [1412, 106] on button "No" at bounding box center [1416, 100] width 35 height 23
click at [1458, 271] on button "Save" at bounding box center [1473, 285] width 113 height 30
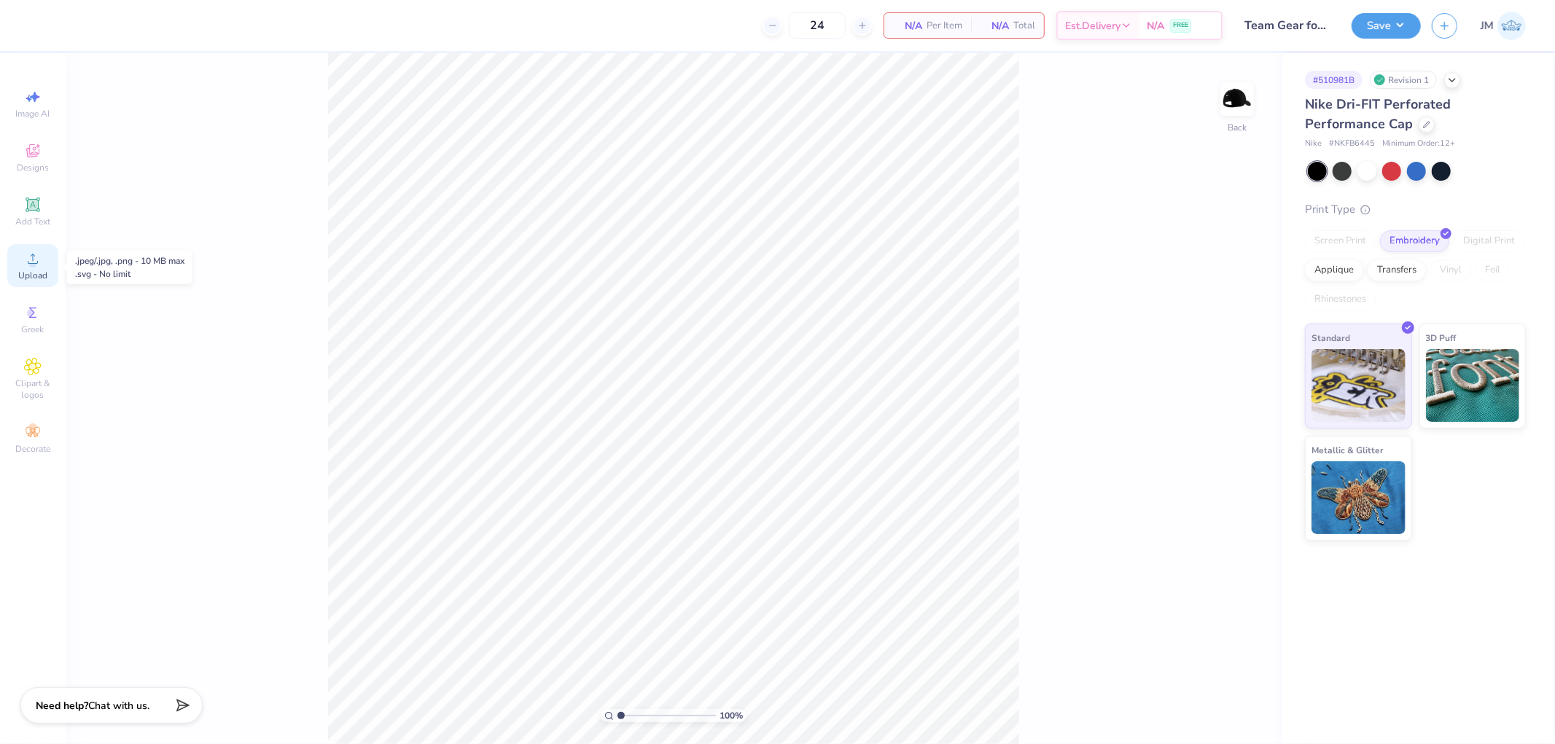
click at [31, 266] on circle at bounding box center [32, 263] width 8 height 8
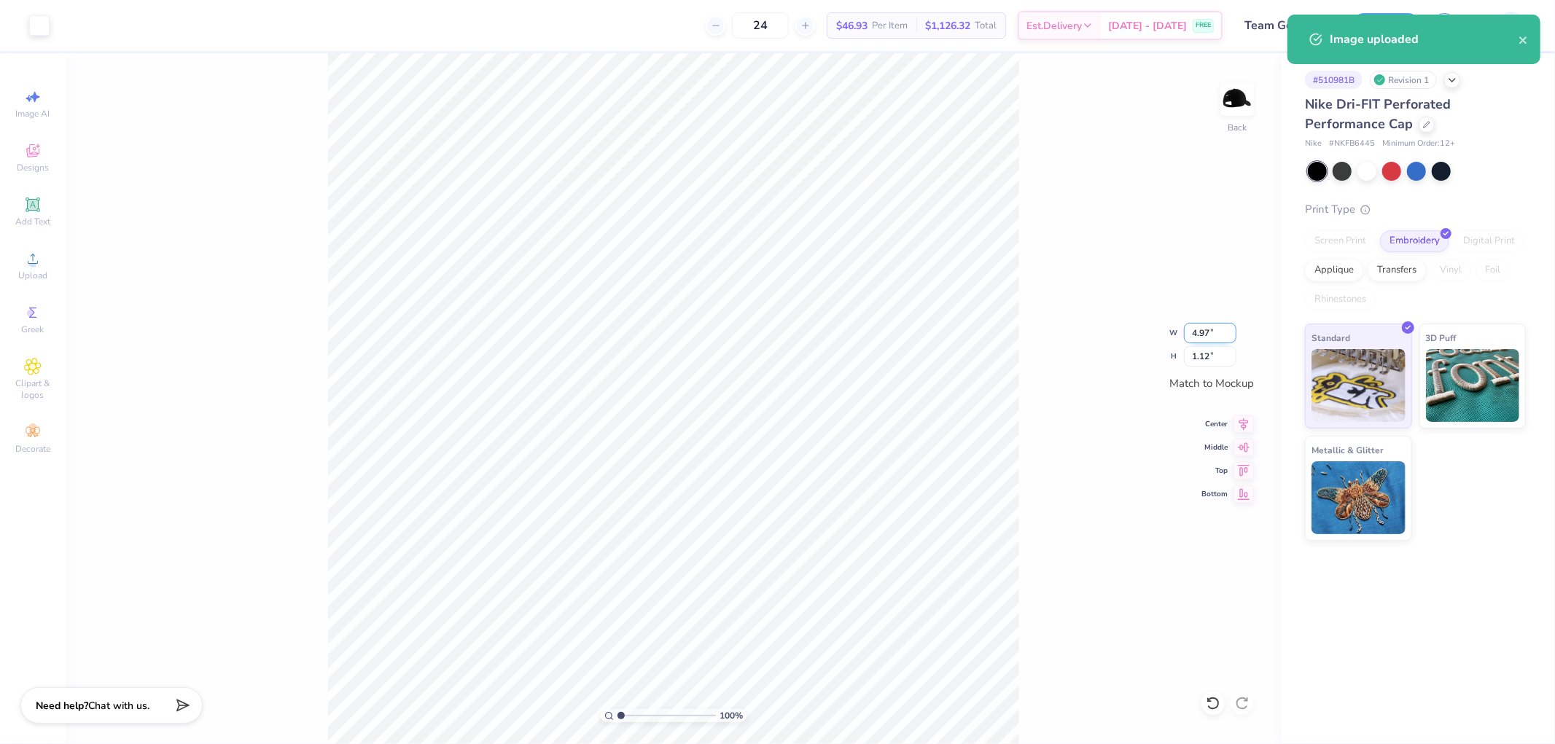
click at [1201, 329] on input "4.97" at bounding box center [1210, 333] width 52 height 20
type input "3.00"
type input "0.67"
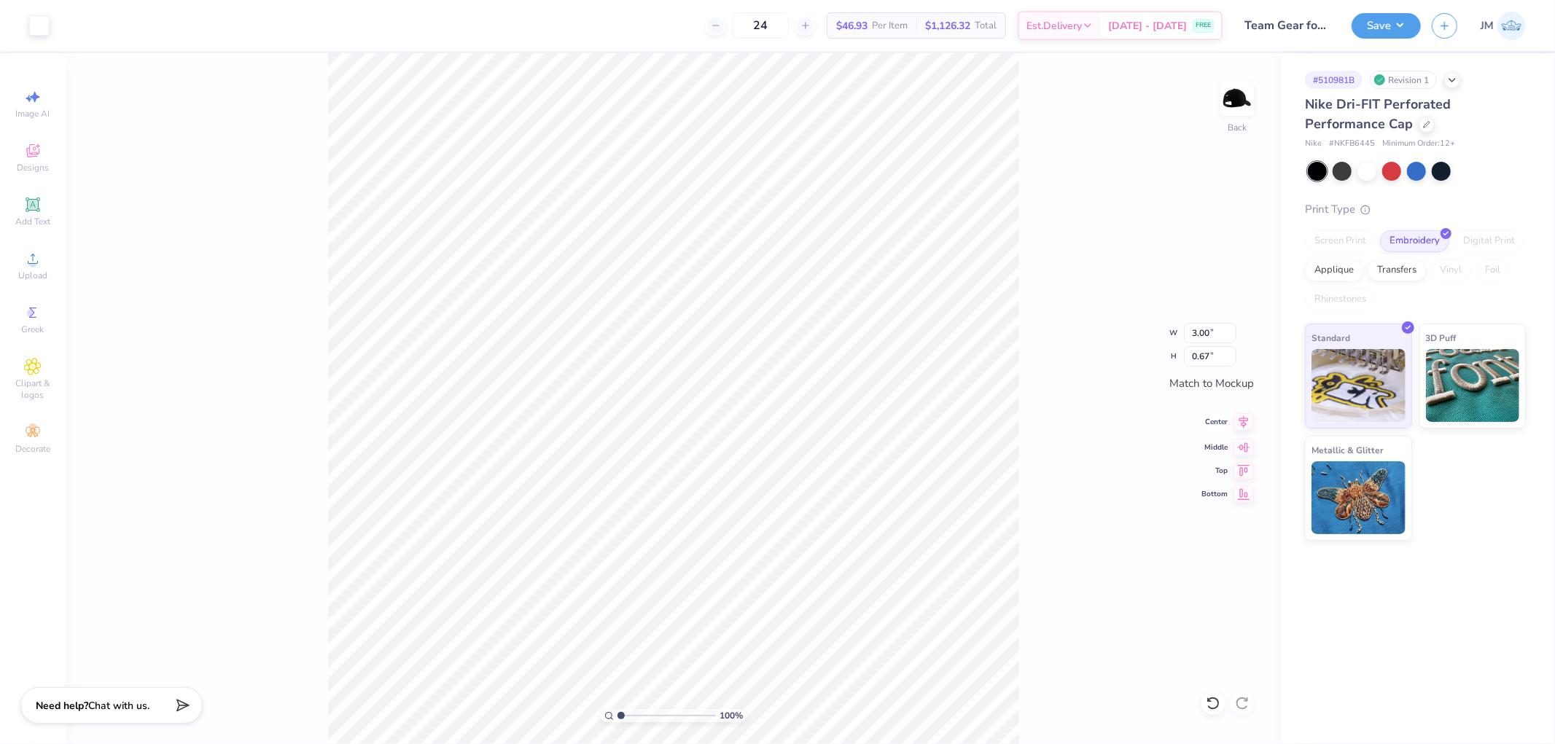
click at [1244, 419] on icon at bounding box center [1243, 421] width 20 height 17
click at [1249, 441] on icon at bounding box center [1243, 445] width 20 height 17
click at [1080, 484] on div "100 % Back W 3.00 3.00 " H 0.67 0.67 " Match to [GEOGRAPHIC_DATA] Middle Top Bo…" at bounding box center [674, 398] width 1216 height 691
click at [1403, 25] on button "Save" at bounding box center [1385, 24] width 69 height 26
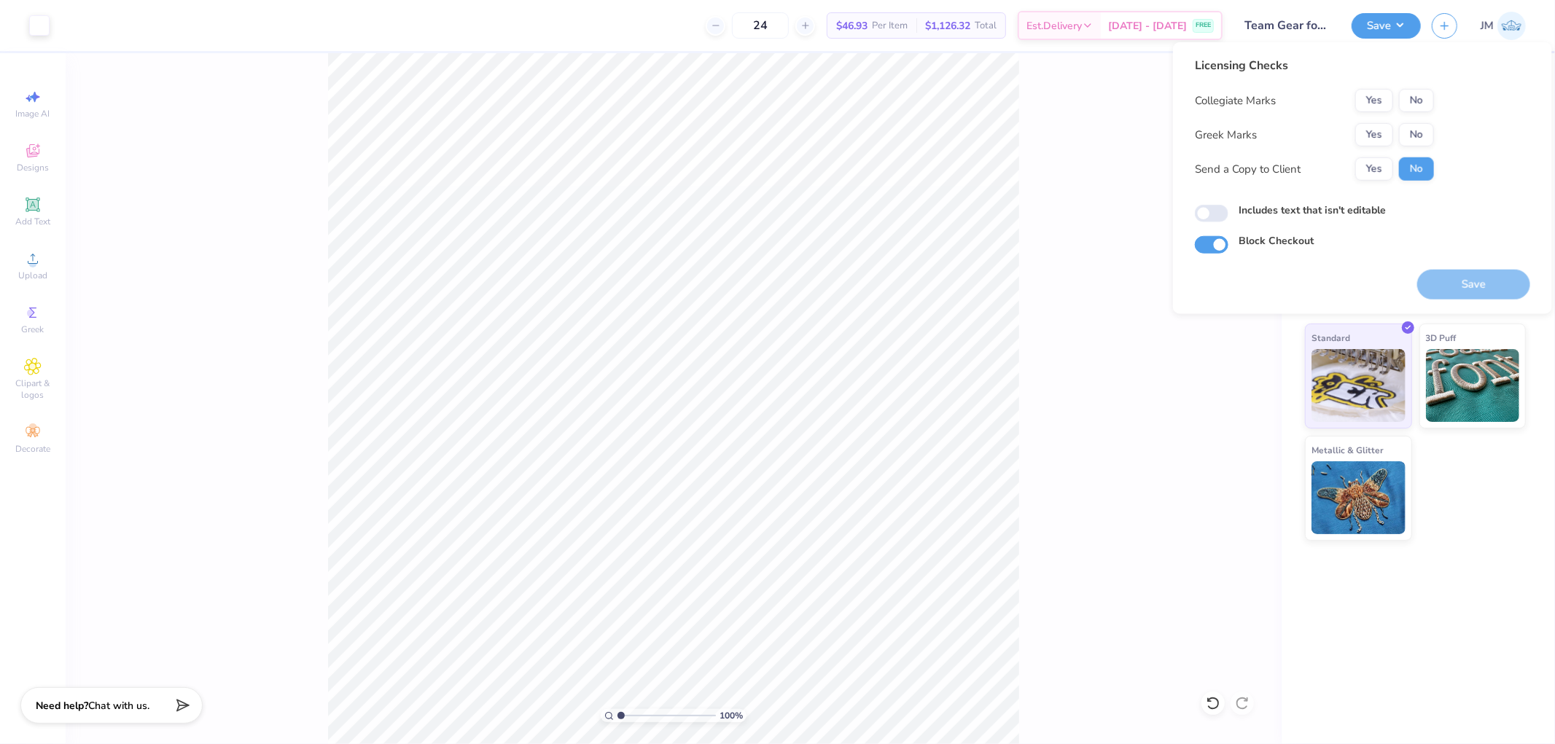
click at [1410, 123] on div "Yes No" at bounding box center [1394, 134] width 79 height 23
click at [1420, 125] on button "No" at bounding box center [1416, 134] width 35 height 23
click at [1424, 102] on button "No" at bounding box center [1416, 100] width 35 height 23
click at [1437, 270] on button "Save" at bounding box center [1473, 285] width 113 height 30
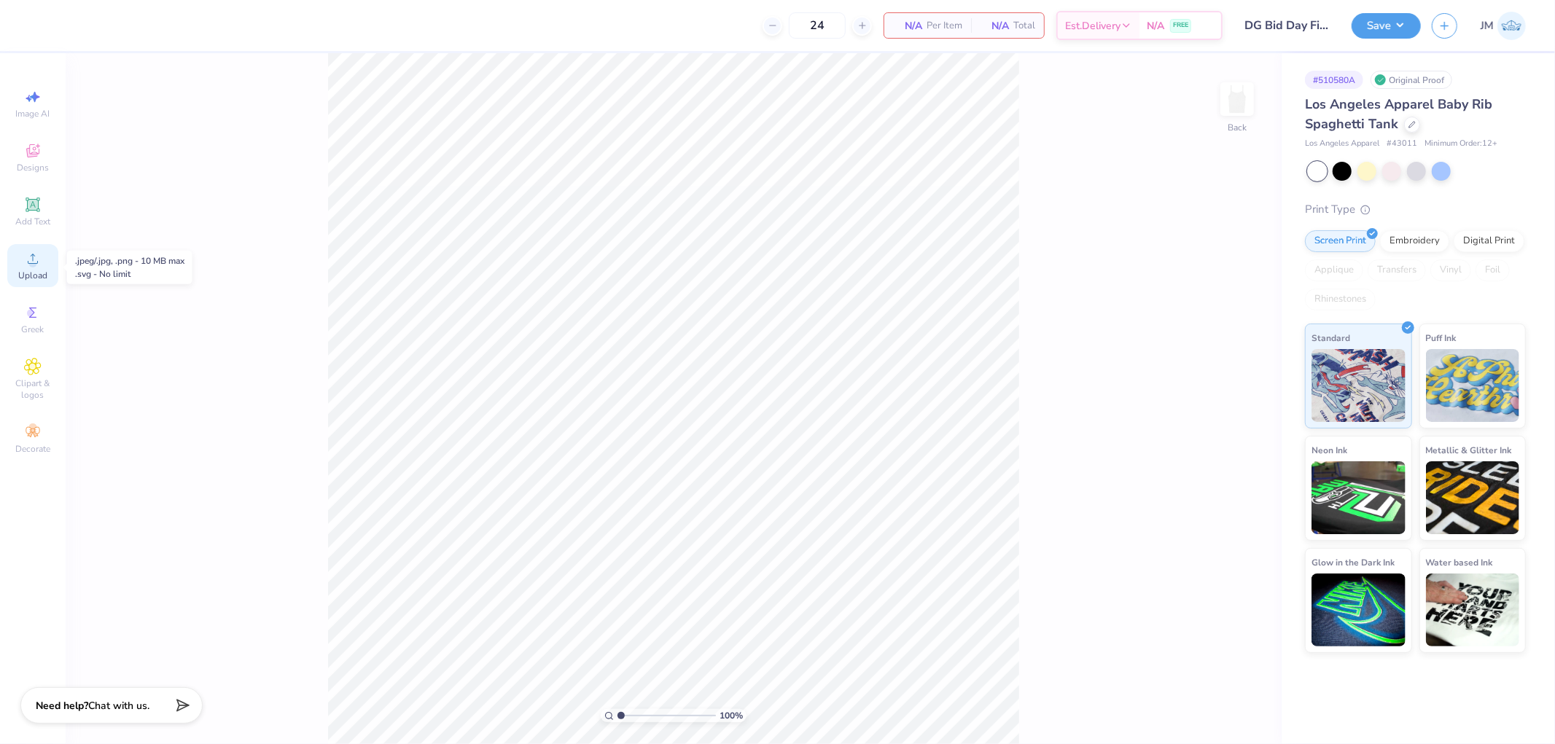
click at [44, 272] on span "Upload" at bounding box center [32, 276] width 29 height 12
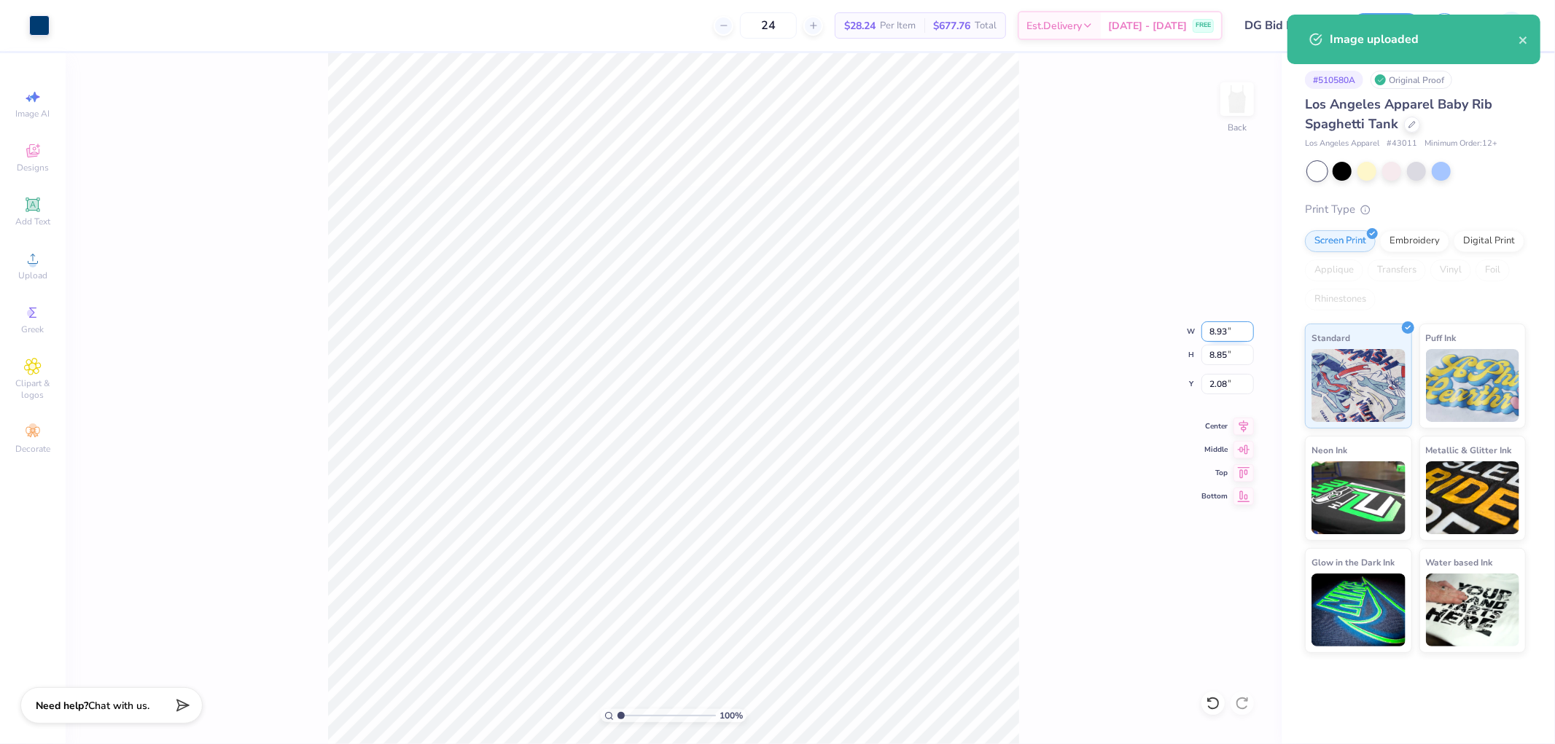
click at [1225, 328] on input "8.93" at bounding box center [1227, 331] width 52 height 20
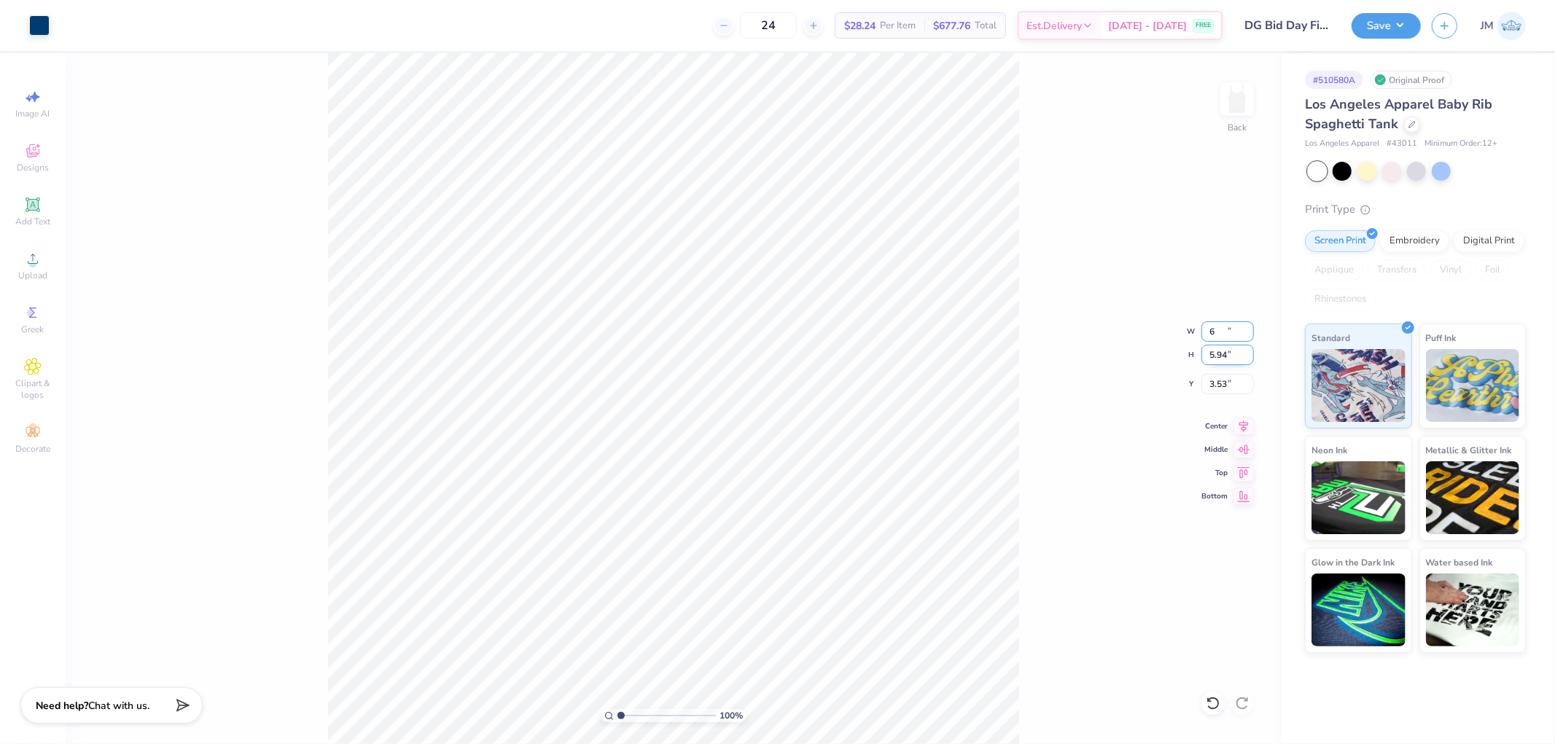
type input "6.00"
type input "5.94"
click at [1222, 383] on input "3.53" at bounding box center [1227, 384] width 52 height 20
type input "1.50"
click at [28, 206] on icon at bounding box center [32, 204] width 11 height 11
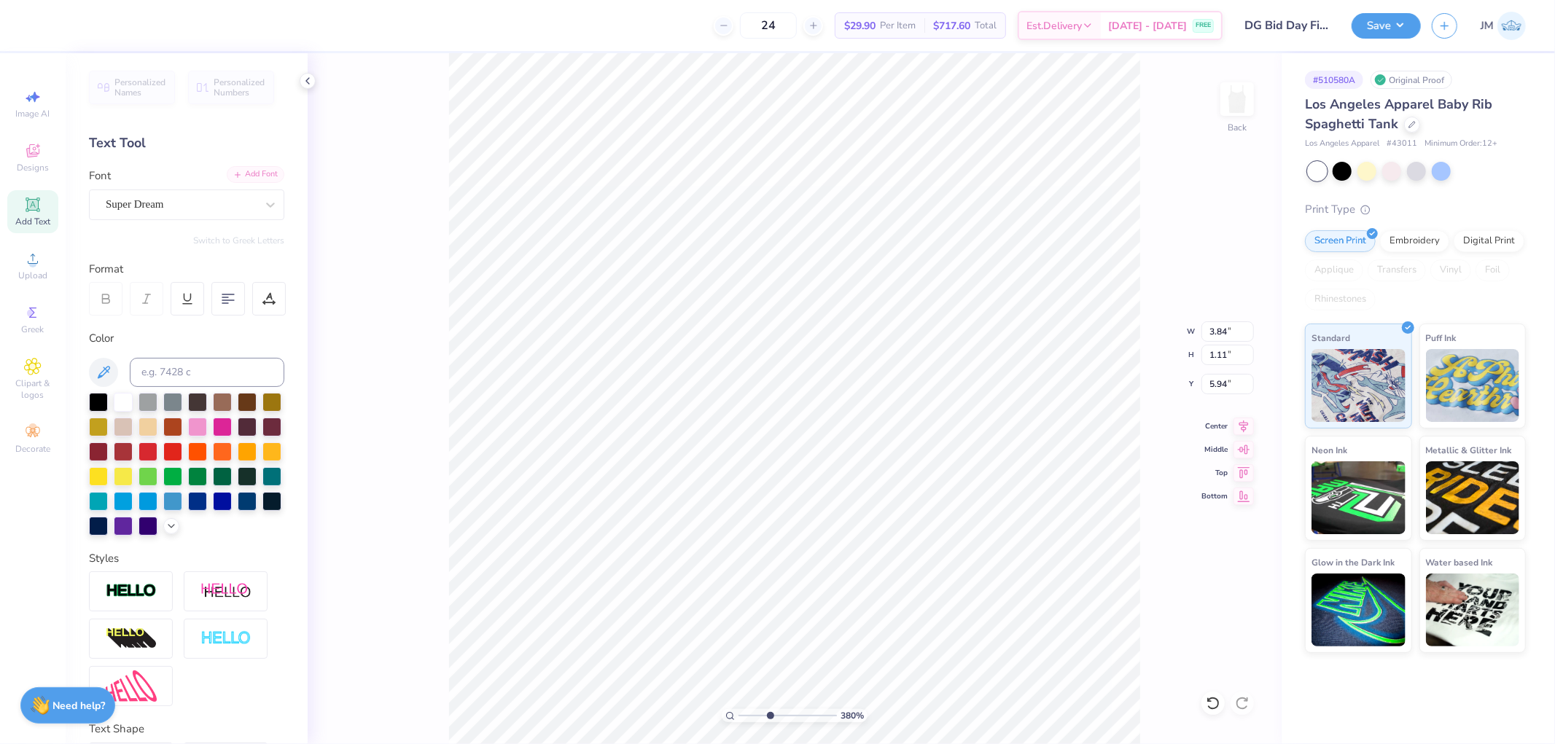
click at [233, 178] on icon at bounding box center [237, 175] width 9 height 9
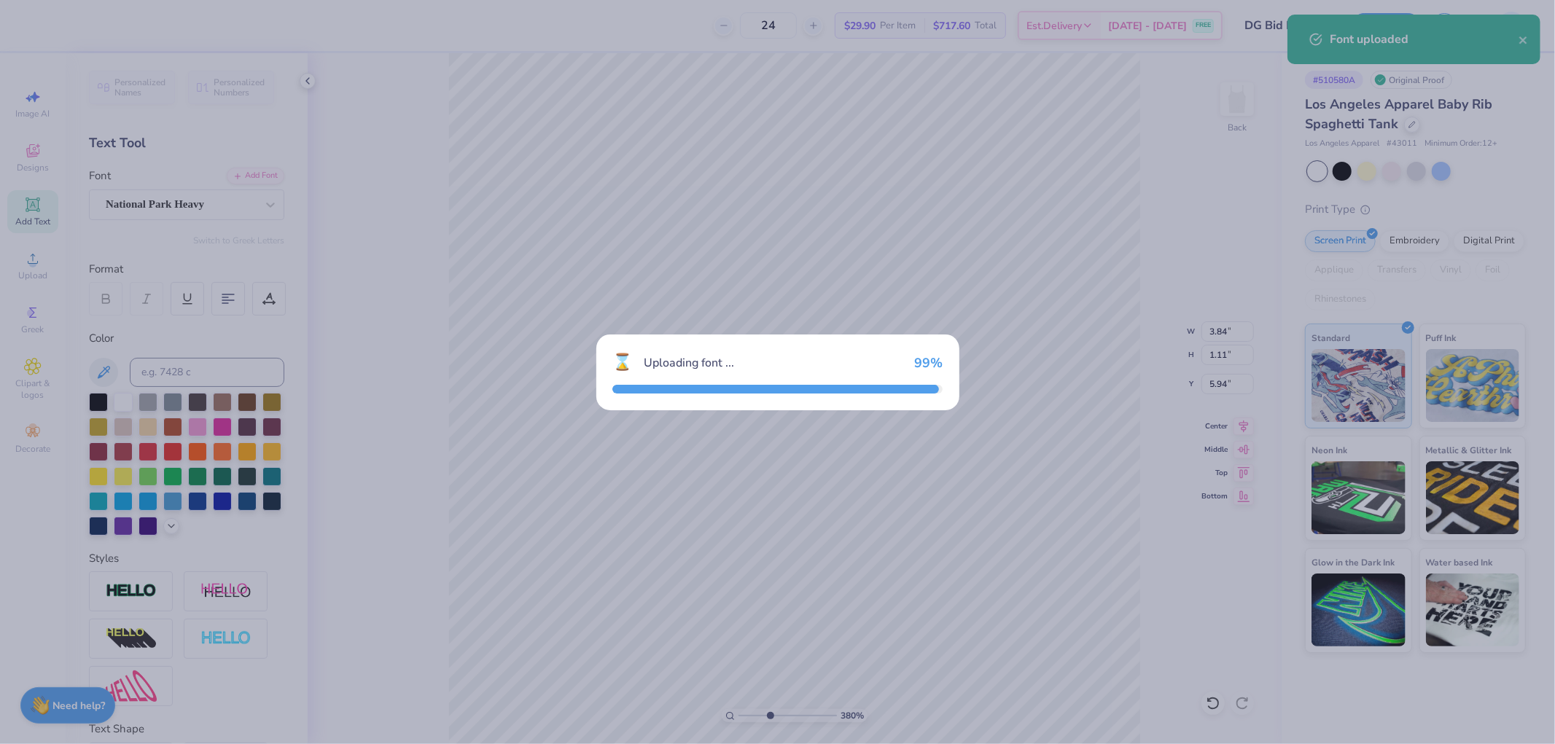
type input "3.79619947927586"
type input "3.62"
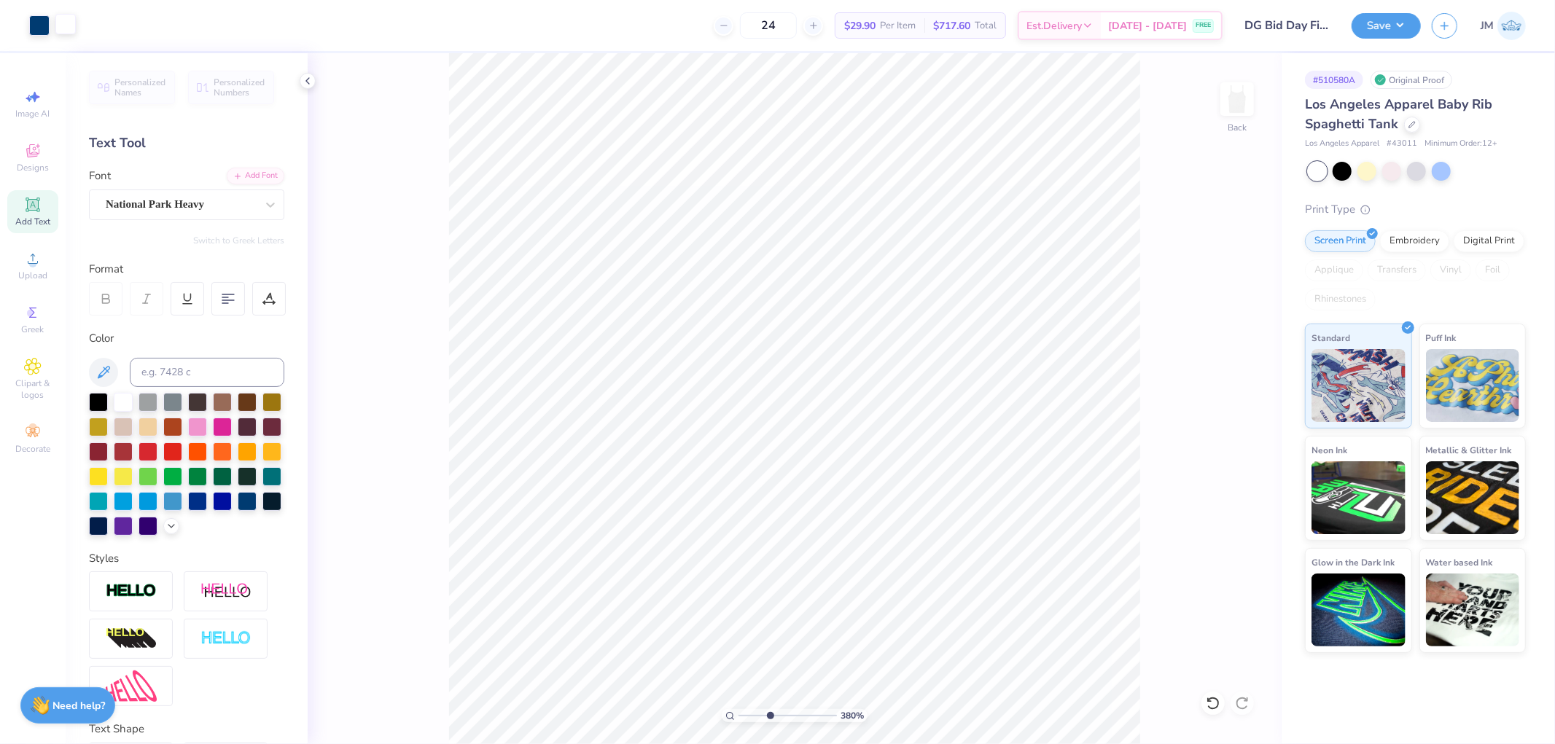
click at [71, 20] on div at bounding box center [65, 24] width 20 height 20
type input "3.79619947927586"
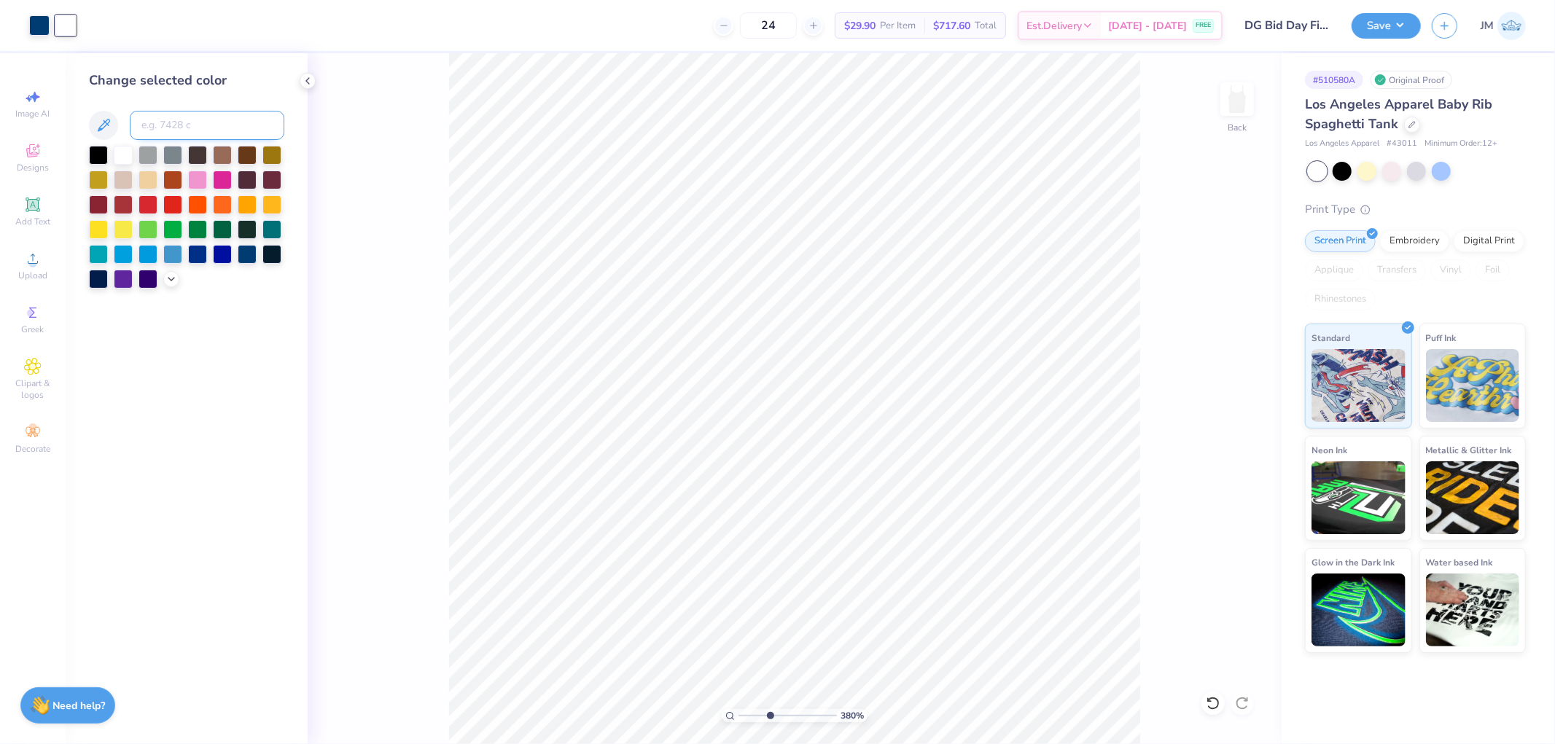
click at [184, 121] on input at bounding box center [207, 125] width 155 height 29
type input "541"
click at [304, 80] on icon at bounding box center [308, 81] width 12 height 12
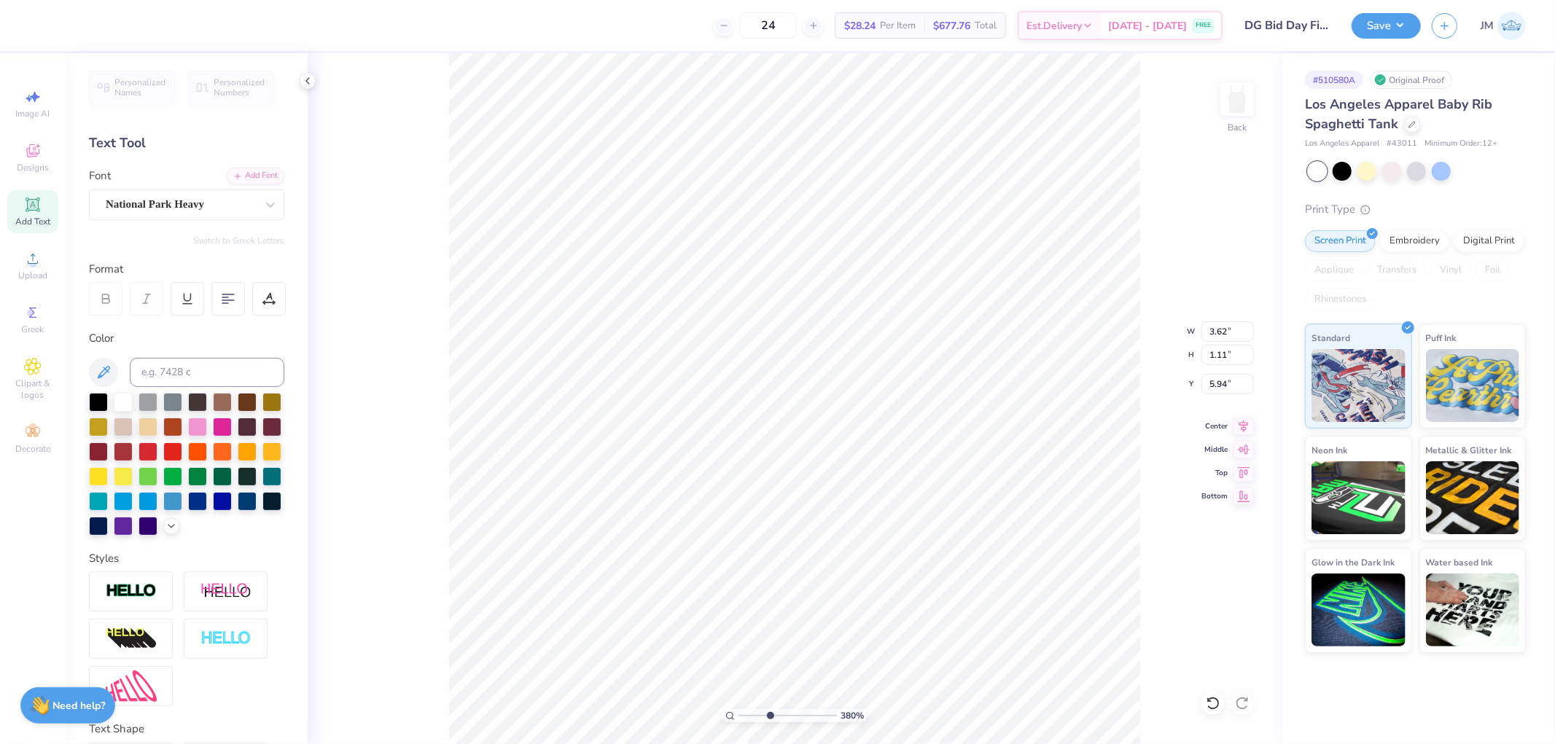
type input "3.79619947927586"
type input "7.81"
type input "3.79619947927586"
type textarea "B"
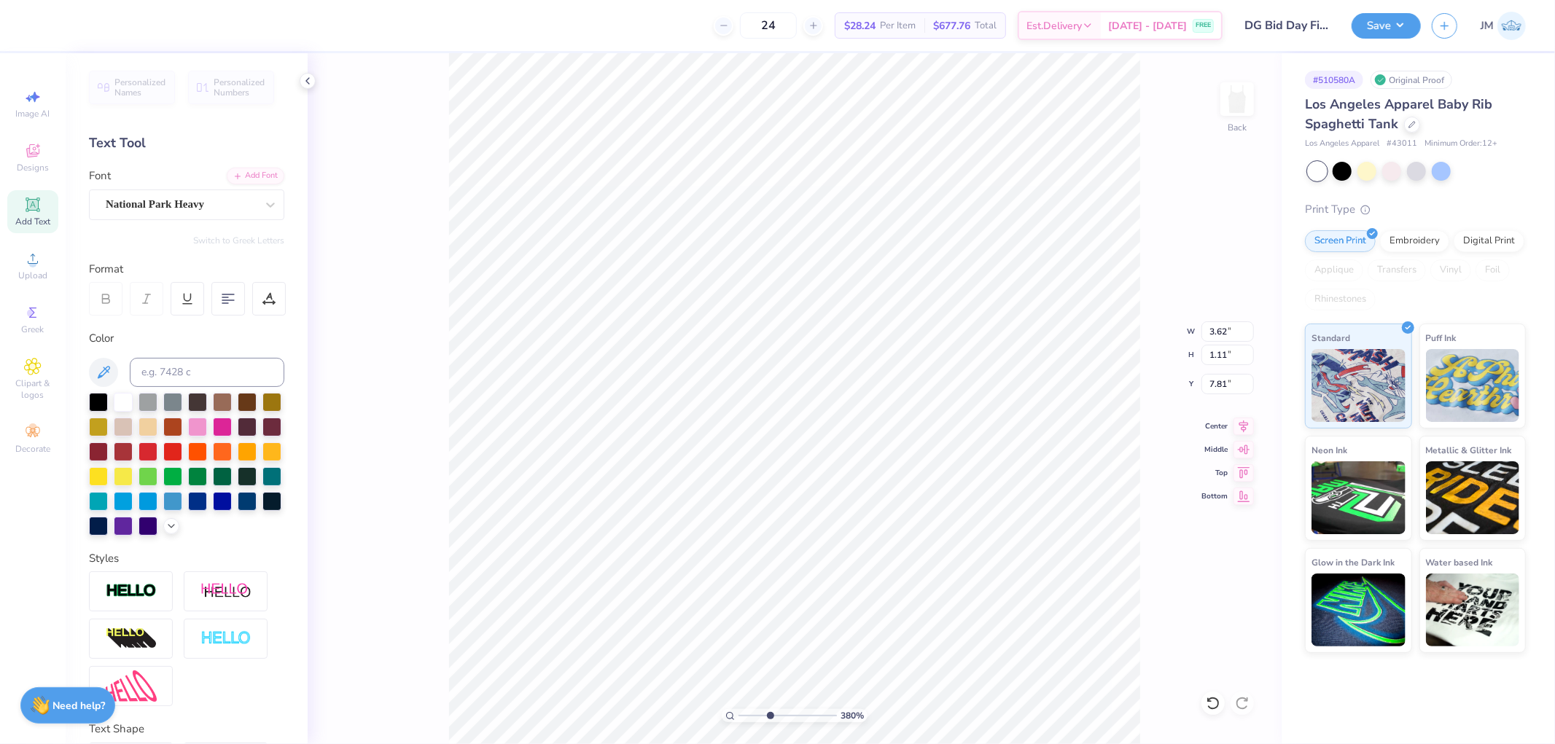
type input "3.79619947927586"
type textarea "BI"
type input "3.79619947927586"
type textarea "BID"
type input "3.79619947927586"
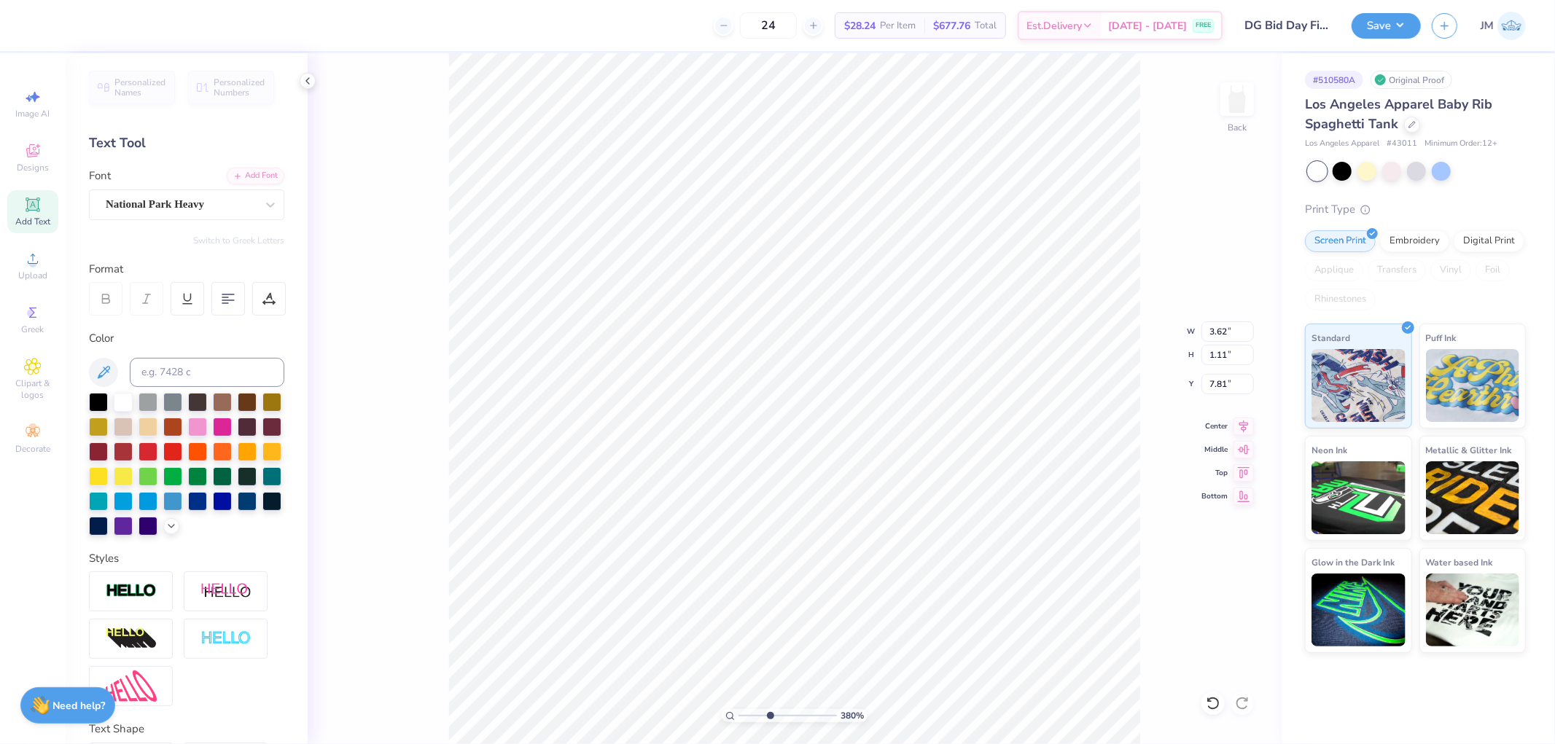
type textarea "BID D"
type input "3.79619947927586"
type textarea "BID DA"
type input "3.79619947927586"
type textarea "BID DAY"
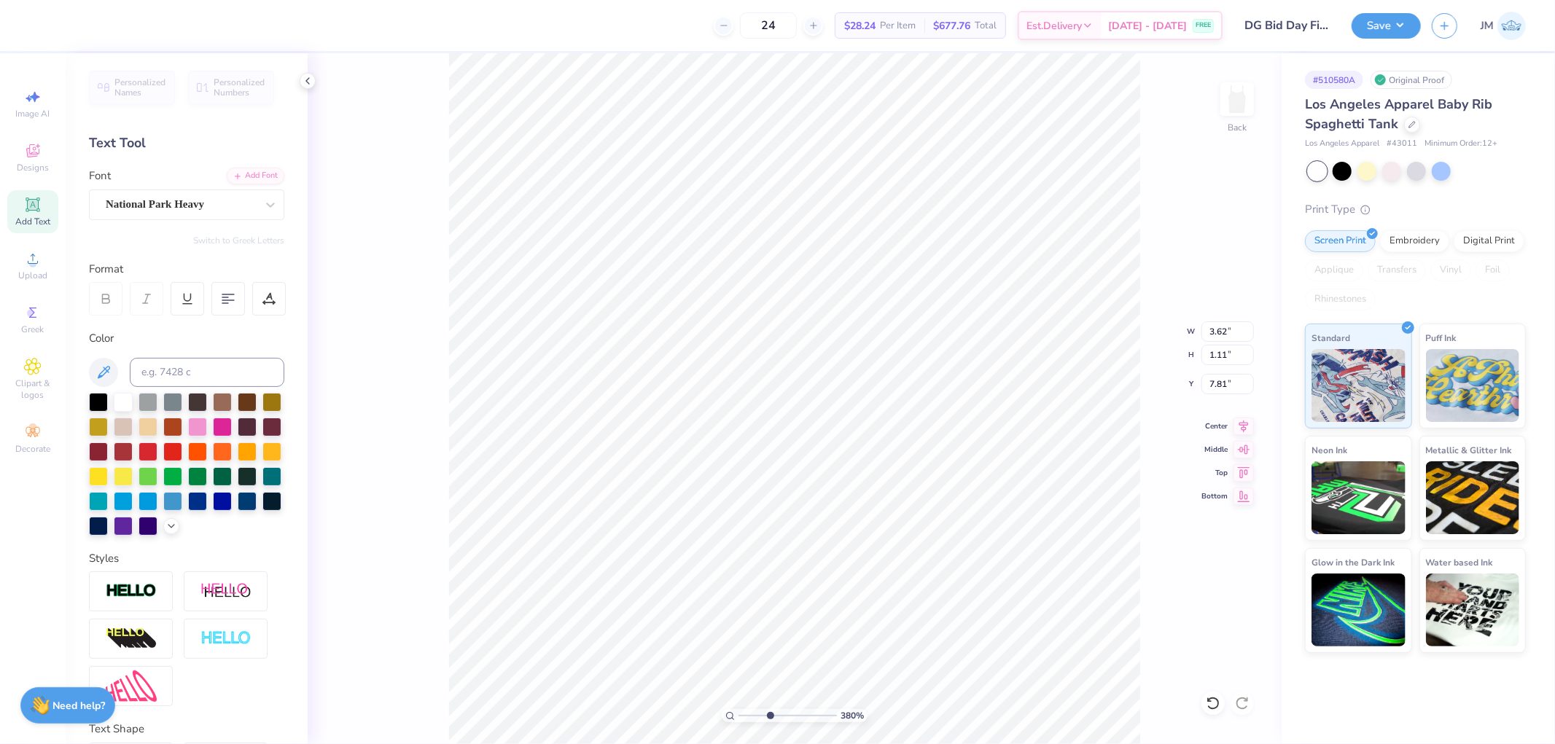
type input "3.79619947927586"
type textarea "BID DAY"
type input "3.79619947927586"
type textarea "BID DAY 2"
type input "3.79619947927586"
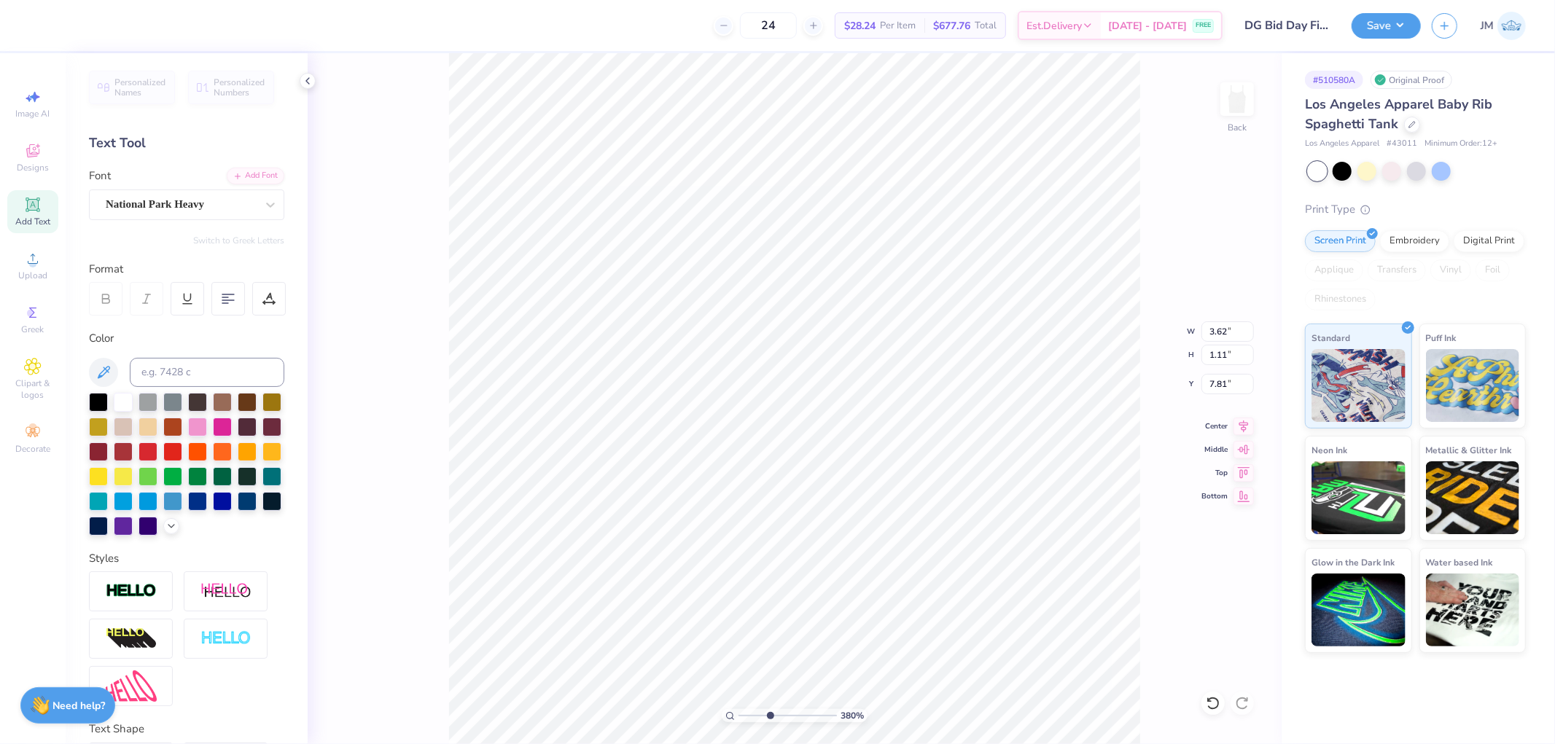
type textarea "BID DAY 202"
type input "3.79619947927586"
type textarea "BID DAY 2025"
type input "3.79619947927586"
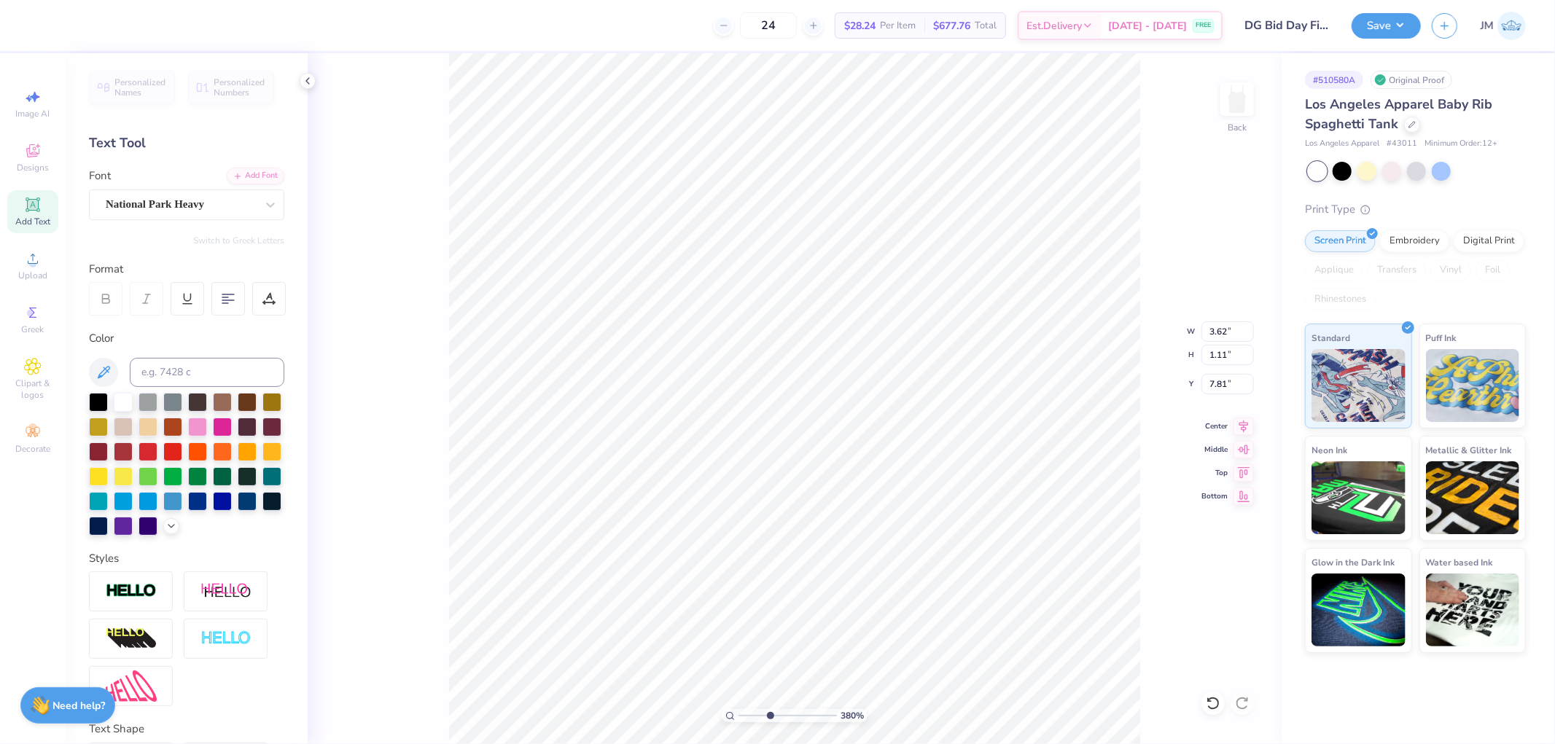
type input "8.93"
type input "1.07"
type input "7.83"
click at [1219, 329] on input "8.93" at bounding box center [1227, 331] width 52 height 20
type input "4"
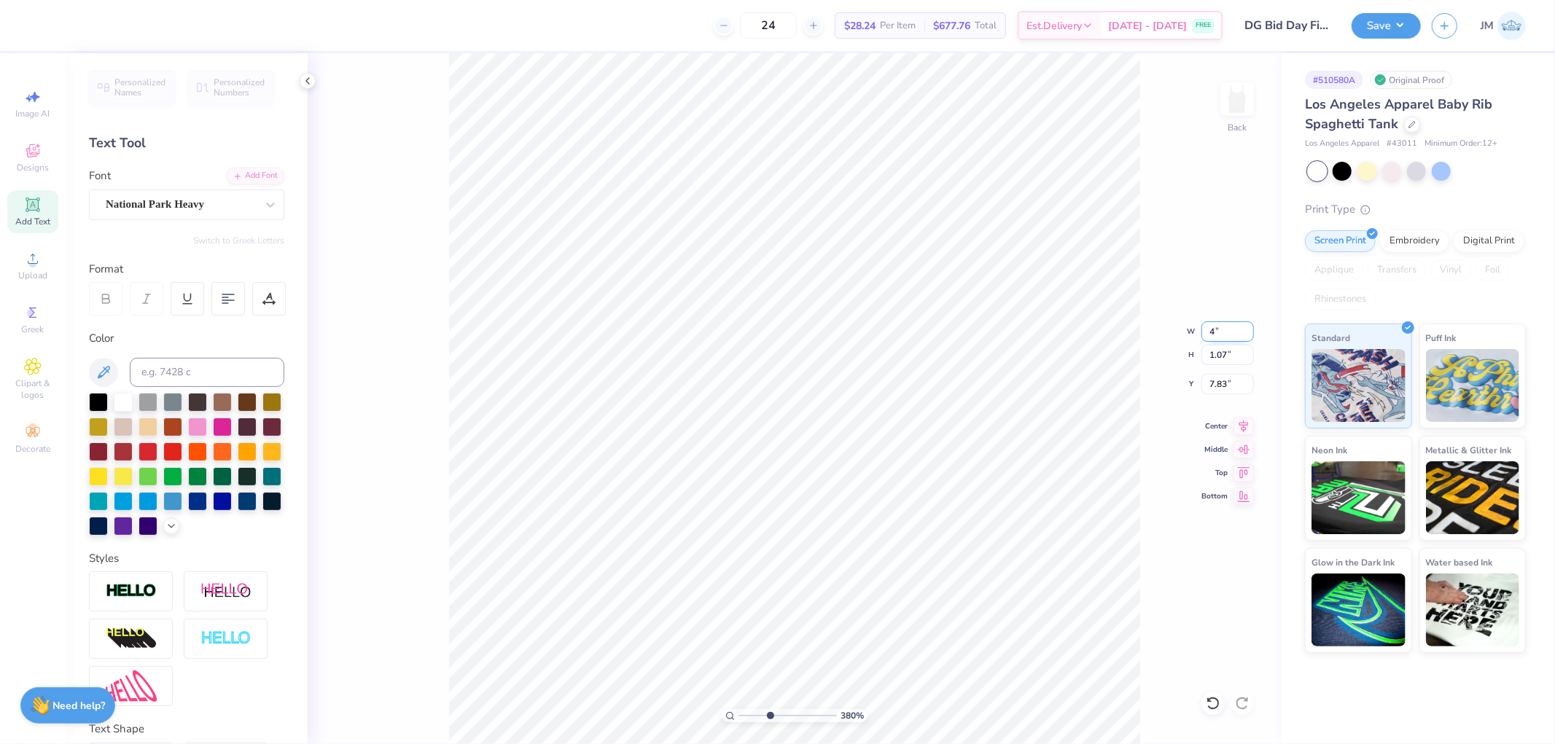
type input "3.79619947927586"
type input "4.00"
type input "0.48"
type input "8.13"
type input "3.79619947927586"
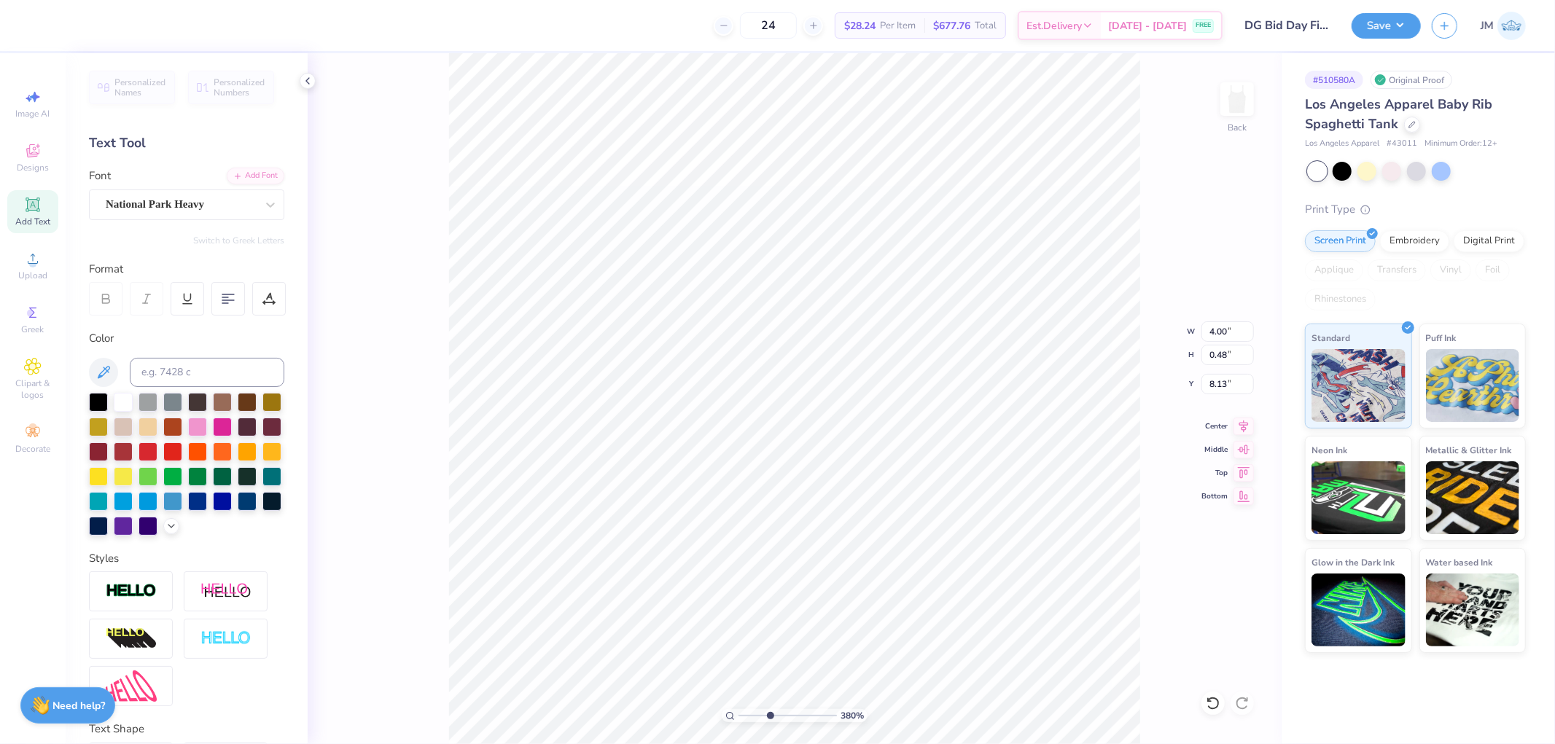
type input "7.81"
click at [270, 294] on icon at bounding box center [269, 296] width 7 height 7
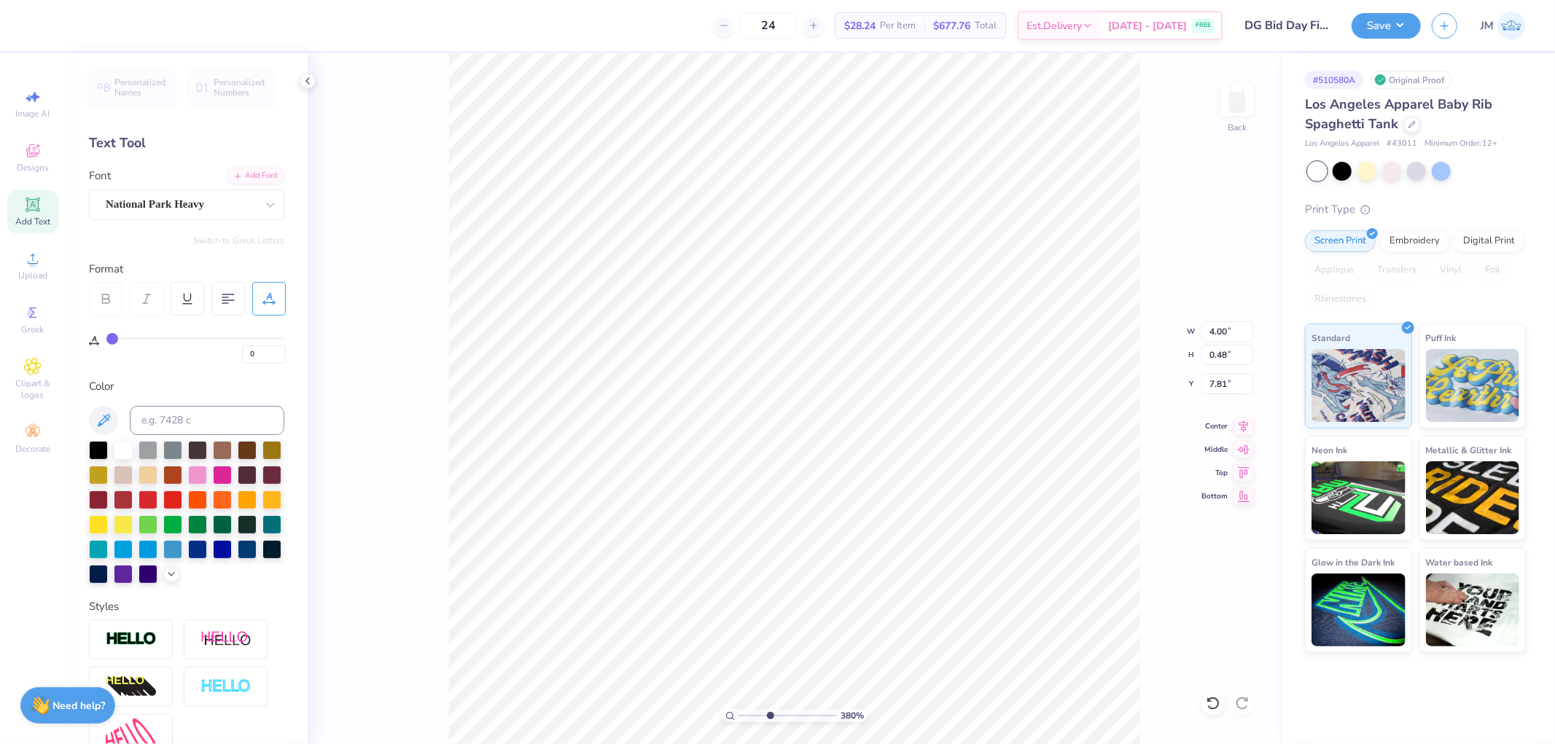
type input "3.79619947927586"
type input "7.20"
type input "3.79619947927586"
type input "2.47"
type input "0.30"
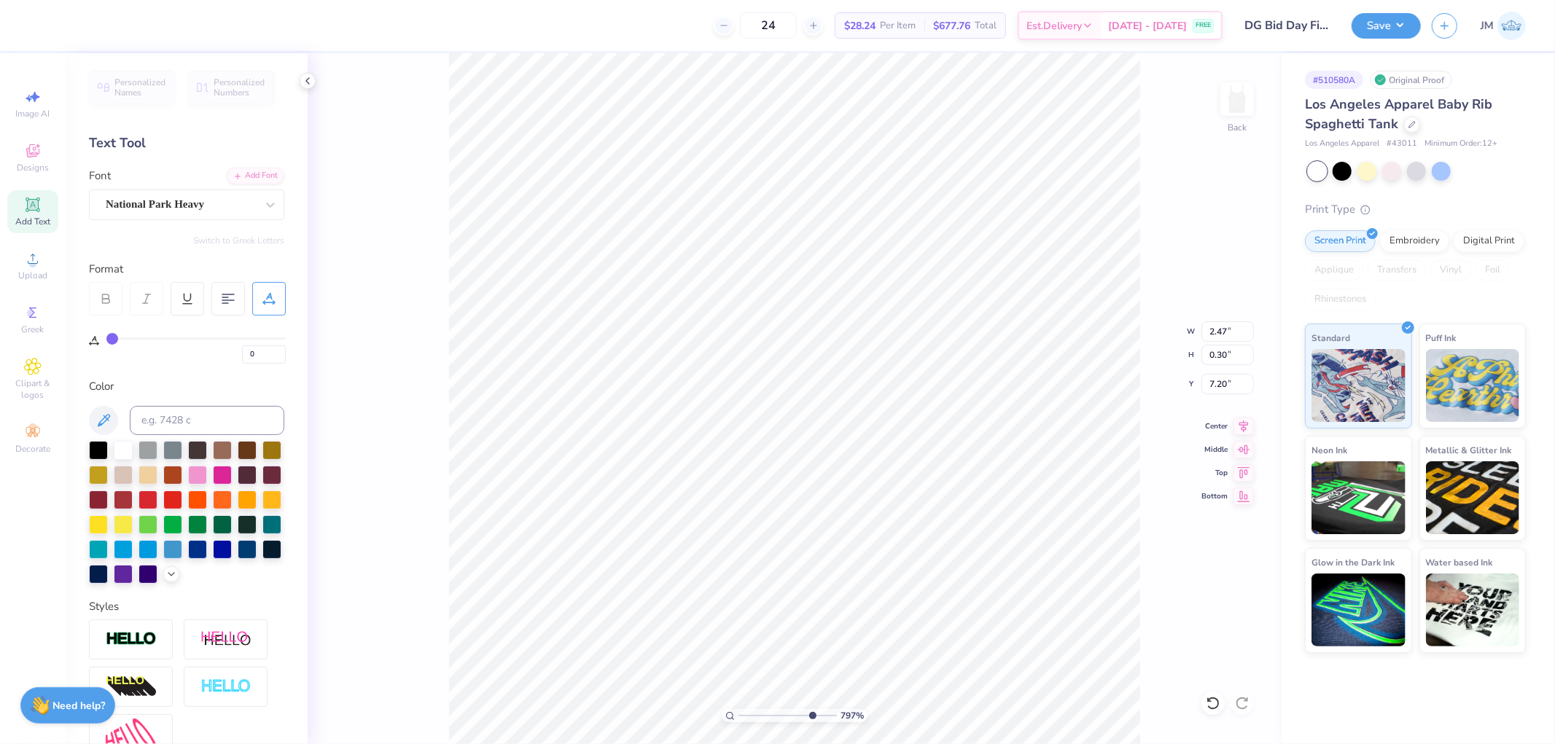
type input "10"
type input "1.99"
type input "0.24"
type input "7.19"
type input "2.12"
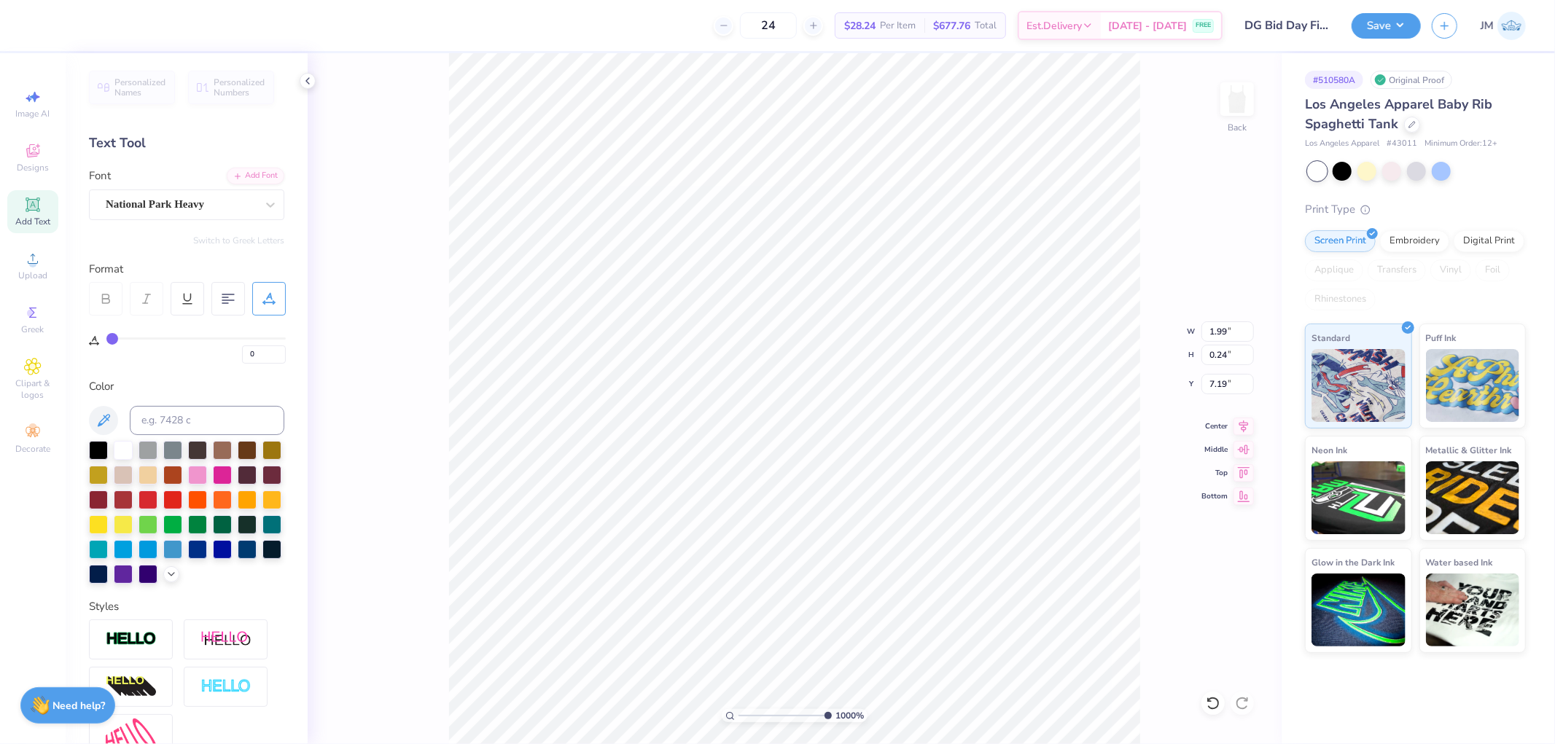
type input "0.25"
type input "2.13"
type input "0.26"
type input "7.19"
type input "5.52728100250715"
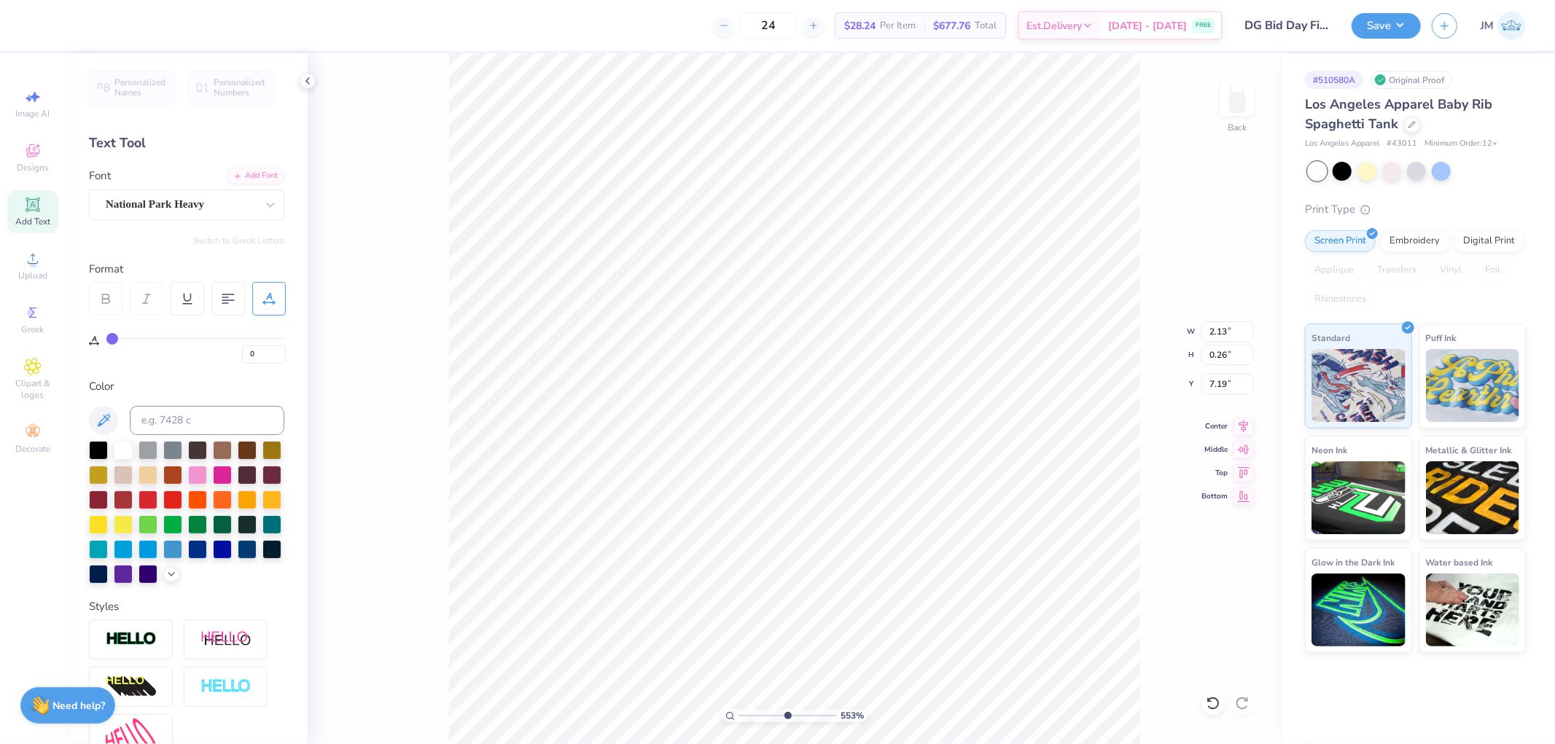
type input "1"
type input "3"
type input "4"
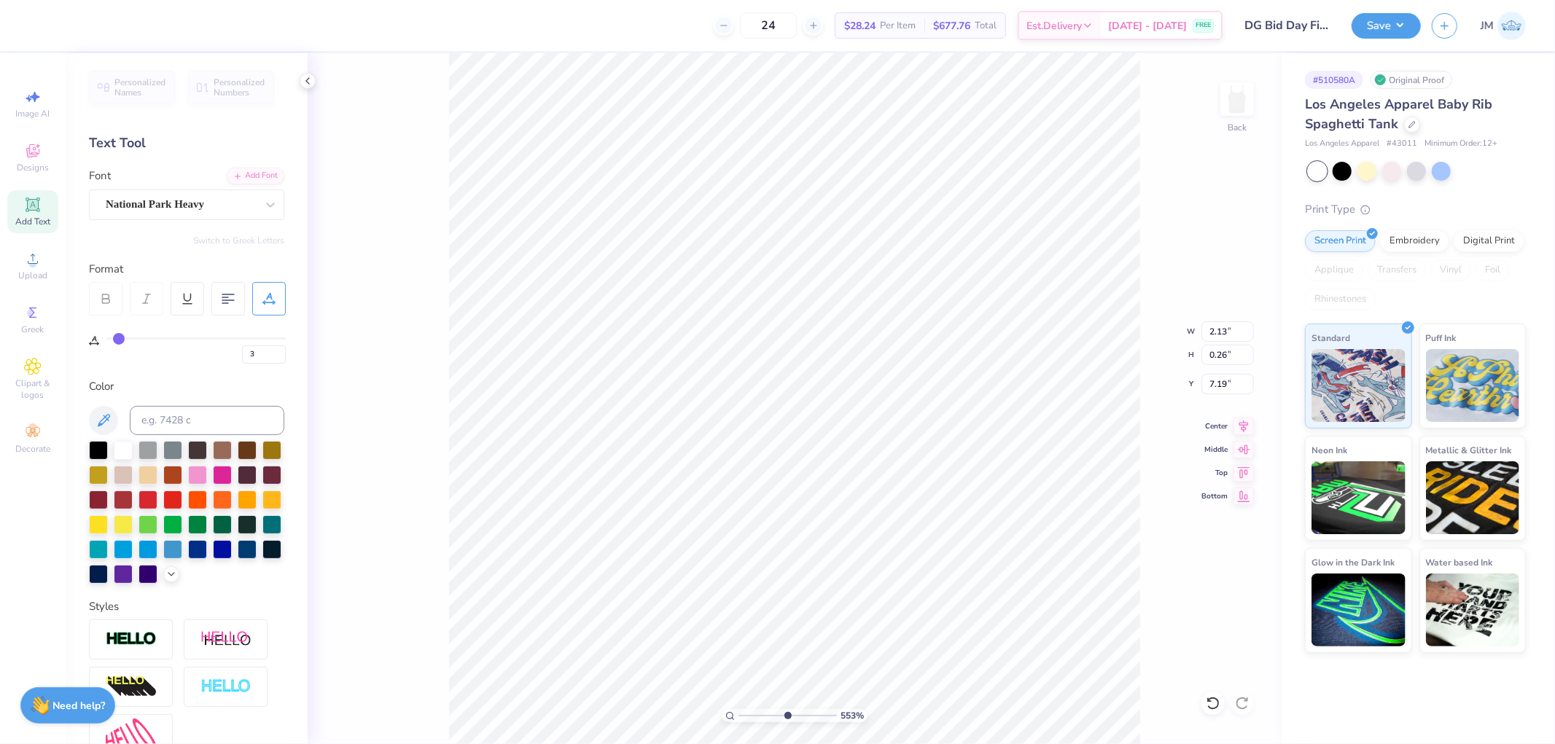
type input "4"
type input "5"
type input "6"
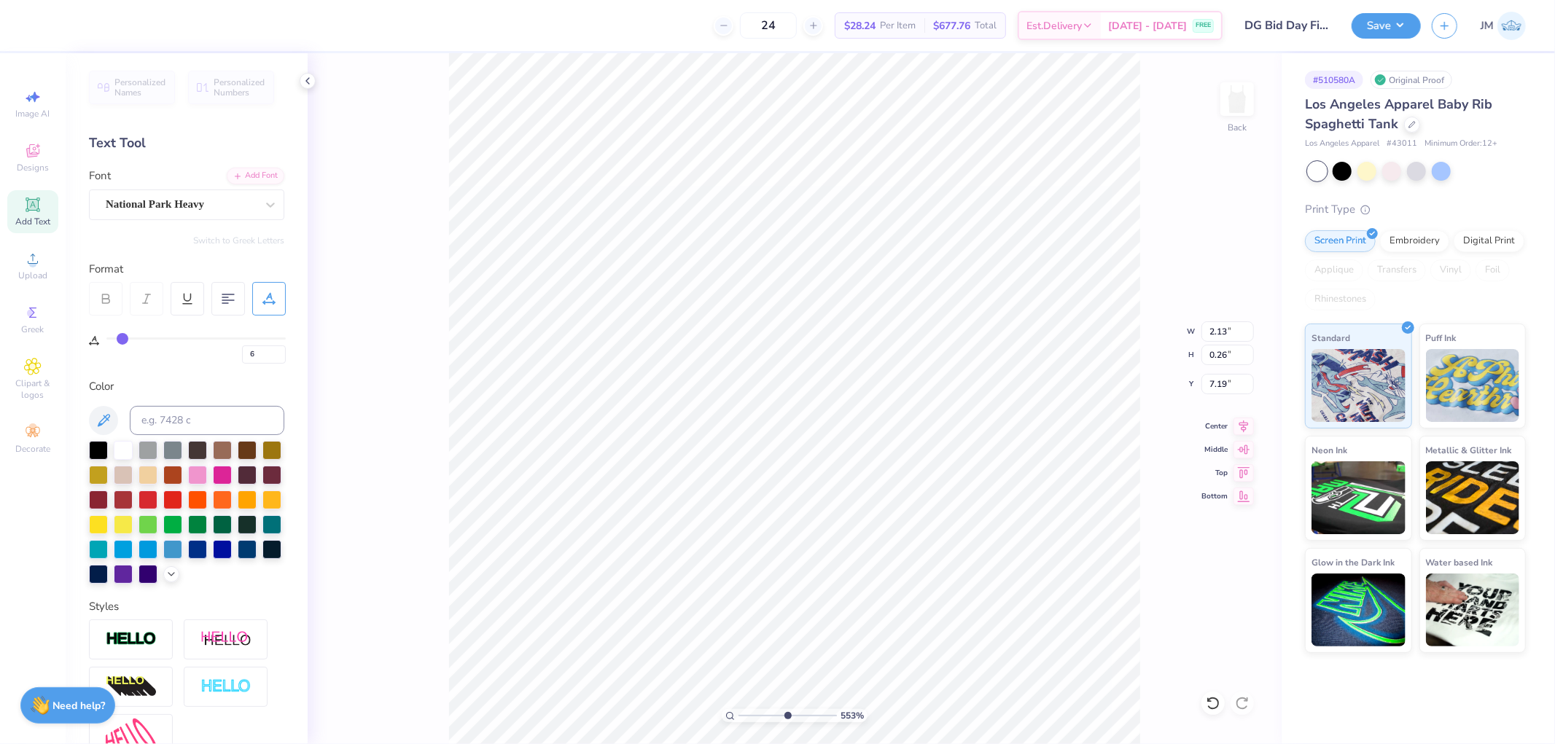
type input "7"
type input "8"
type input "9"
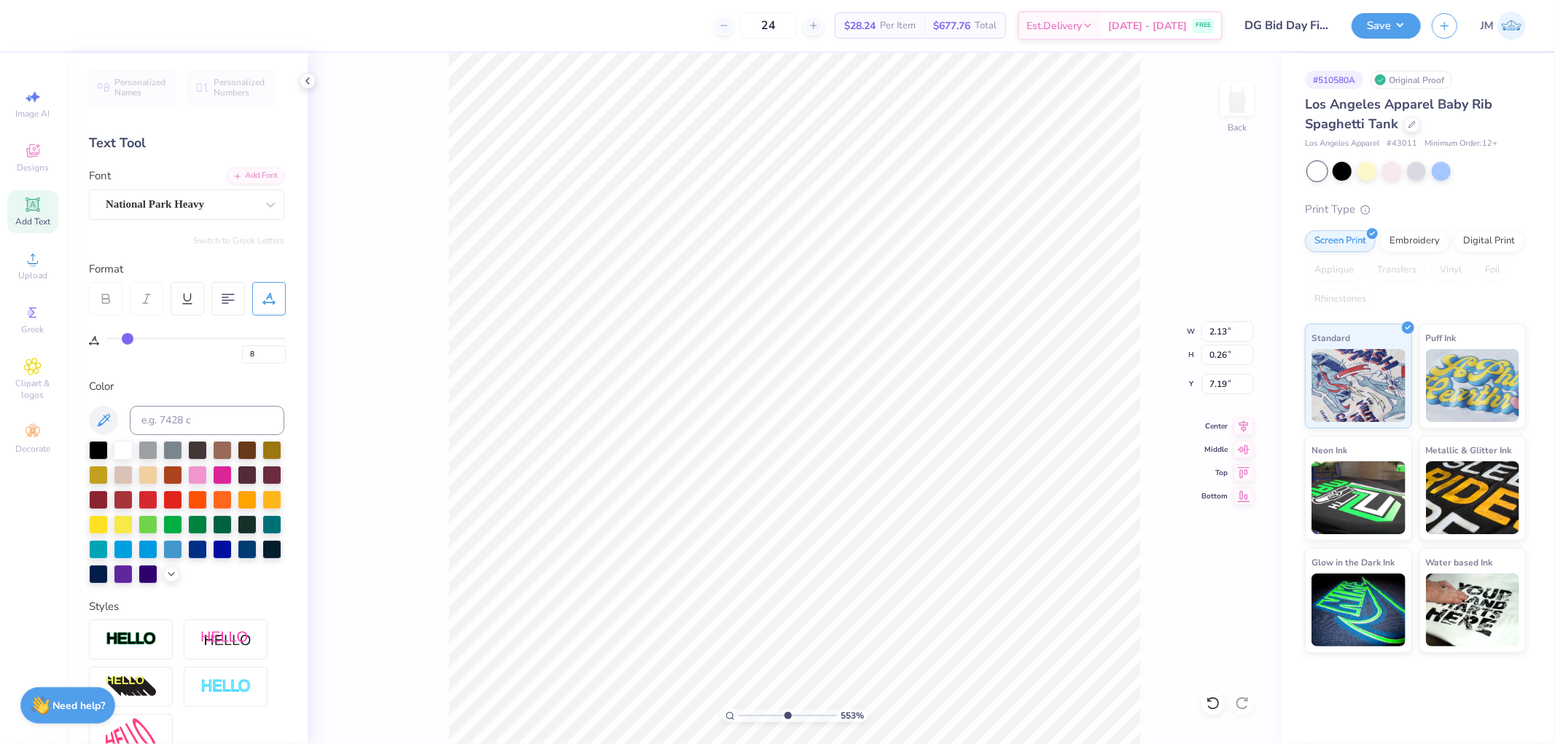
type input "9"
drag, startPoint x: 111, startPoint y: 337, endPoint x: 128, endPoint y: 339, distance: 16.8
type input "9"
click at [128, 339] on input "range" at bounding box center [195, 338] width 179 height 2
type input "5.52728100250715"
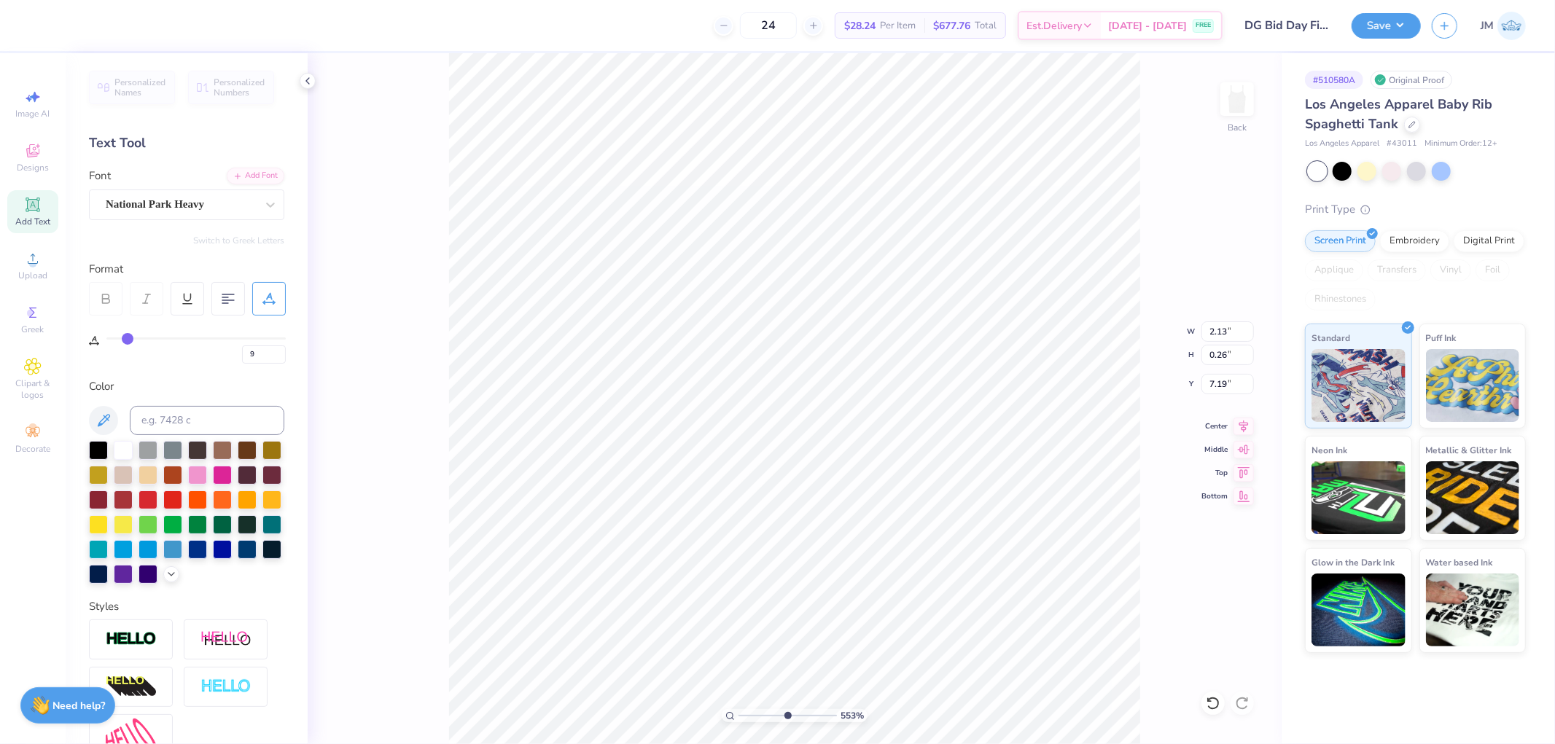
type input "2.48"
type input "7"
type input "6"
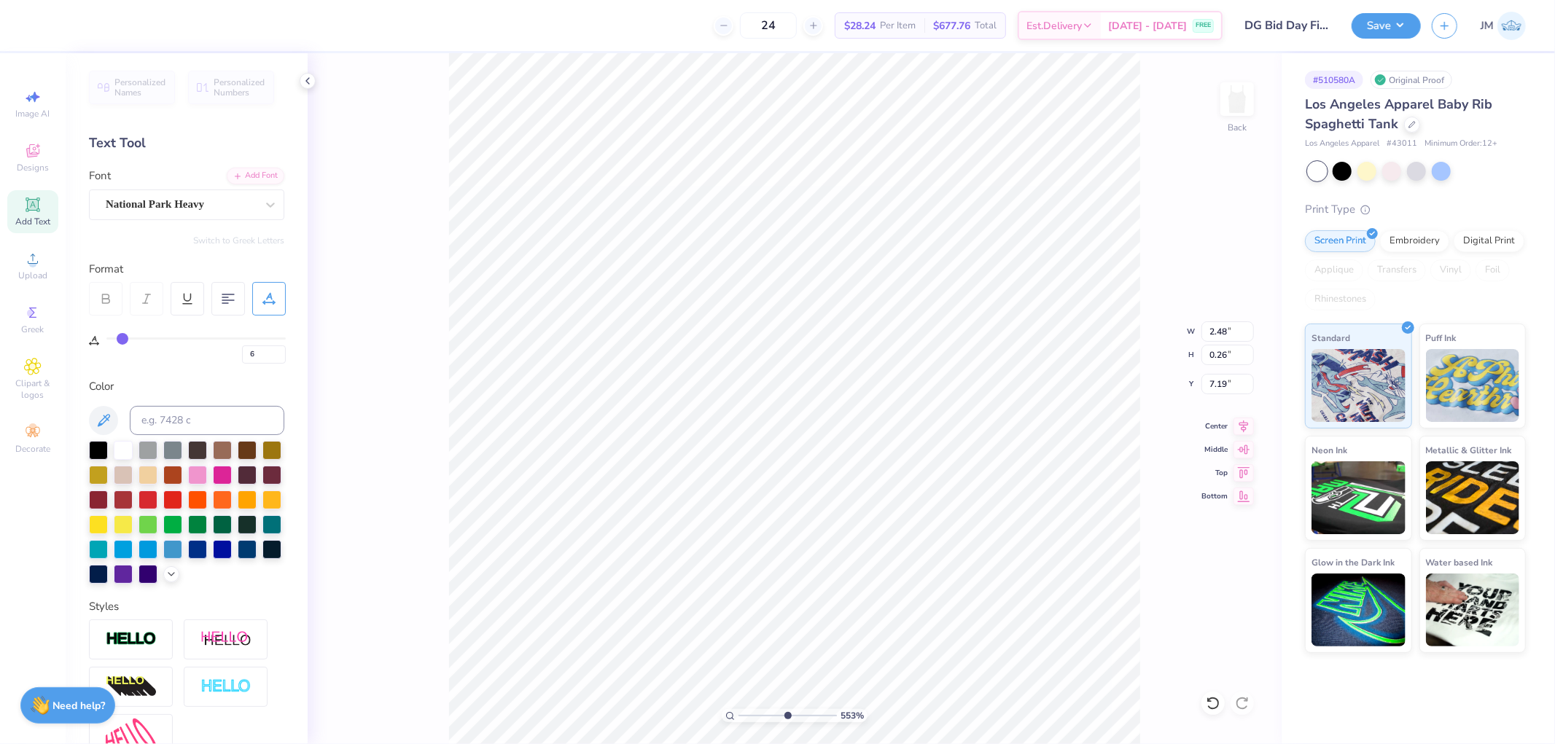
type input "5"
type input "4"
type input "2"
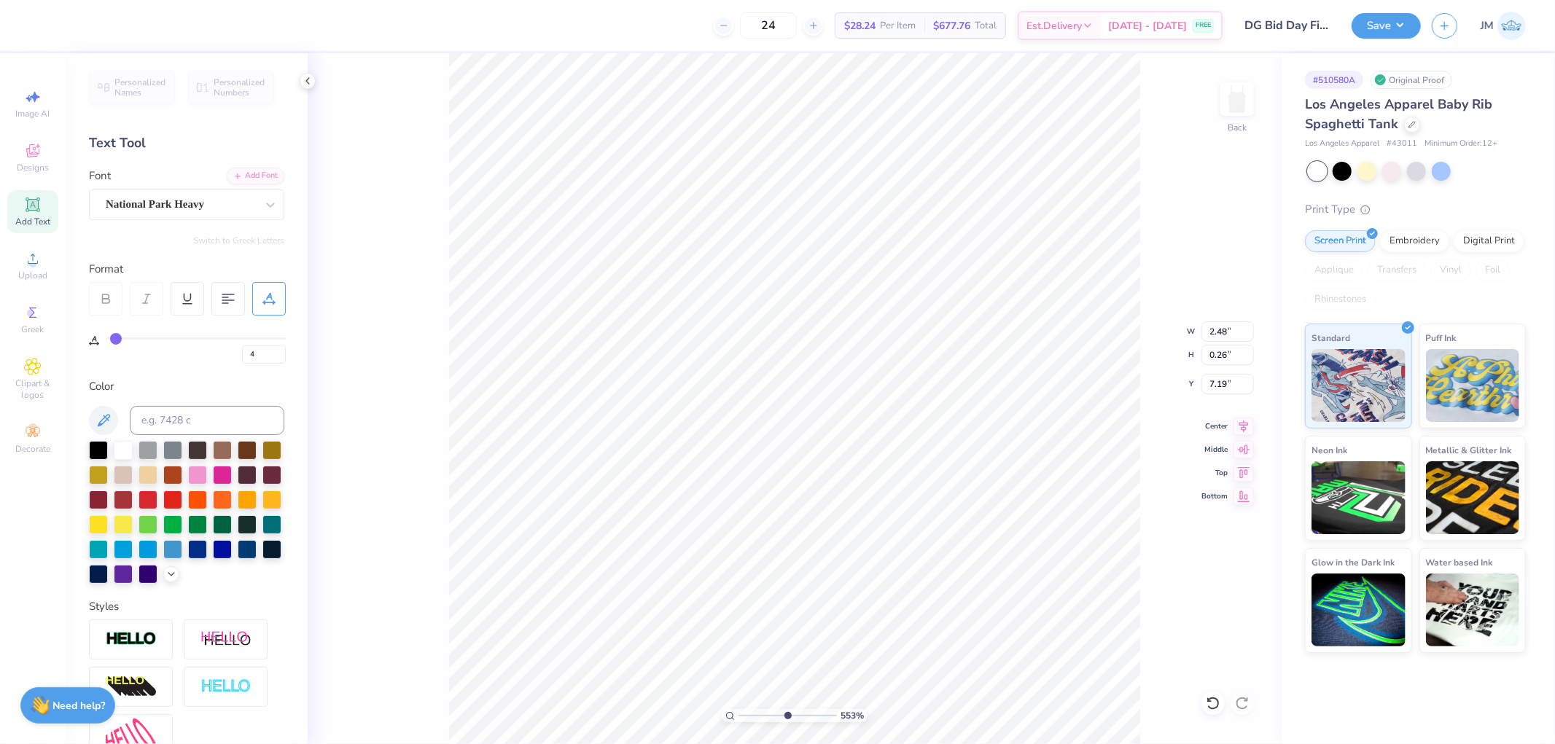
type input "2"
type input "0"
drag, startPoint x: 112, startPoint y: 339, endPoint x: 95, endPoint y: 339, distance: 16.8
type input "0"
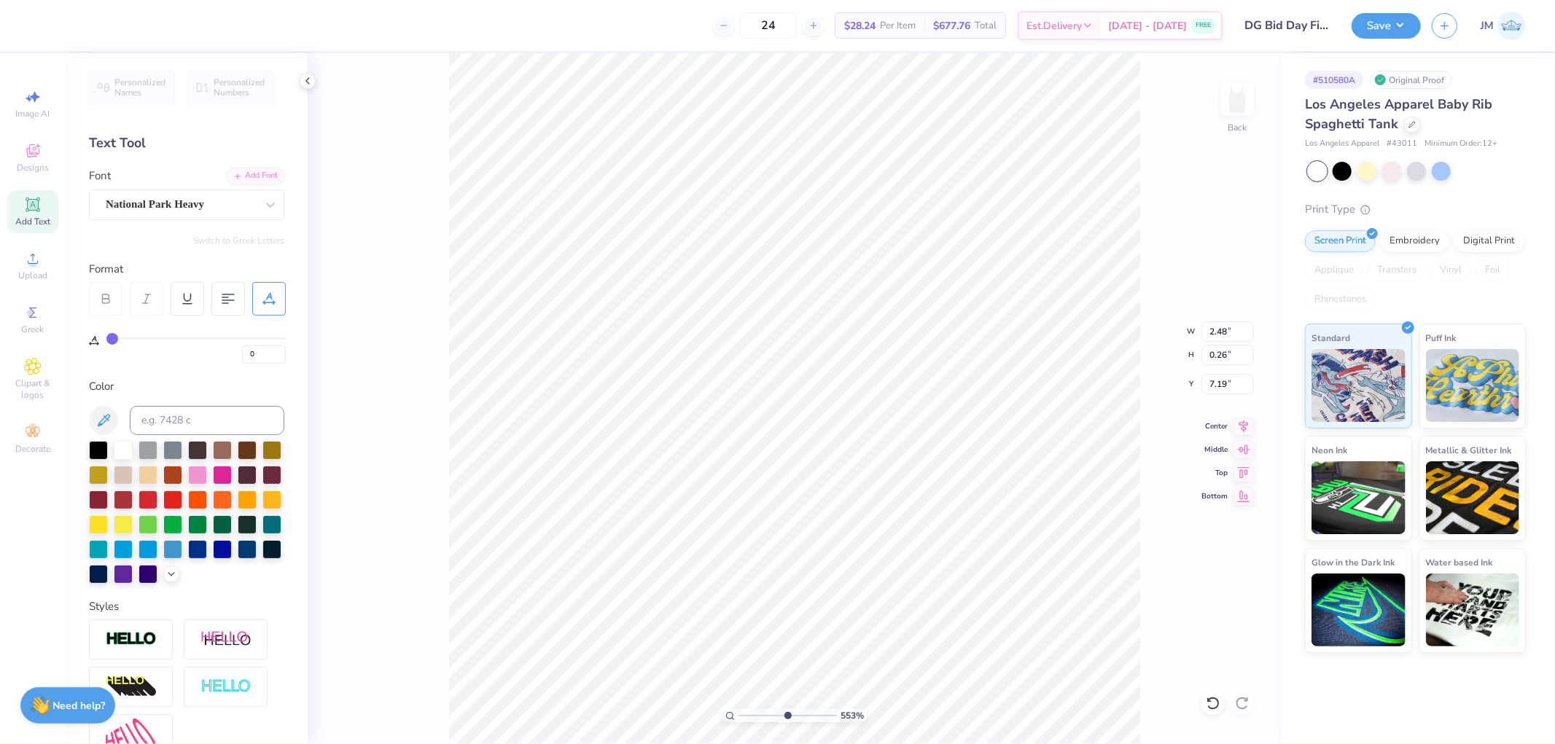
click at [106, 339] on input "range" at bounding box center [195, 338] width 179 height 2
type input "5.52728100250715"
type input "2.13"
type input "2"
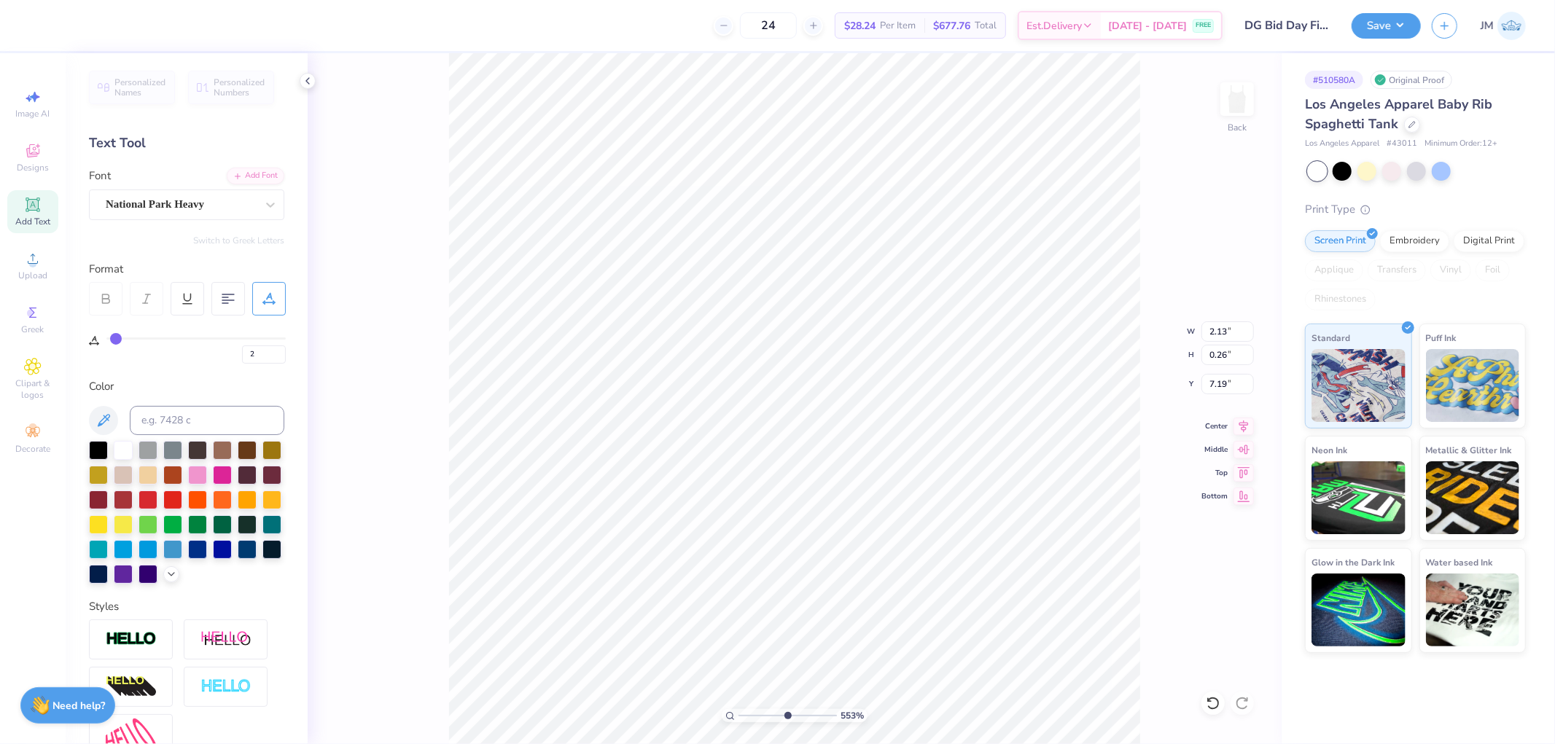
type input "4"
type input "8"
type input "13"
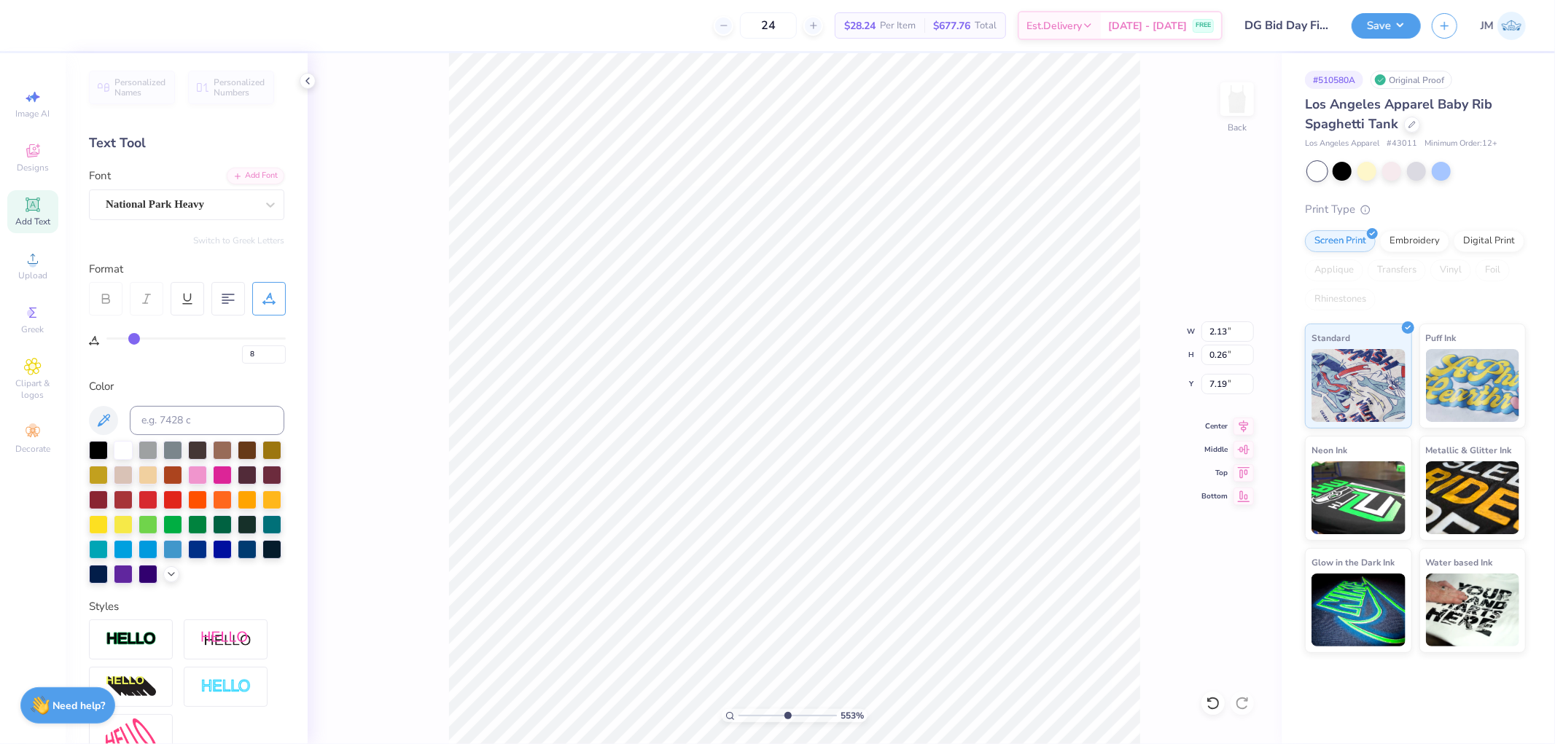
type input "13"
type input "17"
type input "21"
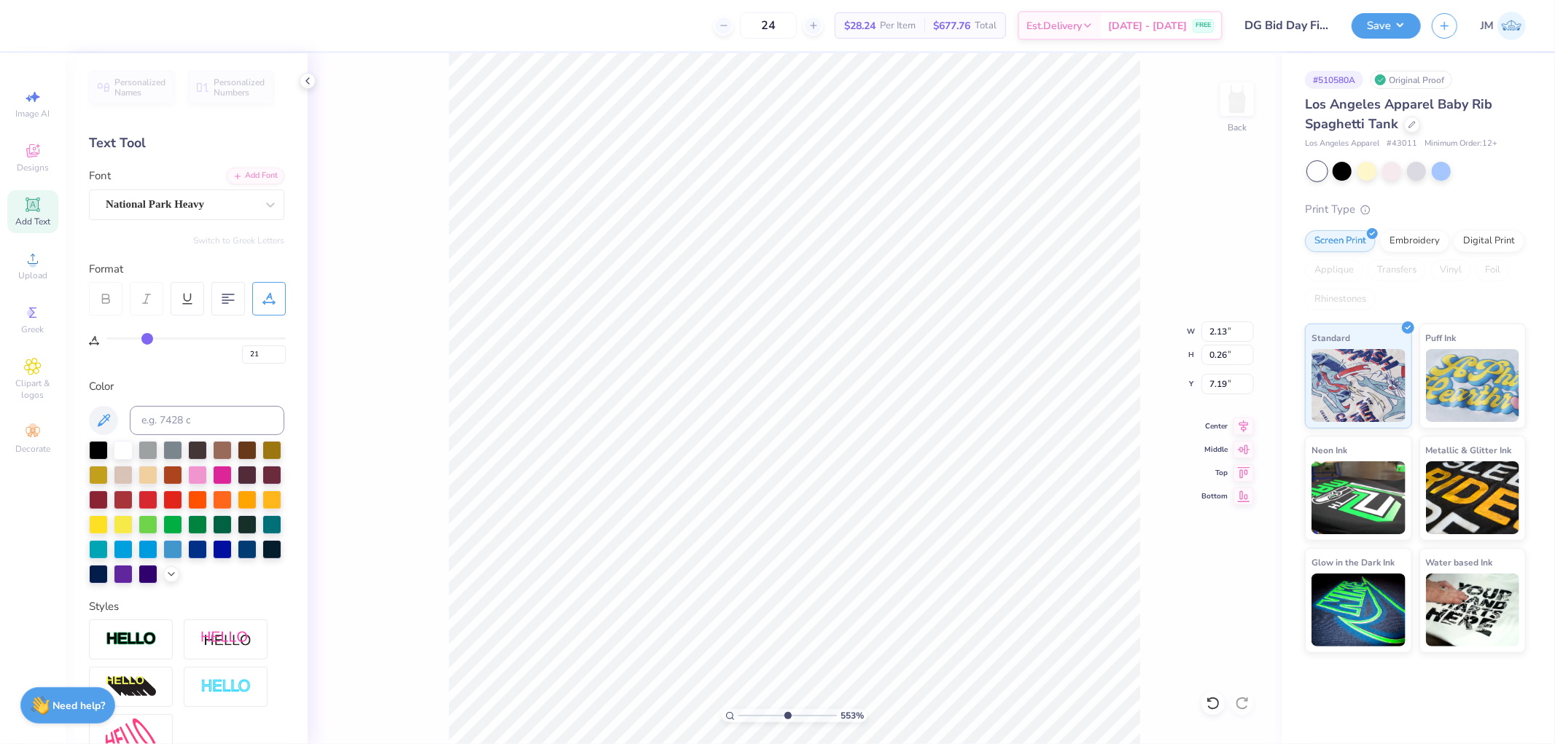
type input "23"
drag, startPoint x: 114, startPoint y: 337, endPoint x: 151, endPoint y: 340, distance: 36.6
type input "23"
click at [151, 340] on input "range" at bounding box center [195, 338] width 179 height 2
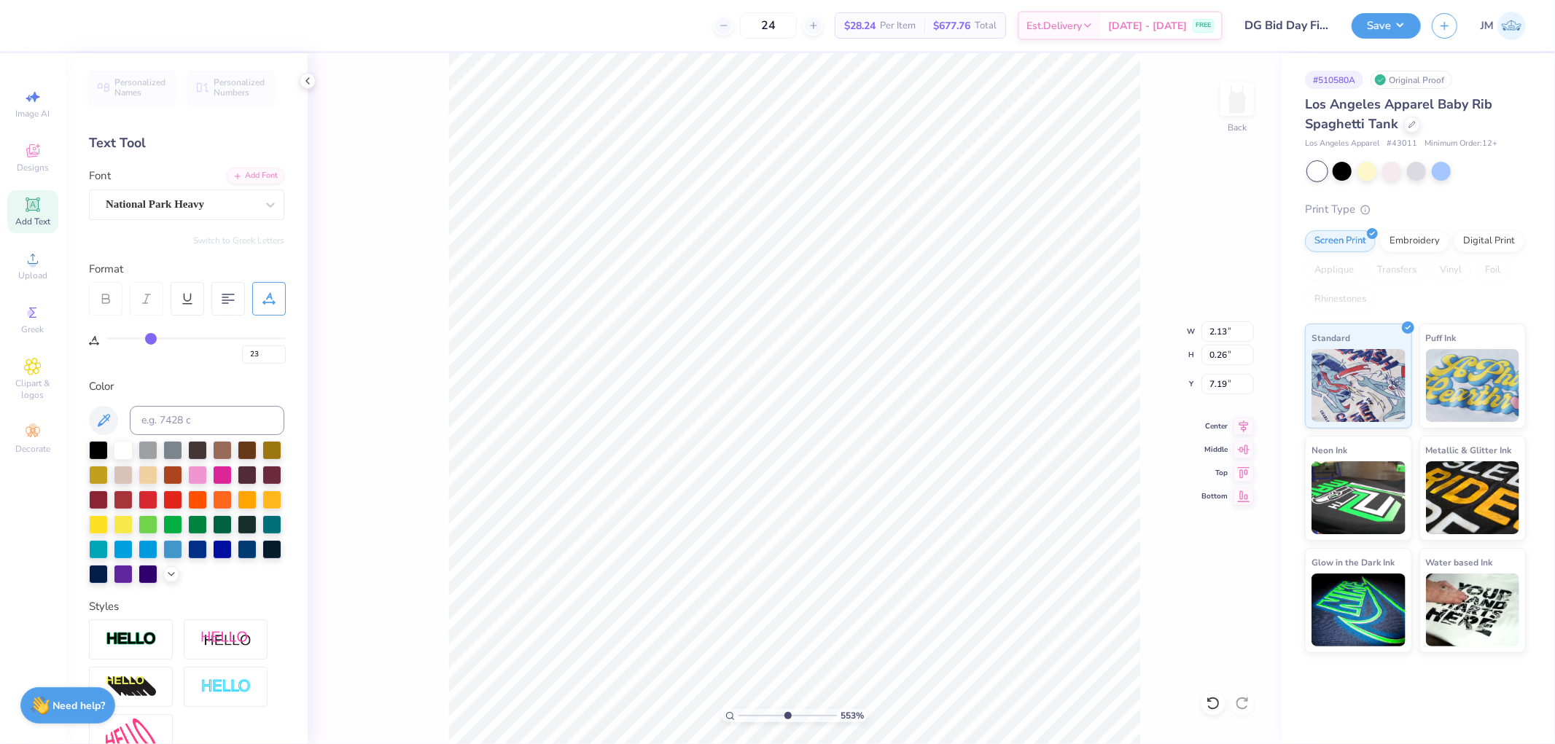
type input "5.52728100250715"
type input "3.03"
type input "21"
type input "20"
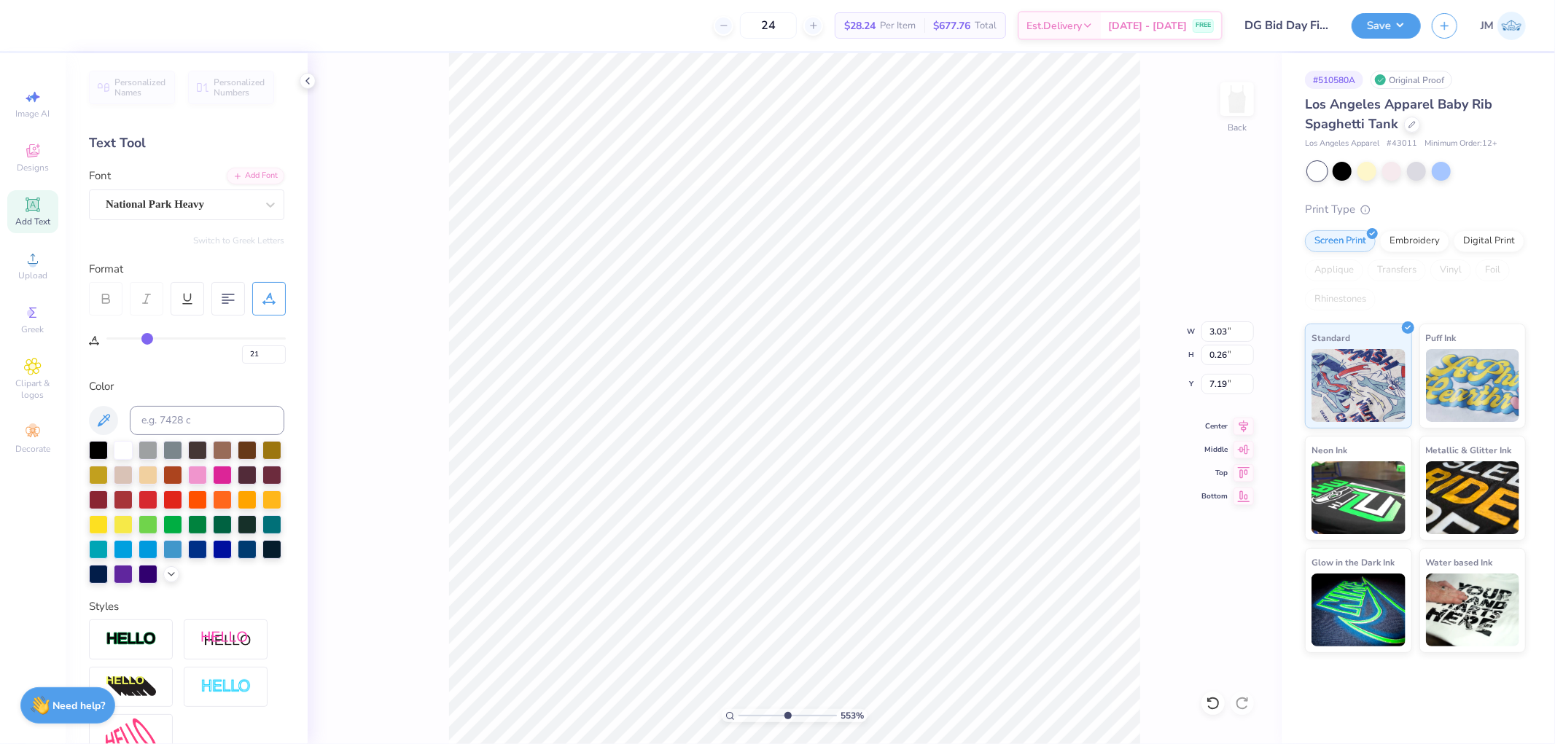
type input "20"
type input "19"
type input "18"
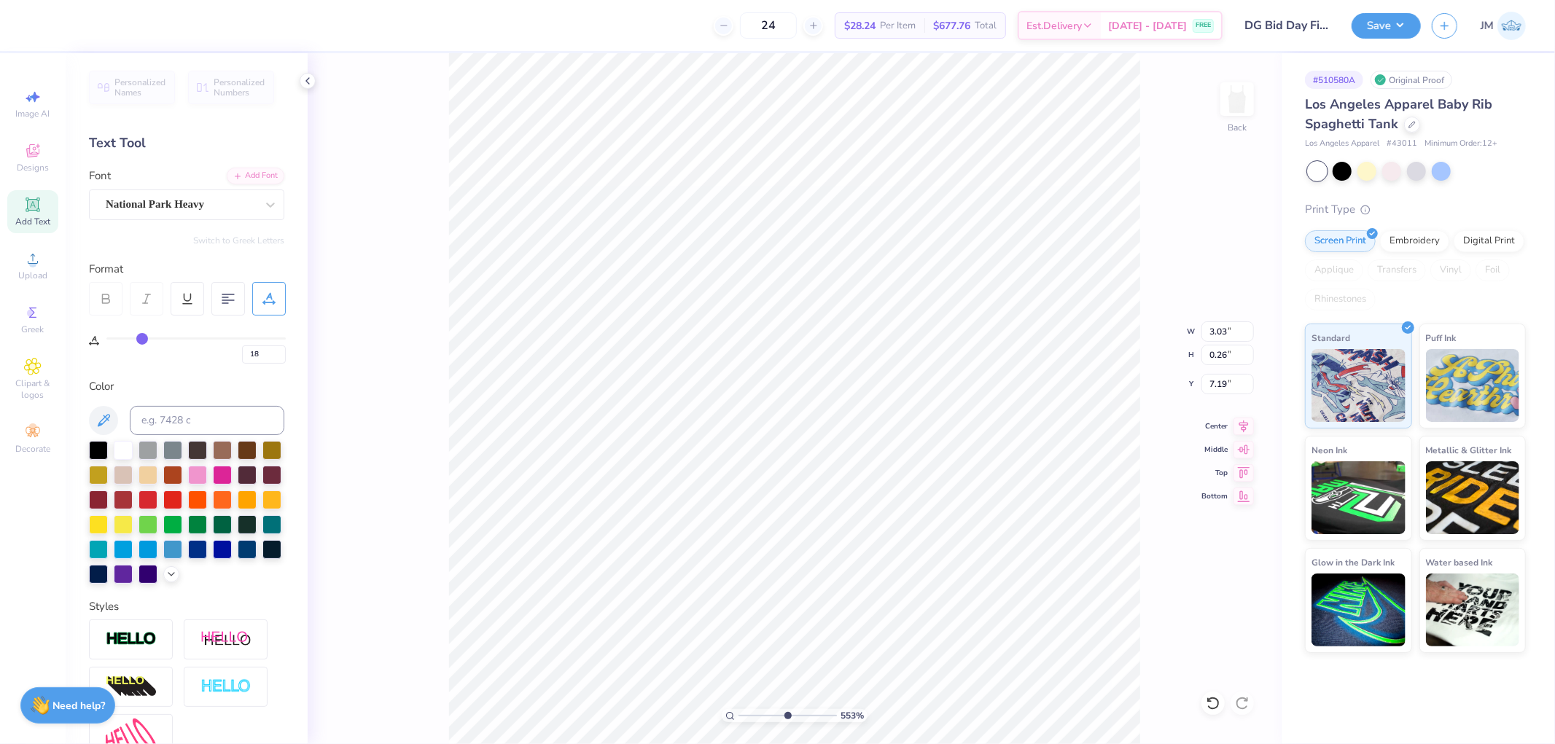
type input "18"
click at [141, 339] on input "range" at bounding box center [195, 338] width 179 height 2
type input "5.52728100250715"
type input "2.83"
type input "5.52728100250715"
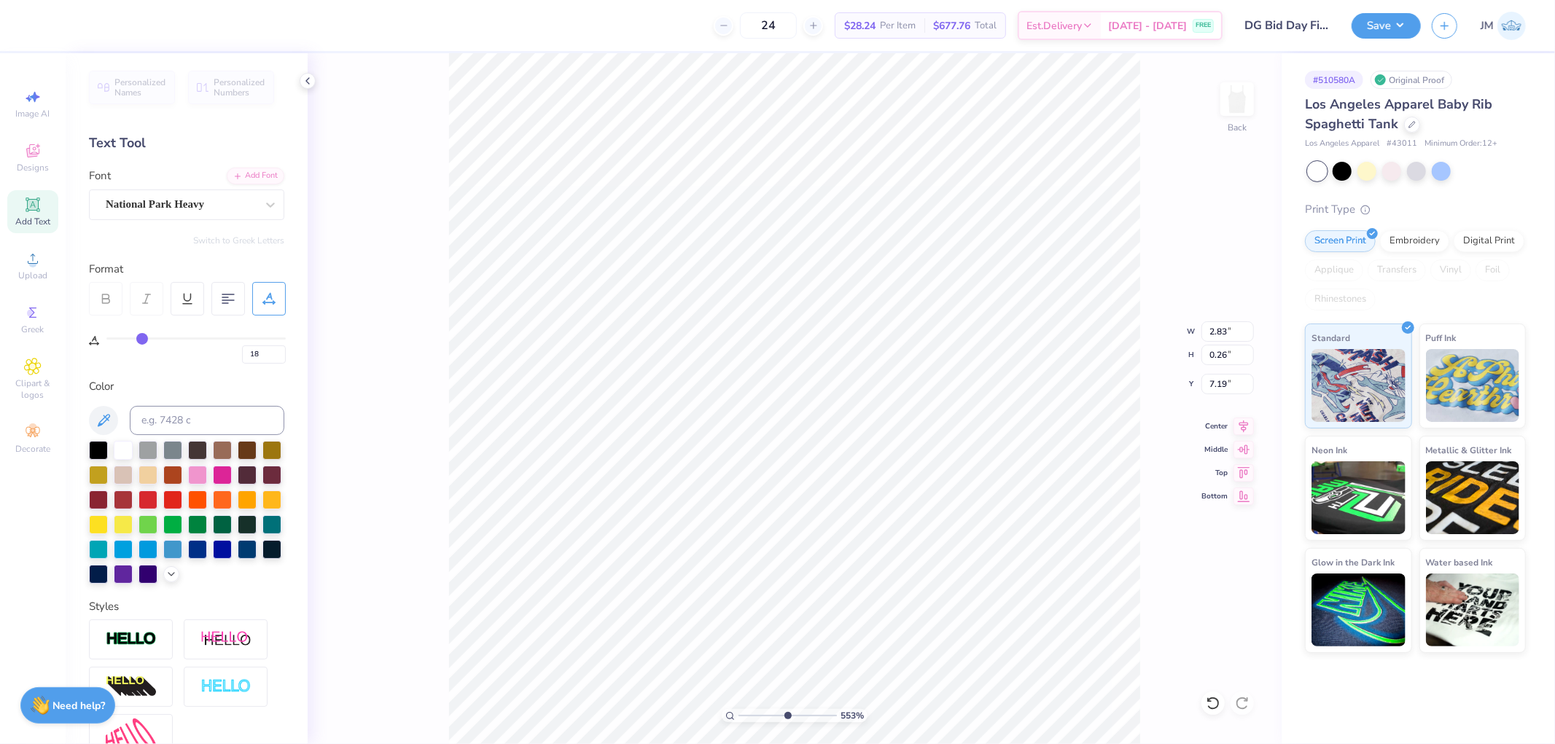
type input "17"
type input "18"
type input "19"
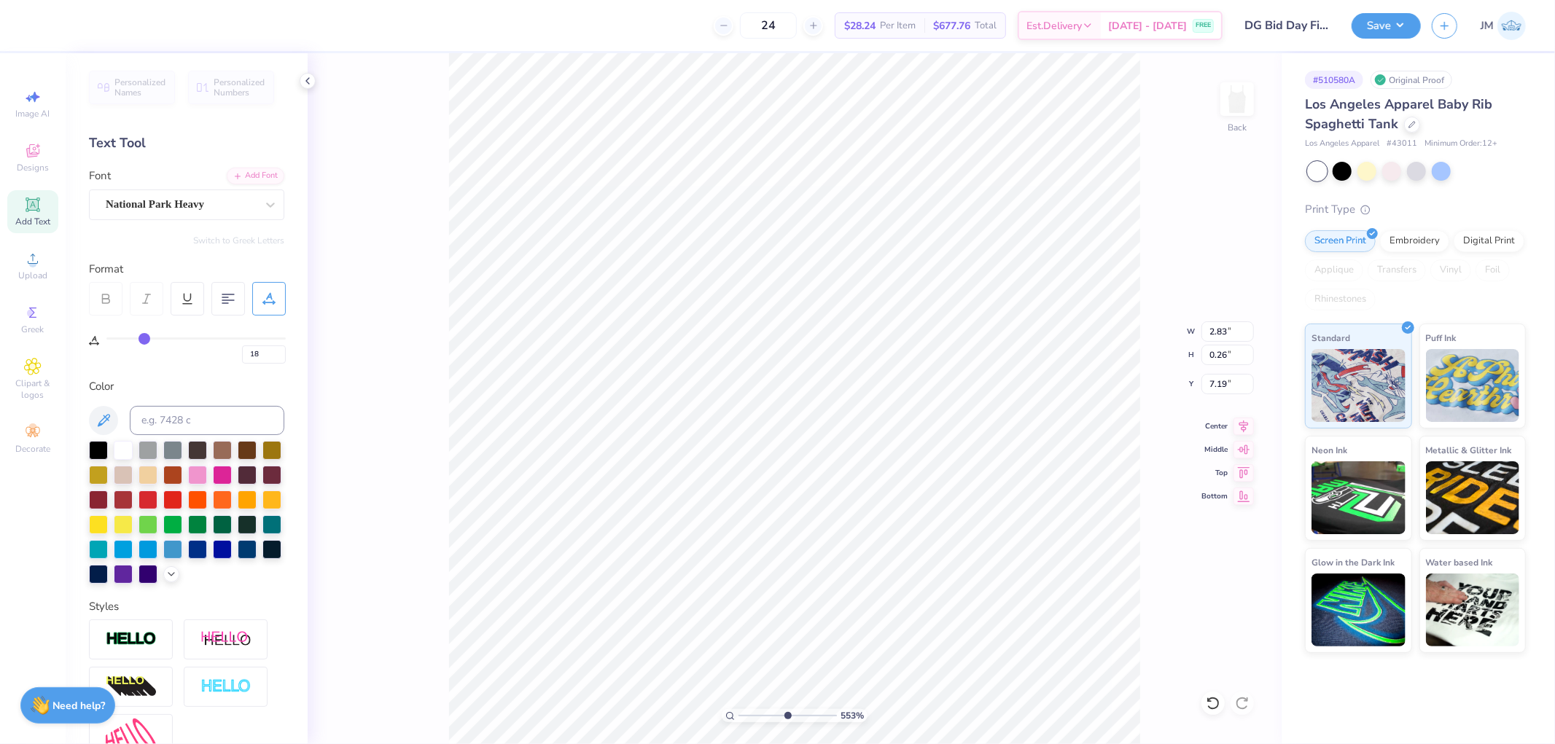
type input "19"
type input "21"
type input "23"
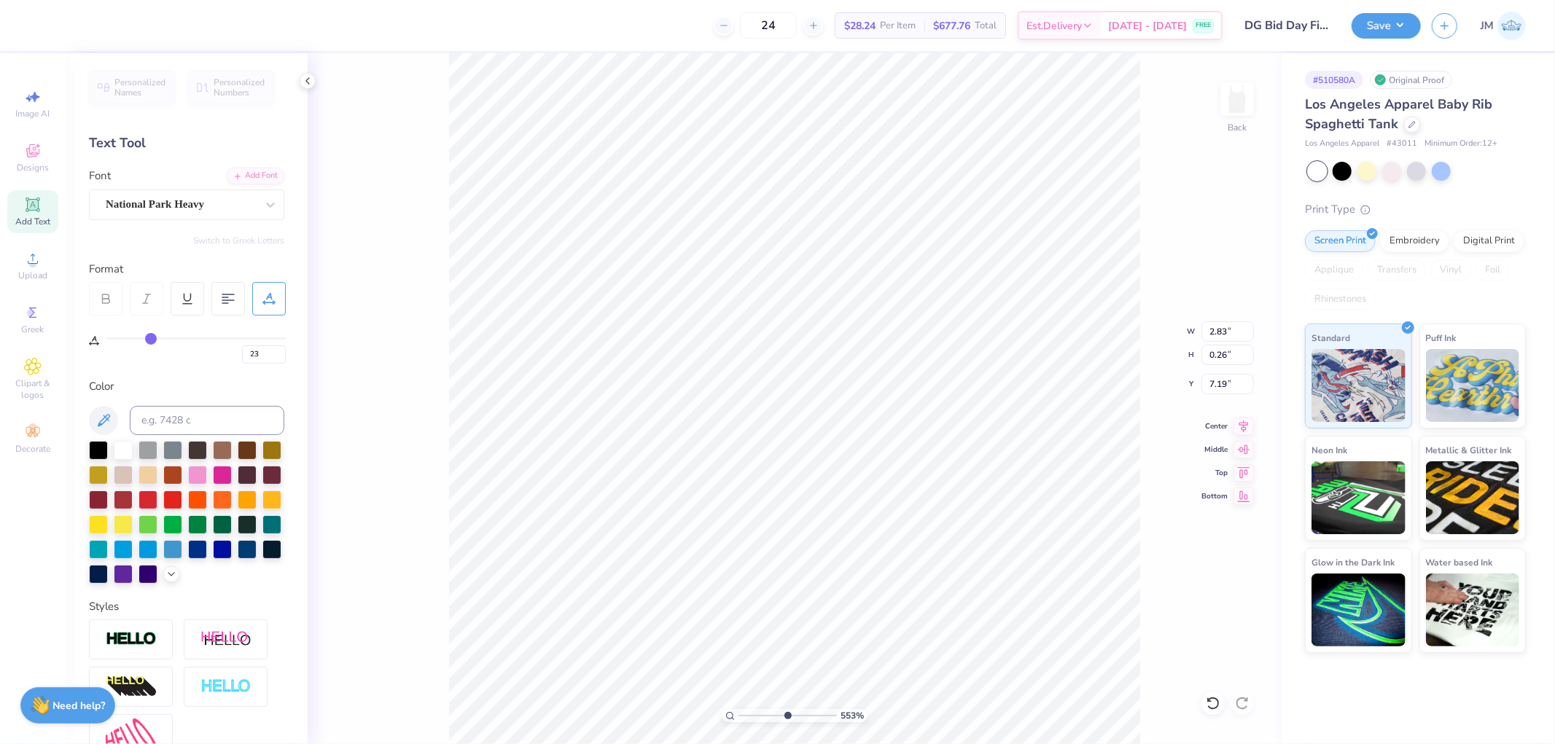
type input "25"
type input "26"
type input "27"
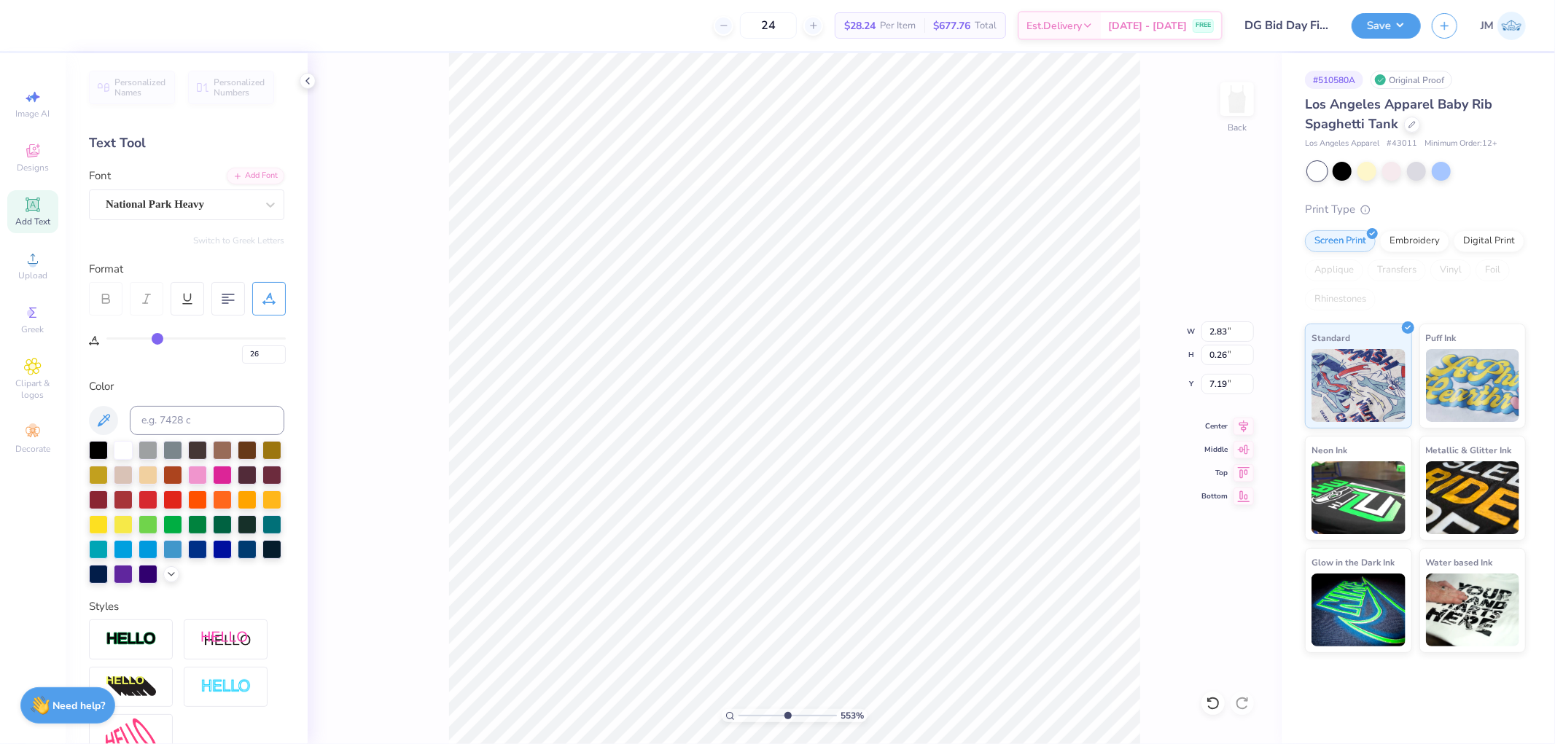
type input "27"
type input "28"
drag, startPoint x: 141, startPoint y: 340, endPoint x: 158, endPoint y: 343, distance: 17.7
type input "28"
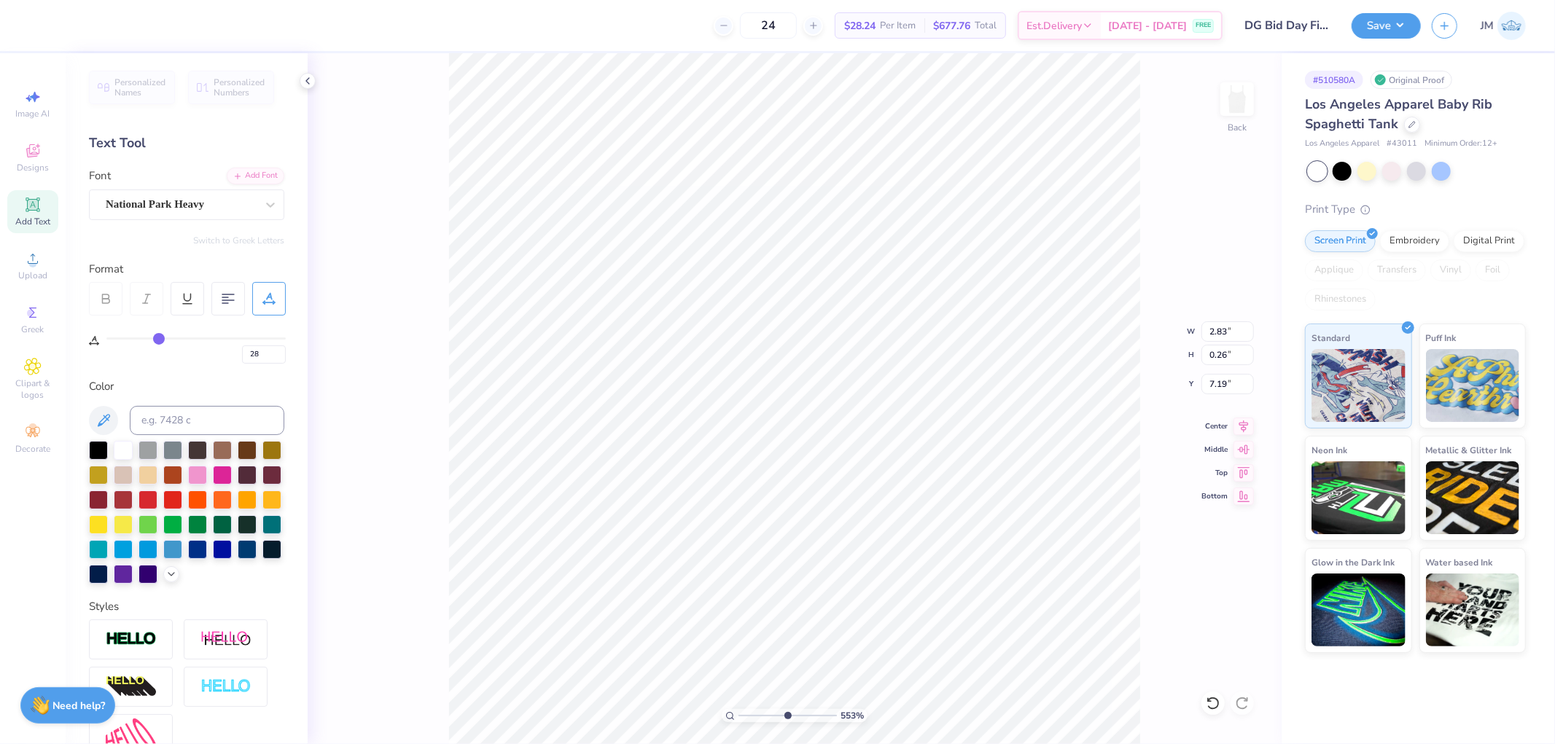
click at [158, 340] on input "range" at bounding box center [195, 338] width 179 height 2
type input "5.52728100250715"
type input "3.22"
type input "26"
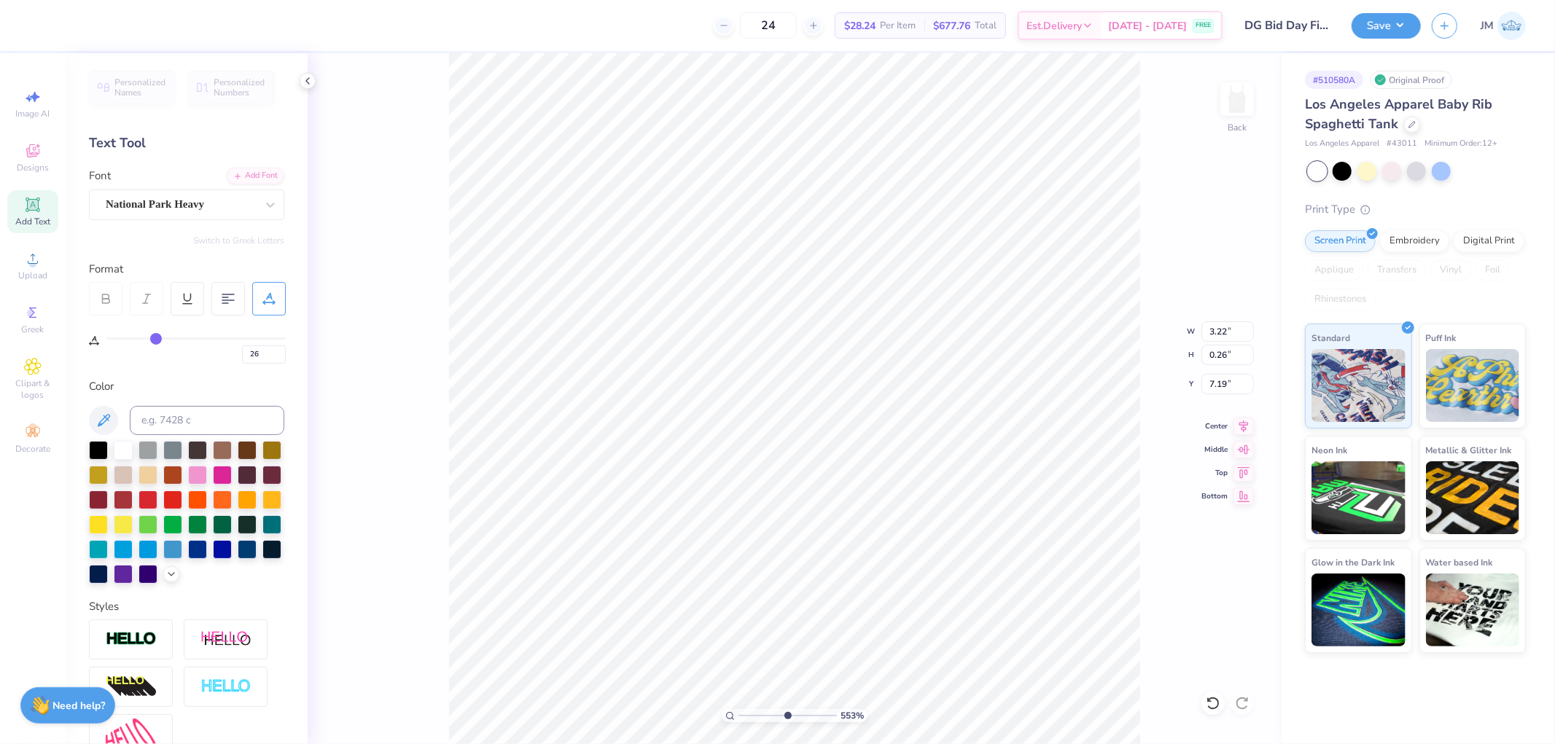
type input "25"
type input "24"
type input "23"
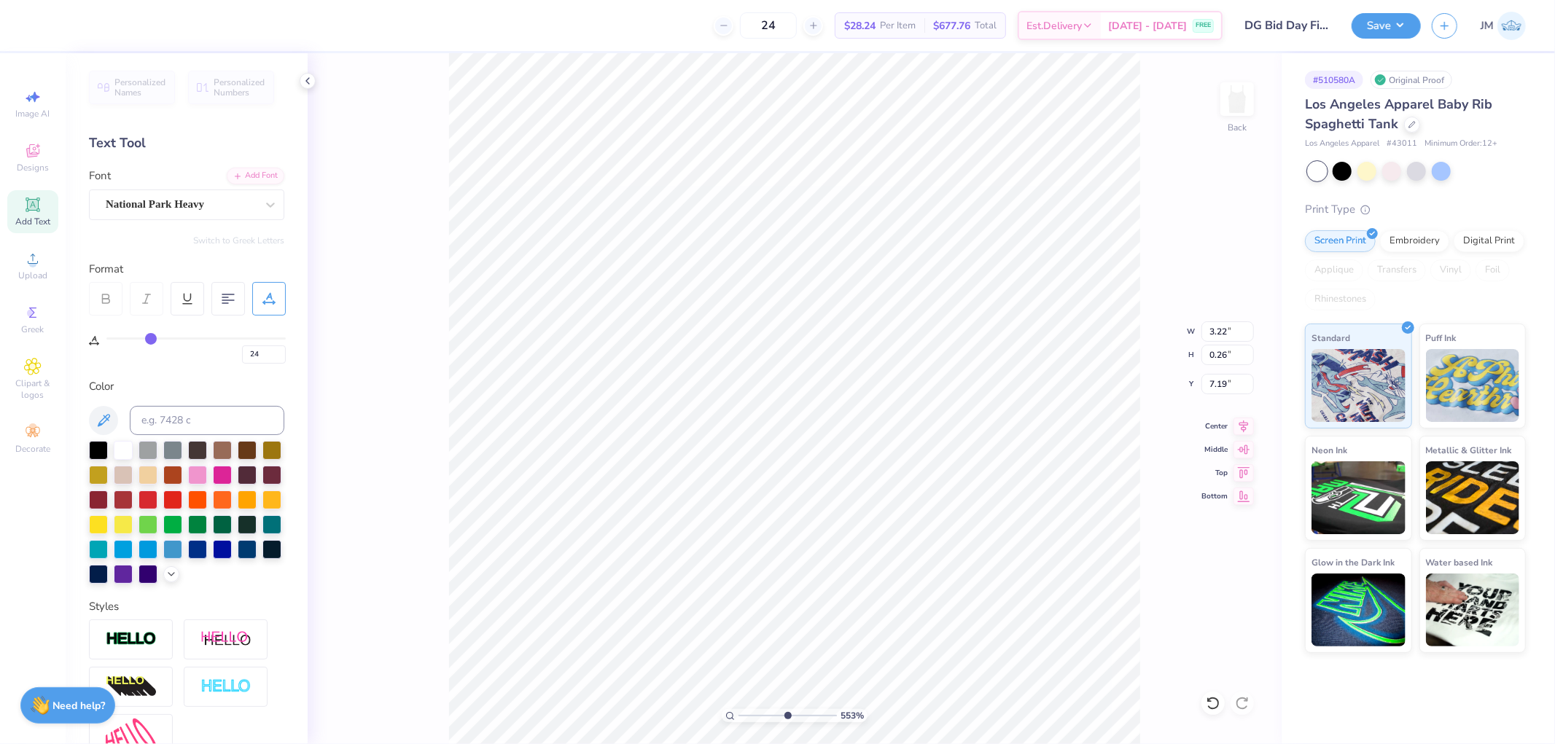
type input "23"
type input "22"
type input "21"
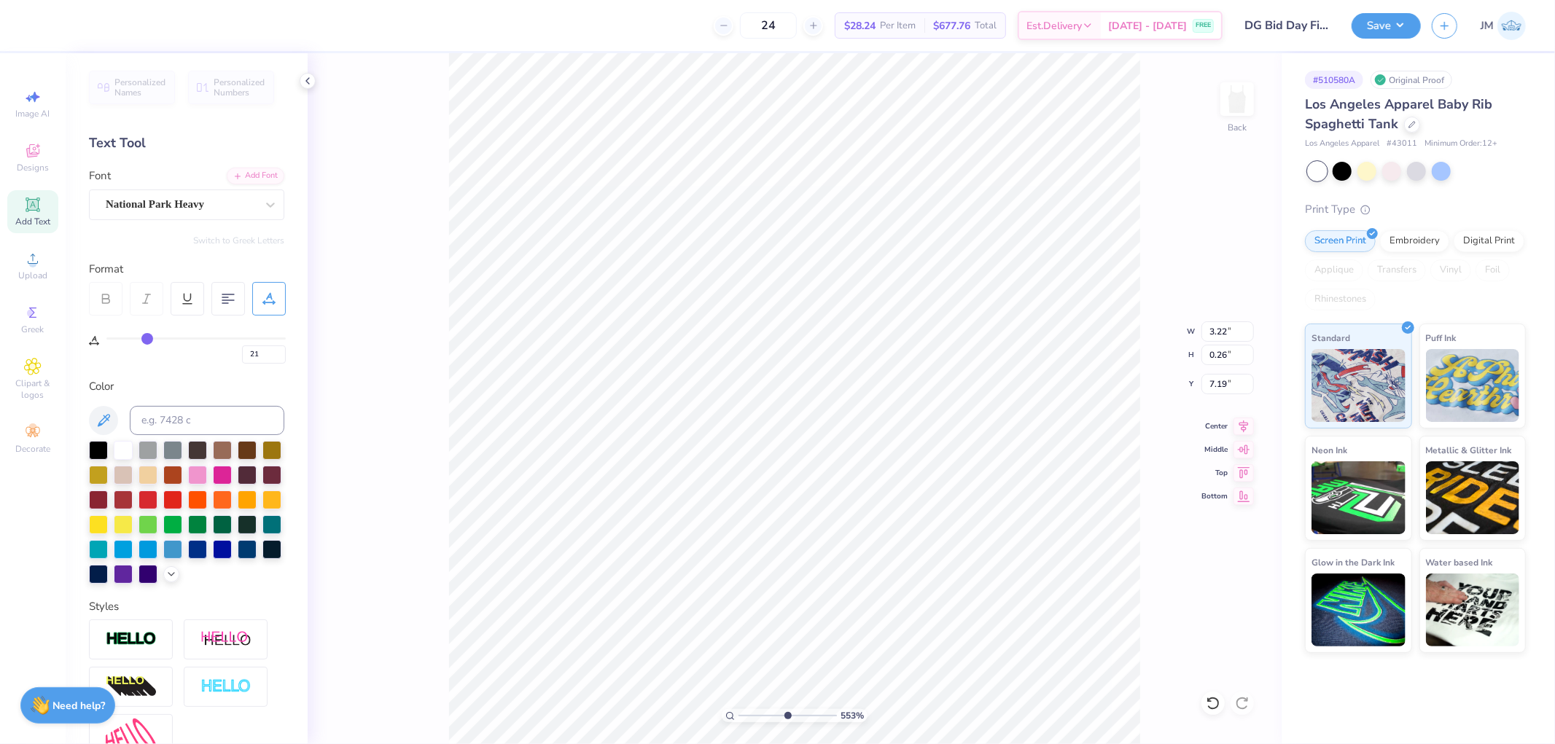
type input "20"
drag, startPoint x: 155, startPoint y: 343, endPoint x: 147, endPoint y: 340, distance: 9.2
type input "20"
click at [147, 340] on input "range" at bounding box center [195, 338] width 179 height 2
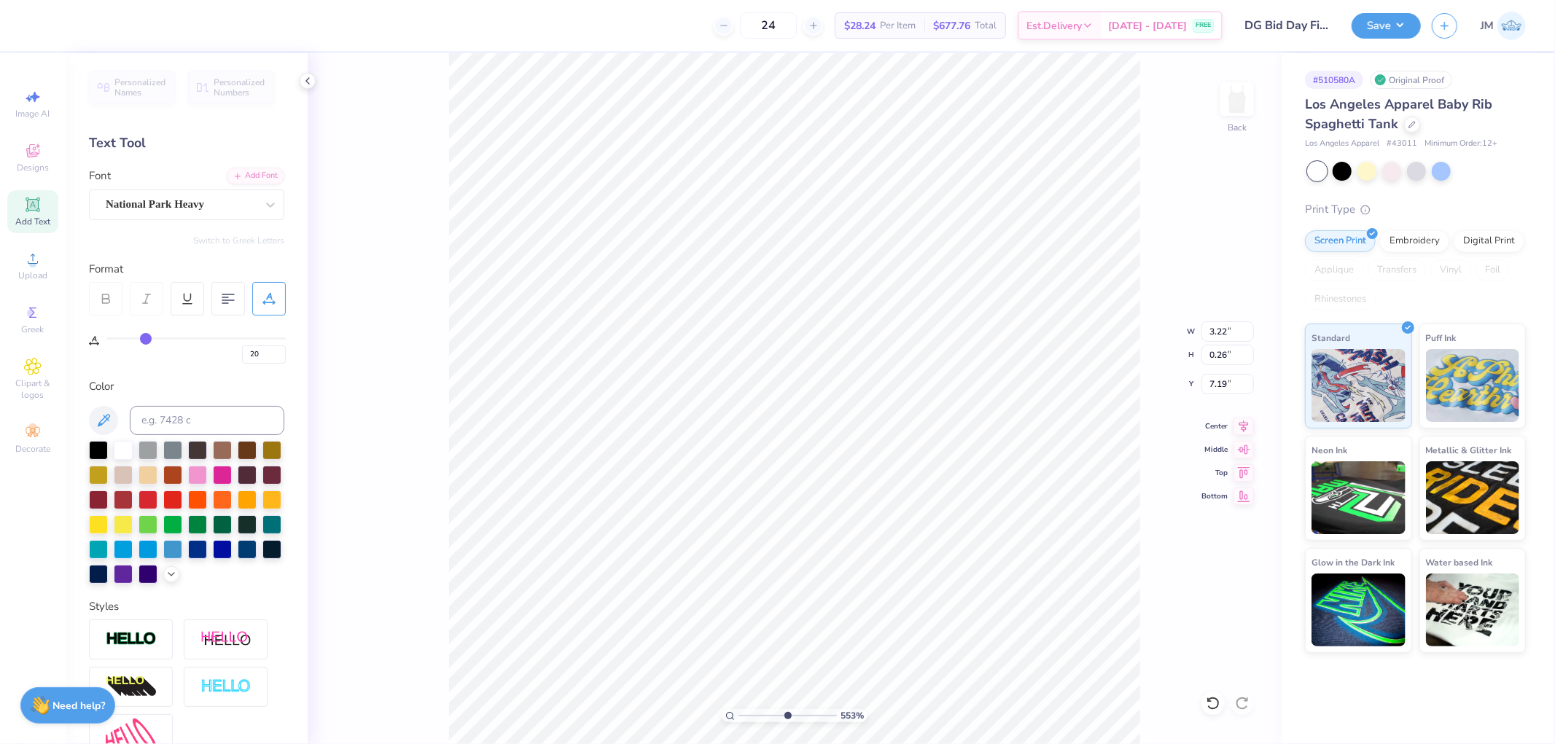
type input "5.52728100250715"
type input "2.91"
type input "18"
type input "17"
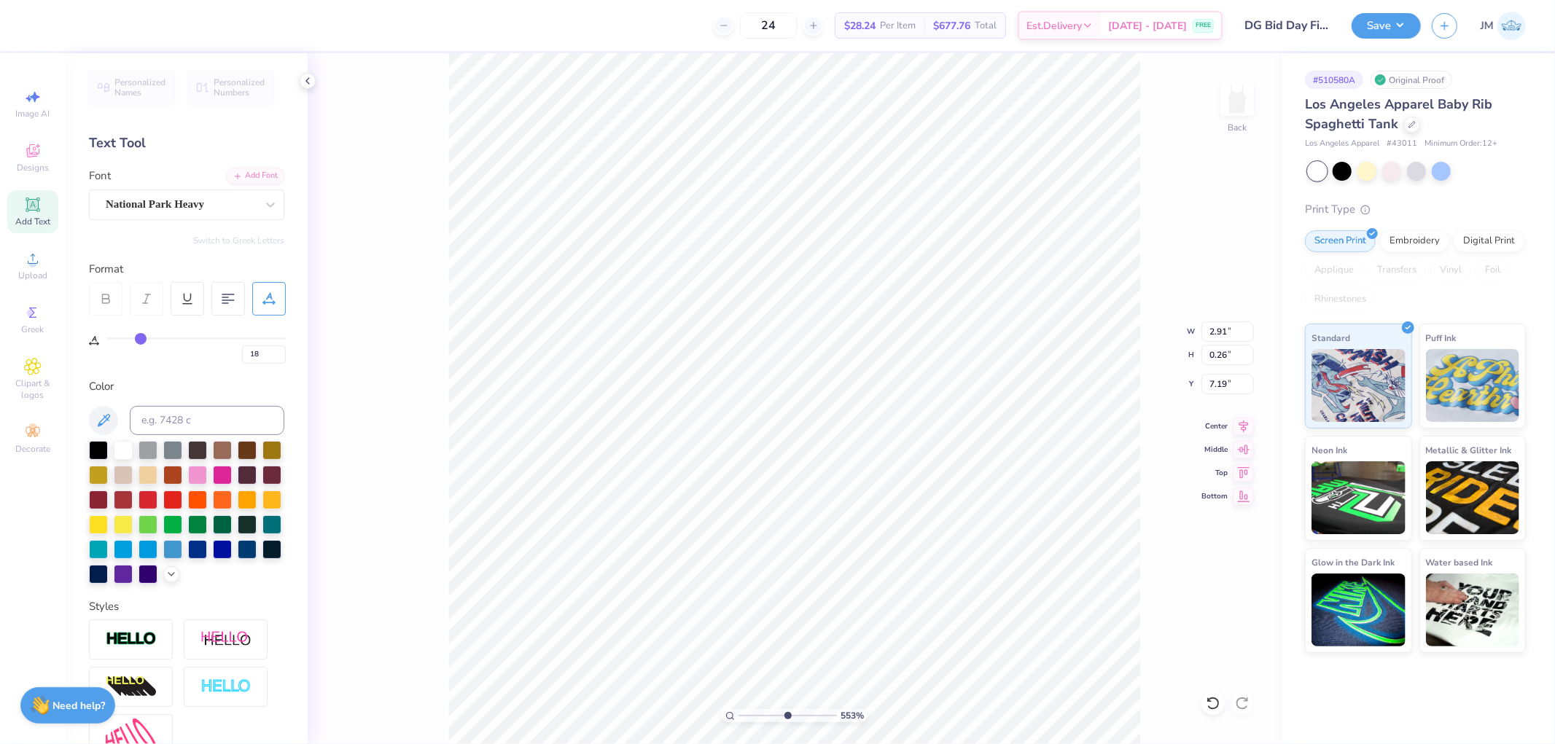
type input "17"
type input "16"
type input "15"
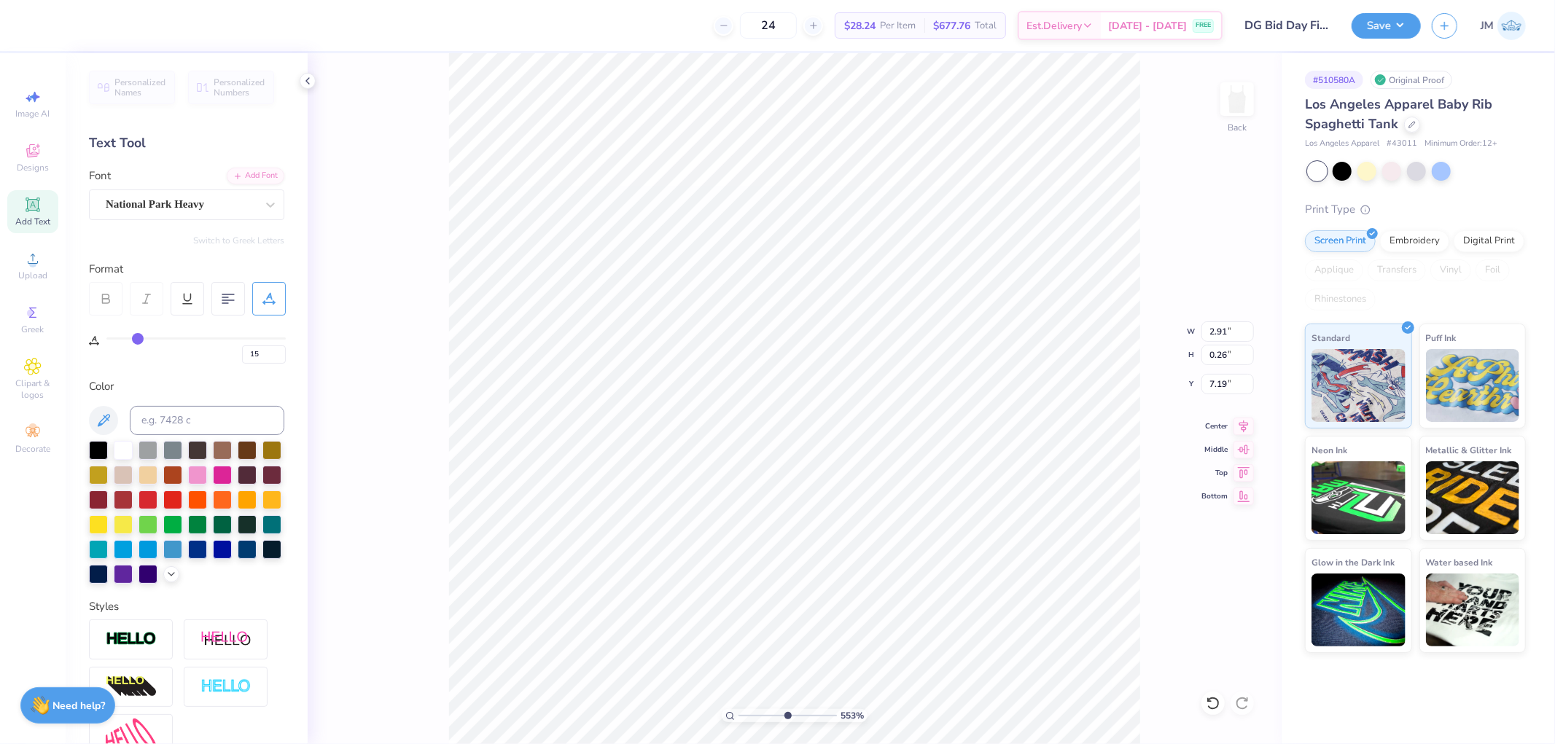
type input "14"
type input "13"
type input "12"
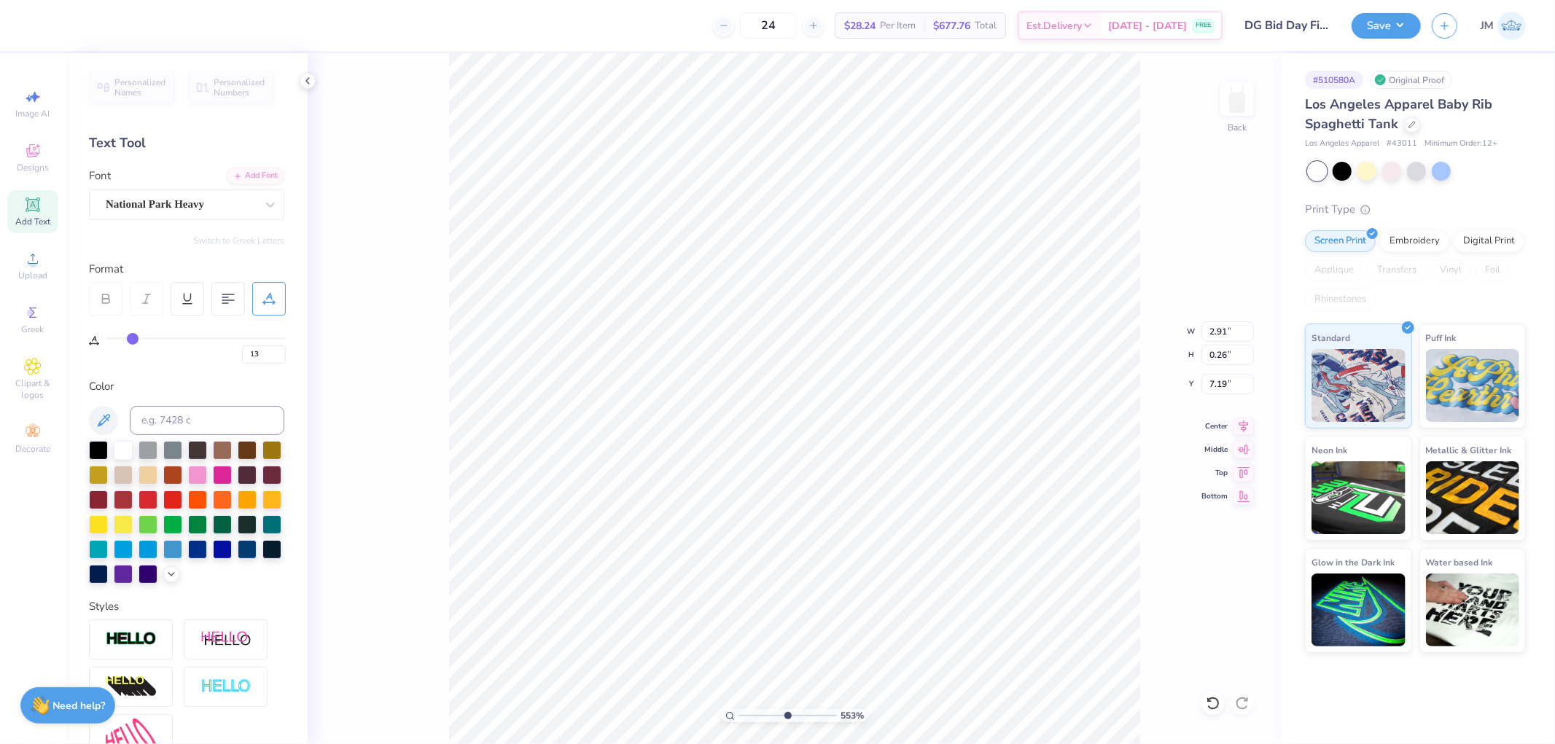
type input "12"
type input "5.52728100250715"
type input "13"
type input "5.52728100250715"
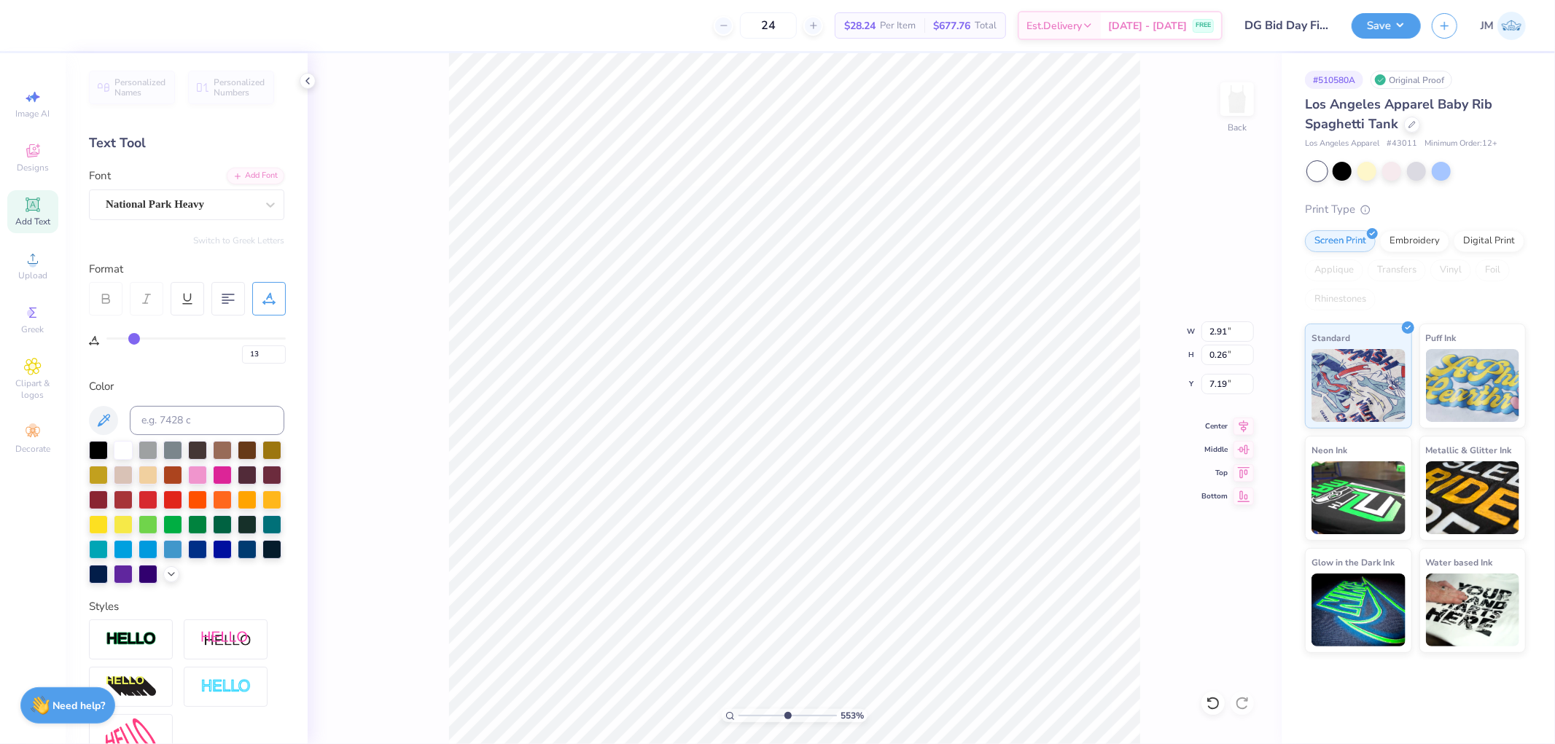
type input "2.60"
drag, startPoint x: 142, startPoint y: 336, endPoint x: 134, endPoint y: 333, distance: 8.5
type input "13"
click at [134, 337] on input "range" at bounding box center [195, 338] width 179 height 2
type input "5.52728100250715"
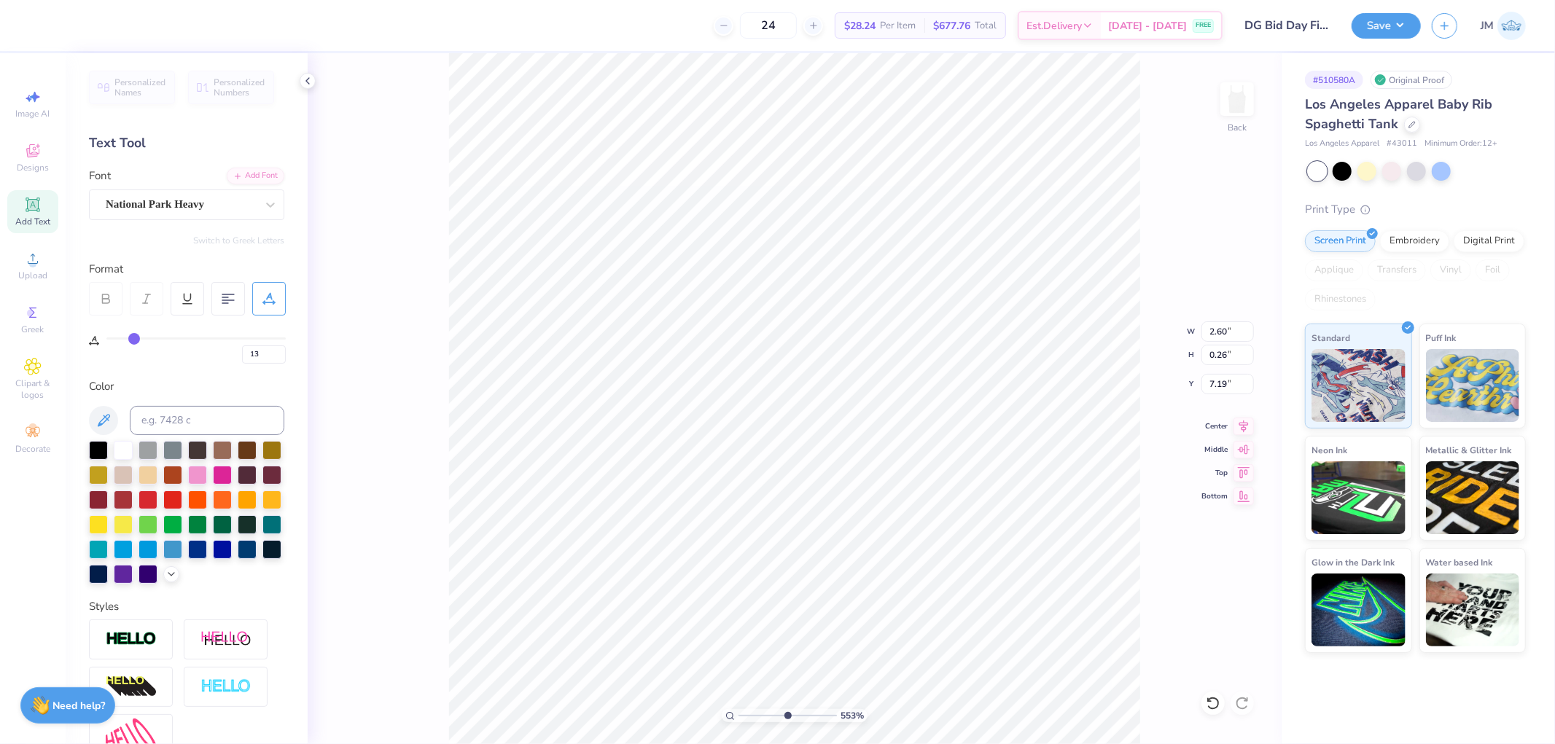
type input "2.64"
type input "5.52728100250715"
type input "7.28"
type input "5.52728100250715"
type input "7.19"
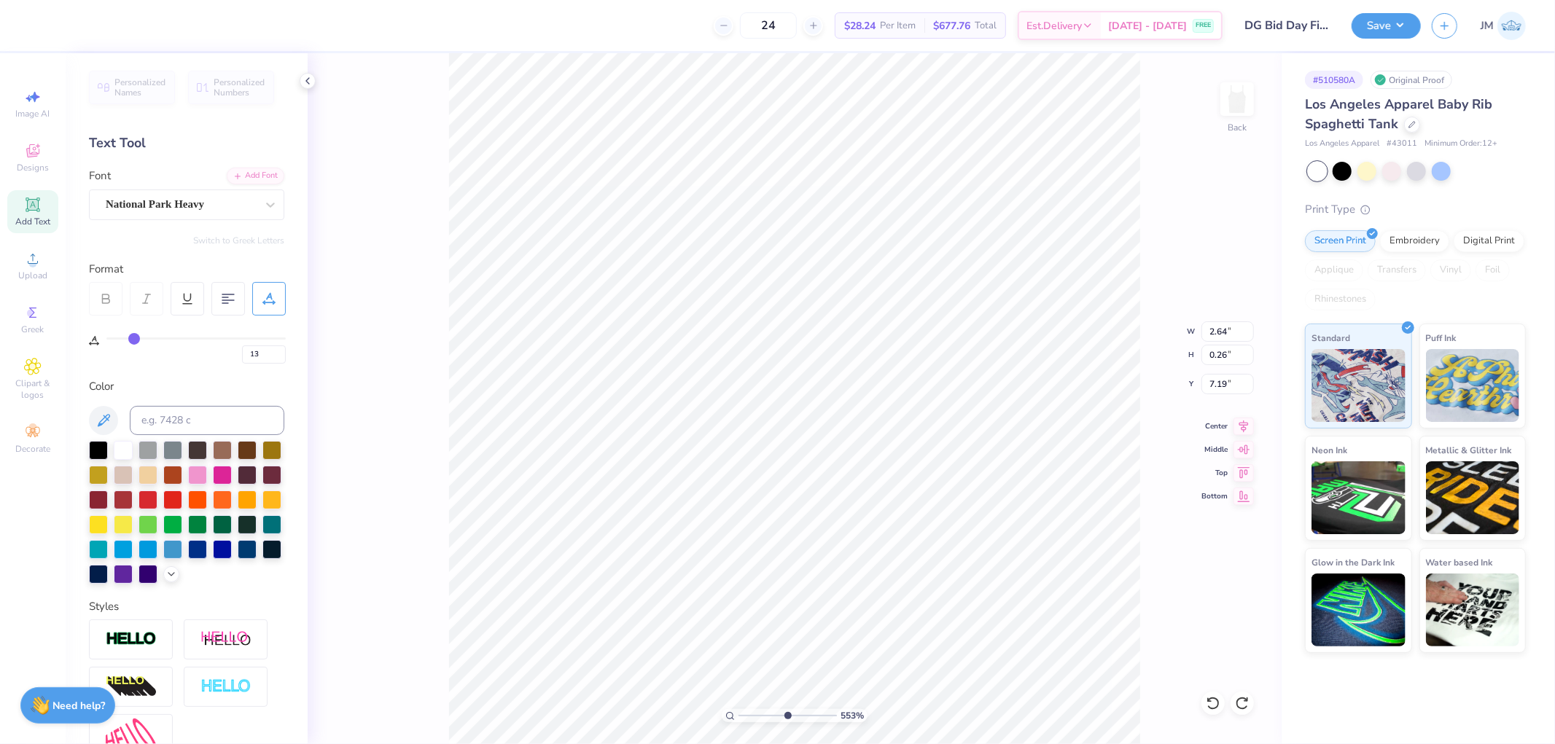
type input "12"
type input "11"
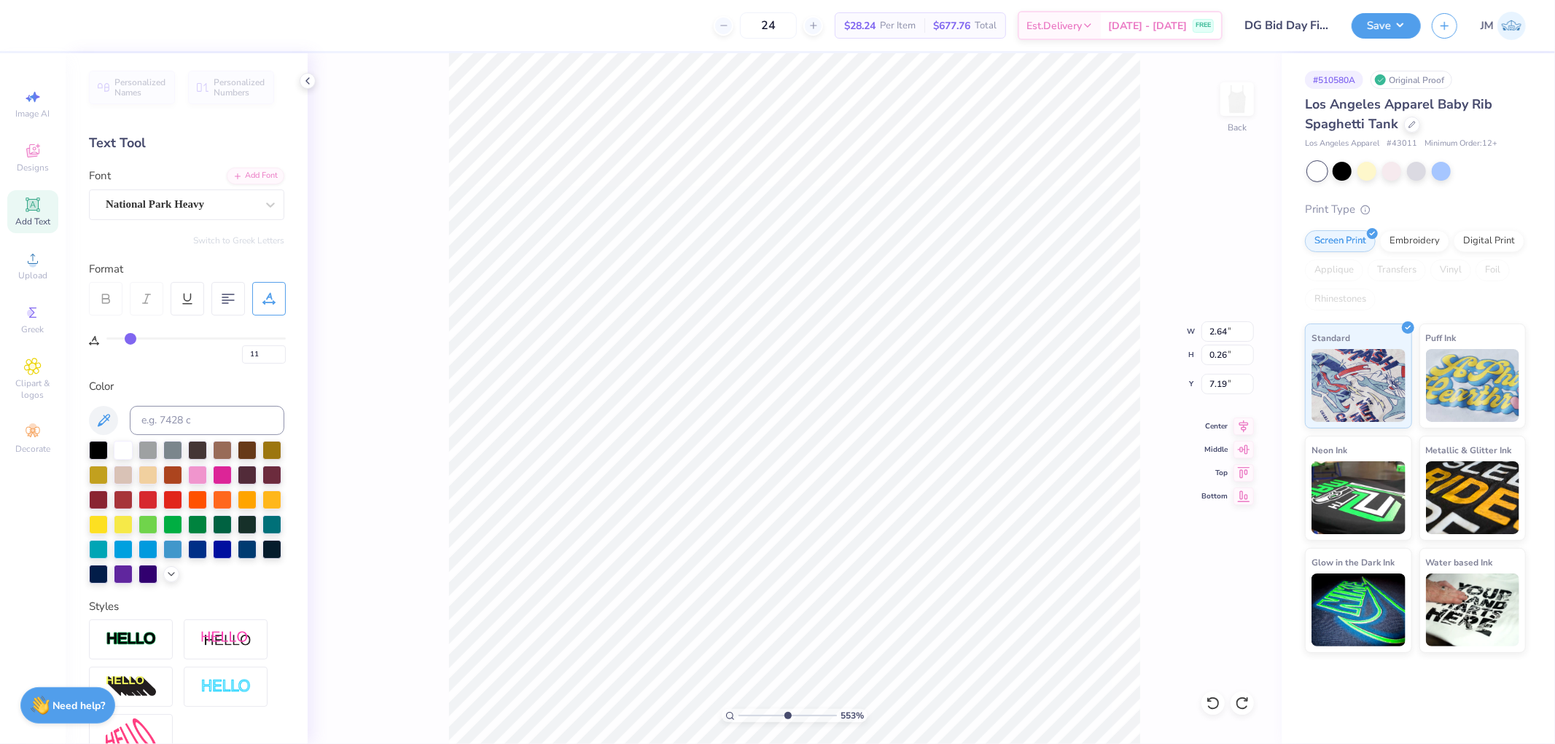
click at [130, 337] on input "range" at bounding box center [195, 338] width 179 height 2
type input "5.52728100250715"
type input "2.56"
type input "5.52728100250715"
type input "7.83"
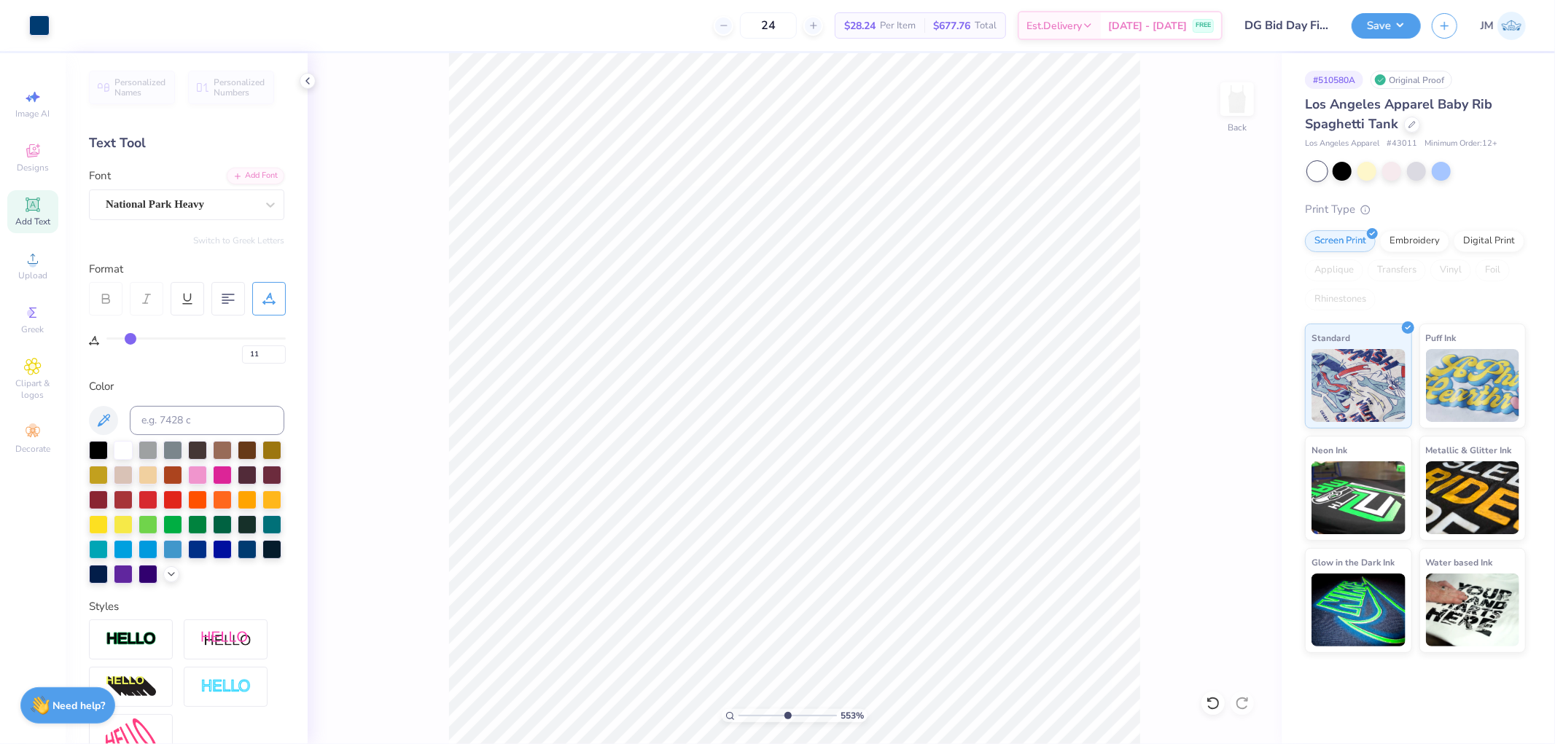
click at [306, 75] on icon at bounding box center [308, 81] width 12 height 12
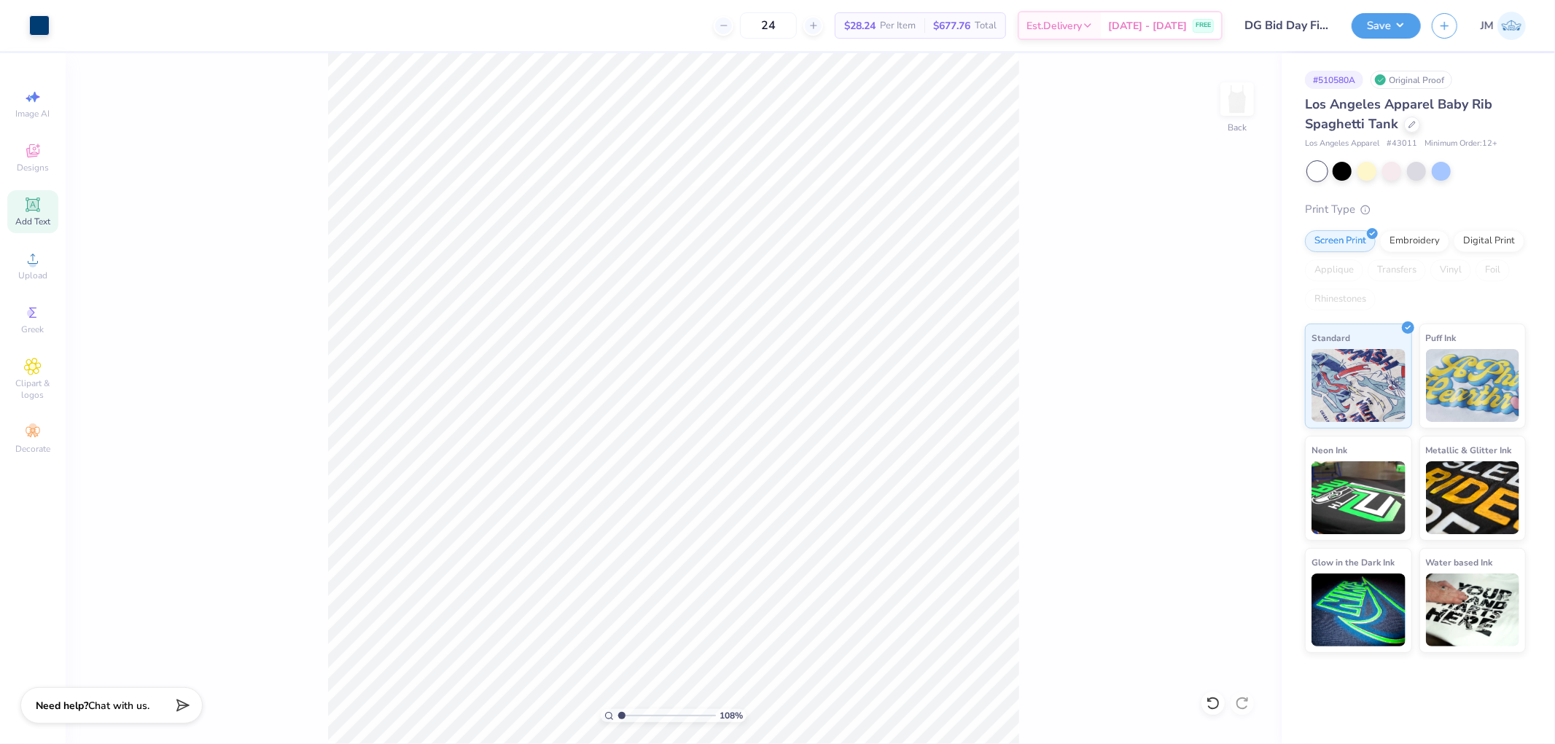
type input "1"
click at [1401, 20] on button "Save" at bounding box center [1385, 24] width 69 height 26
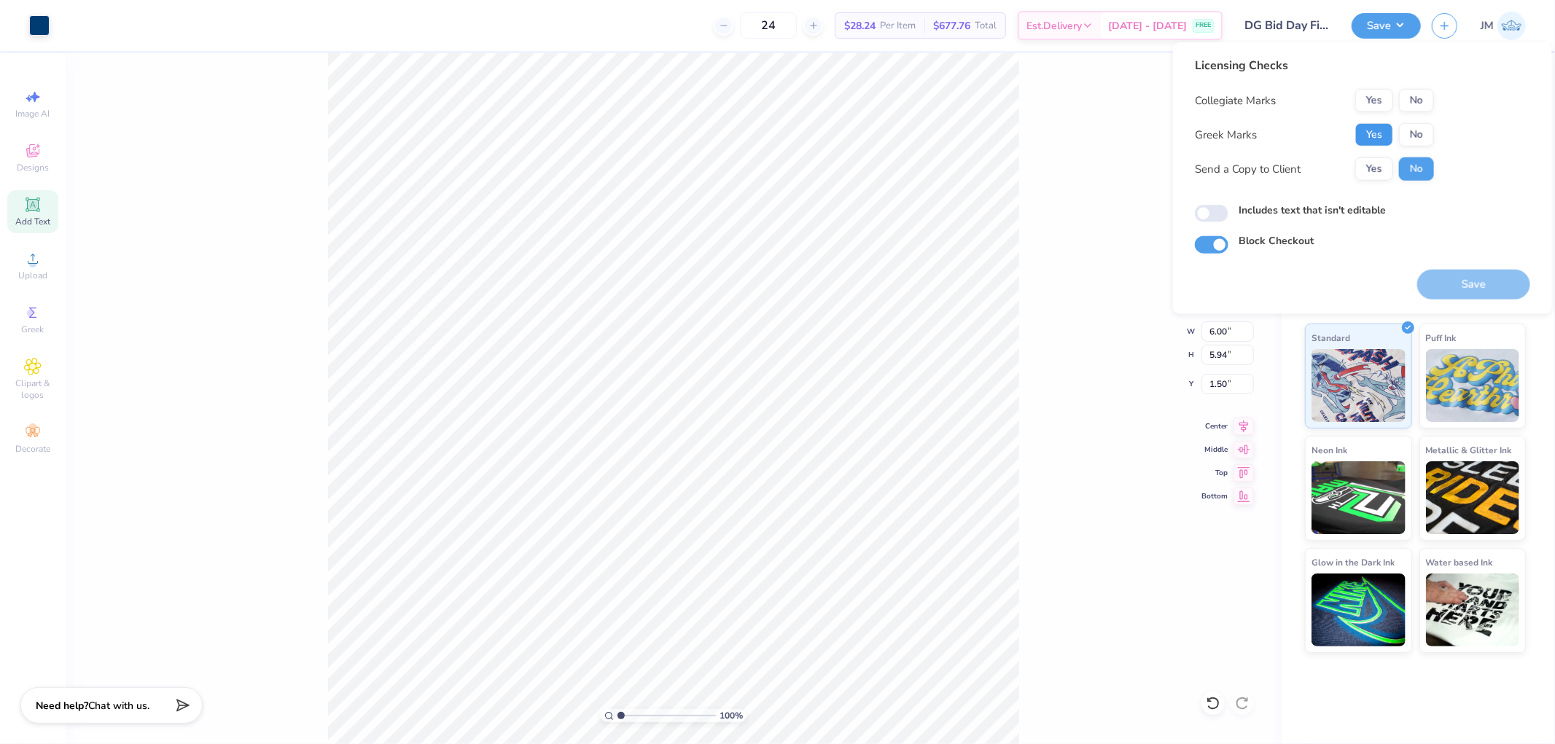
click at [1378, 125] on button "Yes" at bounding box center [1374, 134] width 38 height 23
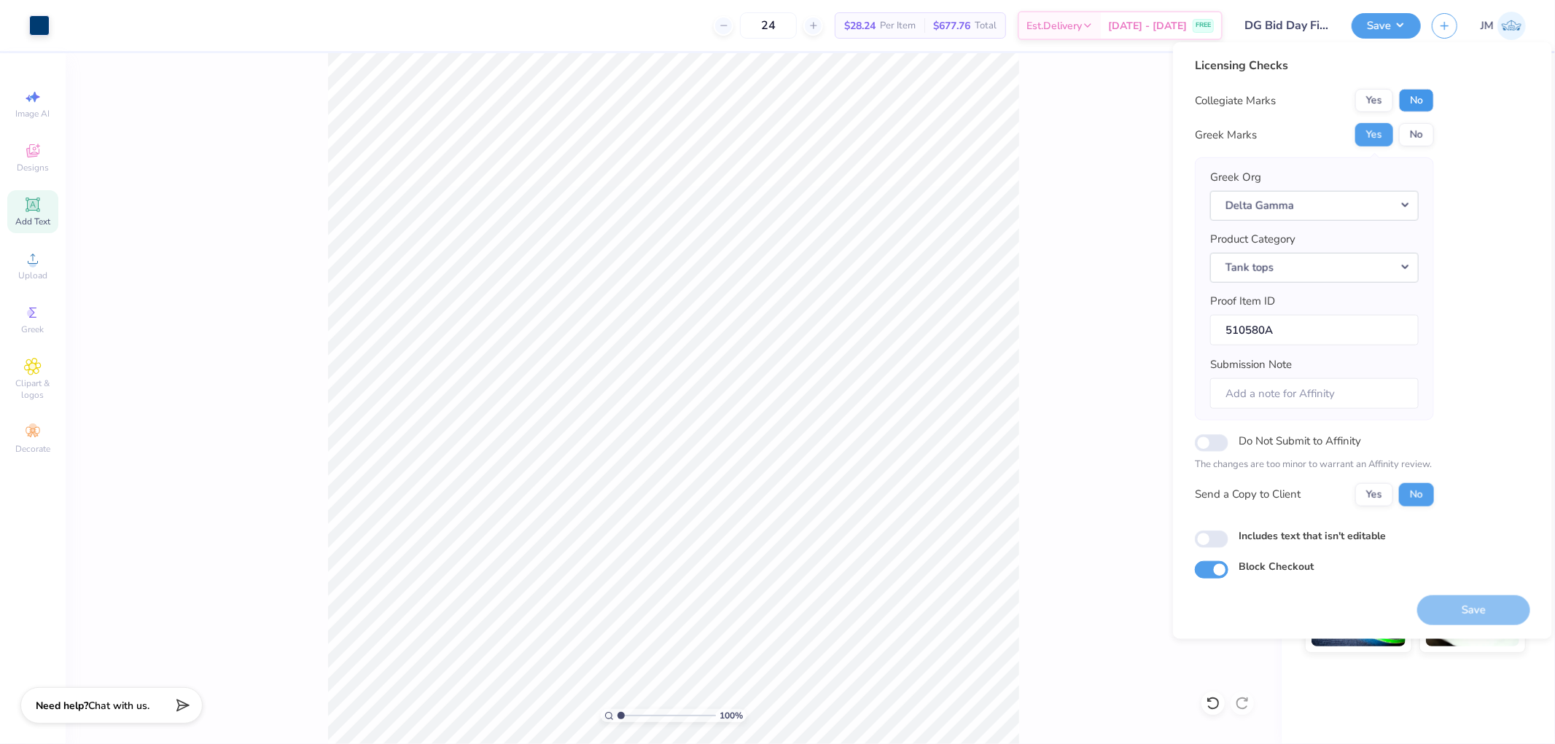
click at [1405, 102] on button "No" at bounding box center [1416, 100] width 35 height 23
click at [1454, 617] on button "Save" at bounding box center [1473, 610] width 113 height 30
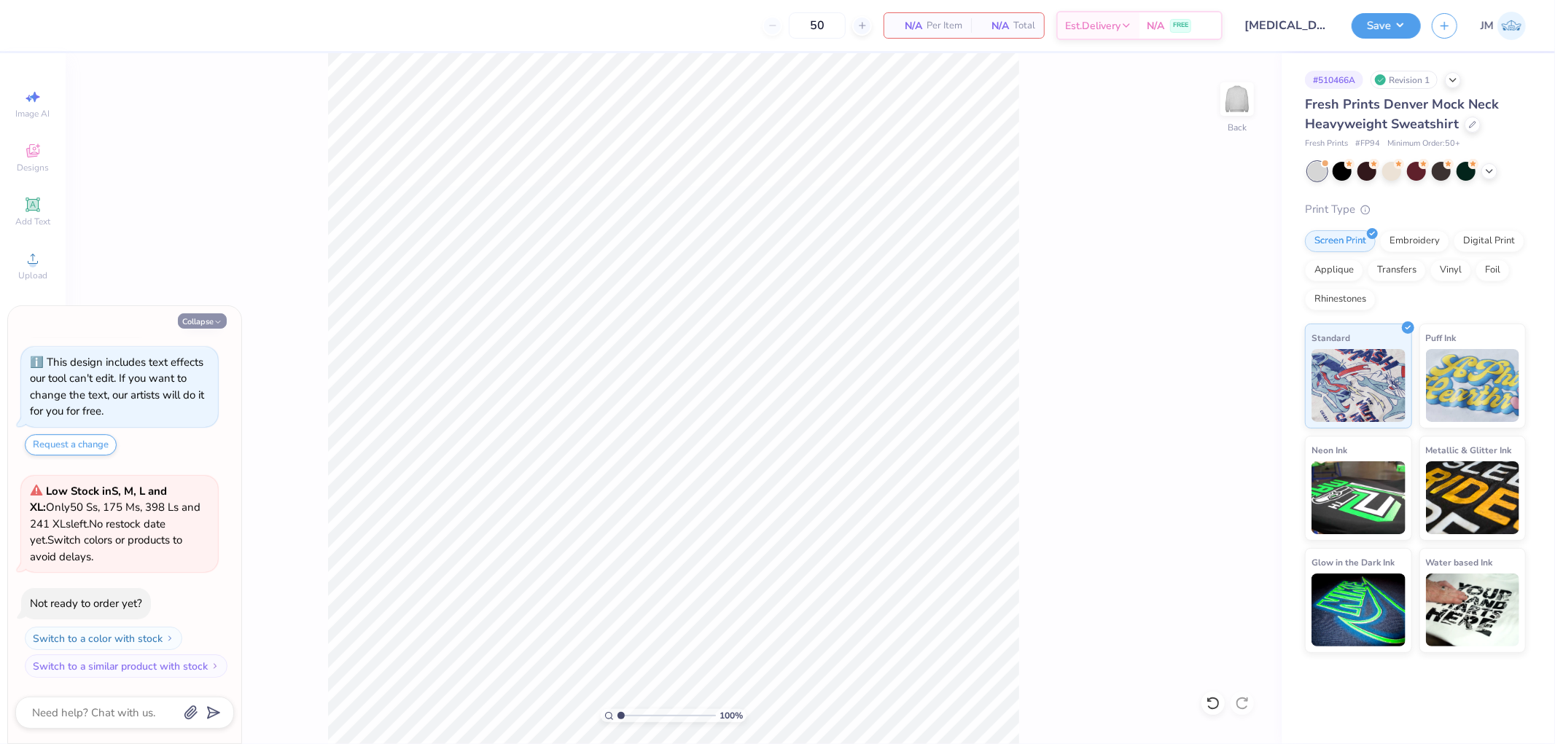
click at [187, 313] on button "Collapse" at bounding box center [202, 320] width 49 height 15
type textarea "x"
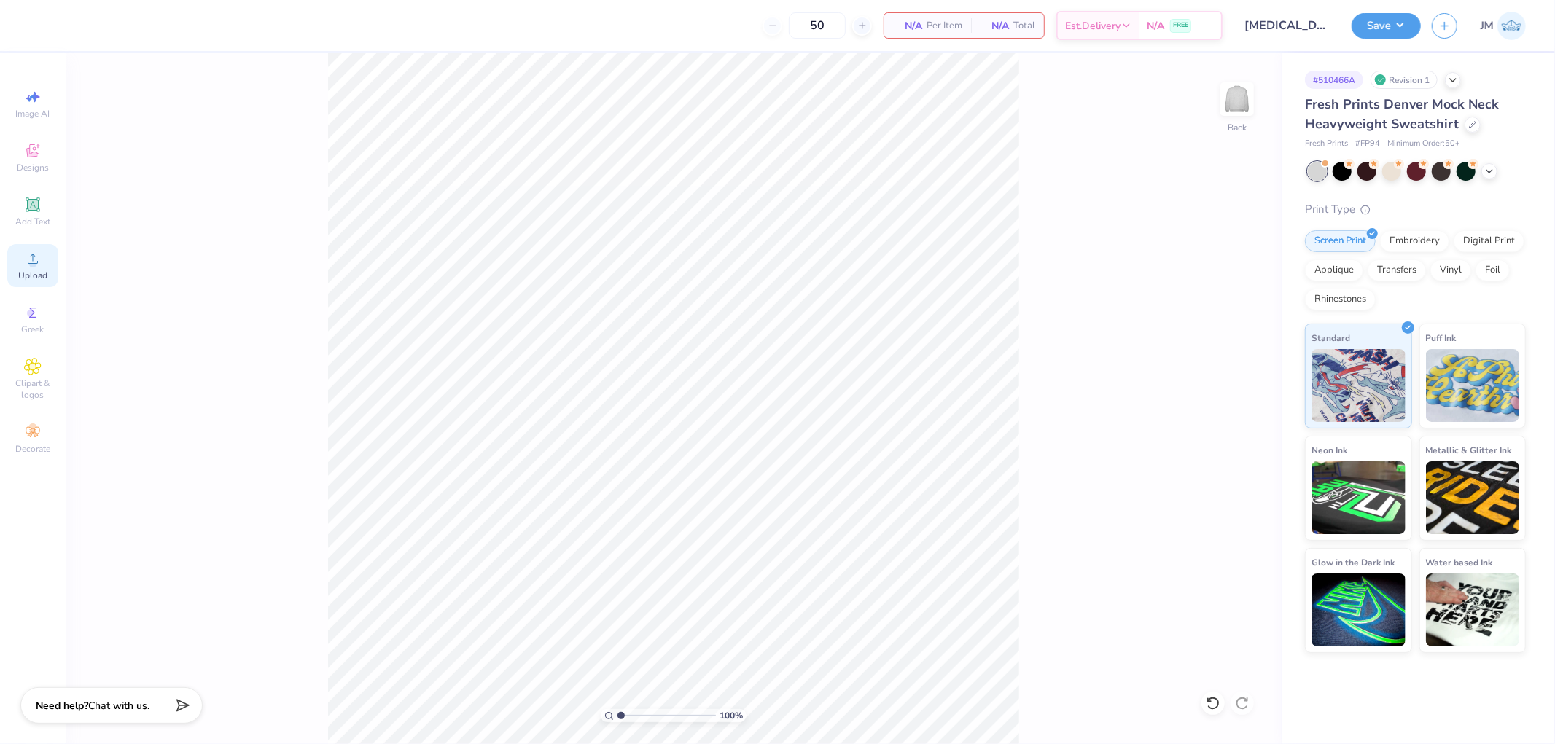
click at [42, 272] on span "Upload" at bounding box center [32, 276] width 29 height 12
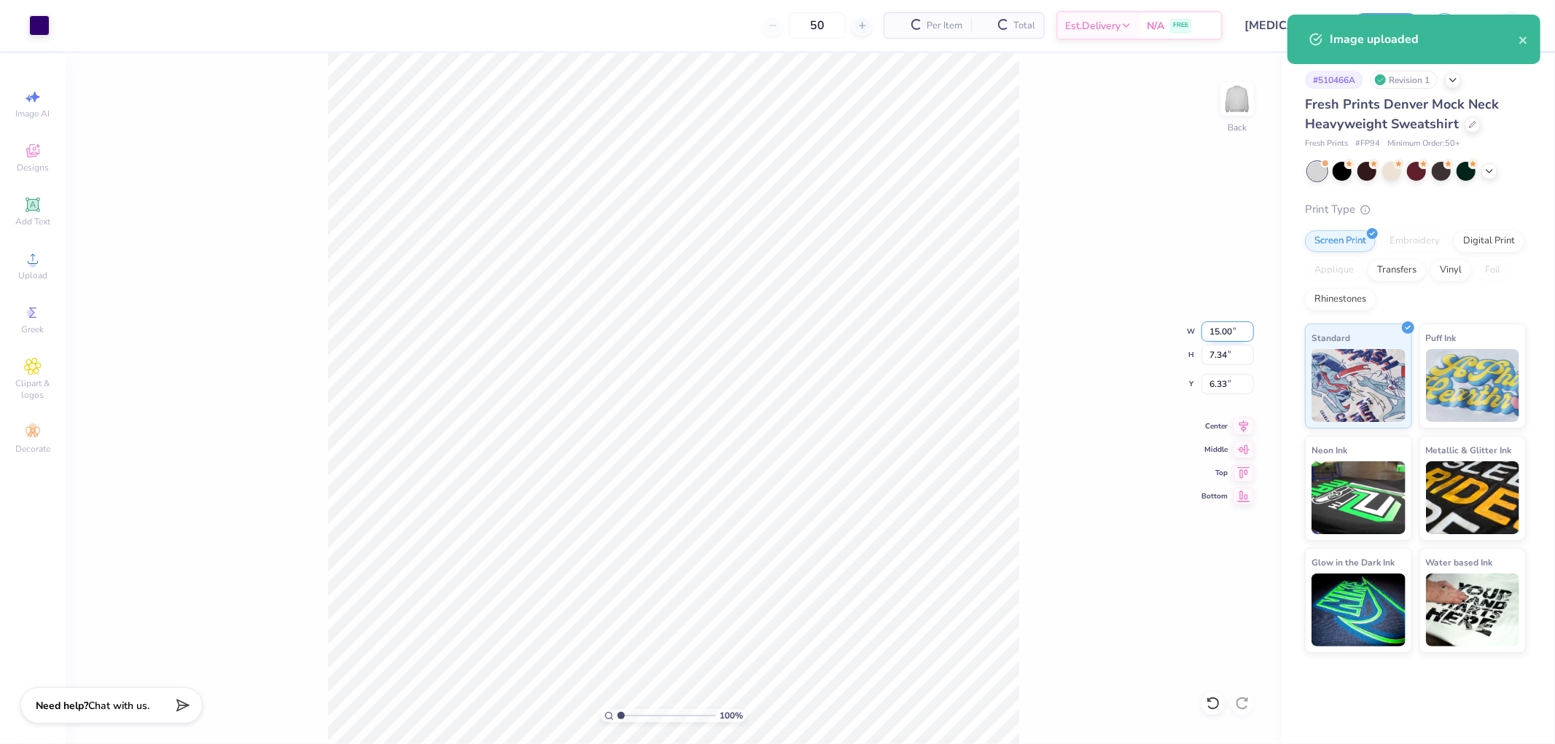
click at [1219, 331] on input "15.00" at bounding box center [1227, 331] width 52 height 20
type input "12.50"
type input "6.12"
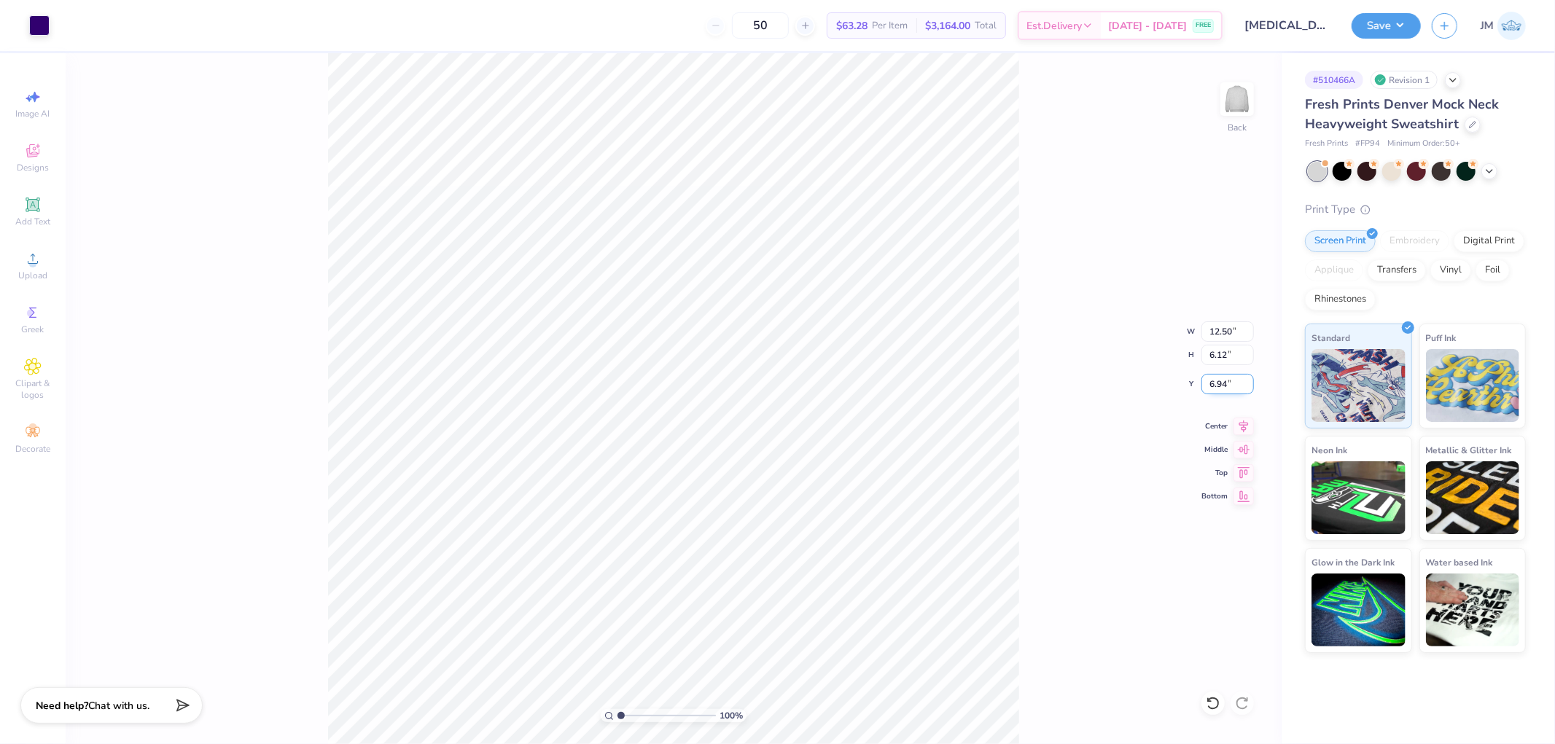
click at [1211, 386] on input "6.94" at bounding box center [1227, 384] width 52 height 20
type input "3.00"
click at [1397, 29] on button "Save" at bounding box center [1385, 24] width 69 height 26
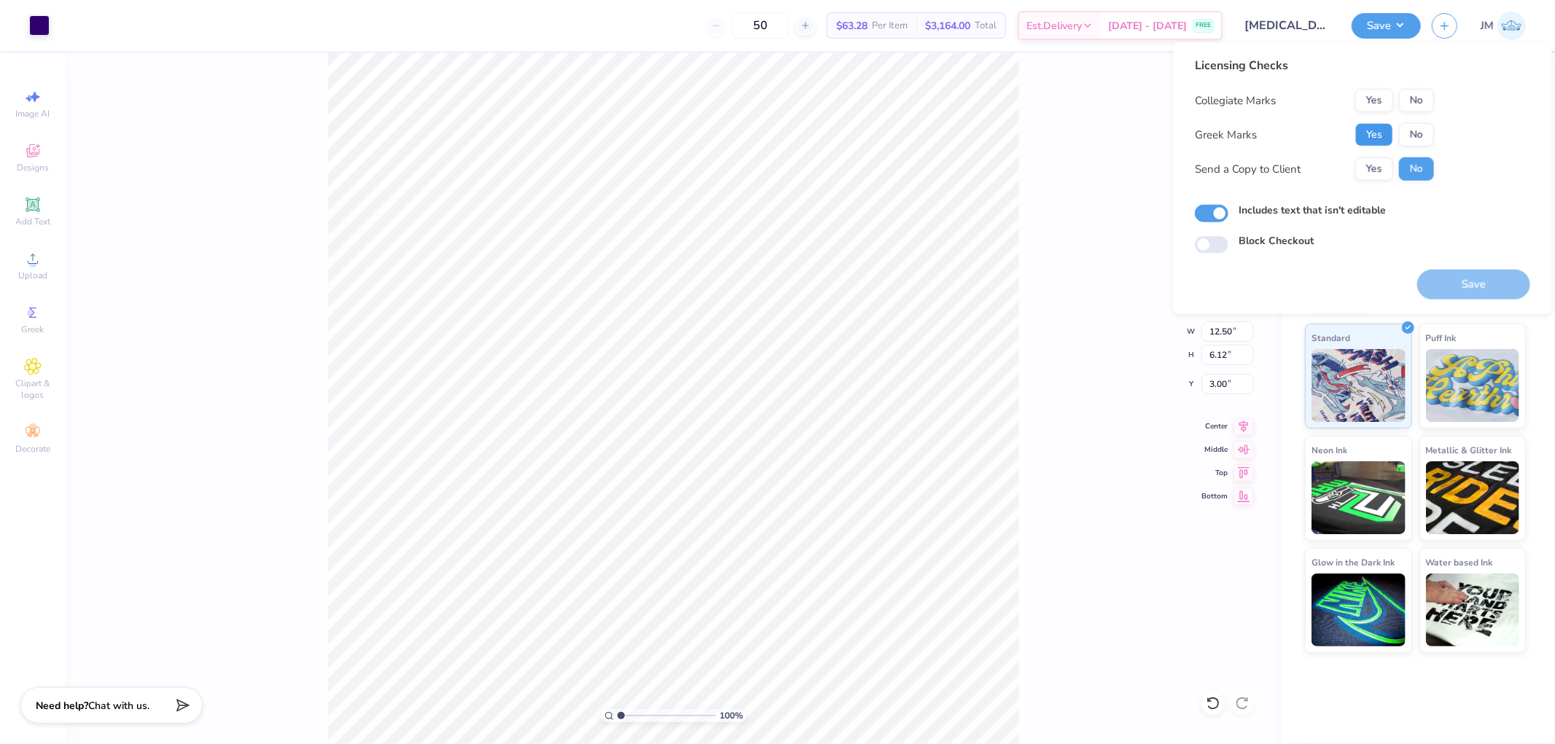
click at [1374, 132] on button "Yes" at bounding box center [1374, 134] width 38 height 23
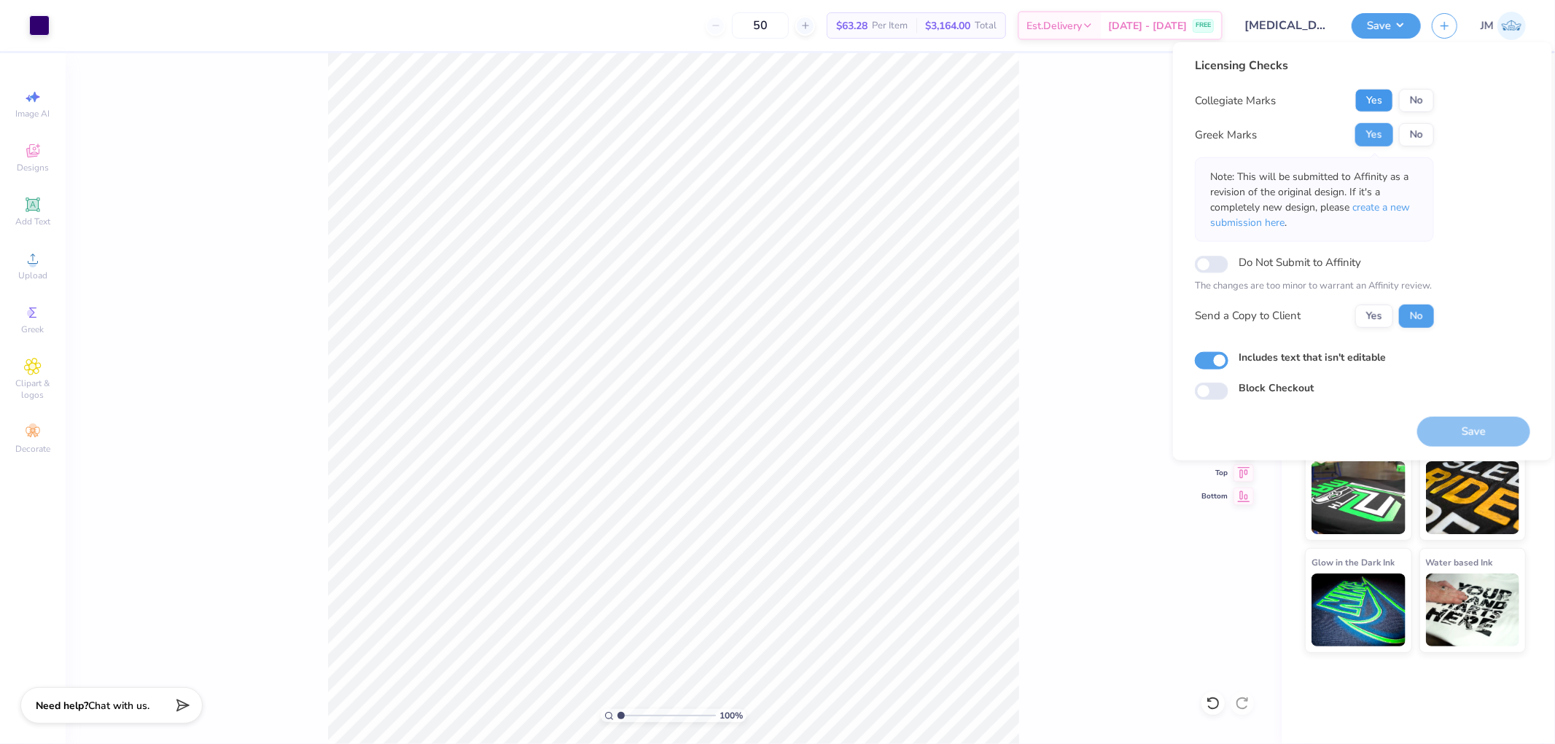
click at [1379, 104] on button "Yes" at bounding box center [1374, 100] width 38 height 23
click at [1383, 207] on span "create a new submission here" at bounding box center [1310, 214] width 200 height 29
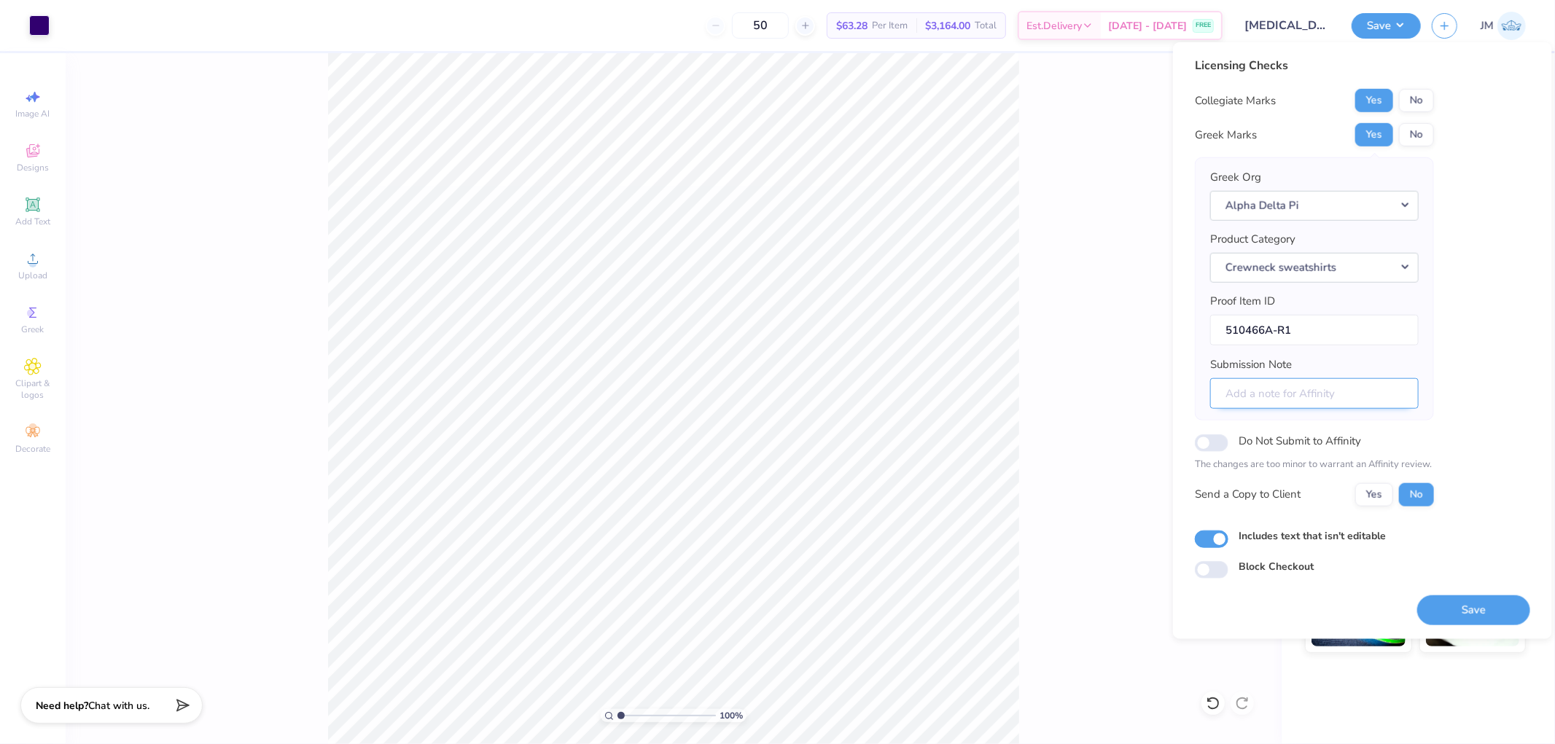
click at [1314, 380] on input "Submission Note" at bounding box center [1314, 393] width 208 height 31
type input "General [PERSON_NAME], Theta Iota"
click at [1456, 614] on button "Save" at bounding box center [1473, 610] width 113 height 30
